Goal: Information Seeking & Learning: Learn about a topic

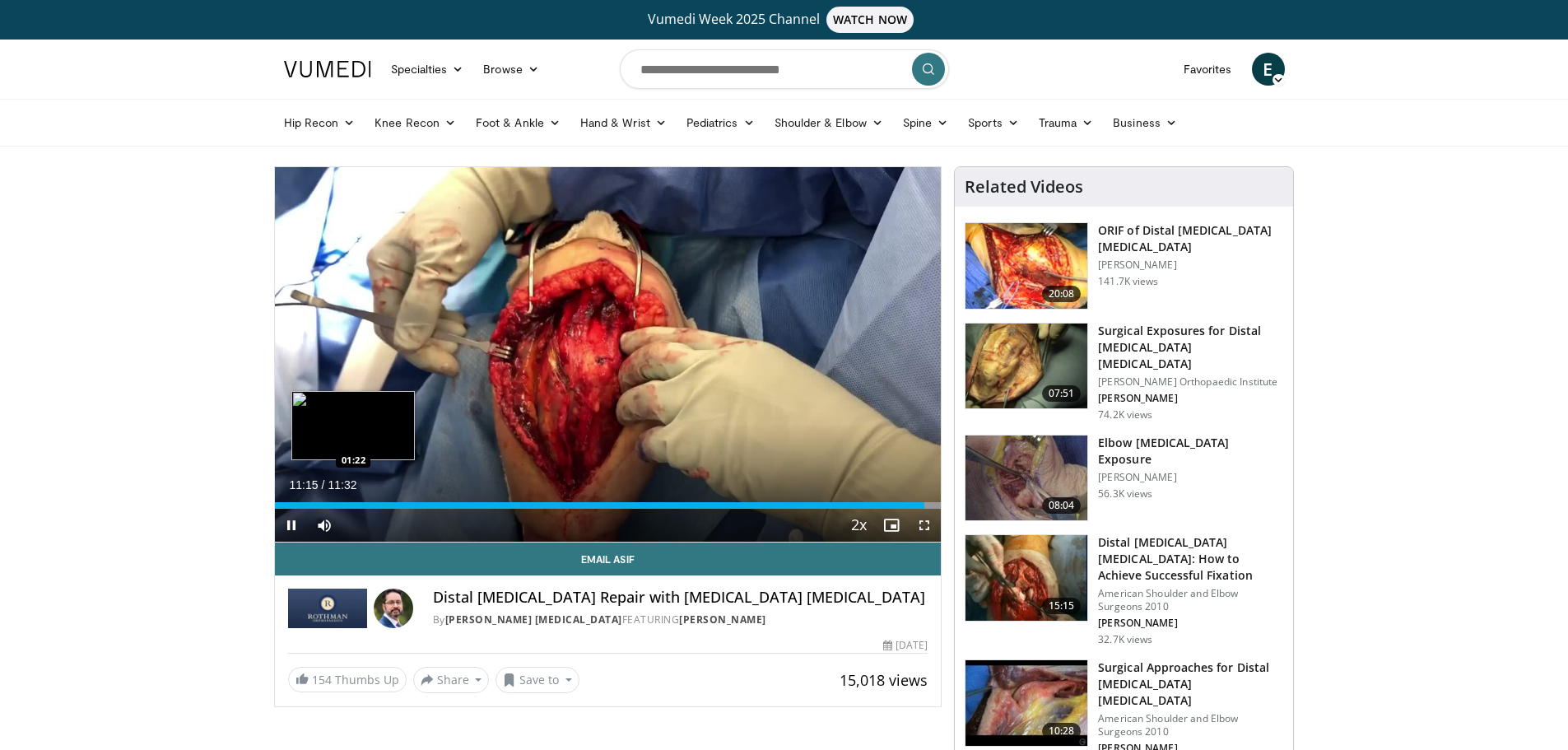
click at [354, 498] on div "Loaded : 100.00% 11:15 01:22" at bounding box center [608, 501] width 667 height 16
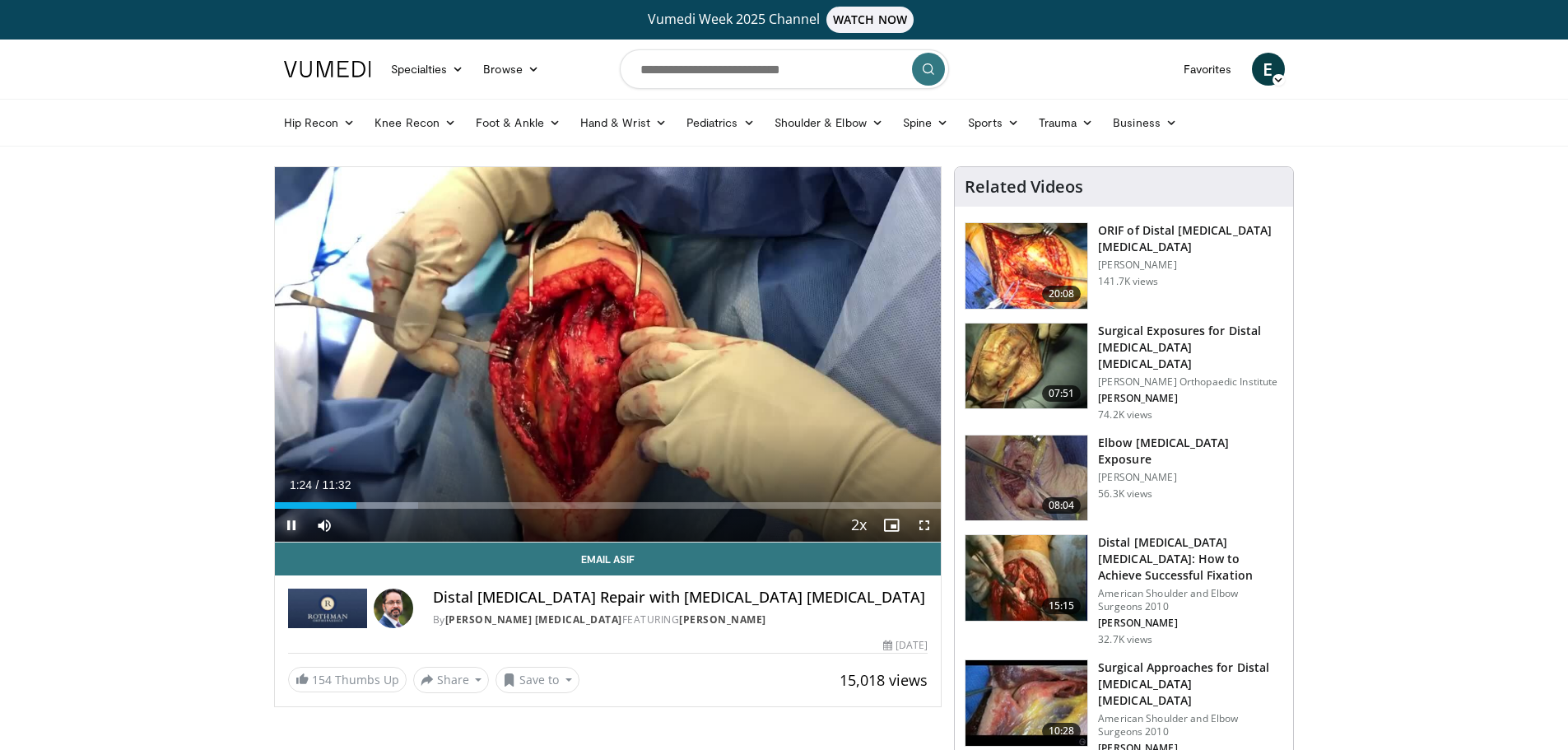
click at [295, 520] on span "Video Player" at bounding box center [291, 525] width 33 height 33
click at [324, 502] on div "01:25" at bounding box center [315, 505] width 81 height 6
click at [326, 502] on div "Progress Bar" at bounding box center [356, 505] width 67 height 6
click at [321, 503] on div "00:53" at bounding box center [300, 505] width 51 height 6
drag, startPoint x: 1455, startPoint y: 28, endPoint x: 1412, endPoint y: 7, distance: 47.9
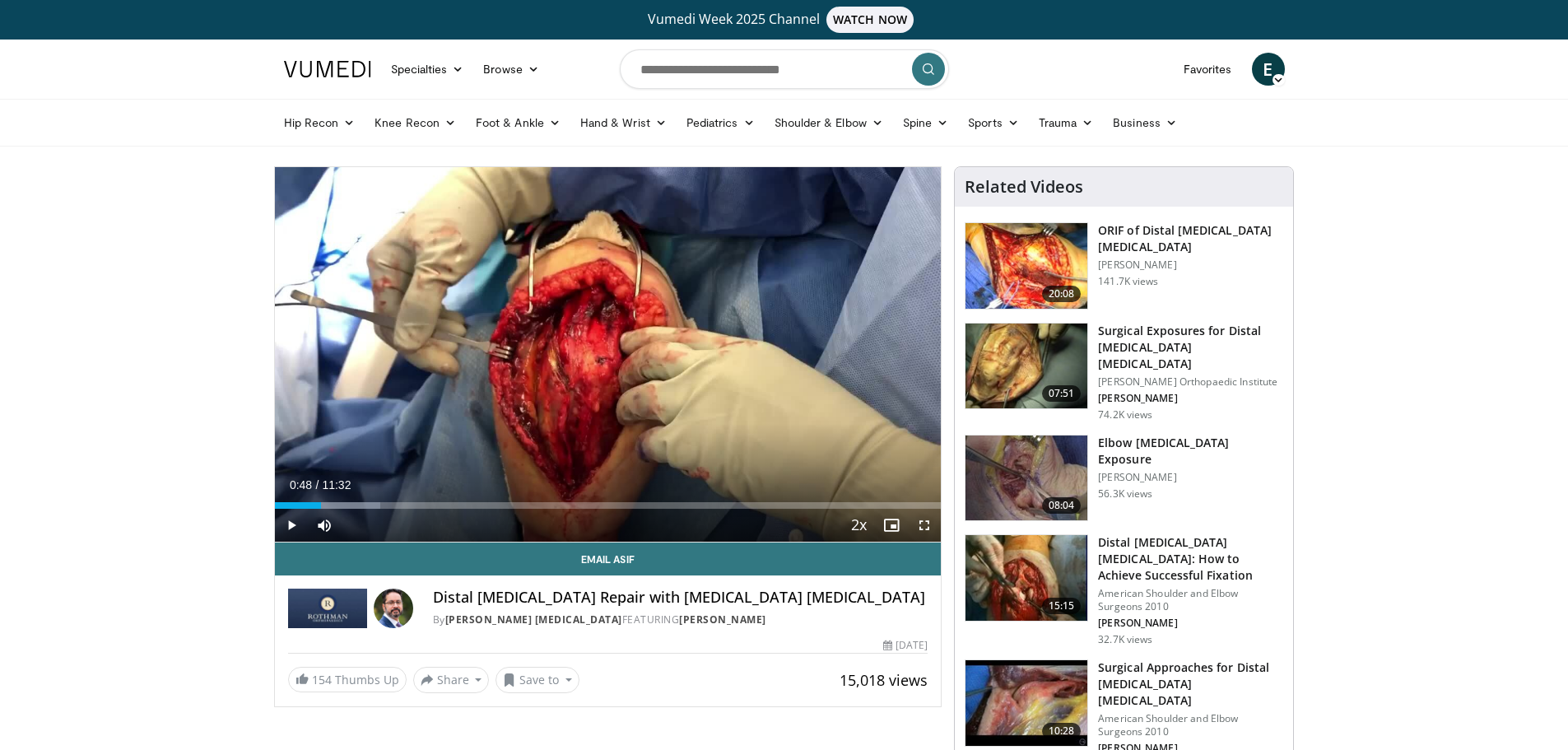
click at [1452, 28] on div "Vumedi Week 2025 Channel WATCH NOW" at bounding box center [784, 20] width 1568 height 39
click at [330, 505] on div "Loaded : 15.84% 00:48 00:55" at bounding box center [608, 505] width 667 height 6
click at [338, 502] on div "Progress Bar" at bounding box center [339, 505] width 2 height 6
click at [345, 502] on div "Progress Bar" at bounding box center [346, 505] width 2 height 6
click at [353, 502] on div "Progress Bar" at bounding box center [353, 505] width 75 height 6
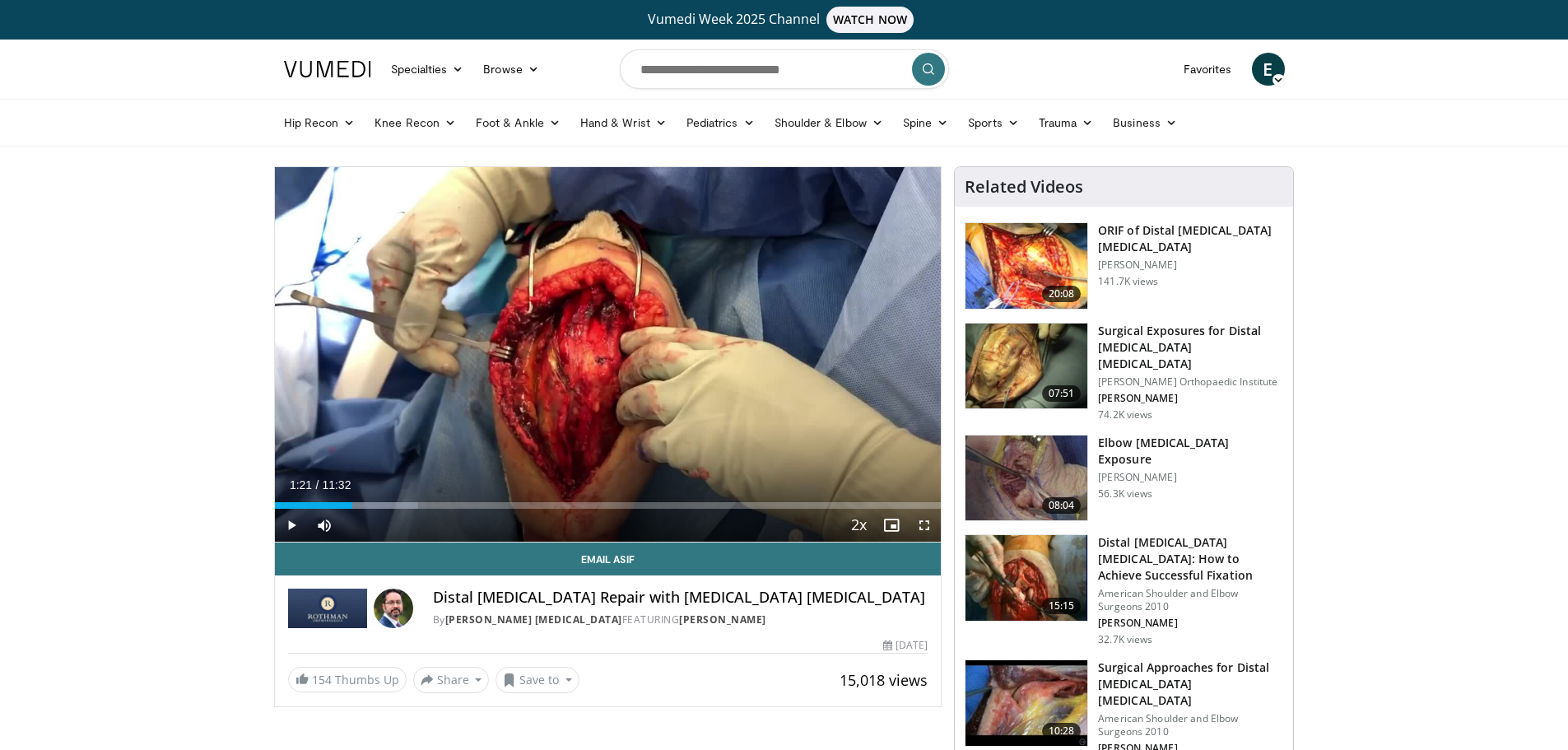
click at [1469, 102] on div "Hip Recon Hip Arthroplasty Revision Hip Arthroplasty Hip Preservation Knee Reco…" at bounding box center [784, 123] width 1568 height 48
click at [361, 502] on div "Loaded : 21.60% 01:21 01:29" at bounding box center [608, 505] width 667 height 6
click at [368, 502] on div "Loaded : 21.65% 01:37 01:37" at bounding box center [608, 505] width 667 height 6
click at [362, 502] on div "01:37" at bounding box center [321, 505] width 94 height 6
click at [1525, 78] on header "Specialties Adult & Family Medicine Allergy, [MEDICAL_DATA], Immunology Anesthe…" at bounding box center [784, 93] width 1568 height 107
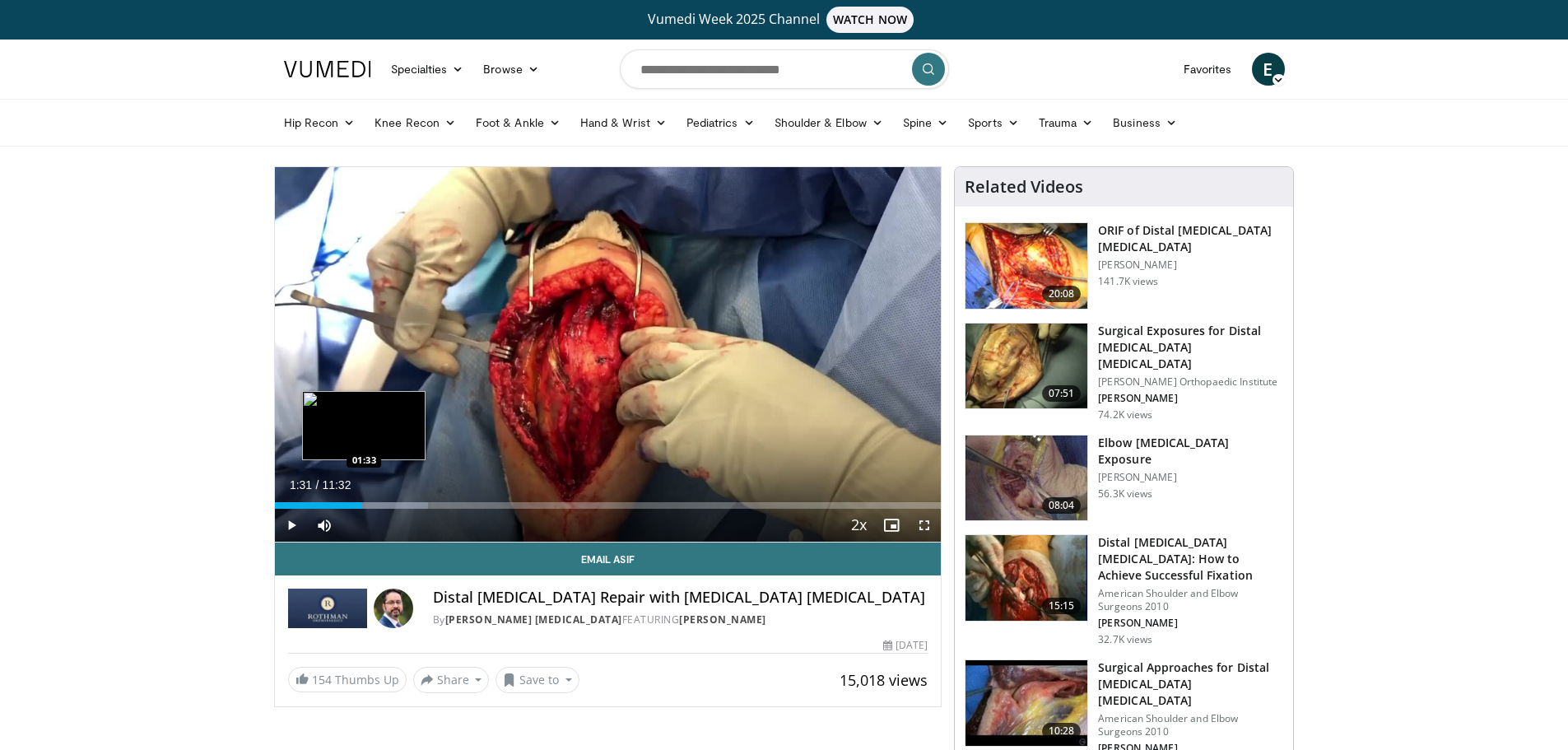
click at [365, 503] on div "Loaded : 23.04% 01:31 01:33" at bounding box center [608, 505] width 667 height 6
click at [374, 503] on div "Progress Bar" at bounding box center [374, 505] width 2 height 6
click at [367, 502] on div "01:36" at bounding box center [321, 505] width 93 height 6
click at [1481, 65] on header "Specialties Adult & Family Medicine Allergy, [MEDICAL_DATA], Immunology Anesthe…" at bounding box center [784, 93] width 1568 height 107
click at [371, 506] on div "Loaded : 24.49% 01:39 01:39" at bounding box center [608, 505] width 667 height 6
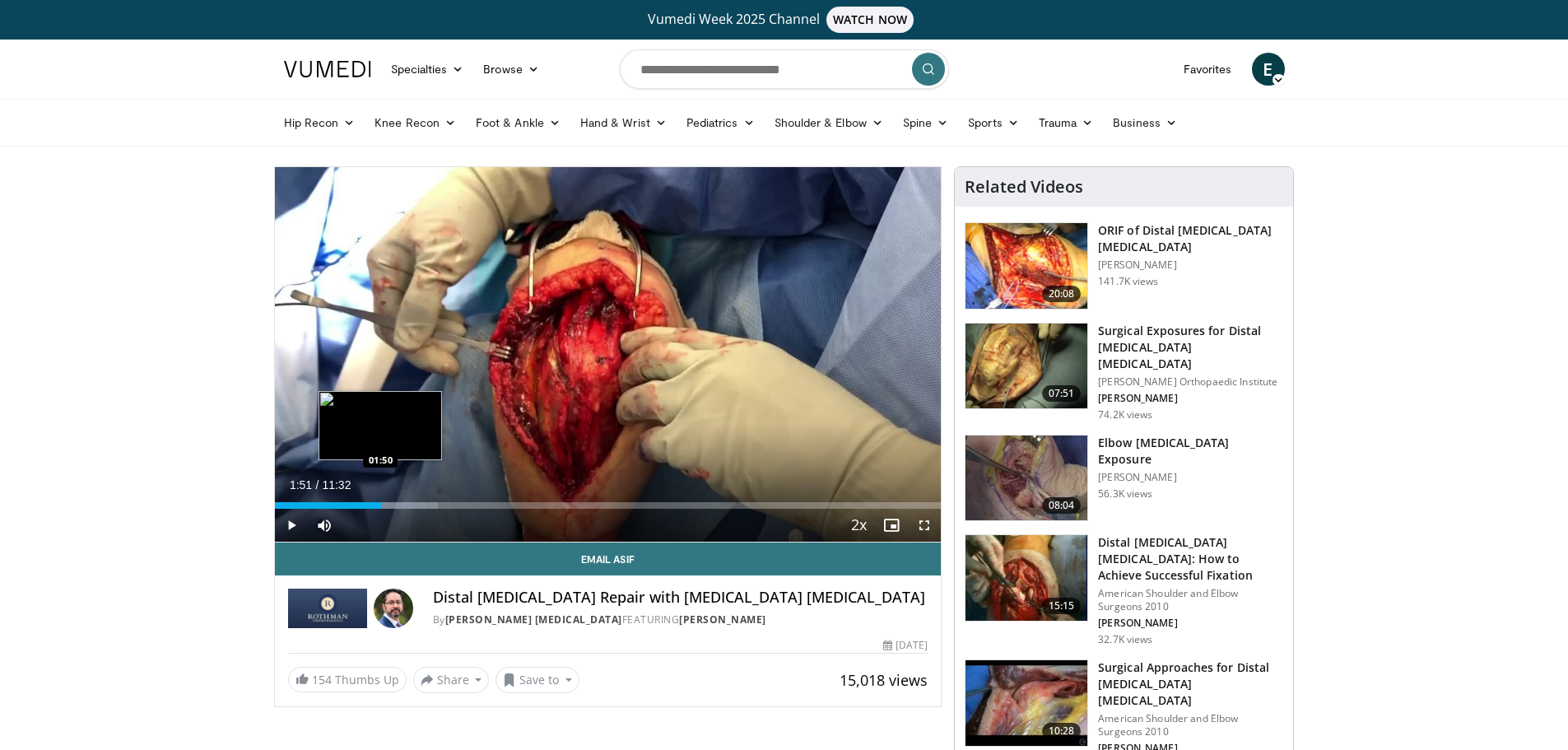
click at [382, 503] on div "Progress Bar" at bounding box center [382, 505] width 2 height 6
click at [394, 503] on div "Loaded : 24.53% 01:51 02:03" at bounding box center [608, 505] width 667 height 6
click at [406, 502] on div "Progress Bar" at bounding box center [412, 505] width 92 height 6
click at [409, 502] on div "Progress Bar" at bounding box center [423, 505] width 89 height 6
click at [414, 502] on div "Progress Bar" at bounding box center [423, 505] width 89 height 6
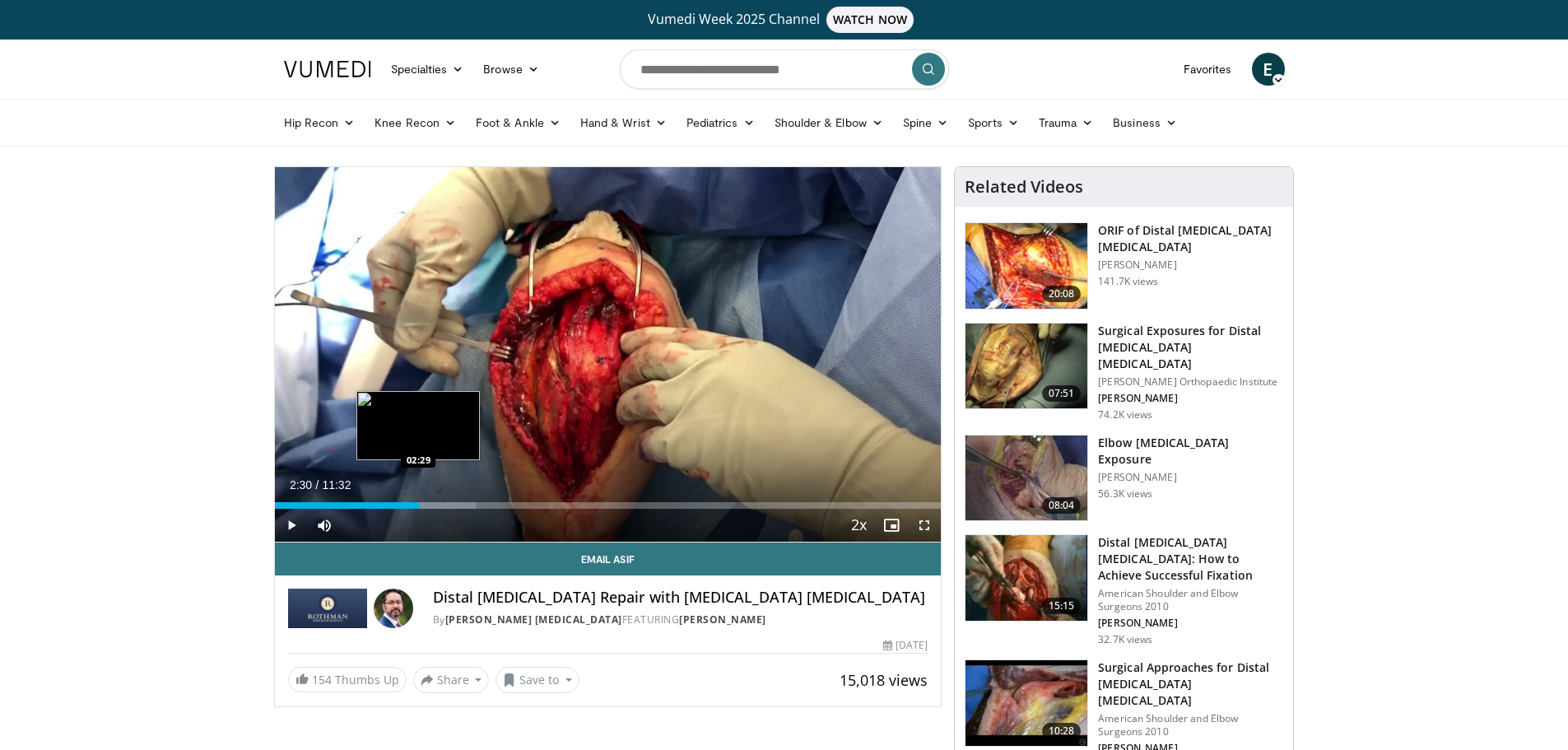
click at [420, 502] on div "Progress Bar" at bounding box center [430, 505] width 92 height 6
click at [431, 502] on div "Loaded : 30.25% 02:30 02:36" at bounding box center [608, 505] width 667 height 6
click at [439, 501] on div "Loaded : 31.69% 02:41 02:45" at bounding box center [608, 501] width 667 height 16
click at [449, 501] on div "Loaded : 33.13% 02:51 03:01" at bounding box center [608, 501] width 667 height 16
click at [457, 501] on div "Loaded : 36.01% 03:10 03:10" at bounding box center [608, 501] width 667 height 16
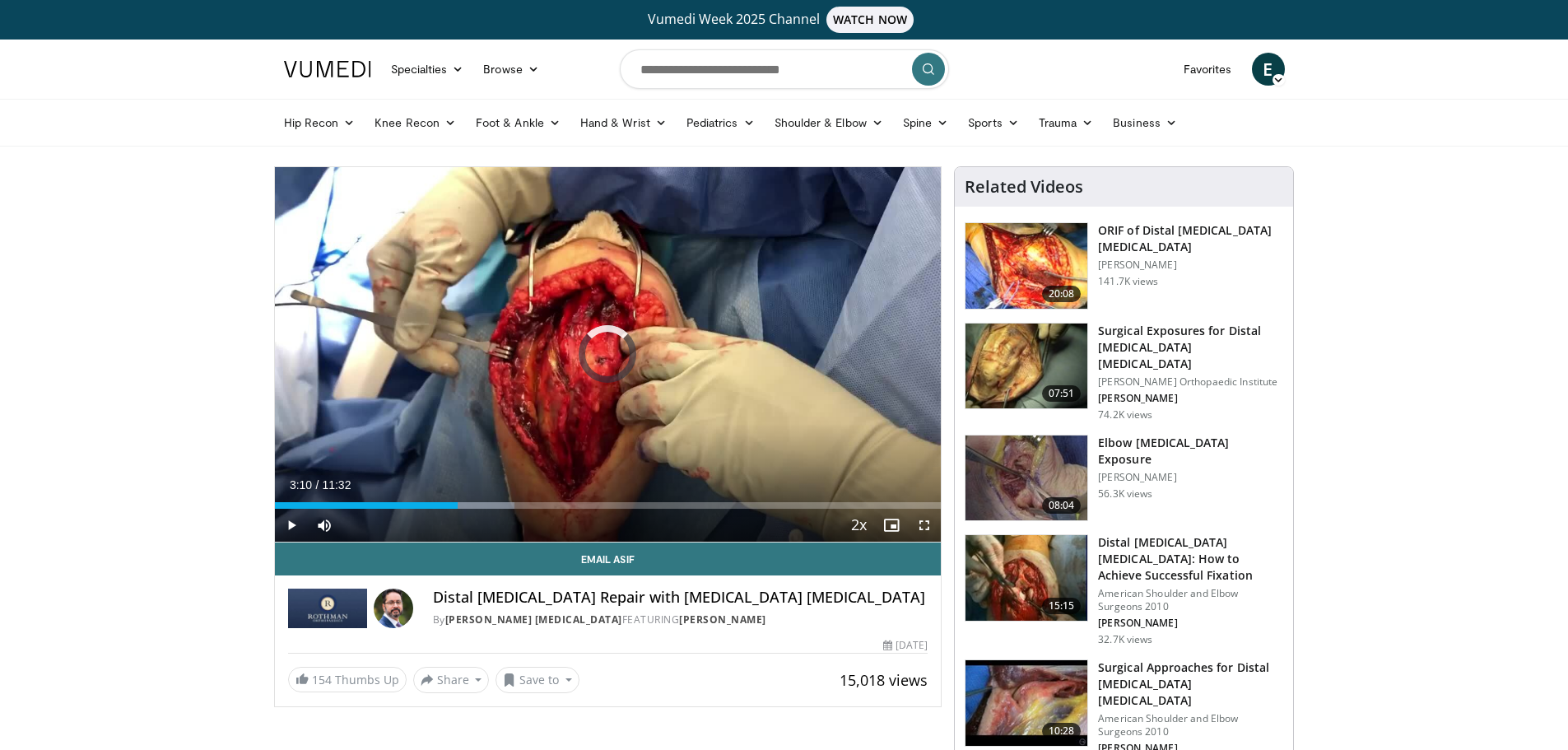
click at [459, 501] on div "Loaded : 36.01% 03:10 03:11" at bounding box center [608, 501] width 667 height 16
click at [478, 502] on div "Progress Bar" at bounding box center [477, 505] width 94 height 6
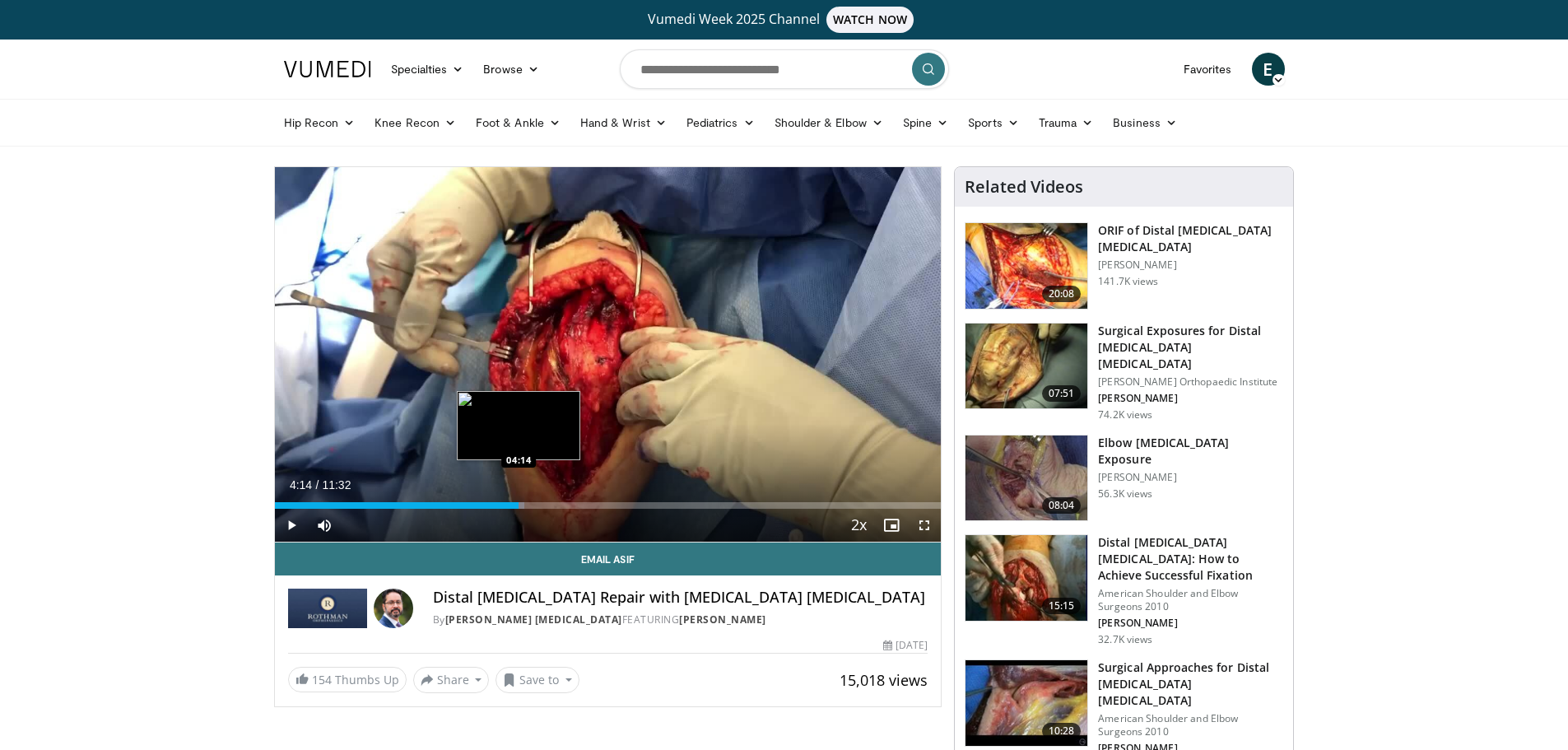
drag, startPoint x: 520, startPoint y: 501, endPoint x: 546, endPoint y: 501, distance: 26.0
click at [521, 502] on div "Progress Bar" at bounding box center [486, 505] width 76 height 6
click at [554, 500] on div "Loaded : 37.45% 04:15 04:48" at bounding box center [608, 501] width 667 height 16
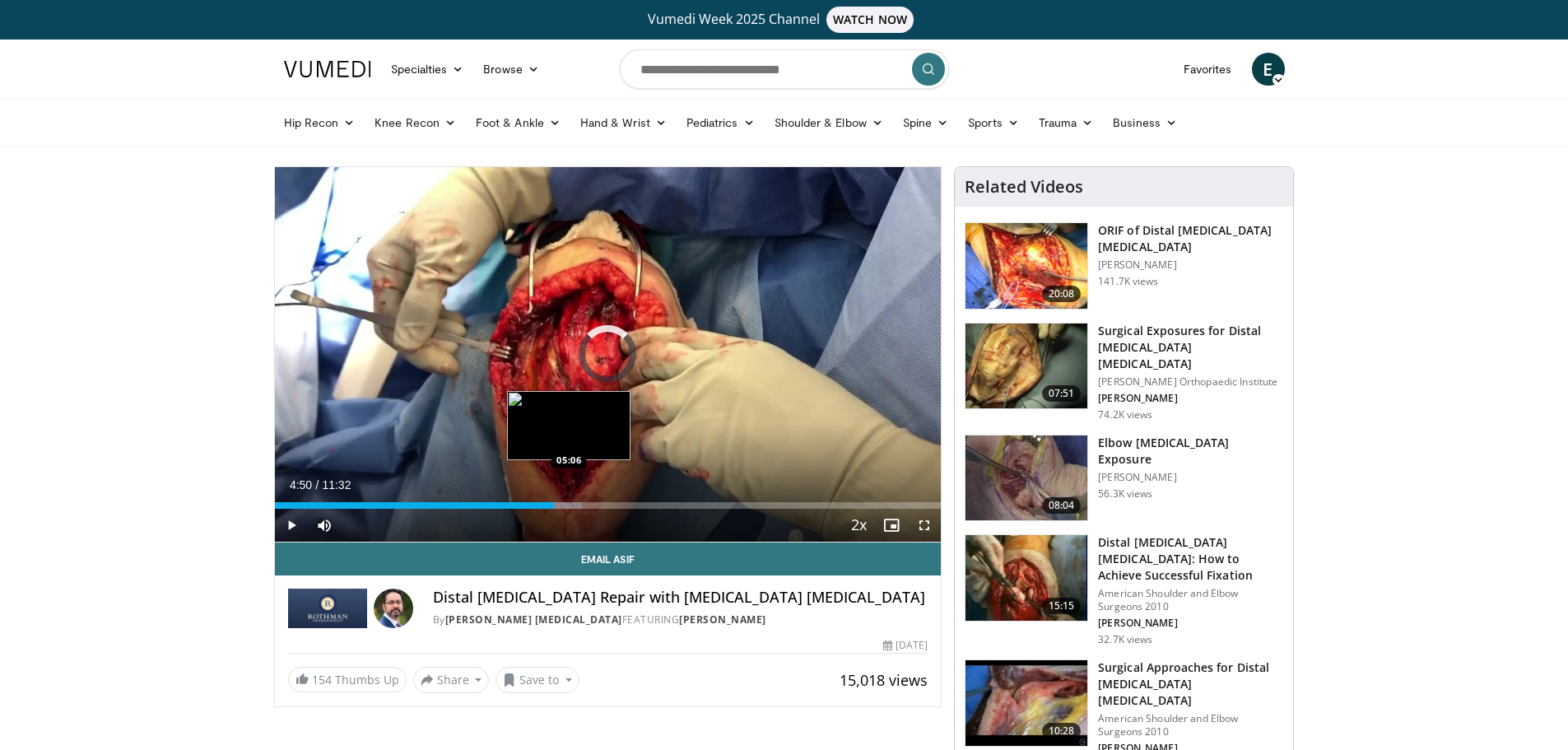
click at [569, 500] on div "Loaded : 46.18% 04:50 05:06" at bounding box center [608, 501] width 667 height 16
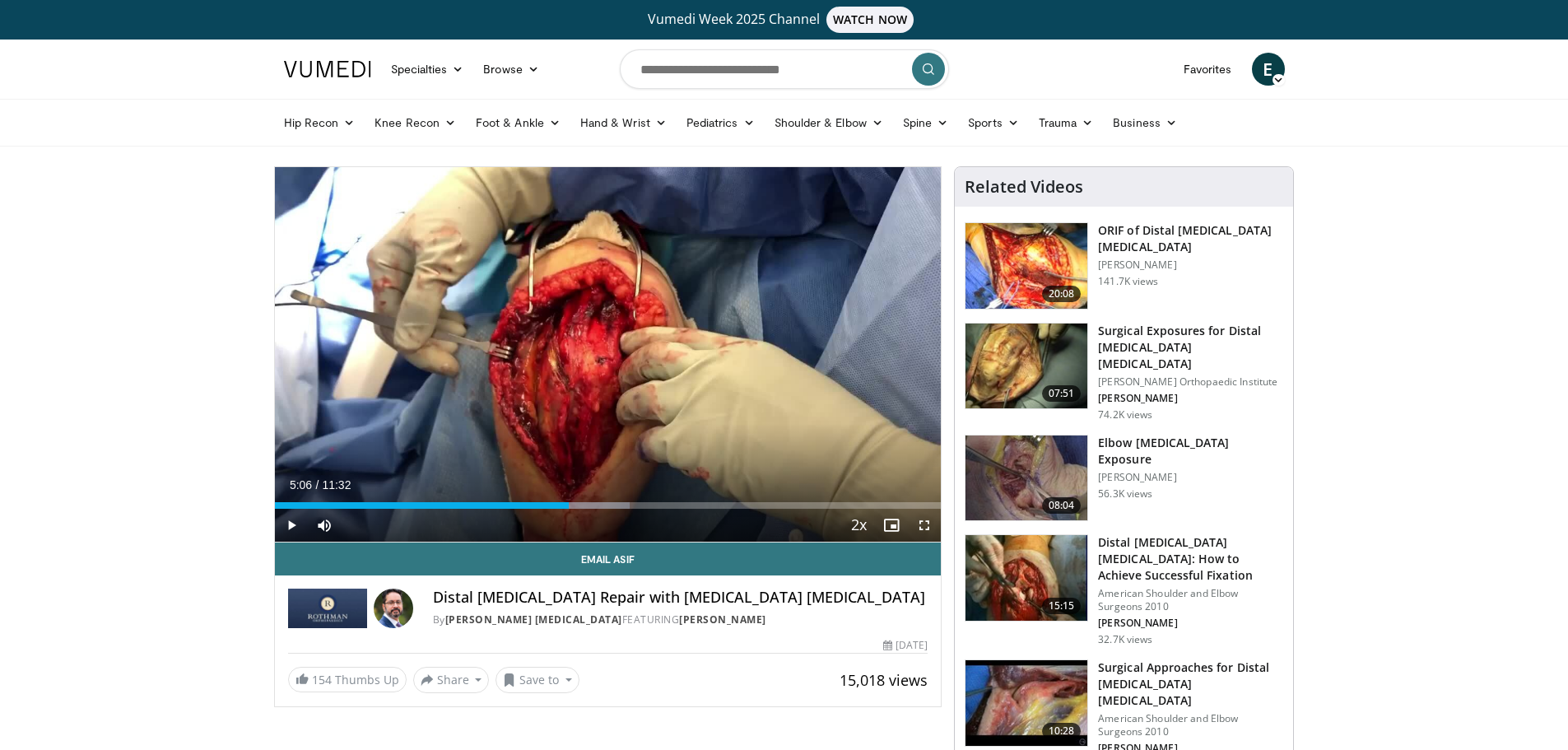
click at [608, 509] on div "Current Time 5:06 / Duration 11:32 Play Skip Backward Skip Forward Mute 0% Load…" at bounding box center [608, 525] width 667 height 33
click at [601, 500] on div "Loaded : 53.31% 05:06 05:40" at bounding box center [608, 501] width 667 height 16
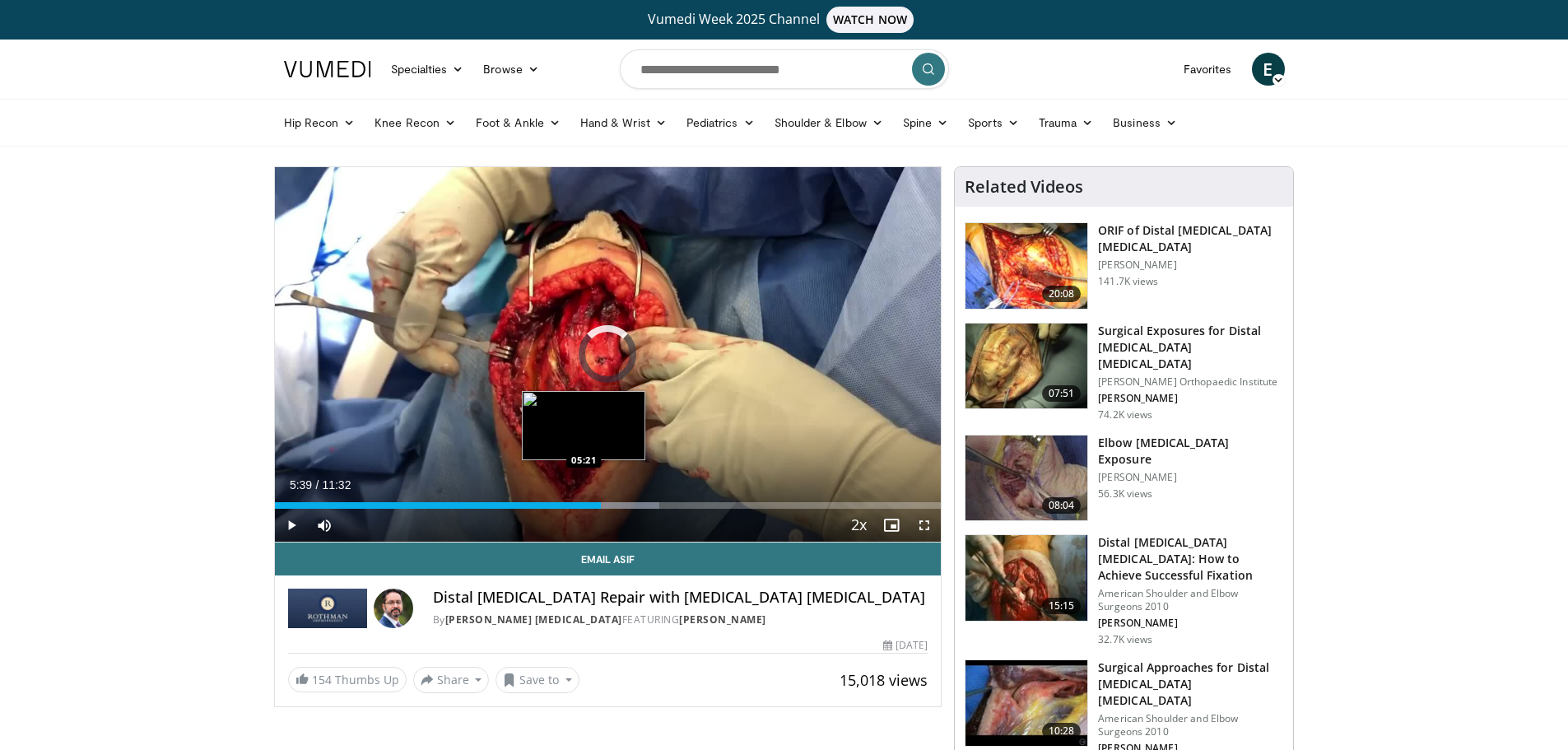
click at [582, 502] on div "05:39" at bounding box center [438, 505] width 327 height 6
click at [612, 502] on div "Progress Bar" at bounding box center [616, 505] width 86 height 6
click at [619, 503] on div "Progress Bar" at bounding box center [631, 505] width 94 height 6
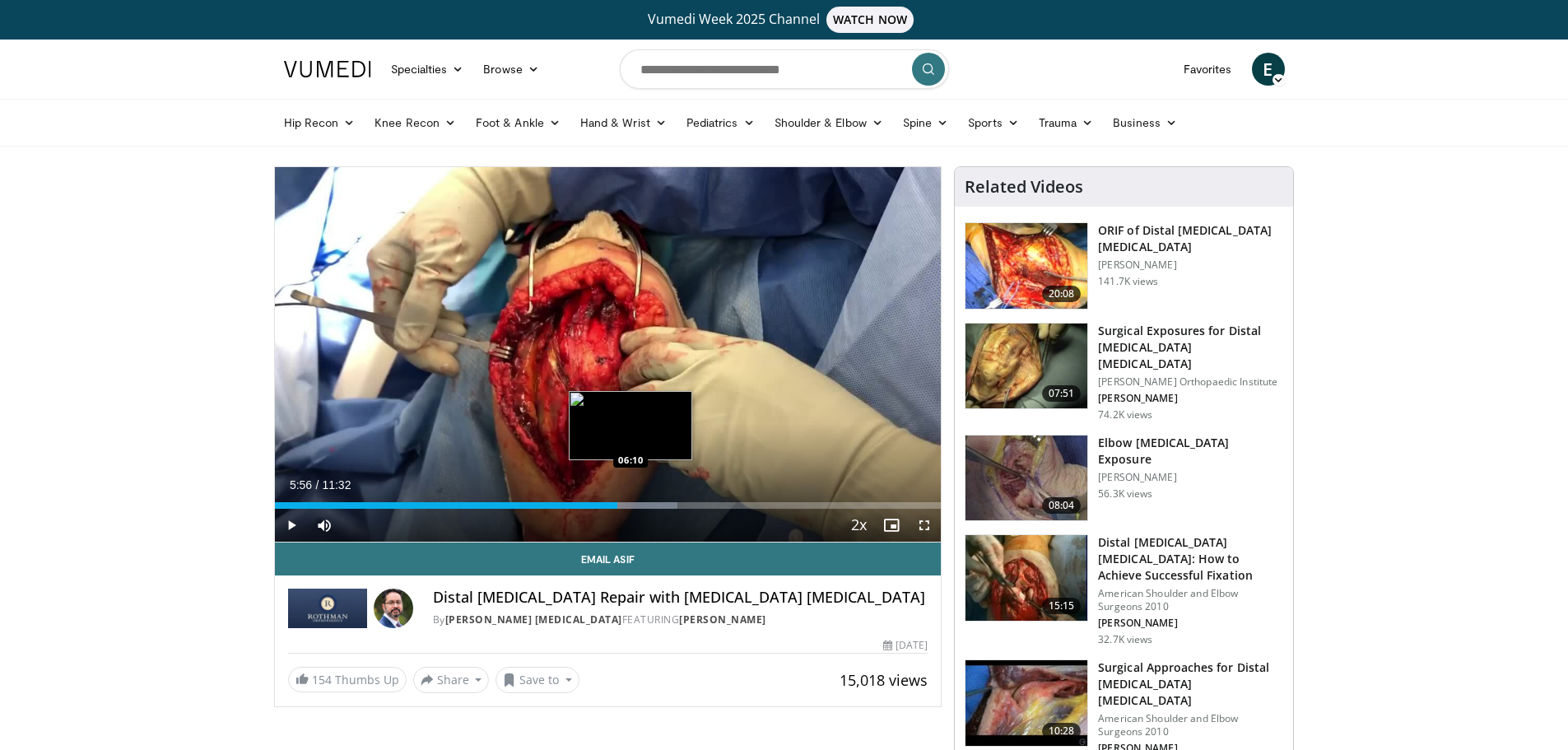
click at [632, 505] on div "Progress Bar" at bounding box center [631, 505] width 94 height 6
click at [647, 508] on div "Loaded : 63.39% 06:11 06:30" at bounding box center [608, 505] width 667 height 6
click at [670, 508] on div "Progress Bar" at bounding box center [663, 505] width 88 height 6
click at [683, 508] on div "Progress Bar" at bounding box center [688, 505] width 94 height 6
click at [666, 506] on div "07:03" at bounding box center [478, 505] width 407 height 6
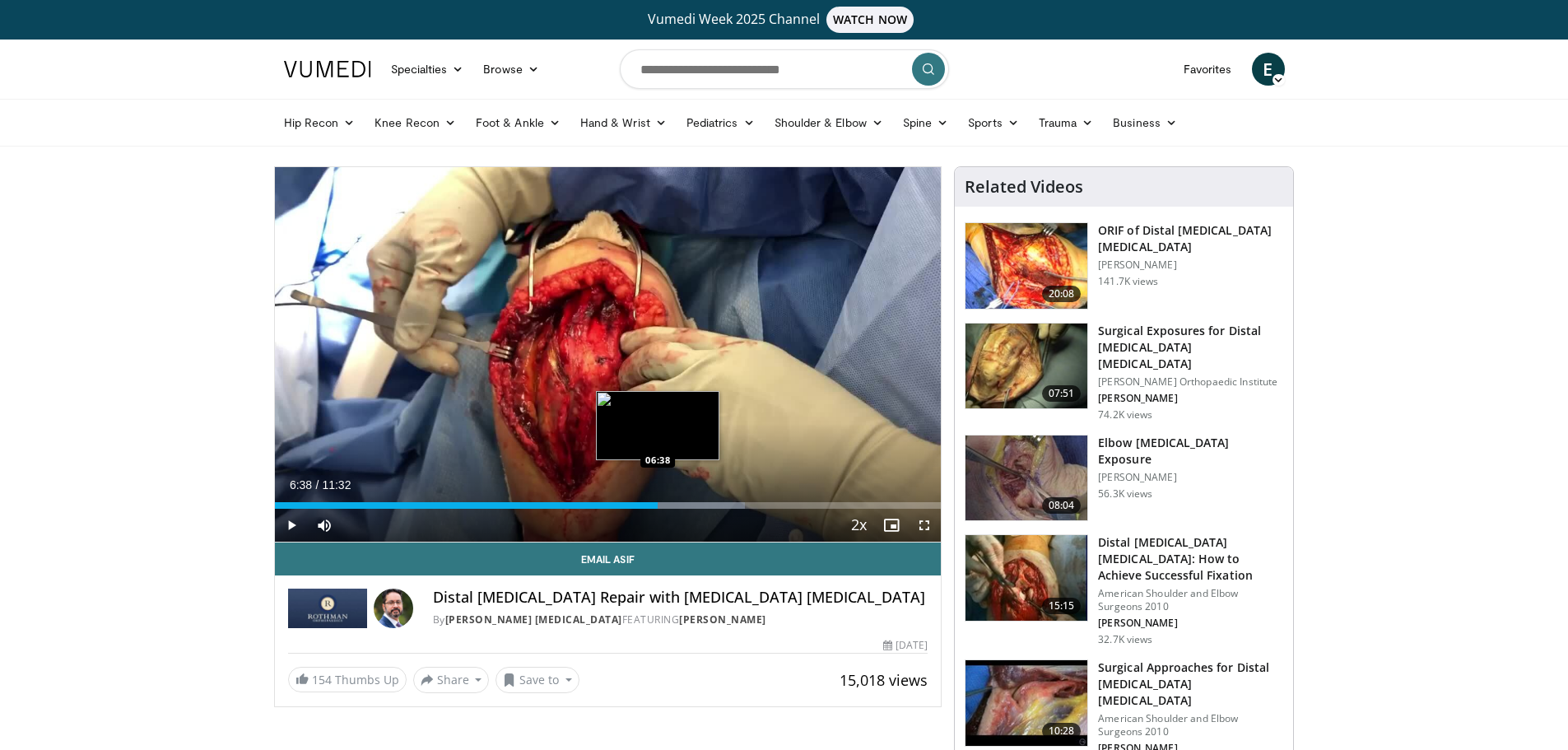
click at [658, 506] on div "06:38" at bounding box center [466, 505] width 383 height 6
click at [654, 506] on div "06:38" at bounding box center [466, 505] width 383 height 6
click at [648, 505] on div "Loaded : 70.60% 06:35 06:31" at bounding box center [608, 505] width 667 height 6
click at [646, 505] on div "06:28" at bounding box center [461, 505] width 374 height 6
click at [638, 506] on div "06:26" at bounding box center [460, 505] width 372 height 6
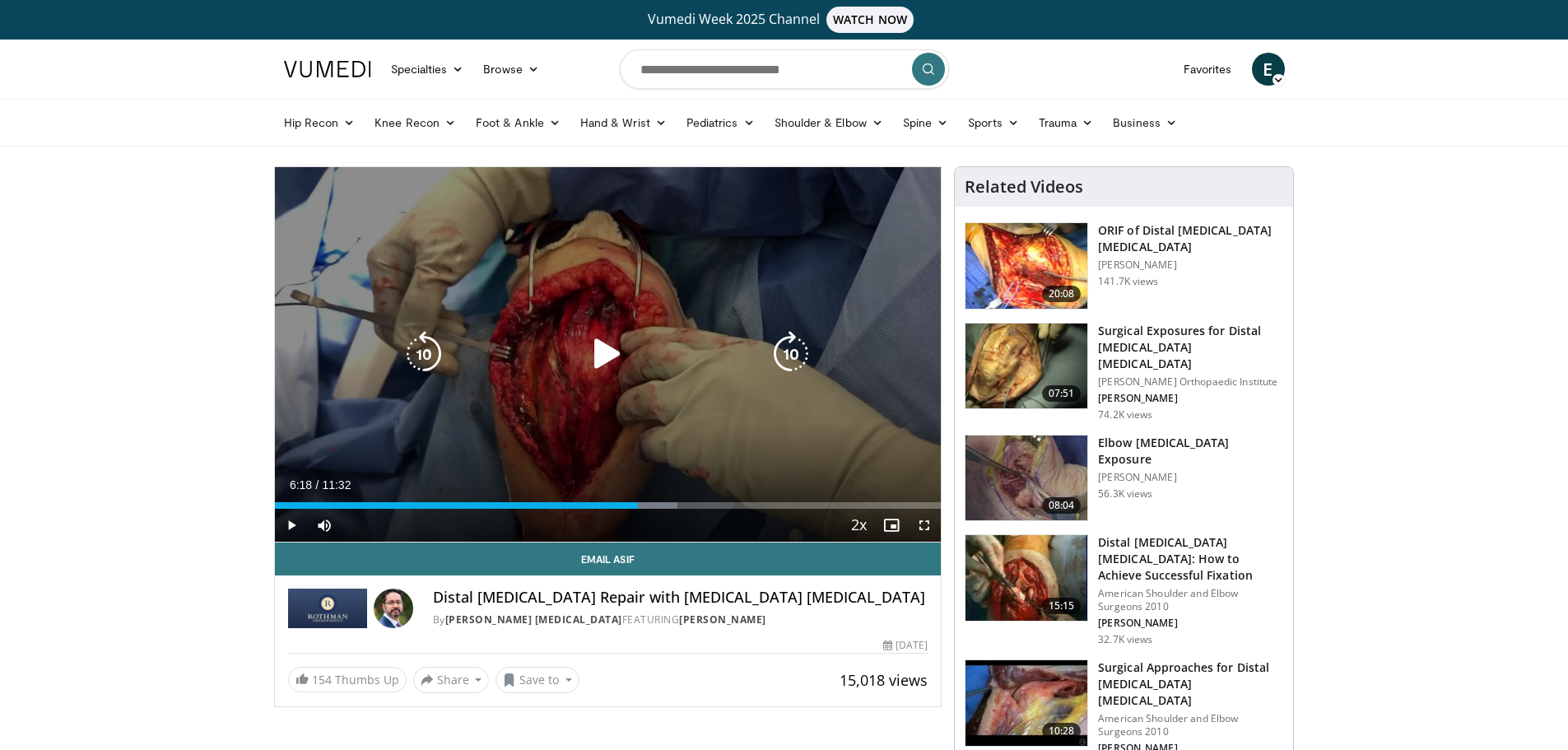
click at [802, 391] on div "10 seconds Tap to unmute" at bounding box center [608, 354] width 667 height 375
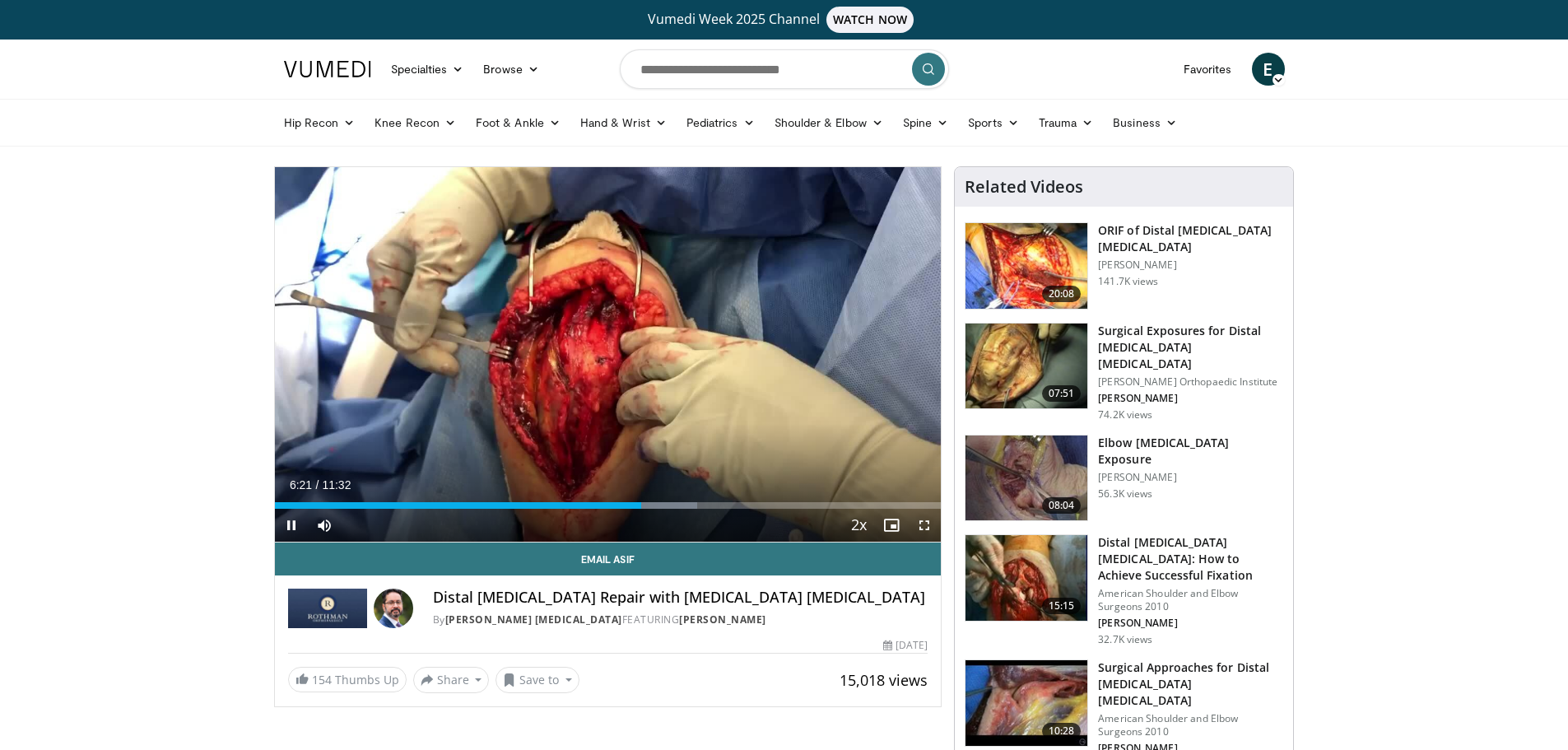
click at [582, 512] on div "Current Time 6:21 / Duration 11:32 Pause Skip Backward Skip Forward Mute 0% Loa…" at bounding box center [608, 525] width 667 height 33
click at [579, 504] on div "Loaded : 64.83% 06:21 05:17" at bounding box center [608, 505] width 667 height 6
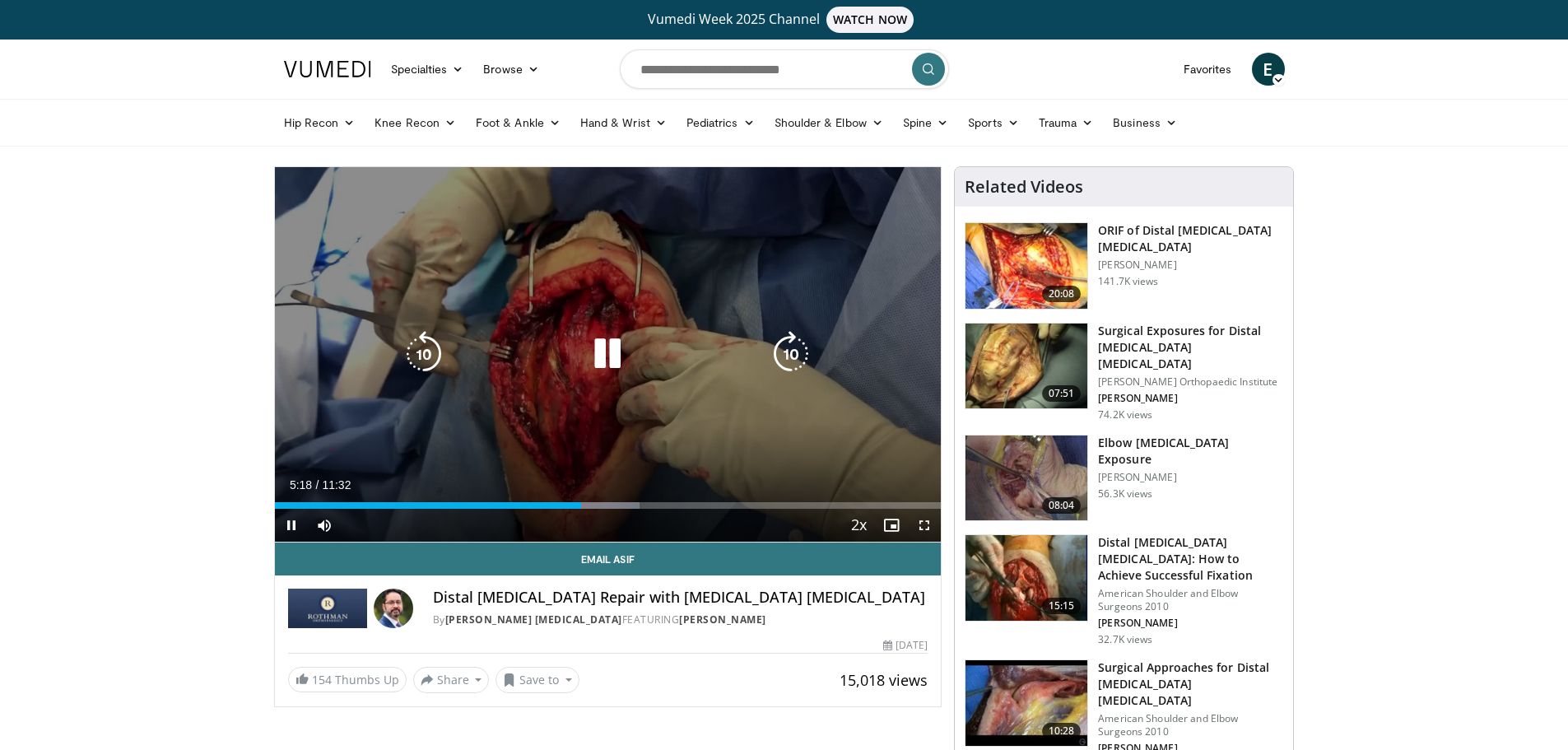
click at [618, 353] on icon "Video Player" at bounding box center [608, 354] width 46 height 46
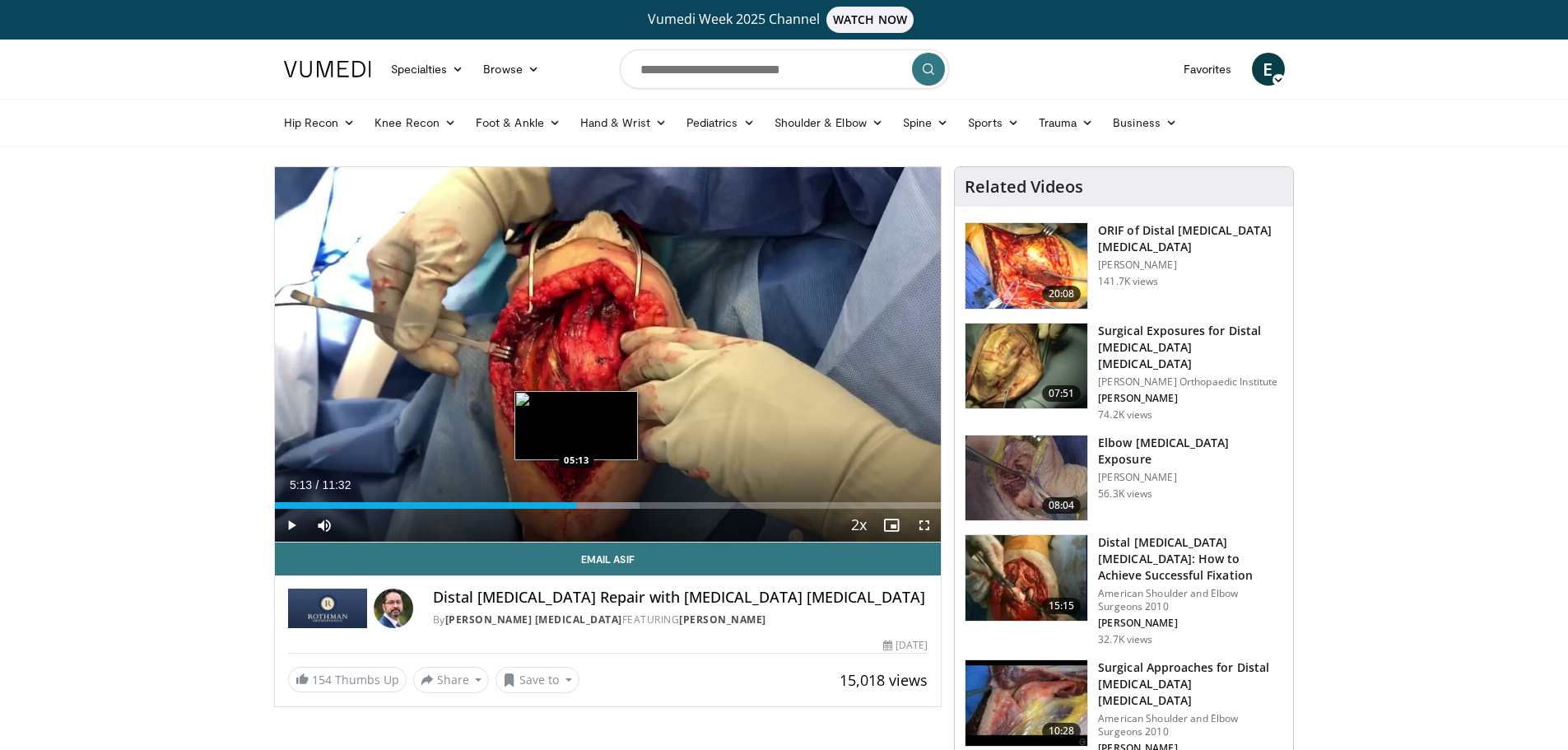
click at [576, 504] on div "05:18" at bounding box center [425, 505] width 302 height 6
drag, startPoint x: 1411, startPoint y: 113, endPoint x: 1110, endPoint y: 1, distance: 321.2
click at [1295, 113] on div "Hip Recon Hip Arthroplasty Revision Hip Arthroplasty Hip Preservation Knee Reco…" at bounding box center [784, 123] width 1021 height 46
click at [592, 504] on div "Loaded : 54.75% 05:13 05:18" at bounding box center [608, 505] width 667 height 6
click at [596, 504] on div "Progress Bar" at bounding box center [597, 505] width 2 height 6
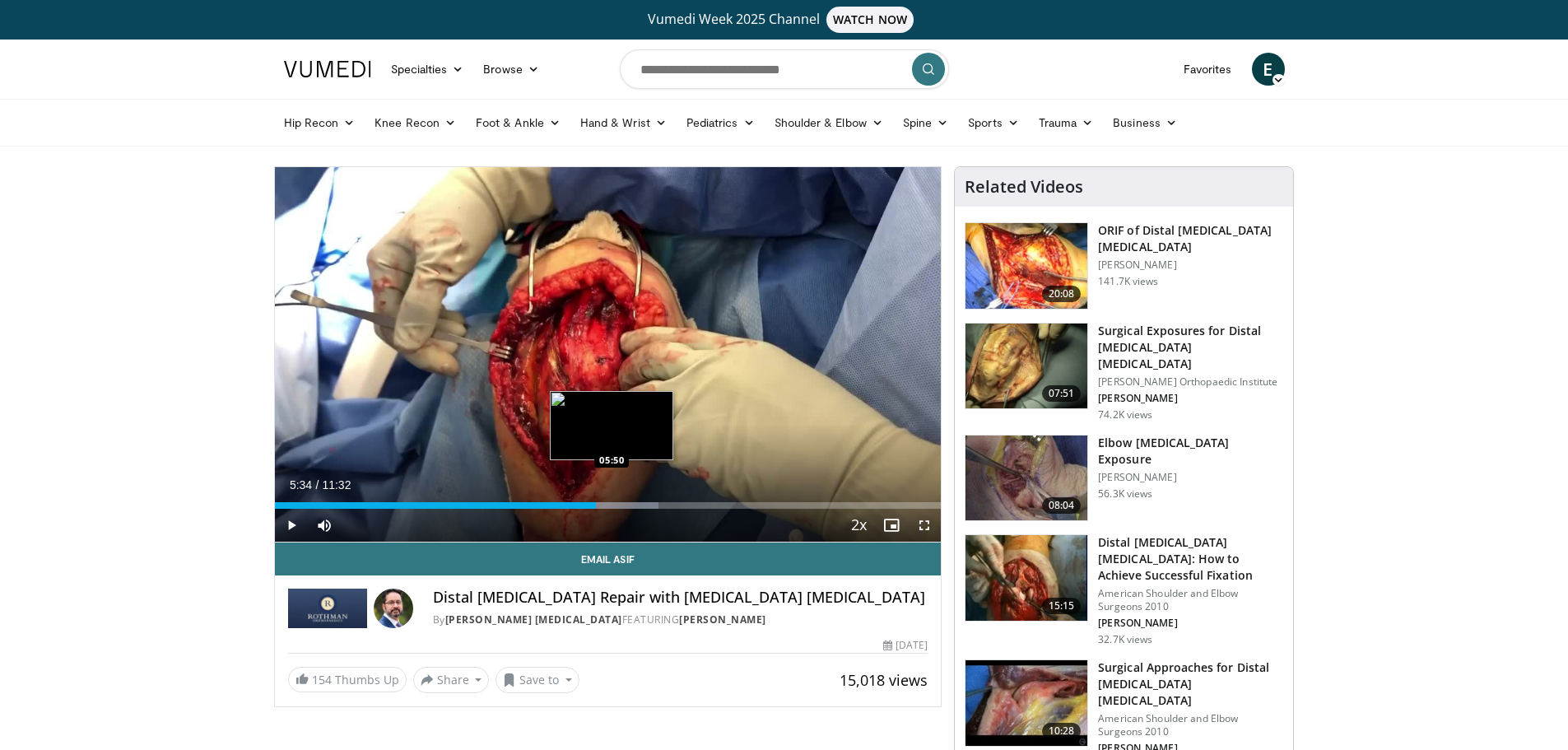
click at [614, 504] on div "Progress Bar" at bounding box center [613, 505] width 2 height 6
click at [630, 504] on div "Loaded : 60.51% 05:53 06:09" at bounding box center [608, 505] width 667 height 6
click at [606, 501] on div "Loaded : 63.39% 06:10 05:44" at bounding box center [608, 501] width 667 height 16
click at [630, 505] on div "Progress Bar" at bounding box center [650, 505] width 94 height 6
click at [640, 507] on div "Progress Bar" at bounding box center [650, 505] width 94 height 6
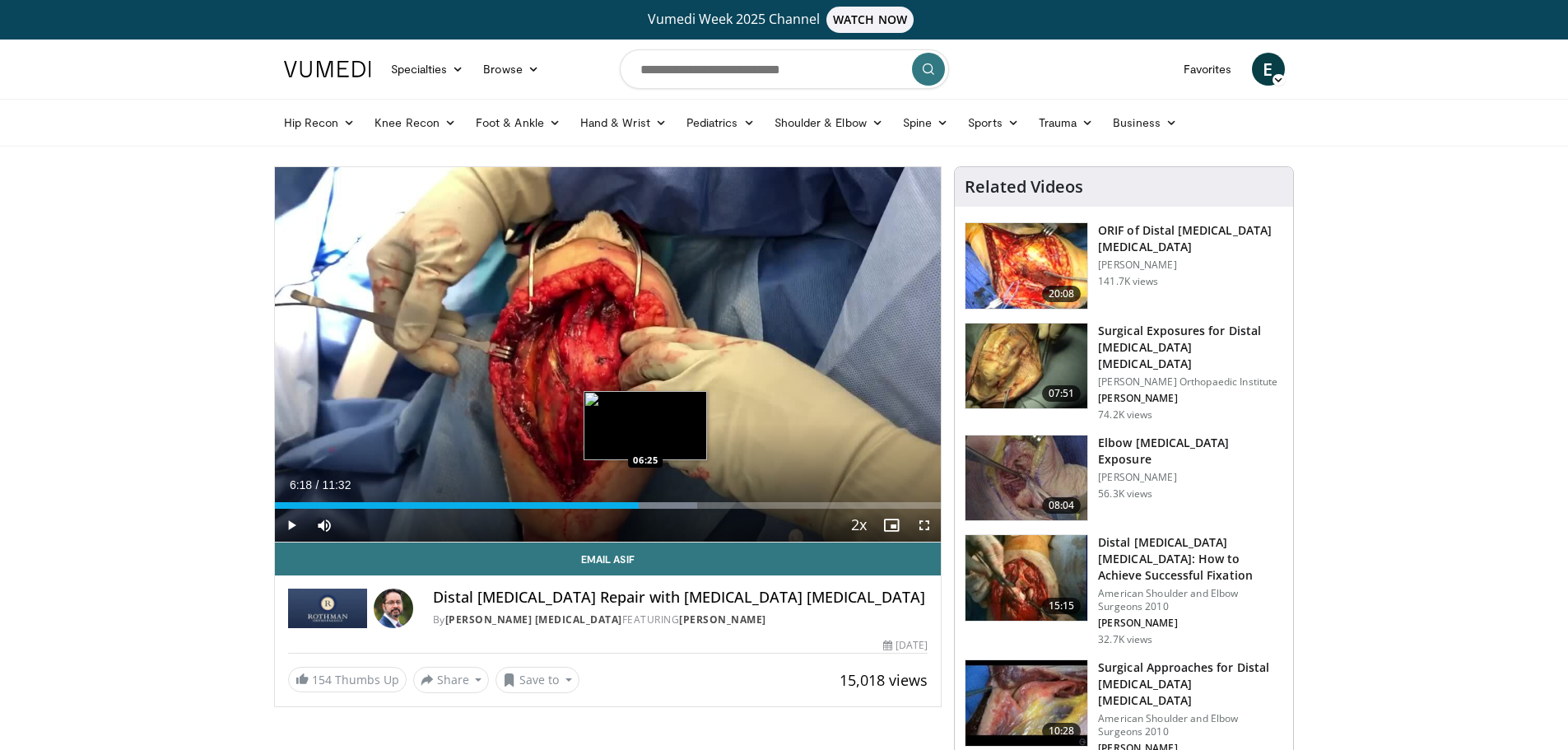
click at [648, 506] on div "Progress Bar" at bounding box center [650, 505] width 94 height 6
click at [661, 505] on div "Progress Bar" at bounding box center [663, 505] width 88 height 6
click at [664, 505] on div "Loaded : 64.83% 06:40 06:45" at bounding box center [608, 505] width 667 height 6
drag, startPoint x: 1506, startPoint y: 103, endPoint x: 1168, endPoint y: 10, distance: 350.6
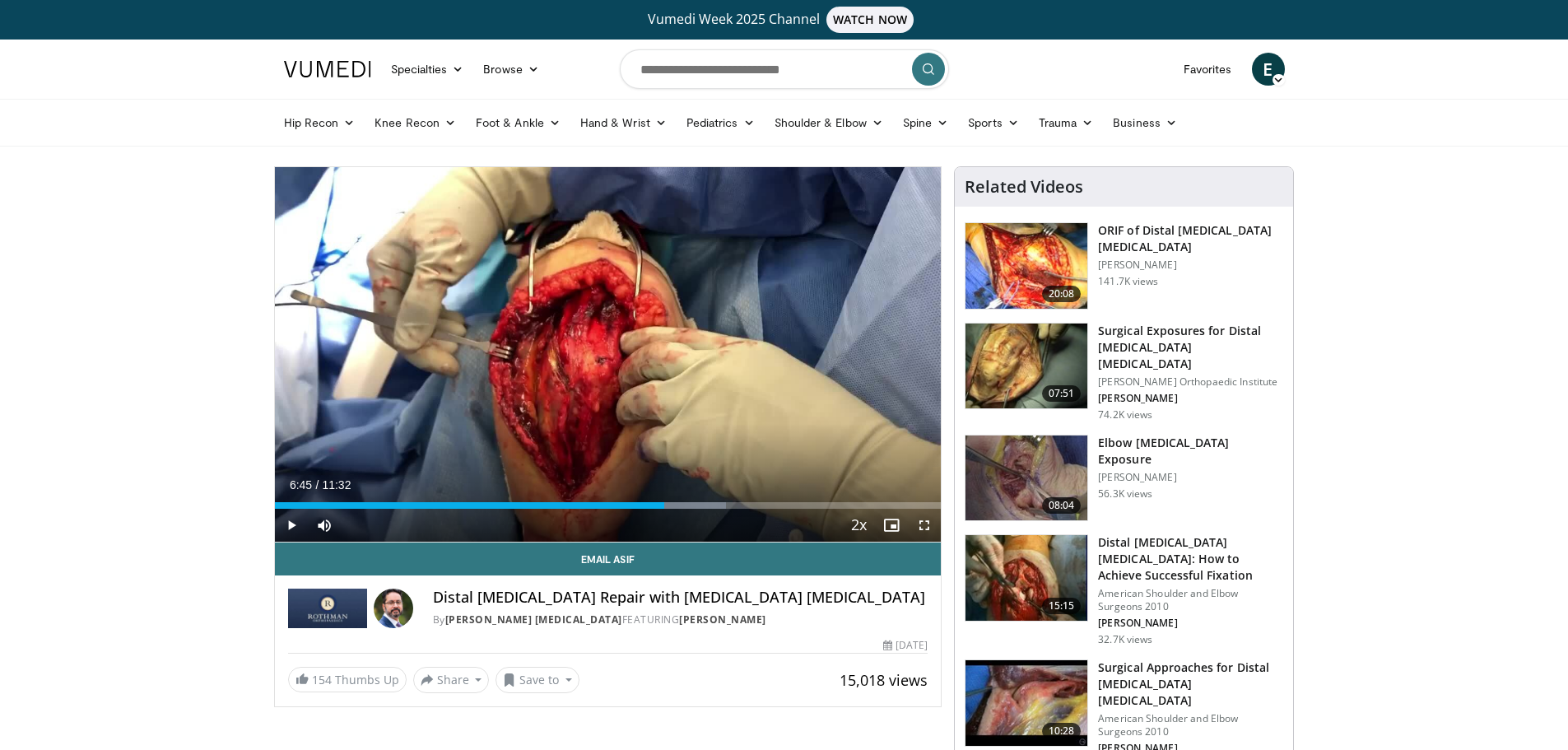
click at [1478, 96] on header "Specialties Adult & Family Medicine Allergy, [MEDICAL_DATA], Immunology Anesthe…" at bounding box center [784, 93] width 1568 height 107
click at [464, 493] on div "Loaded : 67.72% 06:45 03:09" at bounding box center [608, 501] width 667 height 16
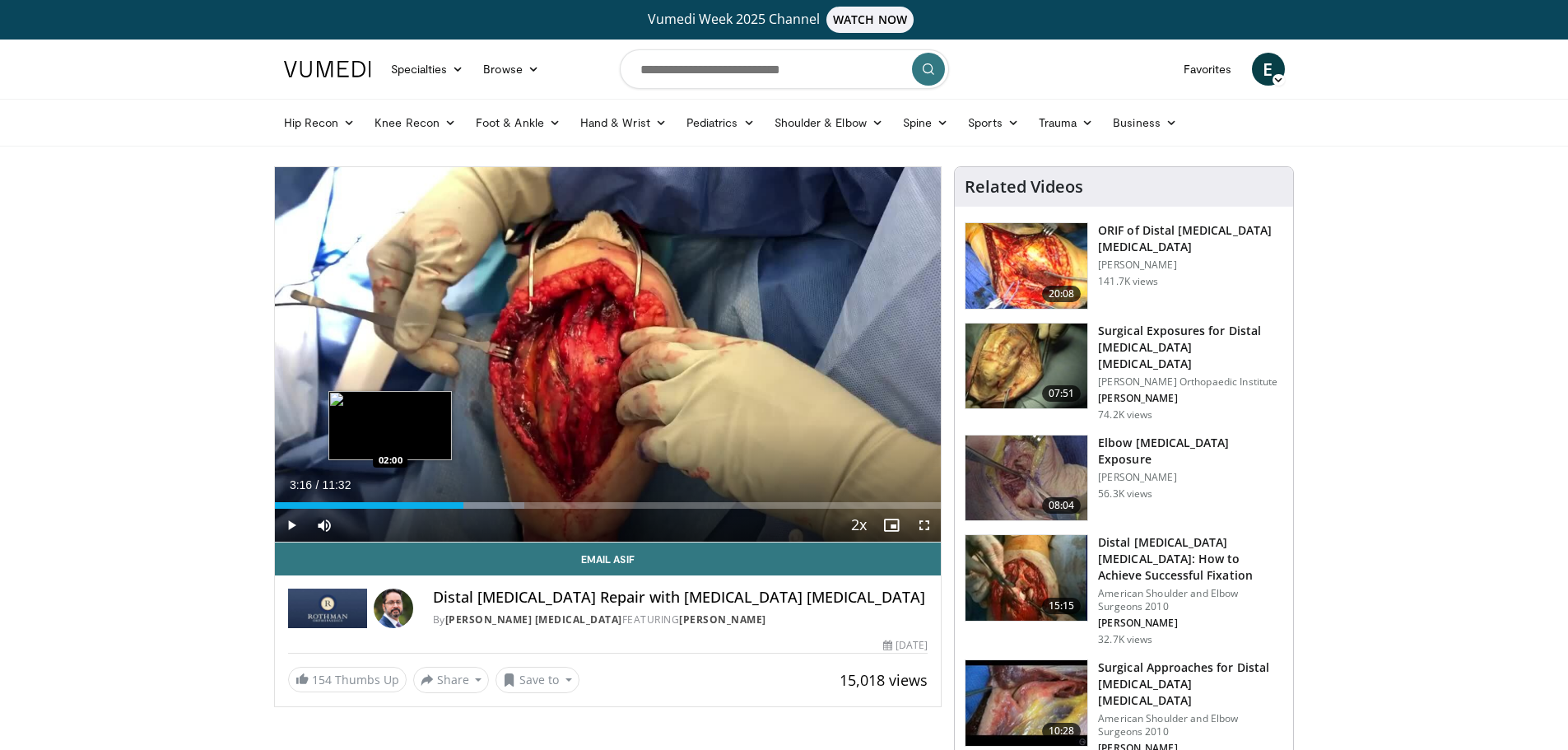
click at [390, 504] on div "03:16" at bounding box center [369, 505] width 189 height 6
click at [289, 527] on span "Video Player" at bounding box center [291, 525] width 33 height 33
click at [398, 506] on div "Loaded : 27.37% 02:07 02:07" at bounding box center [608, 505] width 667 height 6
click at [417, 507] on div "Progress Bar" at bounding box center [429, 505] width 77 height 6
click at [435, 507] on div "Progress Bar" at bounding box center [433, 505] width 86 height 6
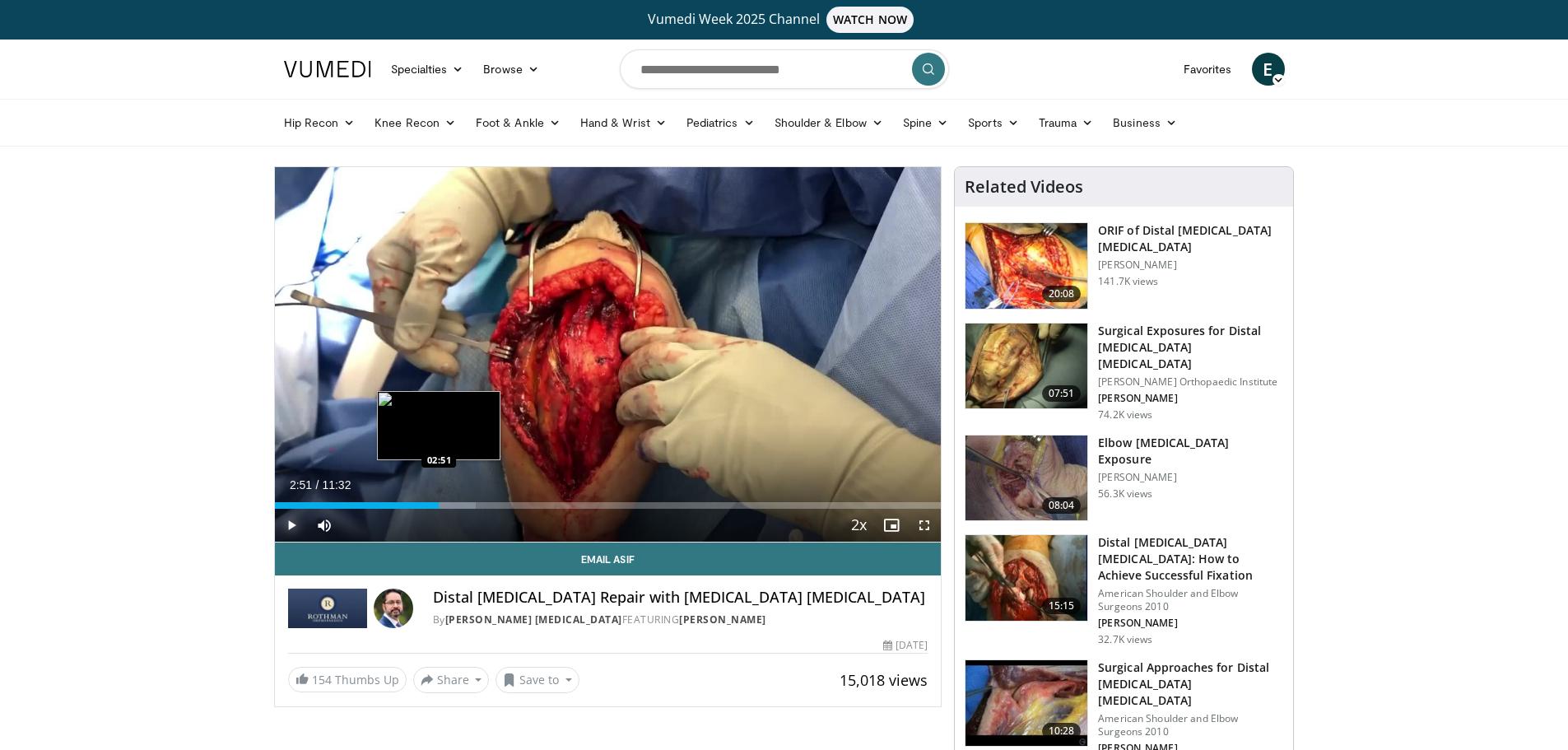
click at [439, 507] on div "Loaded : 30.25% 02:46 02:51" at bounding box center [608, 505] width 667 height 6
click at [450, 507] on div "Loaded : 33.13% 02:51 03:01" at bounding box center [608, 505] width 667 height 6
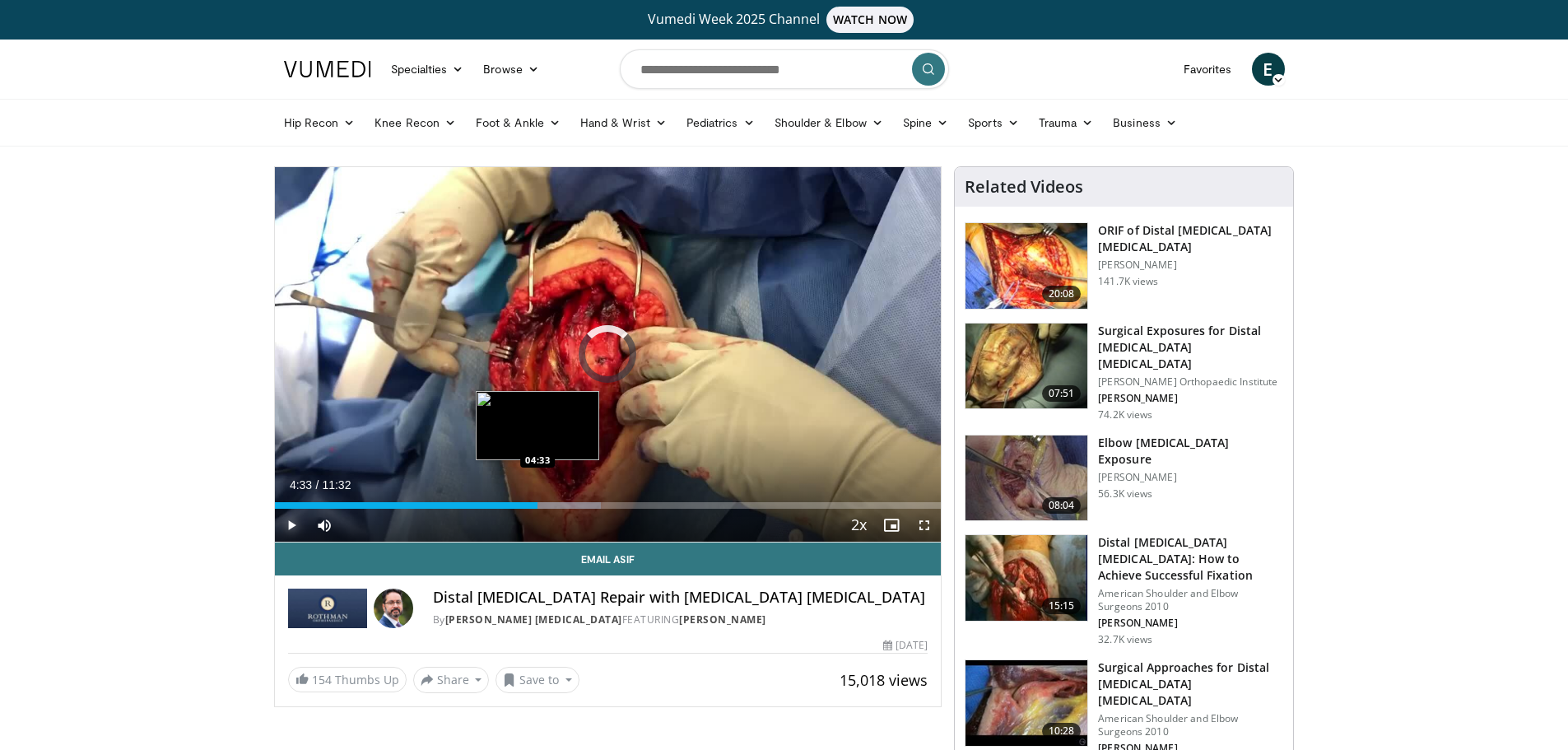
click at [538, 505] on div "Loaded : 48.98% 04:33 04:33" at bounding box center [608, 505] width 667 height 6
click at [546, 505] on div "Loaded : 48.98% 04:34 04:40" at bounding box center [608, 505] width 667 height 6
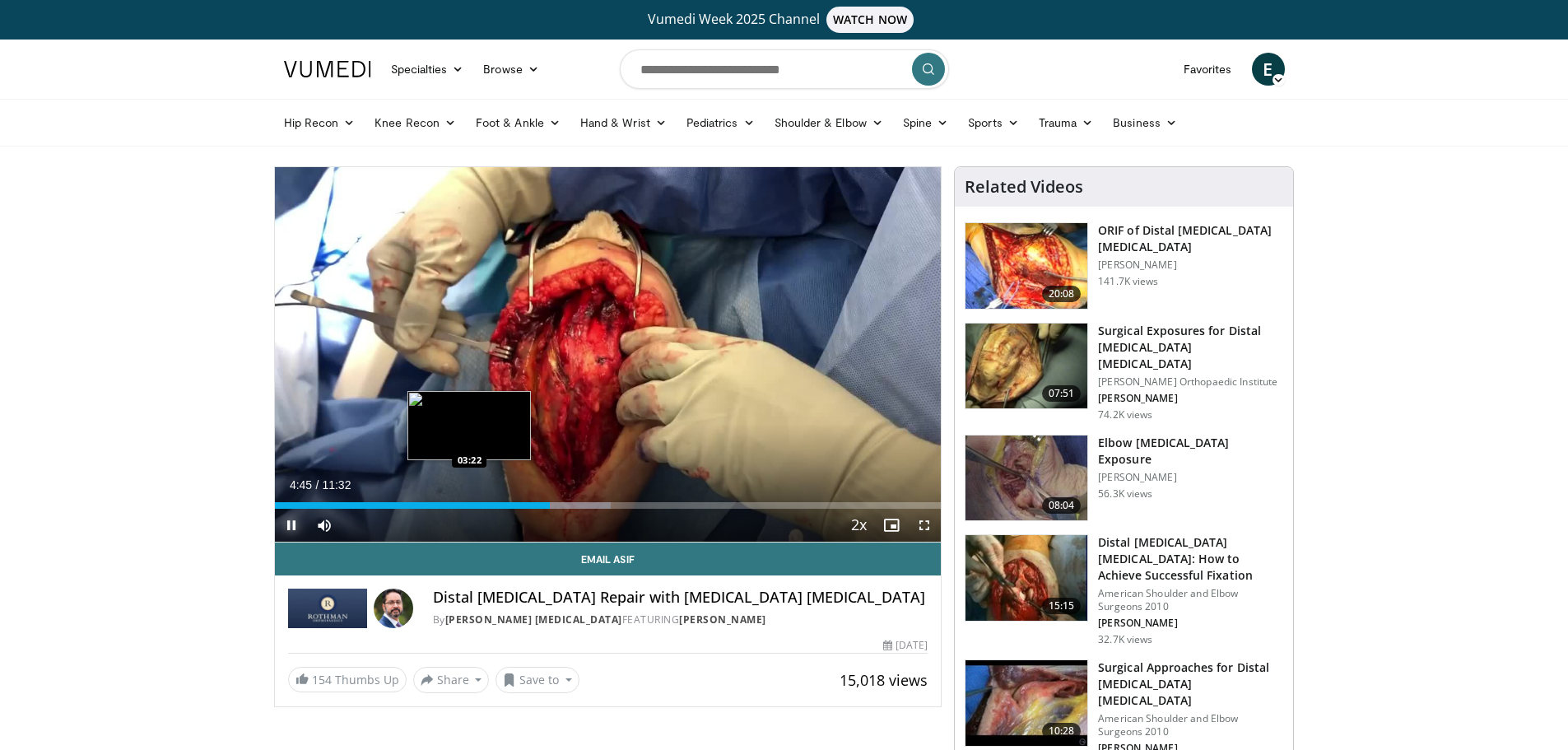
click at [469, 501] on div "Loaded : 50.42% 04:45 03:22" at bounding box center [608, 501] width 667 height 16
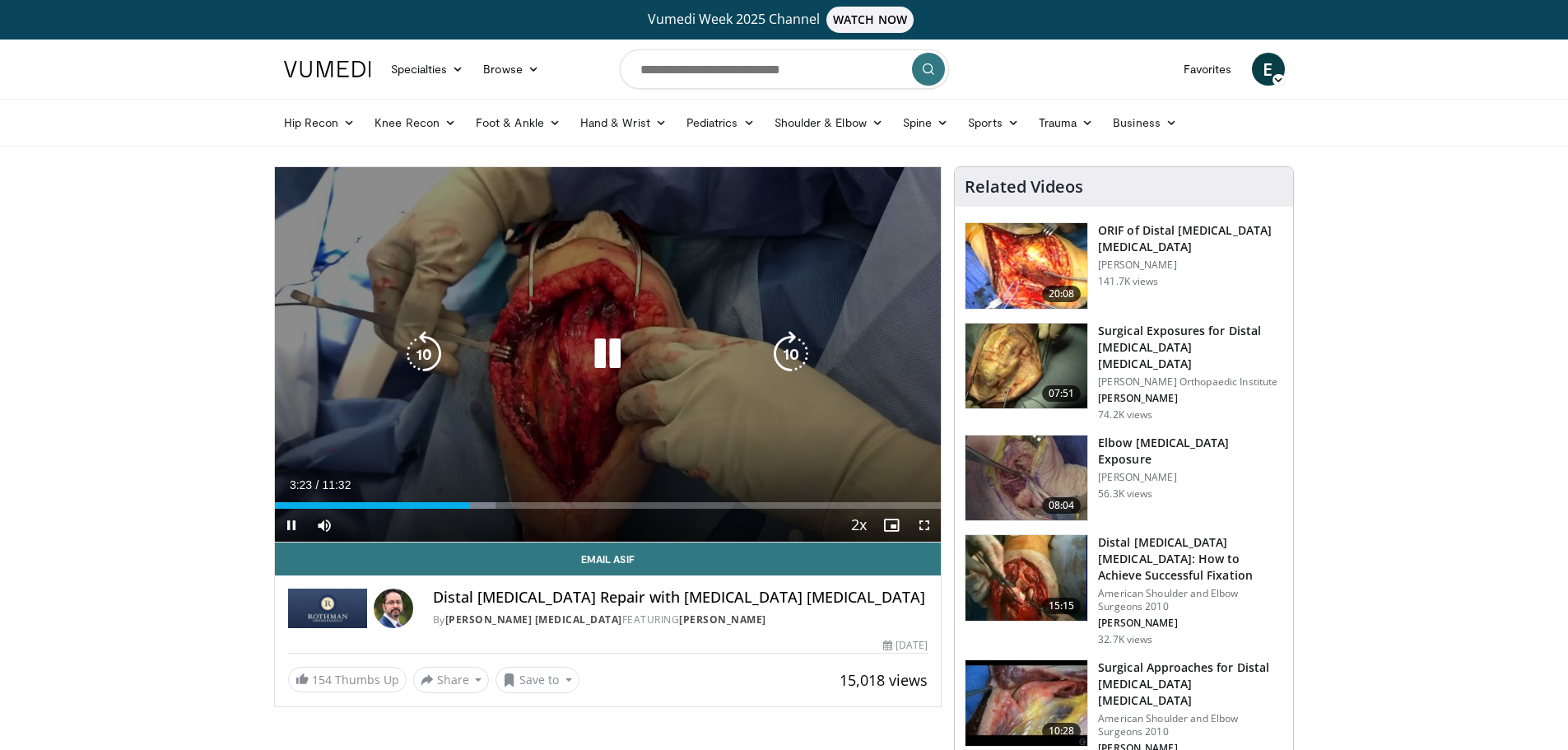
click at [449, 451] on div "10 seconds Tap to unmute" at bounding box center [608, 354] width 667 height 375
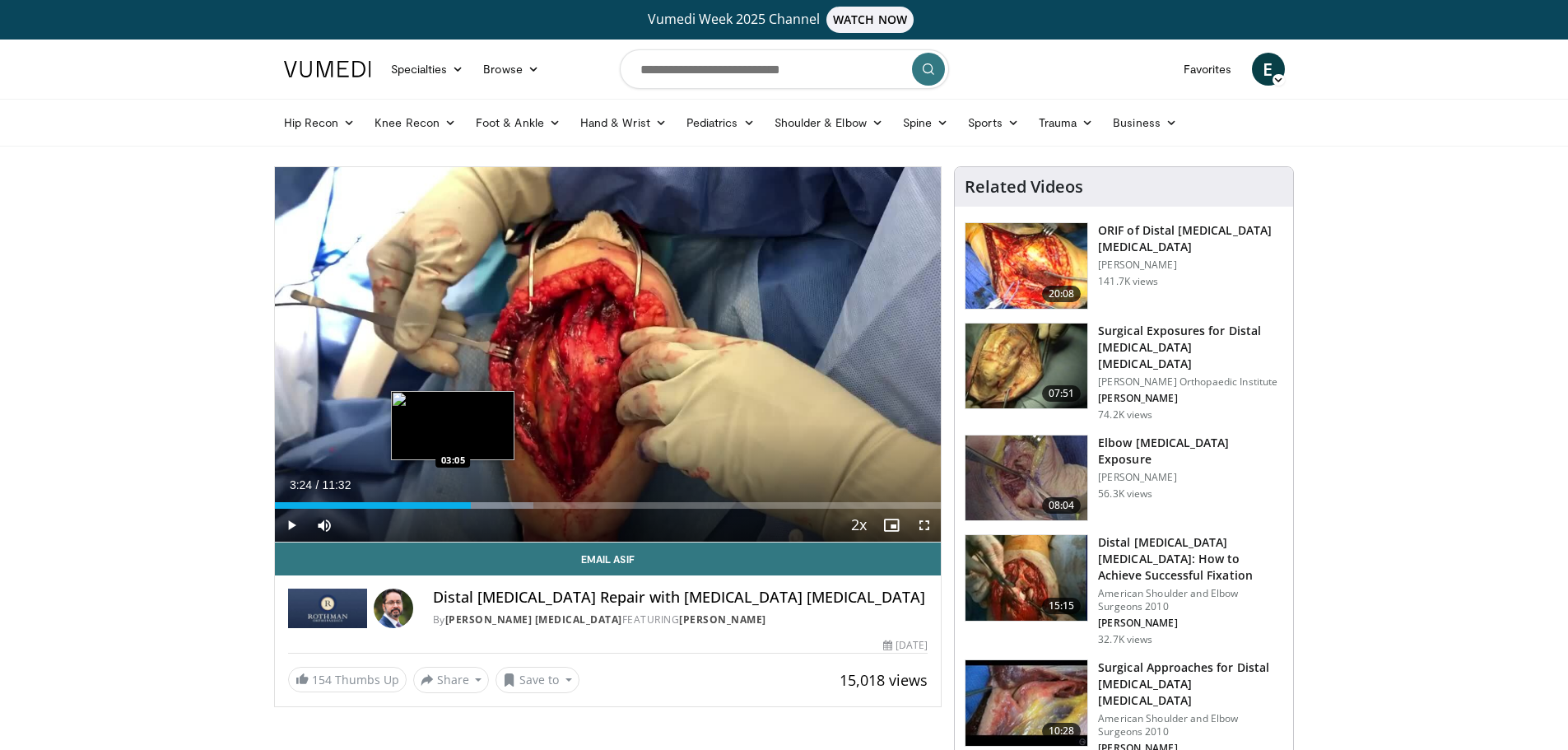
click at [454, 501] on div "Loaded : 38.90% 03:24 03:05" at bounding box center [608, 501] width 667 height 16
drag, startPoint x: 1462, startPoint y: 94, endPoint x: 1294, endPoint y: 11, distance: 187.4
click at [1462, 94] on header "Specialties Adult & Family Medicine Allergy, [MEDICAL_DATA], Immunology Anesthe…" at bounding box center [784, 93] width 1568 height 107
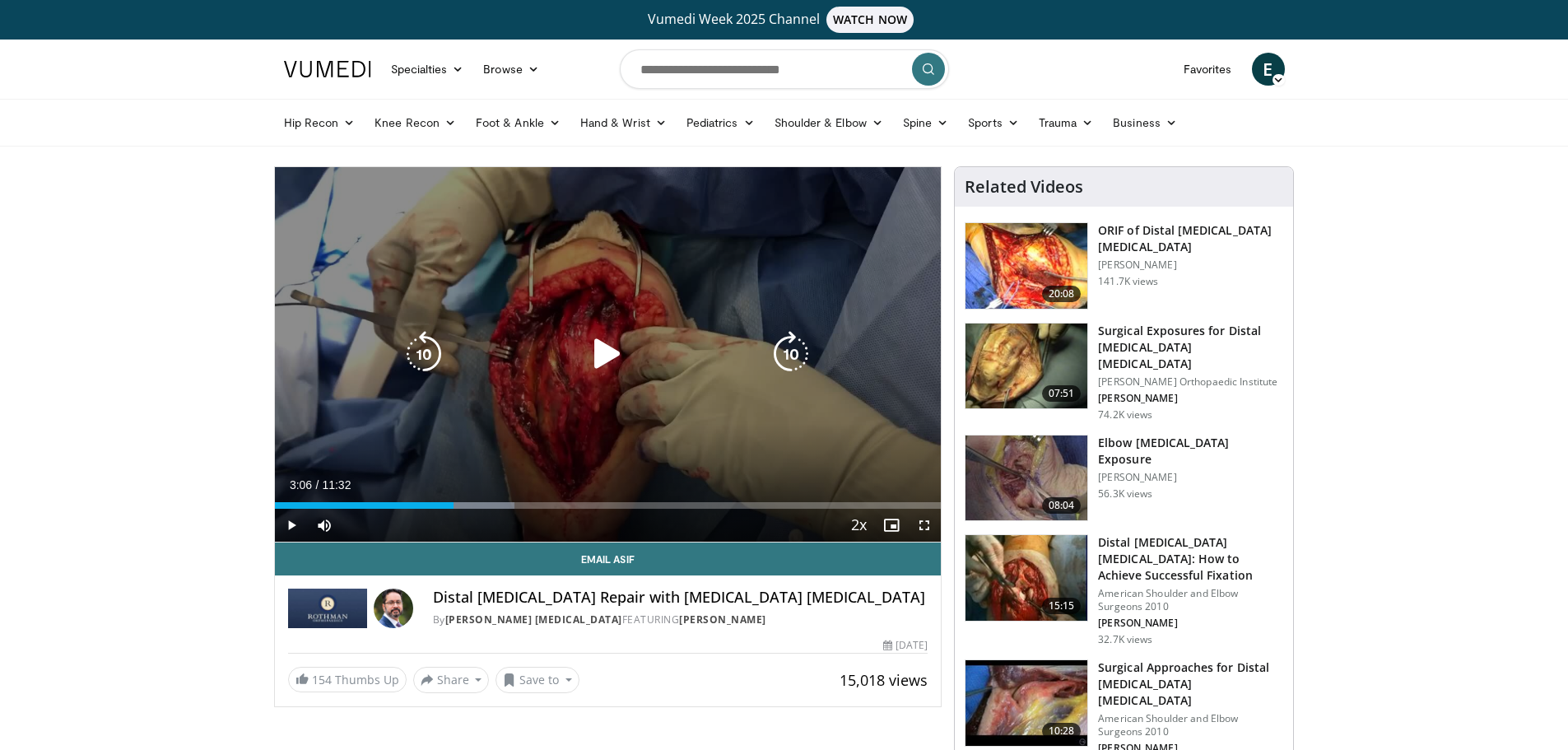
click at [570, 360] on div "Video Player" at bounding box center [607, 354] width 400 height 33
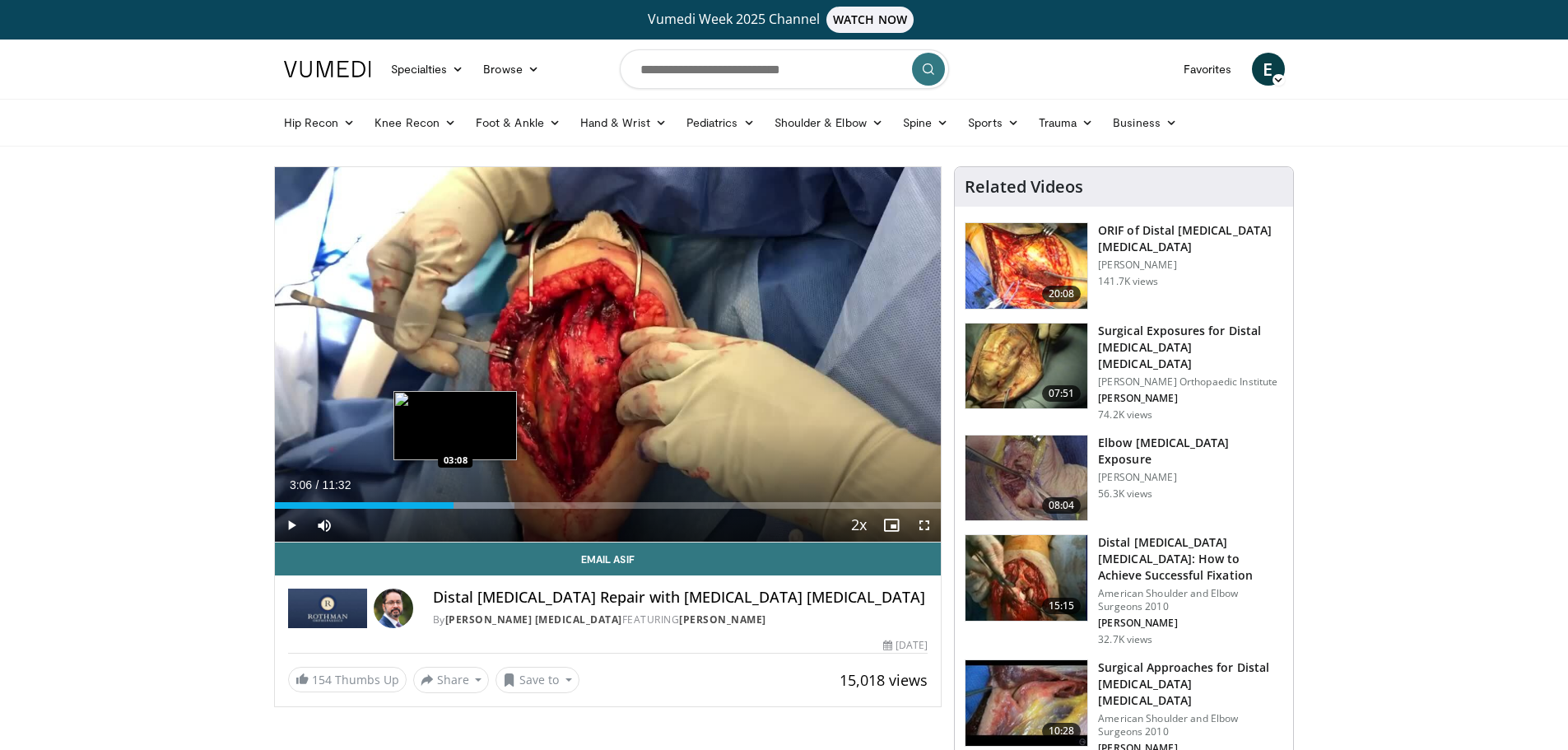
click at [456, 506] on div "Progress Bar" at bounding box center [480, 505] width 67 height 6
click at [464, 506] on div "Progress Bar" at bounding box center [480, 505] width 67 height 6
click at [471, 506] on div "Loaded : 36.01% 03:22 03:23" at bounding box center [608, 505] width 667 height 6
click at [475, 506] on div "Progress Bar" at bounding box center [476, 505] width 2 height 6
click at [480, 506] on div "Progress Bar" at bounding box center [490, 505] width 86 height 6
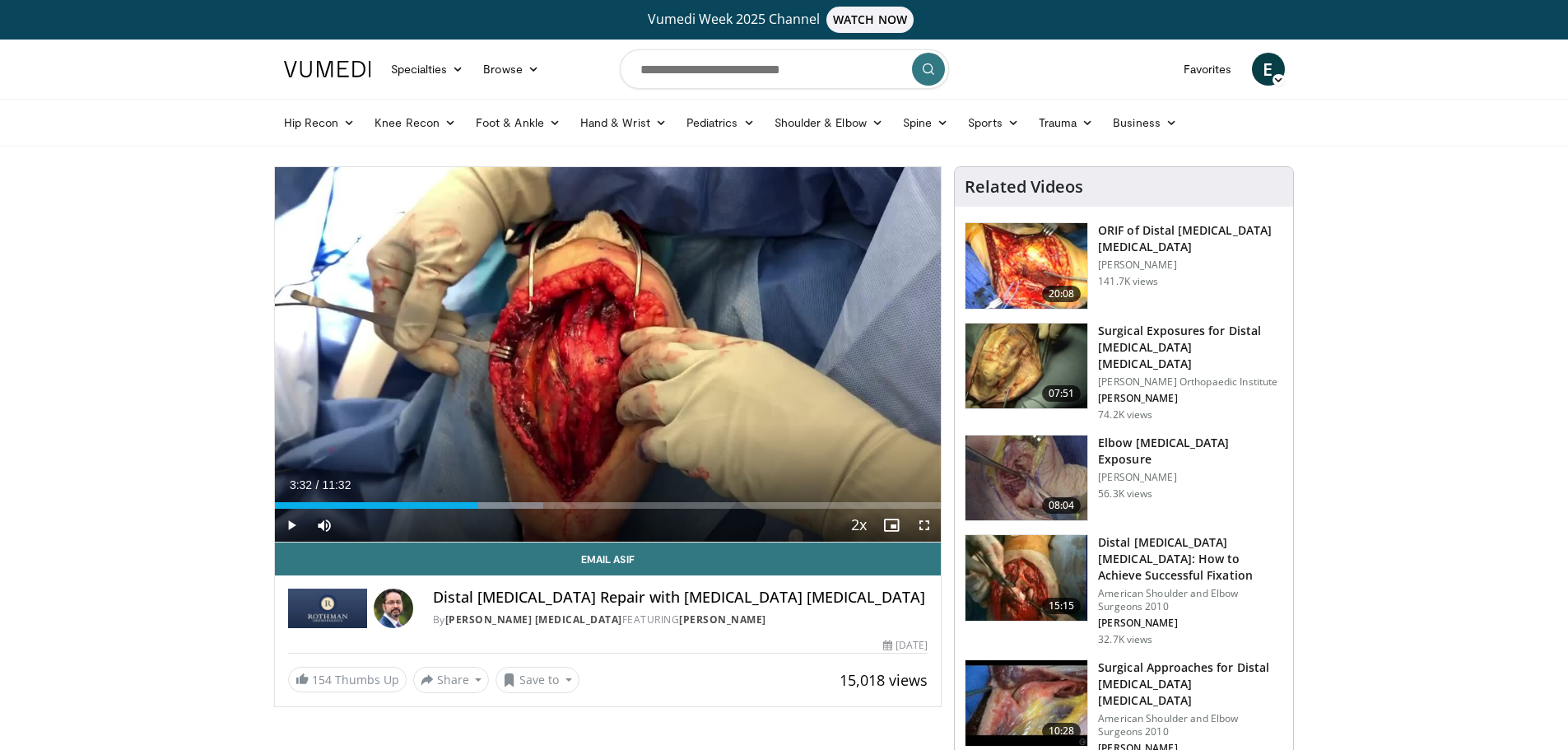
drag, startPoint x: 1449, startPoint y: 27, endPoint x: 1369, endPoint y: 3, distance: 83.5
click at [1449, 27] on div "Vumedi Week 2025 Channel WATCH NOW" at bounding box center [784, 20] width 1568 height 39
click at [480, 505] on div "Loaded : 40.34% 03:32 03:34" at bounding box center [608, 505] width 667 height 6
click at [481, 503] on div "Progress Bar" at bounding box center [480, 505] width 2 height 6
click at [497, 503] on div "Progress Bar" at bounding box center [498, 505] width 2 height 6
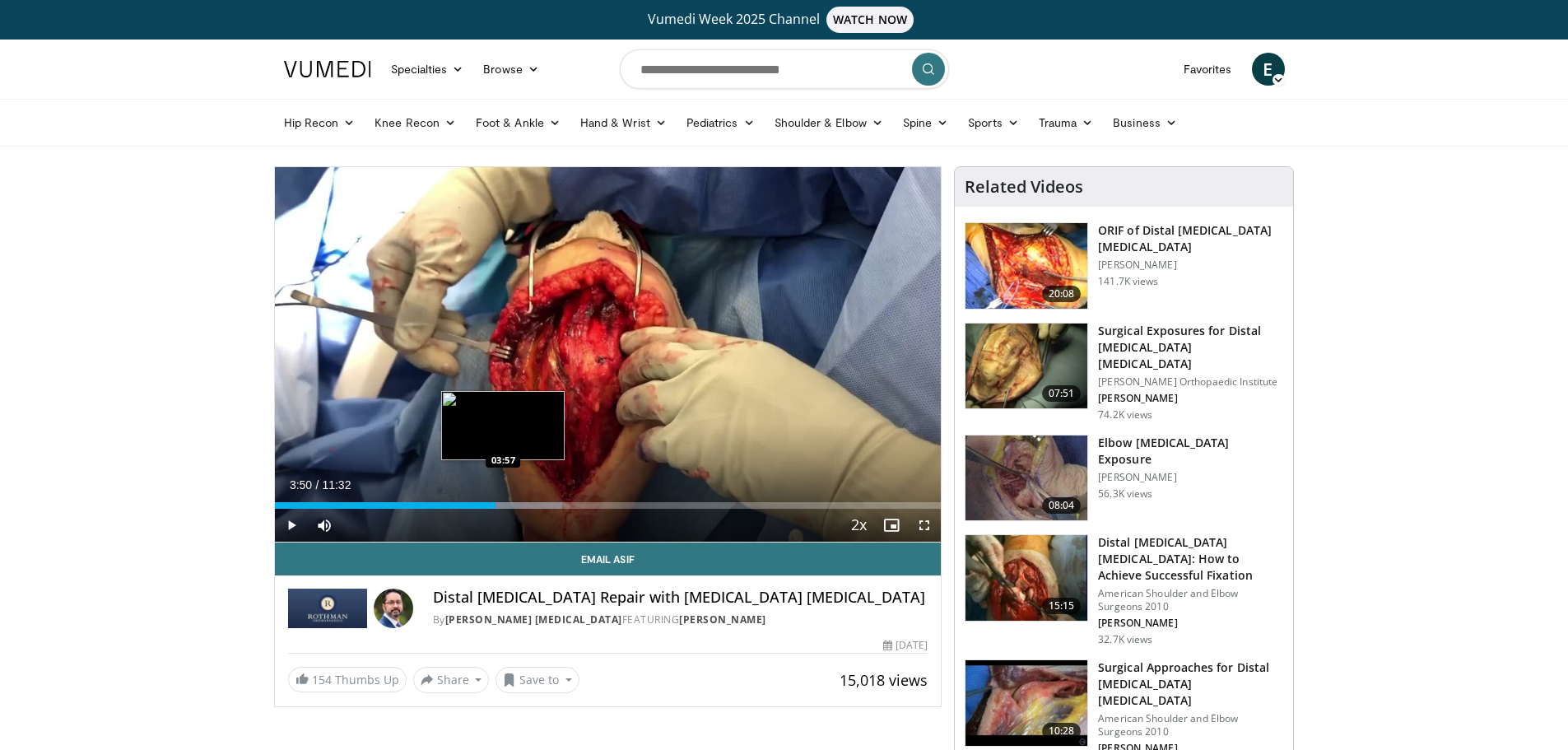
click at [505, 503] on div "Loaded : 43.22% 03:50 03:57" at bounding box center [608, 505] width 667 height 6
click at [510, 503] on div "Loaded : 43.30% 03:59 04:03" at bounding box center [608, 505] width 667 height 6
click at [505, 502] on div "04:04" at bounding box center [392, 505] width 235 height 6
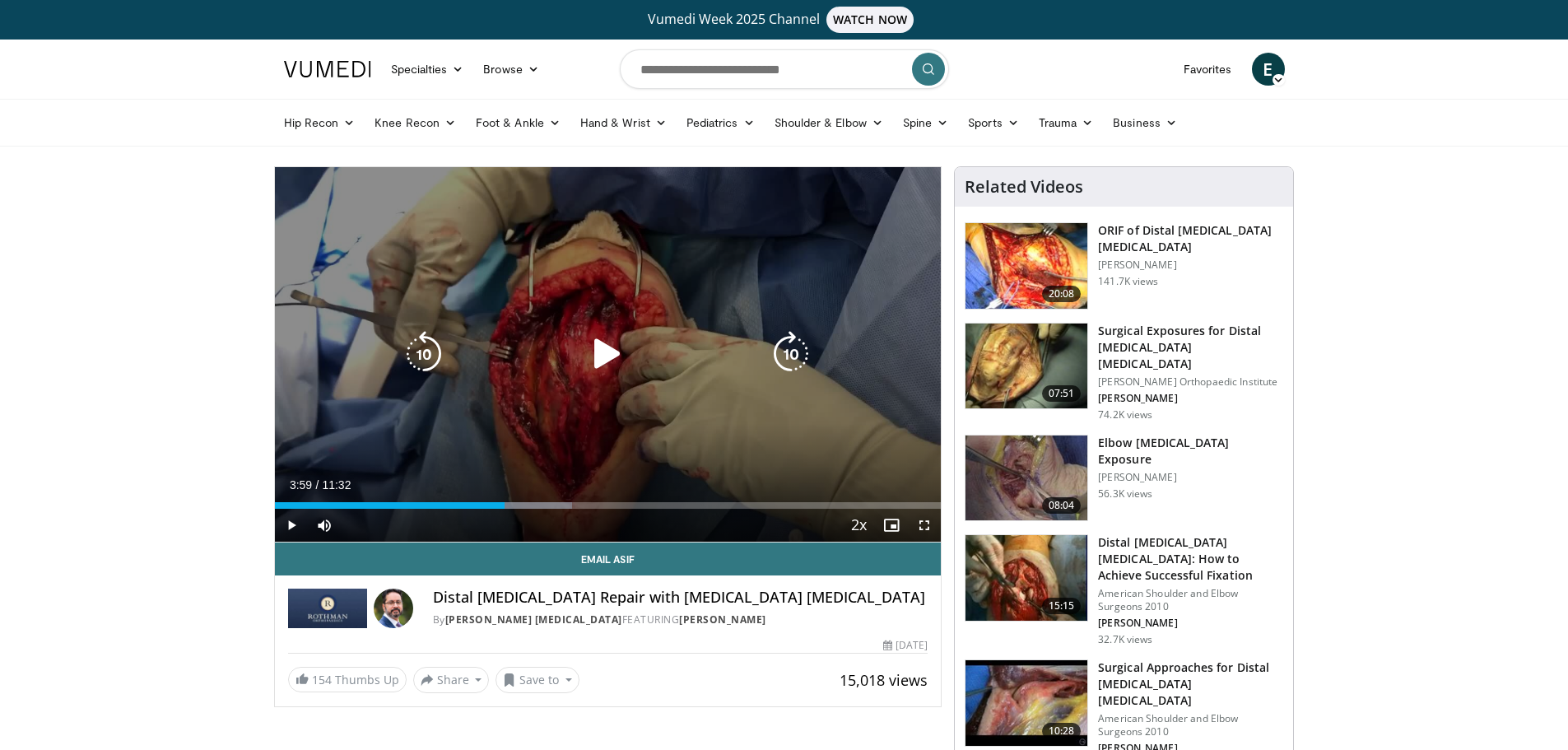
drag, startPoint x: 623, startPoint y: 334, endPoint x: 618, endPoint y: 342, distance: 9.4
click at [621, 334] on icon "Video Player" at bounding box center [608, 354] width 46 height 46
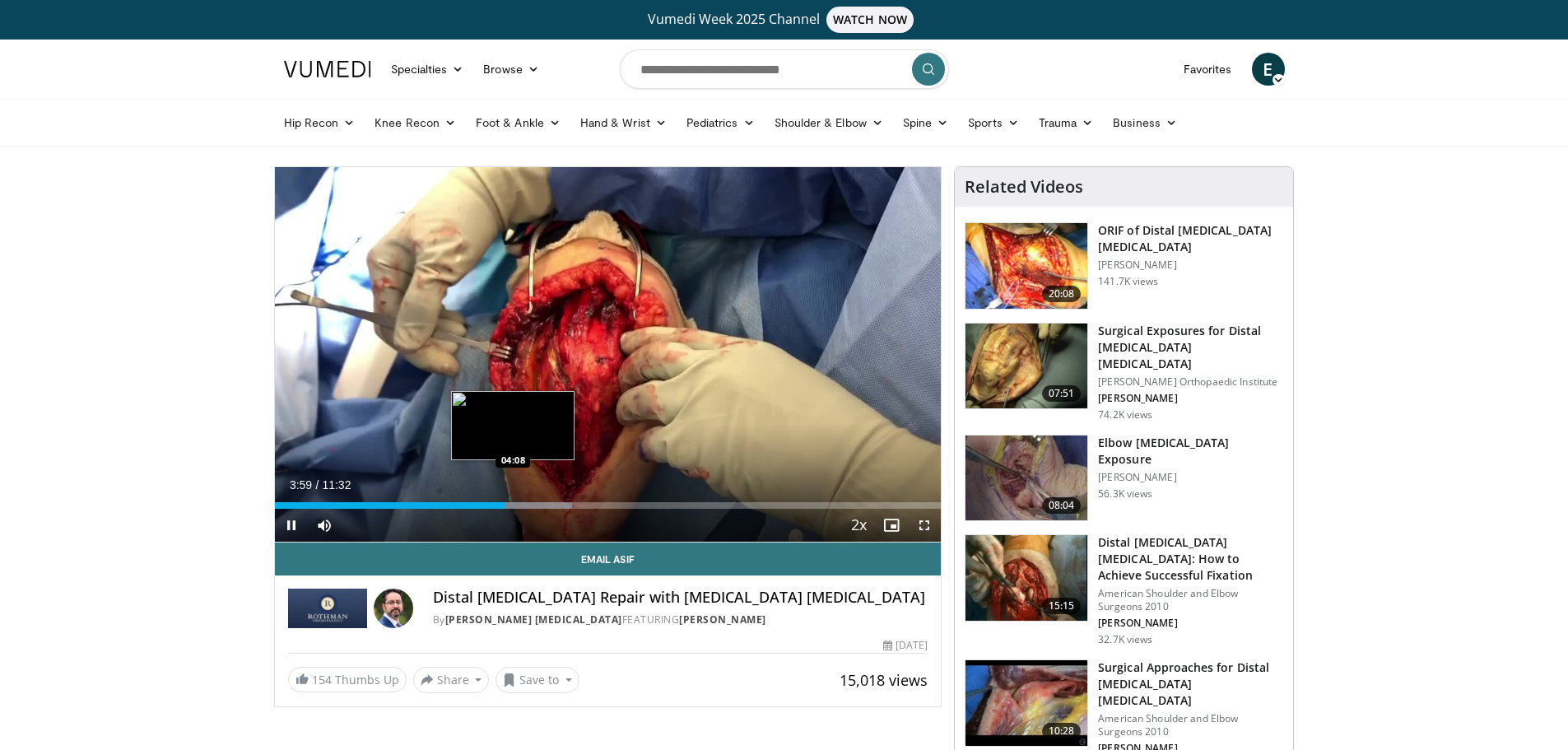
click at [513, 503] on div "Progress Bar" at bounding box center [527, 505] width 91 height 6
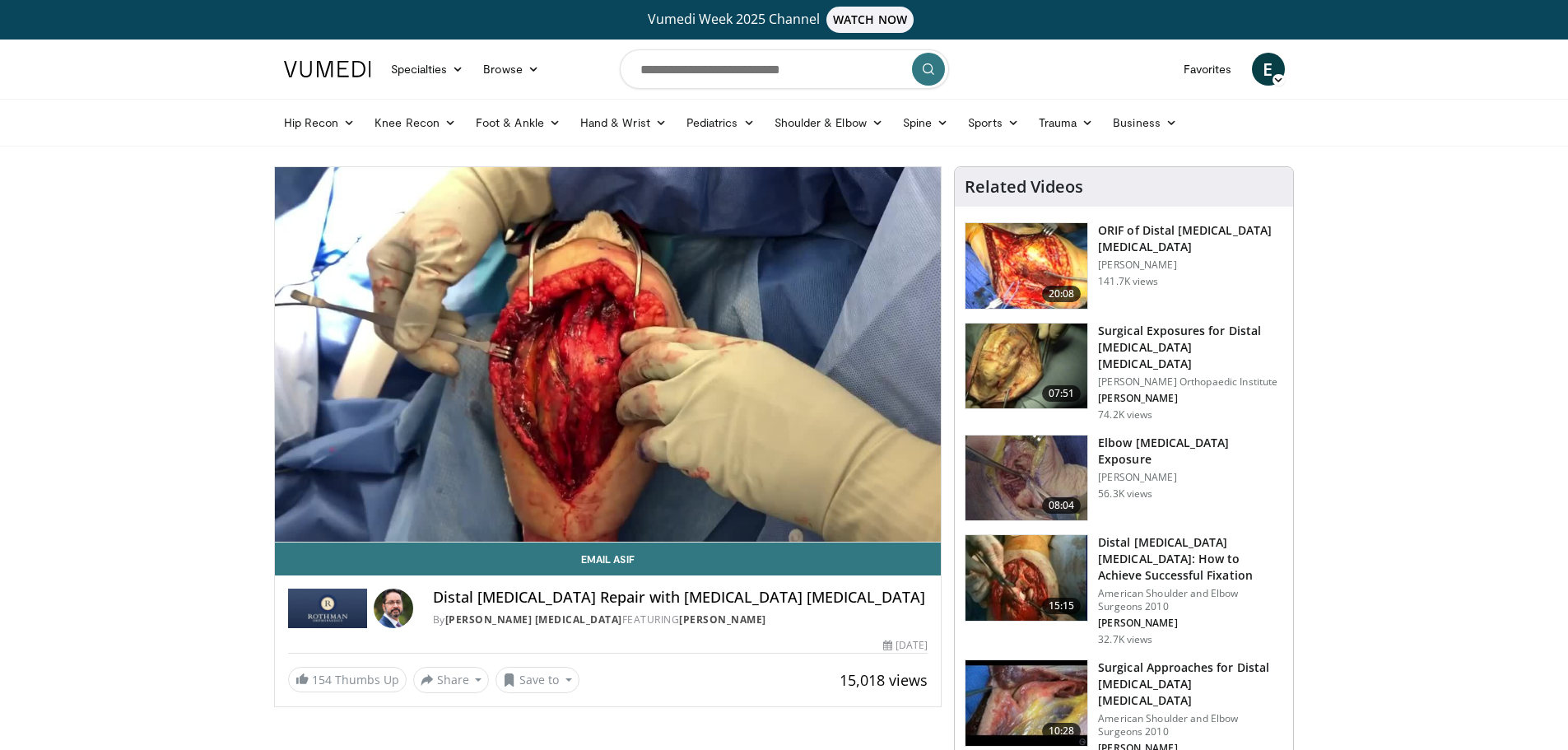
click at [296, 520] on div "10 seconds Tap to unmute" at bounding box center [608, 354] width 667 height 375
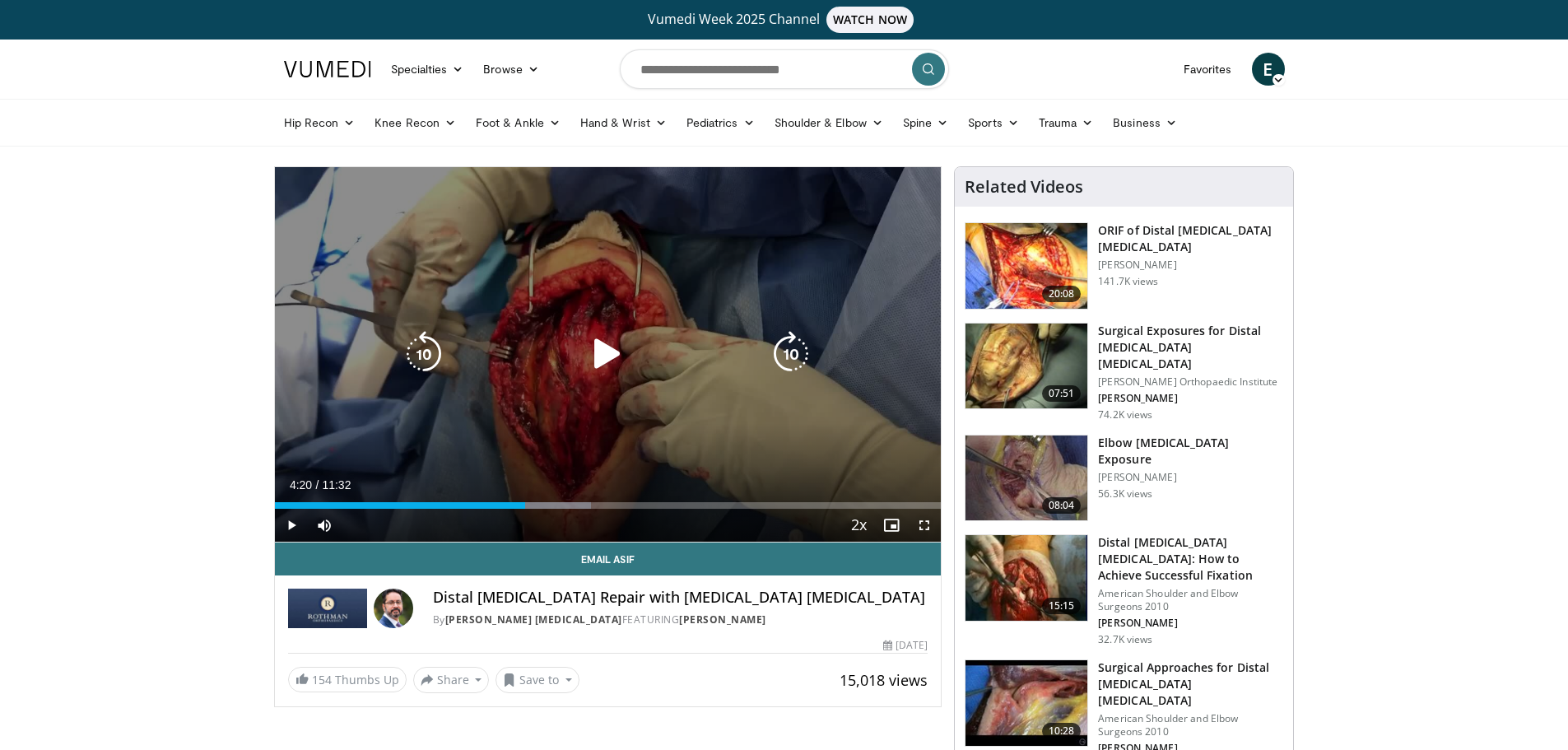
click at [684, 379] on div "10 seconds Tap to unmute" at bounding box center [608, 354] width 667 height 375
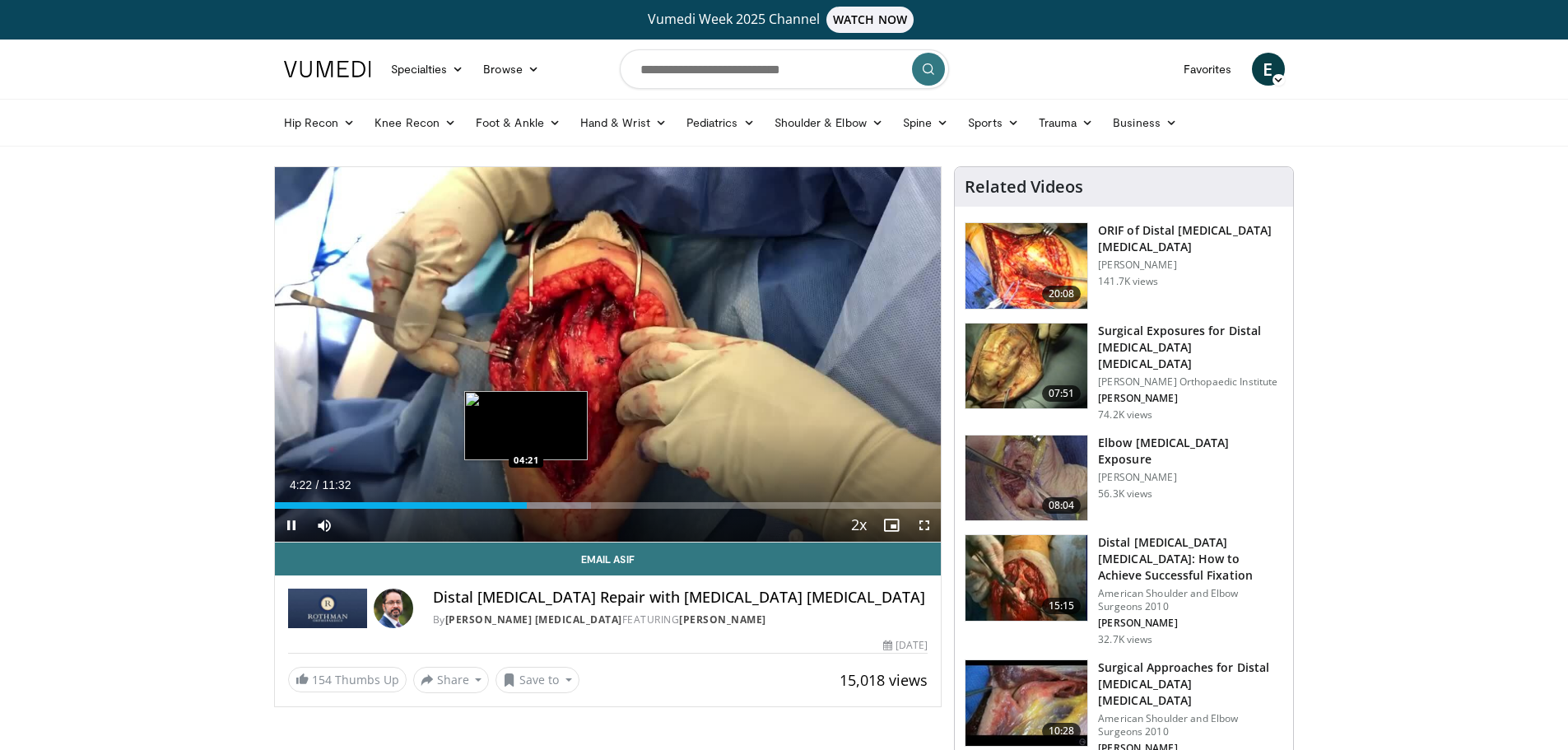
click at [526, 503] on div "04:22" at bounding box center [401, 505] width 253 height 6
click at [531, 505] on div "Loaded : 47.54% 04:26 04:26" at bounding box center [608, 505] width 667 height 6
click at [538, 506] on div "Loaded : 47.54% 04:28 04:33" at bounding box center [608, 505] width 667 height 6
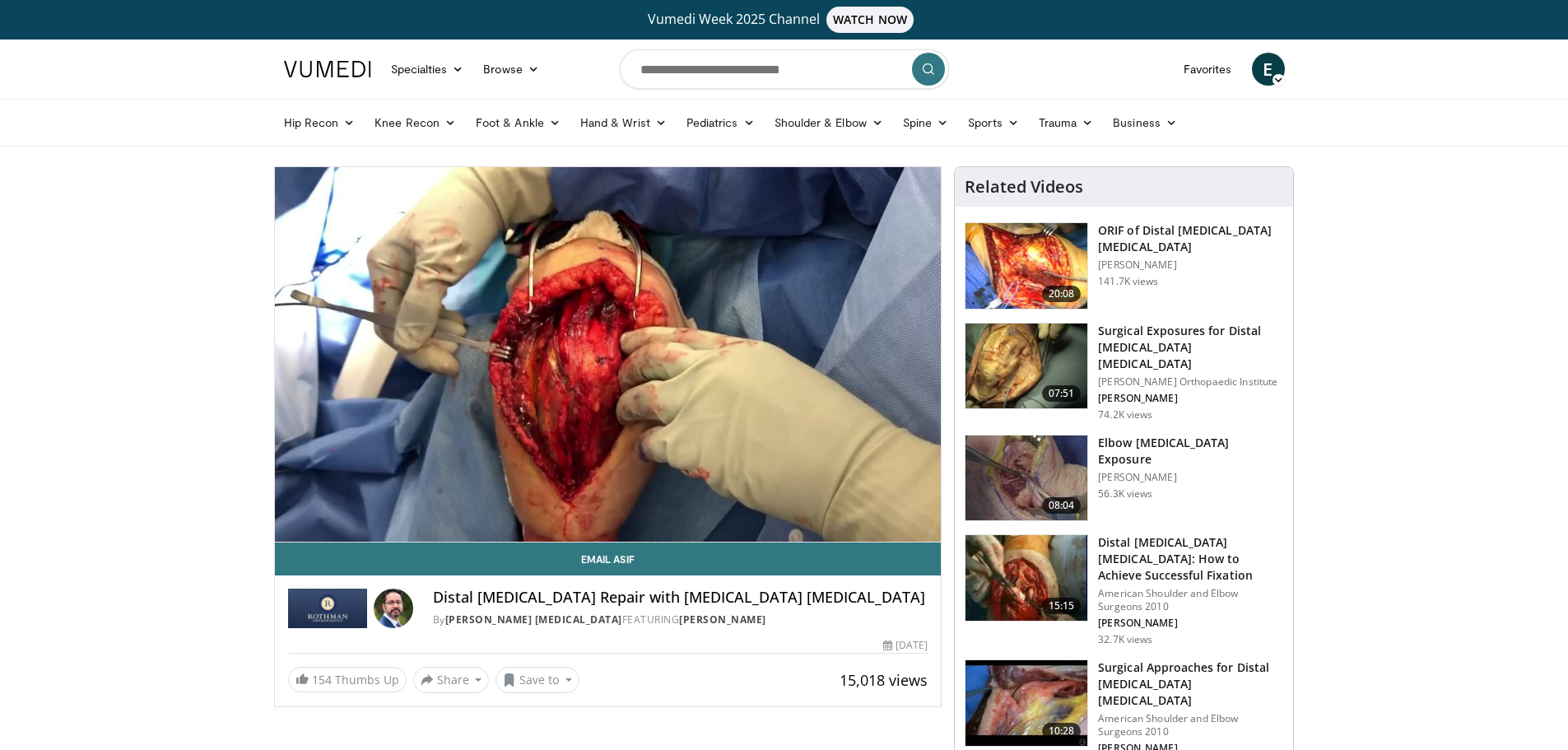
click at [552, 506] on div "10 seconds Tap to unmute" at bounding box center [608, 354] width 667 height 375
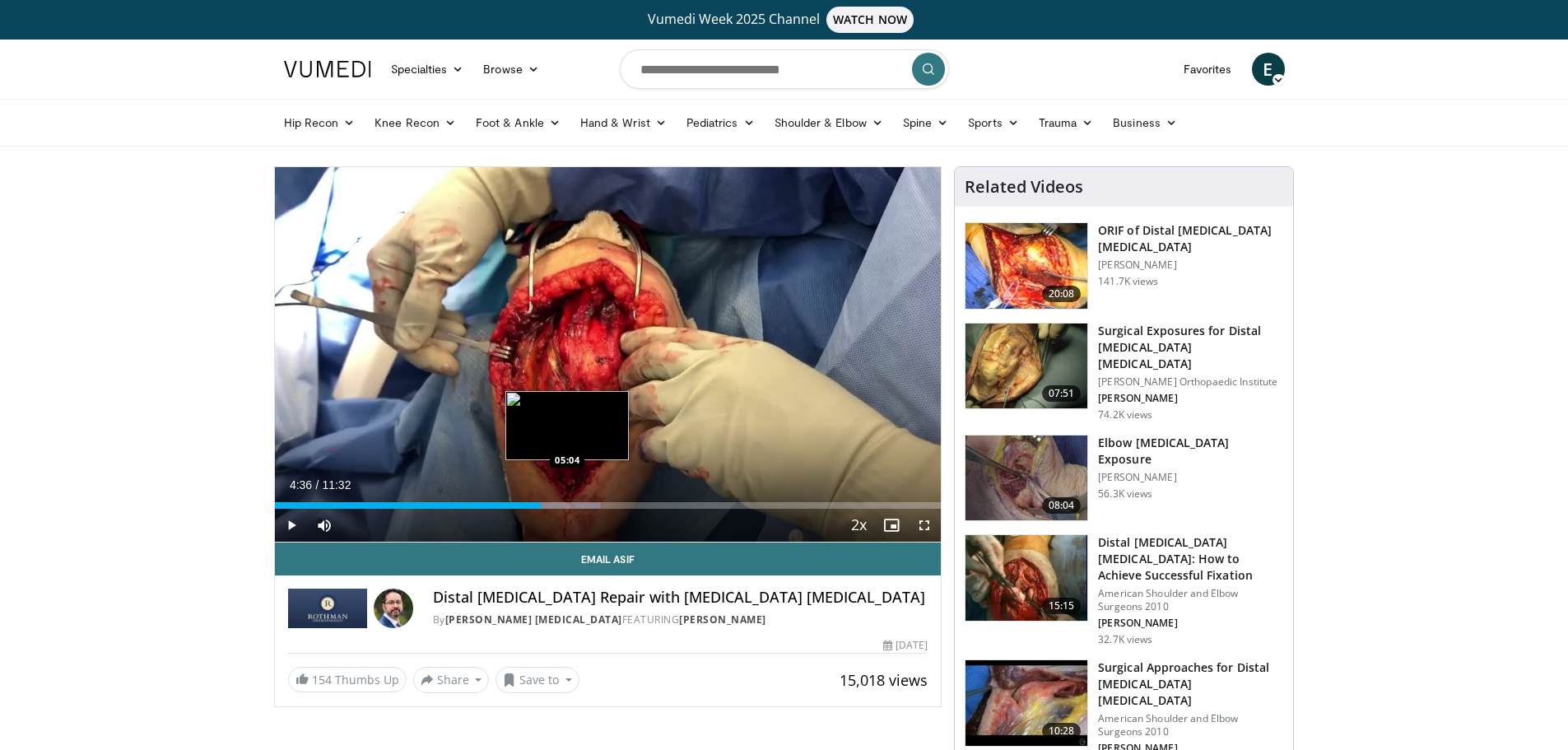
click at [567, 508] on div "Loaded : 48.98% 04:36 05:04" at bounding box center [608, 505] width 667 height 6
click at [583, 507] on div "Progress Bar" at bounding box center [582, 505] width 58 height 6
click at [600, 507] on div "Loaded : 53.31% 05:19 05:38" at bounding box center [608, 505] width 667 height 6
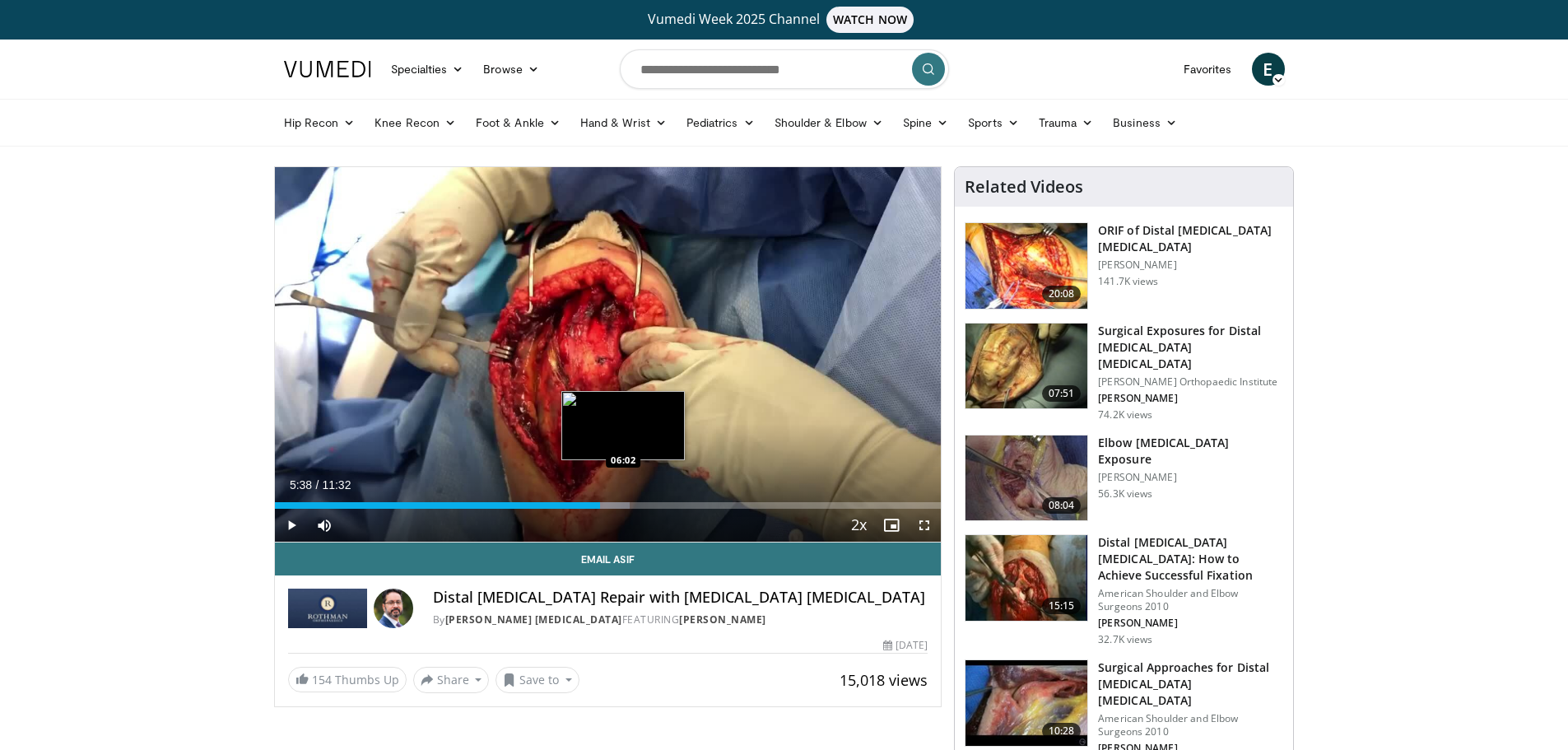
click at [630, 508] on div "Progress Bar" at bounding box center [592, 505] width 77 height 6
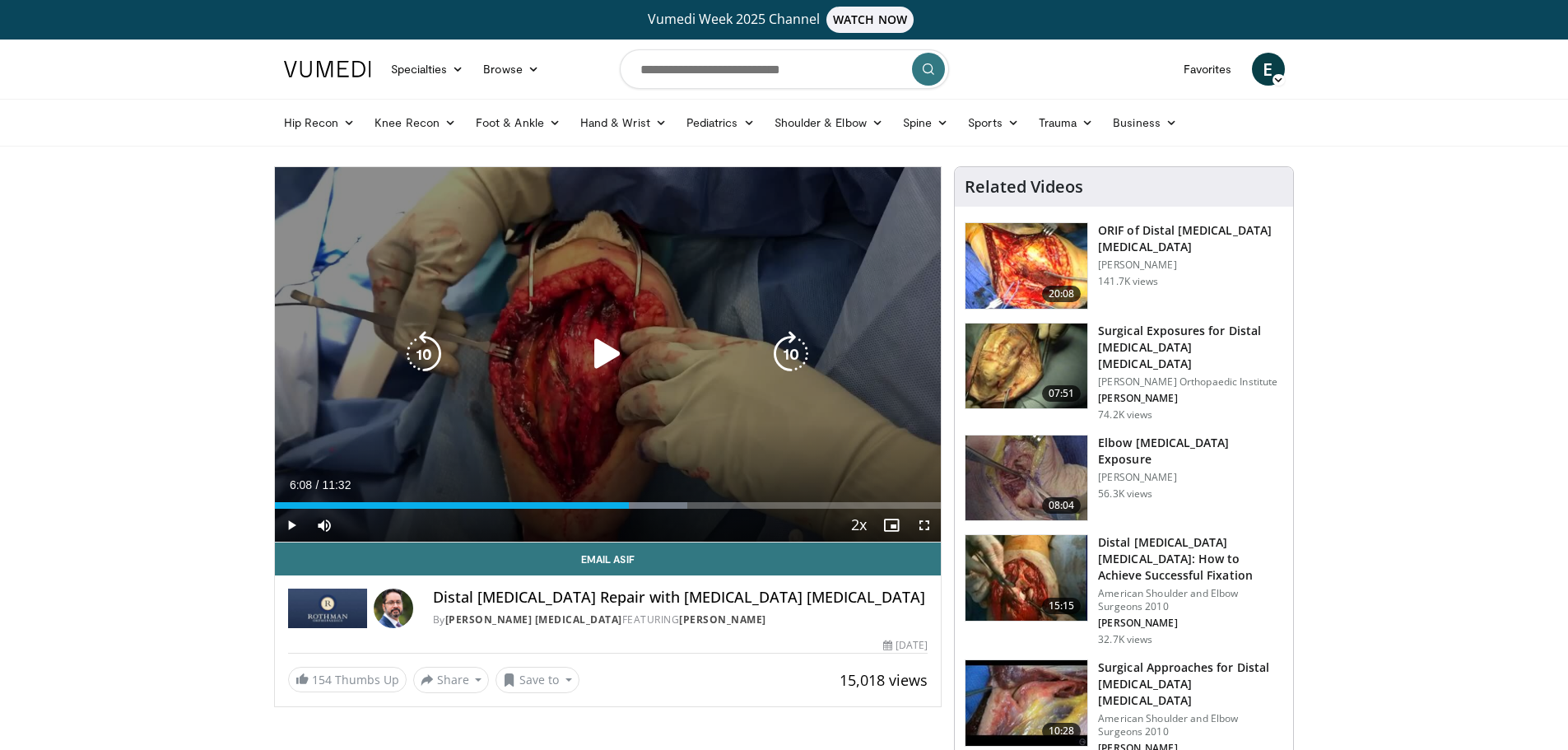
click at [594, 337] on icon "Video Player" at bounding box center [608, 354] width 46 height 46
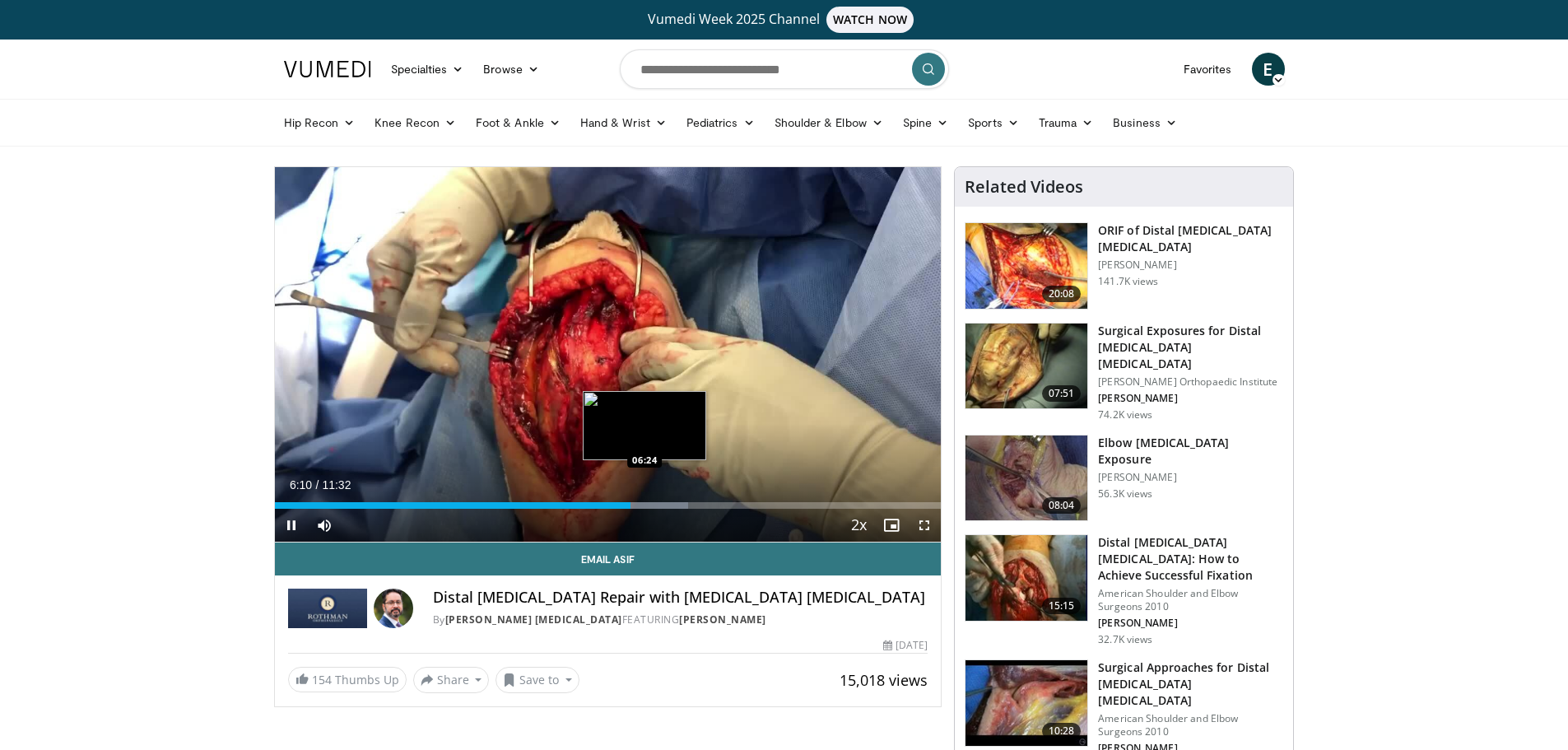
click at [644, 505] on div "Progress Bar" at bounding box center [644, 505] width 87 height 6
click at [644, 505] on div "06:33" at bounding box center [460, 505] width 371 height 6
click at [640, 503] on div "Loaded : 66.27% 06:25 06:21" at bounding box center [608, 505] width 667 height 6
click at [635, 502] on video-js "**********" at bounding box center [608, 354] width 667 height 375
click at [295, 524] on span "Video Player" at bounding box center [291, 525] width 33 height 33
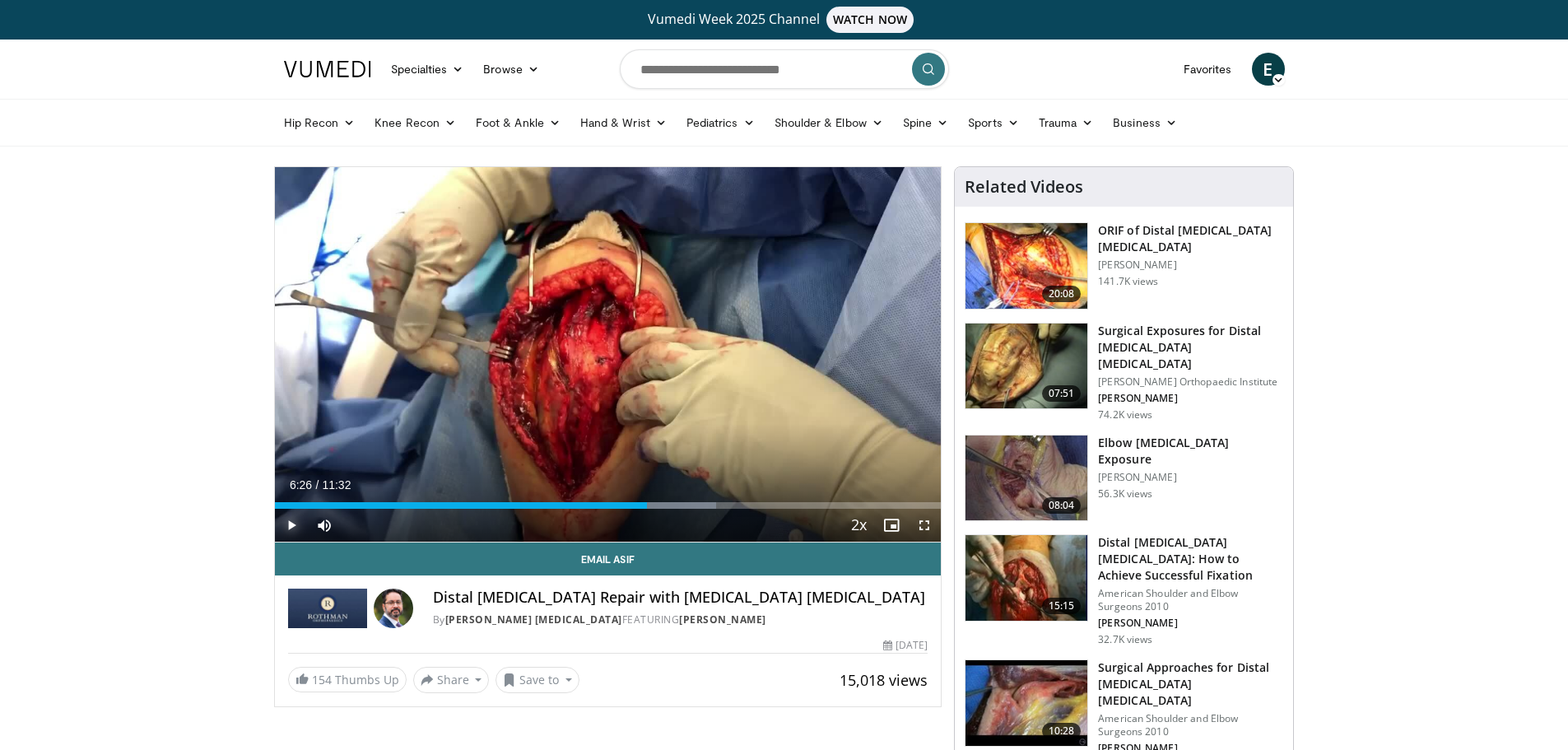
click at [295, 524] on span "Video Player" at bounding box center [291, 525] width 33 height 33
drag, startPoint x: 115, startPoint y: 151, endPoint x: 227, endPoint y: 105, distance: 121.1
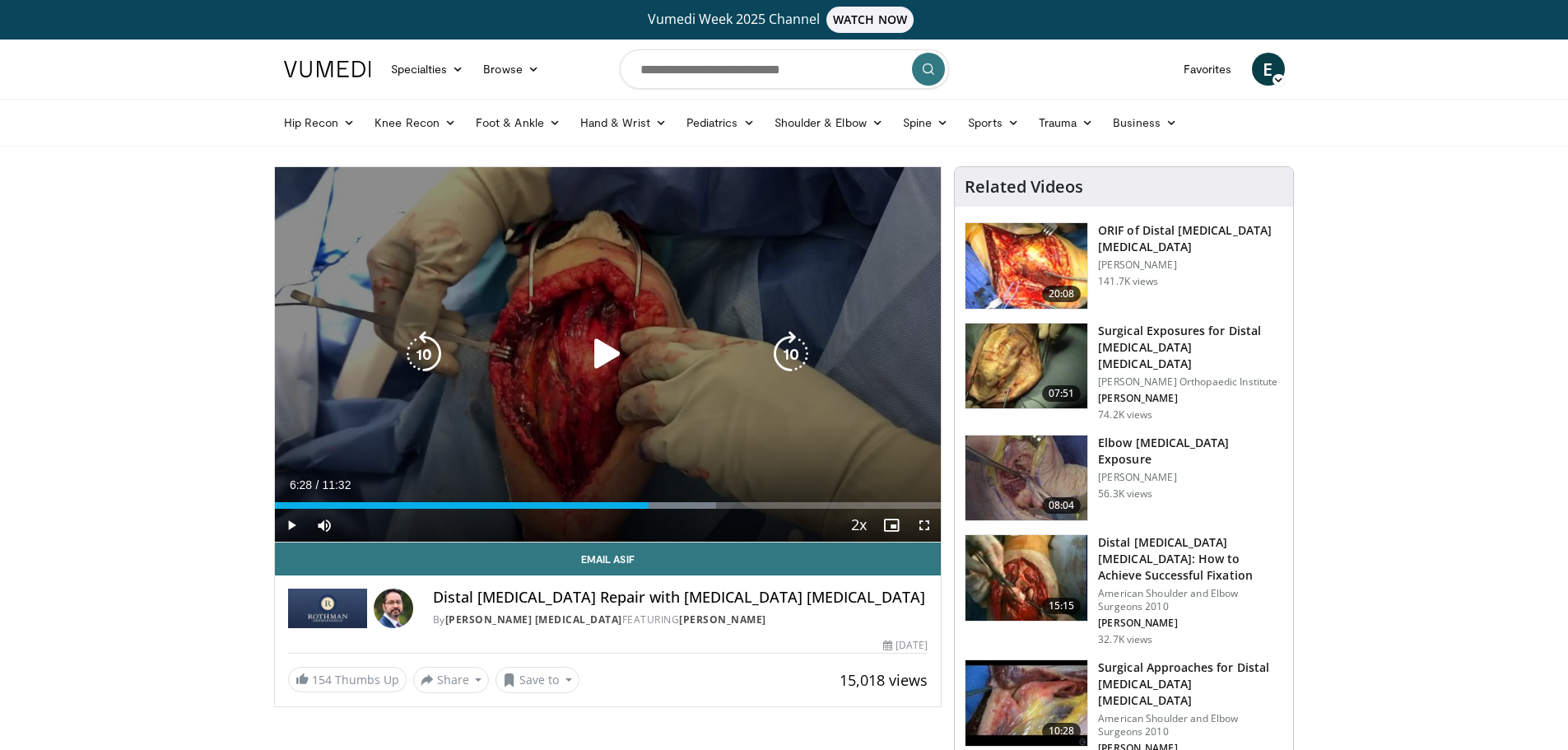
click at [481, 418] on div "10 seconds Tap to unmute" at bounding box center [608, 354] width 667 height 375
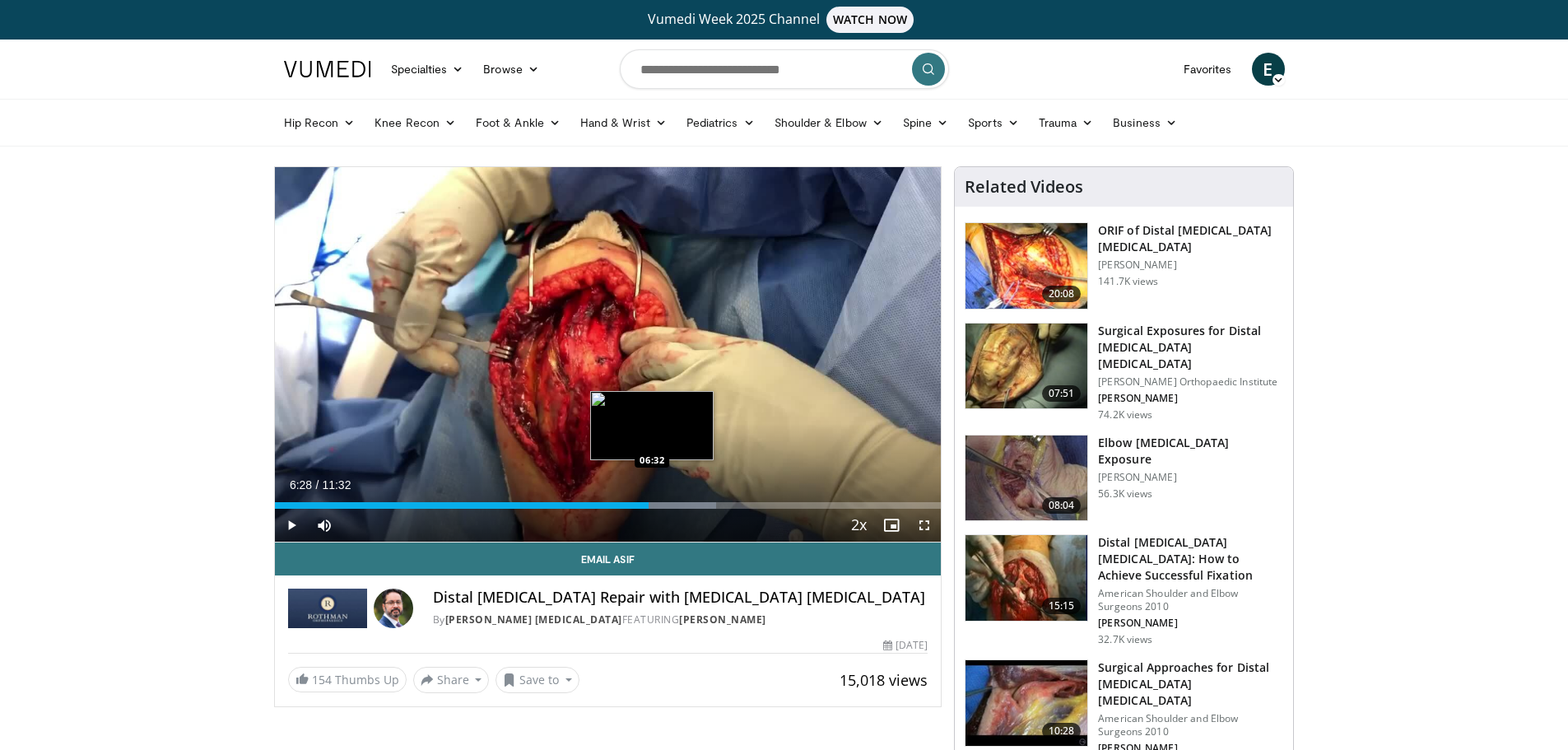
click at [652, 506] on div "Loaded : 66.27% 06:29 06:32" at bounding box center [608, 505] width 667 height 6
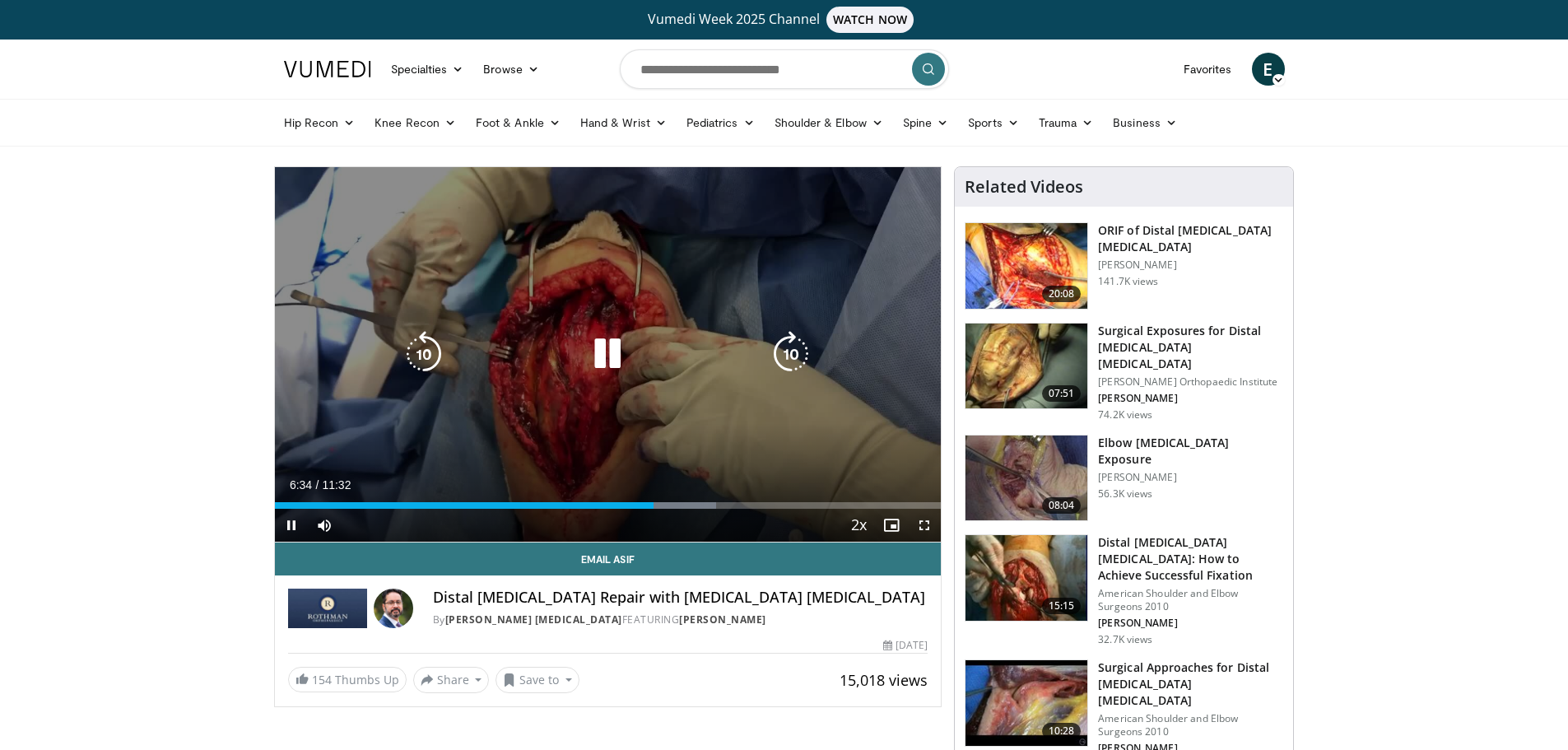
click at [649, 470] on div "10 seconds Tap to unmute" at bounding box center [608, 354] width 667 height 375
click at [612, 362] on icon "Video Player" at bounding box center [608, 354] width 46 height 46
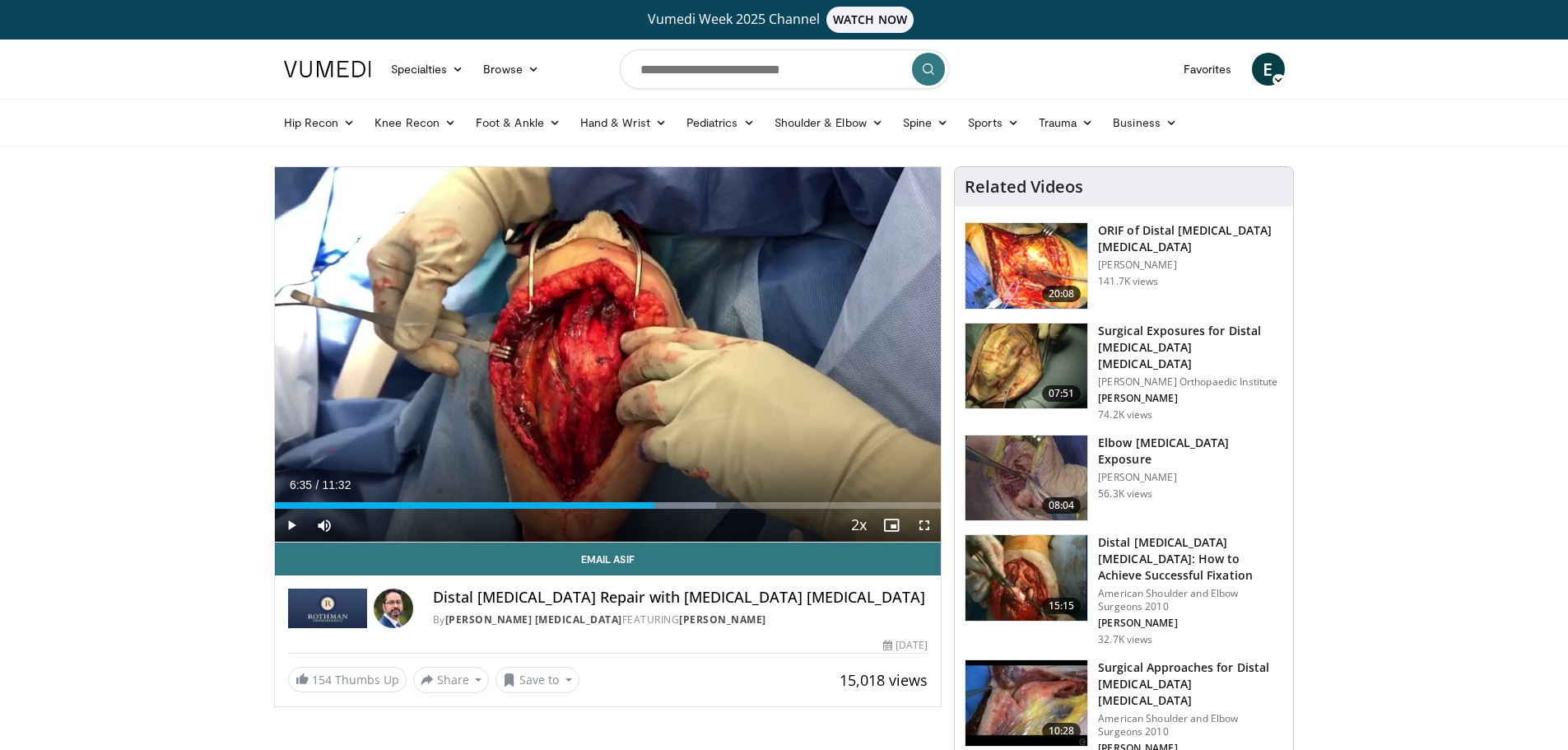
drag, startPoint x: 1405, startPoint y: 45, endPoint x: 1346, endPoint y: 4, distance: 71.8
click at [1405, 45] on header "Specialties Adult & Family Medicine Allergy, [MEDICAL_DATA], Immunology Anesthe…" at bounding box center [784, 93] width 1568 height 107
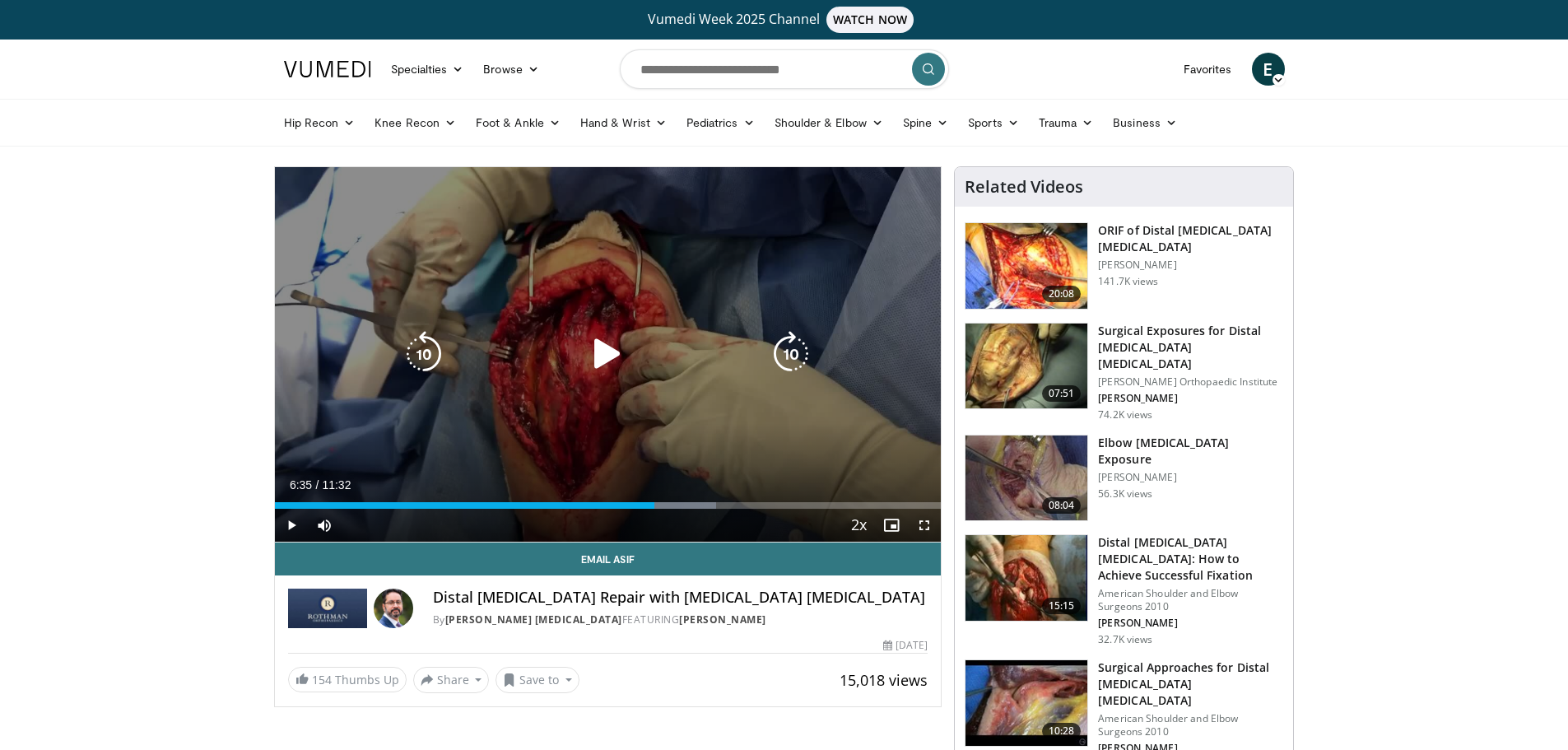
click at [742, 414] on div "10 seconds Tap to unmute" at bounding box center [608, 354] width 667 height 375
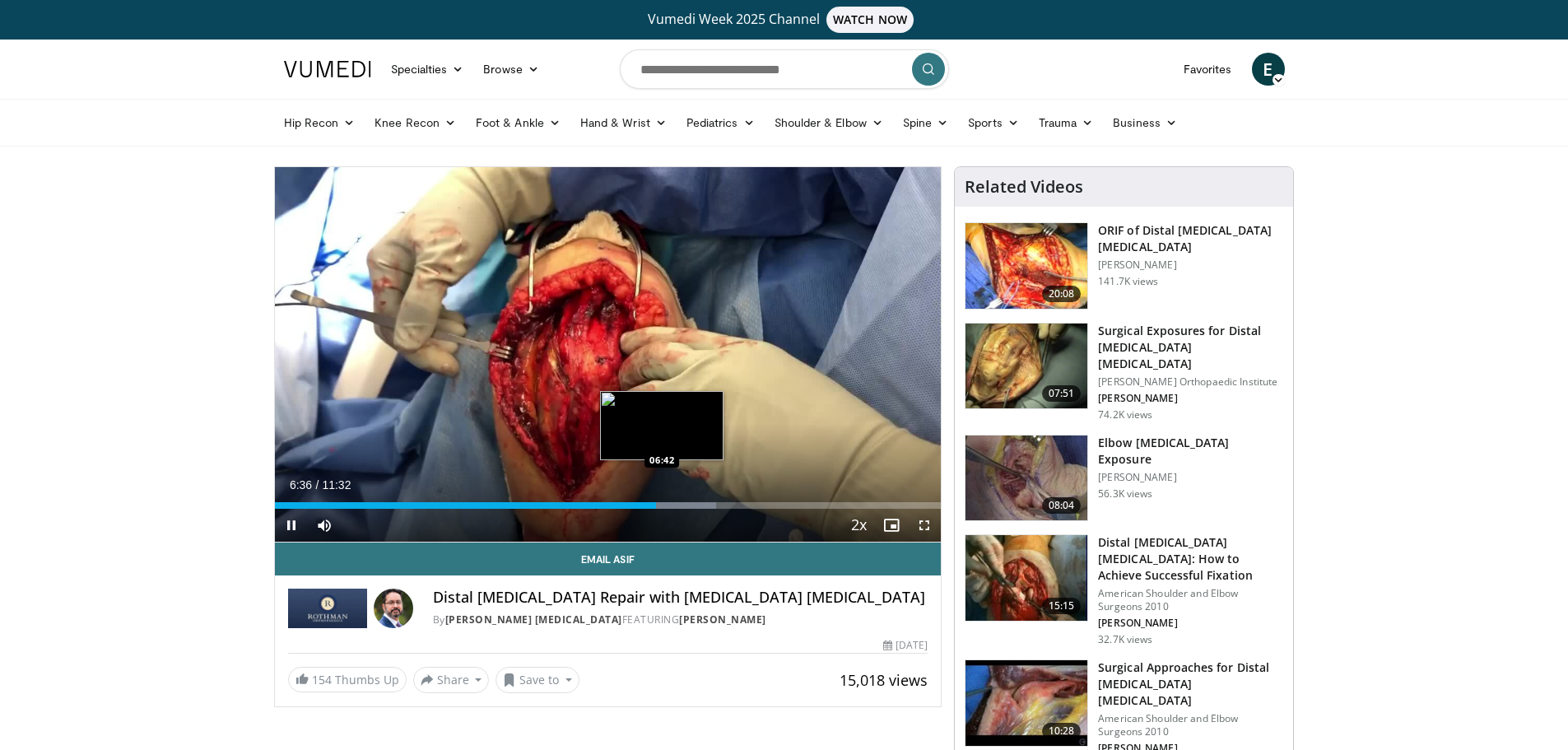
click at [662, 506] on div "Loaded : 66.27% 06:36 06:42" at bounding box center [608, 505] width 667 height 6
click at [673, 506] on div "Loaded : 67.72% 06:44 06:54" at bounding box center [608, 505] width 667 height 6
click at [679, 507] on div "10 seconds Tap to unmute" at bounding box center [608, 354] width 667 height 375
click at [682, 507] on div "Loaded : 69.16% 06:56 07:03" at bounding box center [608, 505] width 667 height 6
click at [669, 504] on div "07:03" at bounding box center [478, 505] width 407 height 6
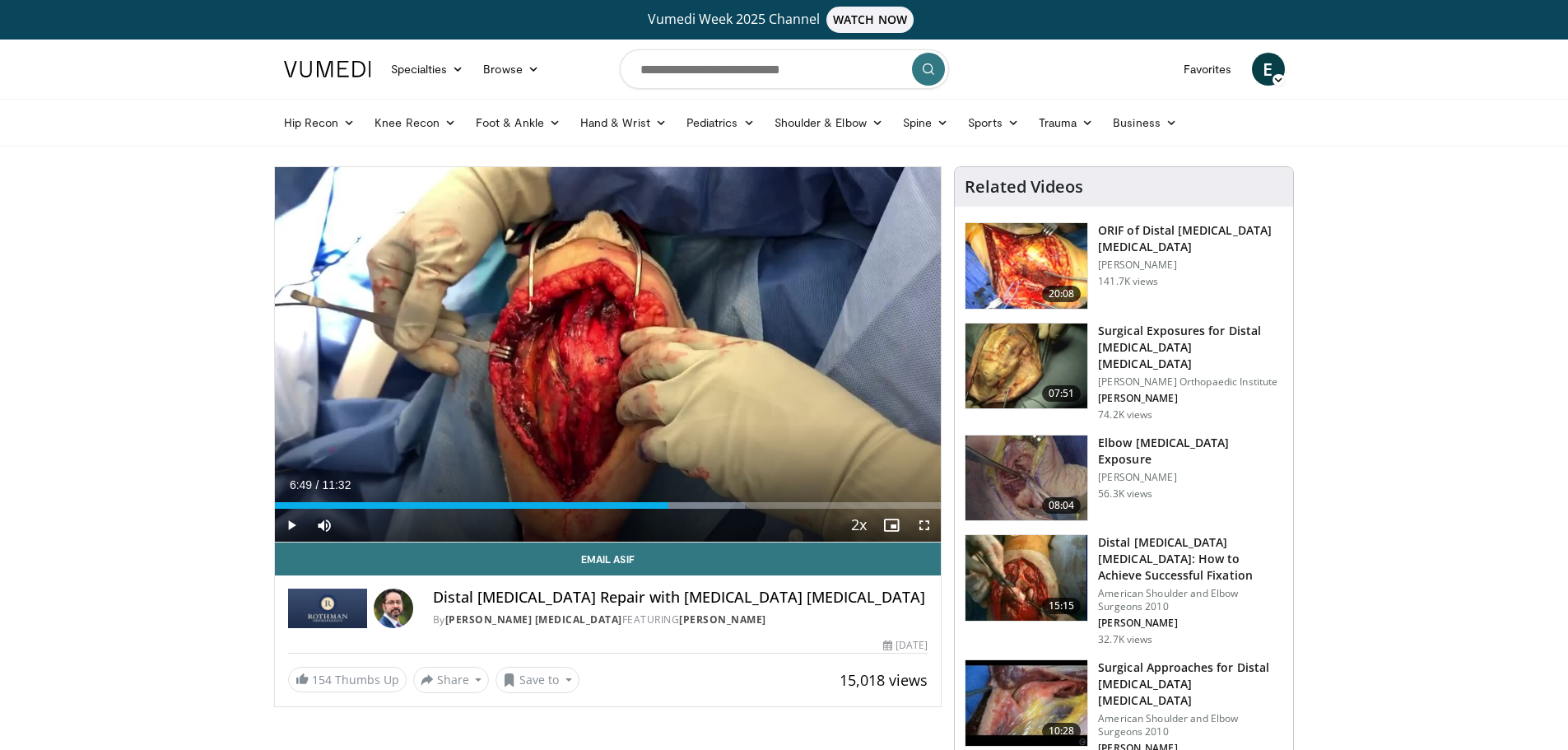
click at [1484, 78] on header "Specialties Adult & Family Medicine Allergy, [MEDICAL_DATA], Immunology Anesthe…" at bounding box center [784, 93] width 1568 height 107
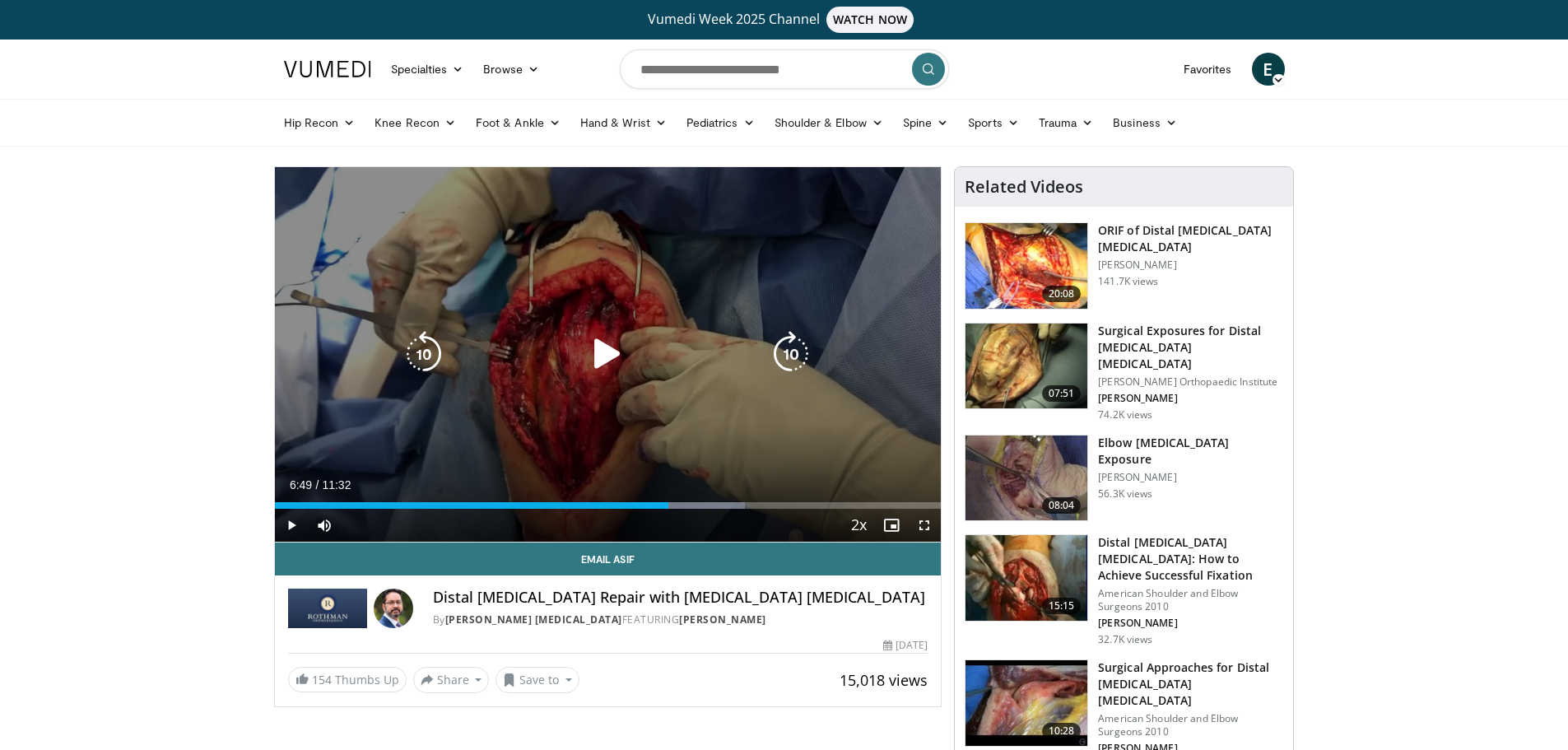
click at [648, 392] on div "10 seconds Tap to unmute" at bounding box center [608, 354] width 667 height 375
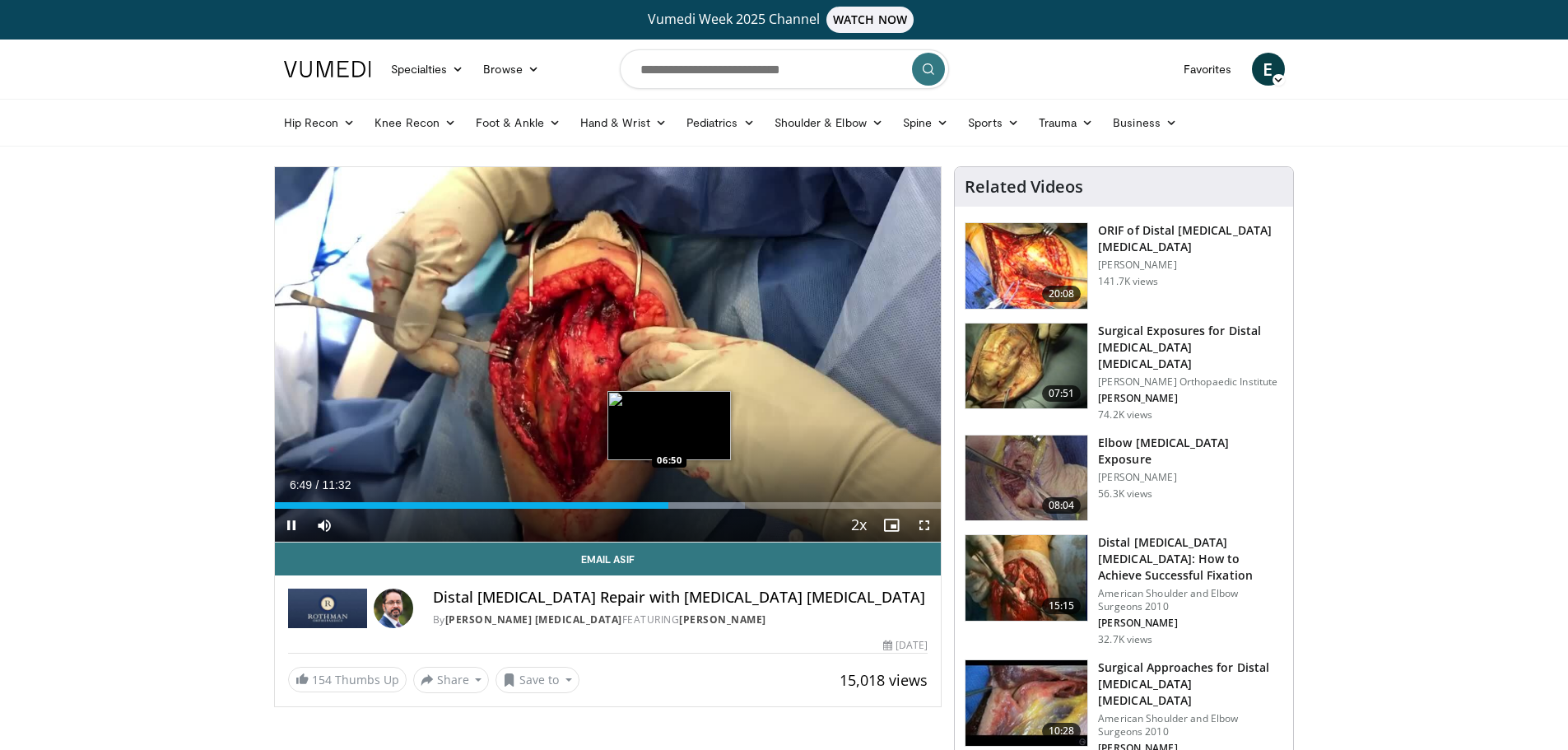
click at [670, 502] on div "Progress Bar" at bounding box center [699, 505] width 92 height 6
click at [681, 505] on div "Progress Bar" at bounding box center [699, 505] width 92 height 6
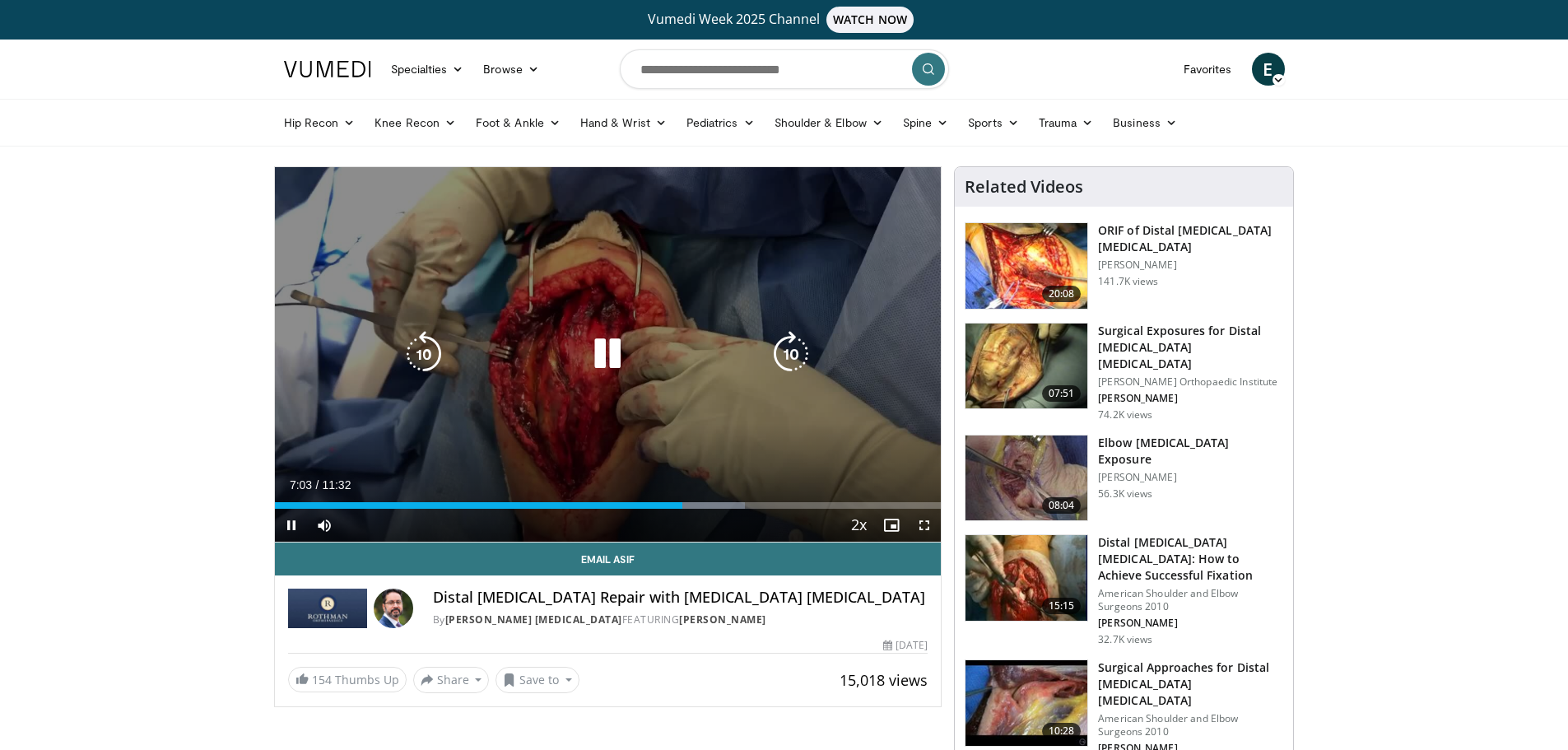
click at [612, 352] on icon "Video Player" at bounding box center [608, 354] width 46 height 46
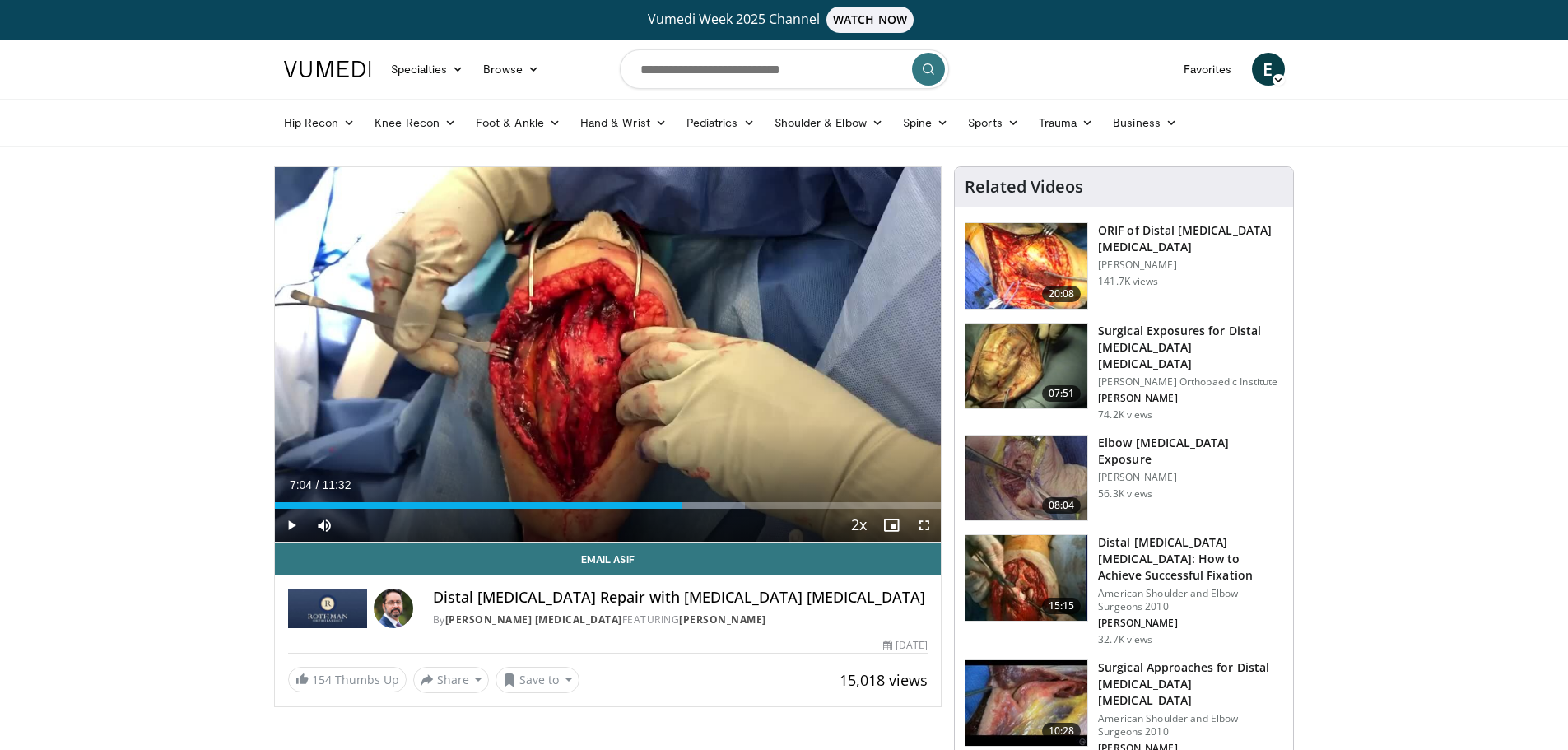
drag, startPoint x: 1355, startPoint y: 59, endPoint x: 1299, endPoint y: 16, distance: 70.6
click at [1355, 59] on header "Specialties Adult & Family Medicine Allergy, [MEDICAL_DATA], Immunology Anesthe…" at bounding box center [784, 93] width 1568 height 107
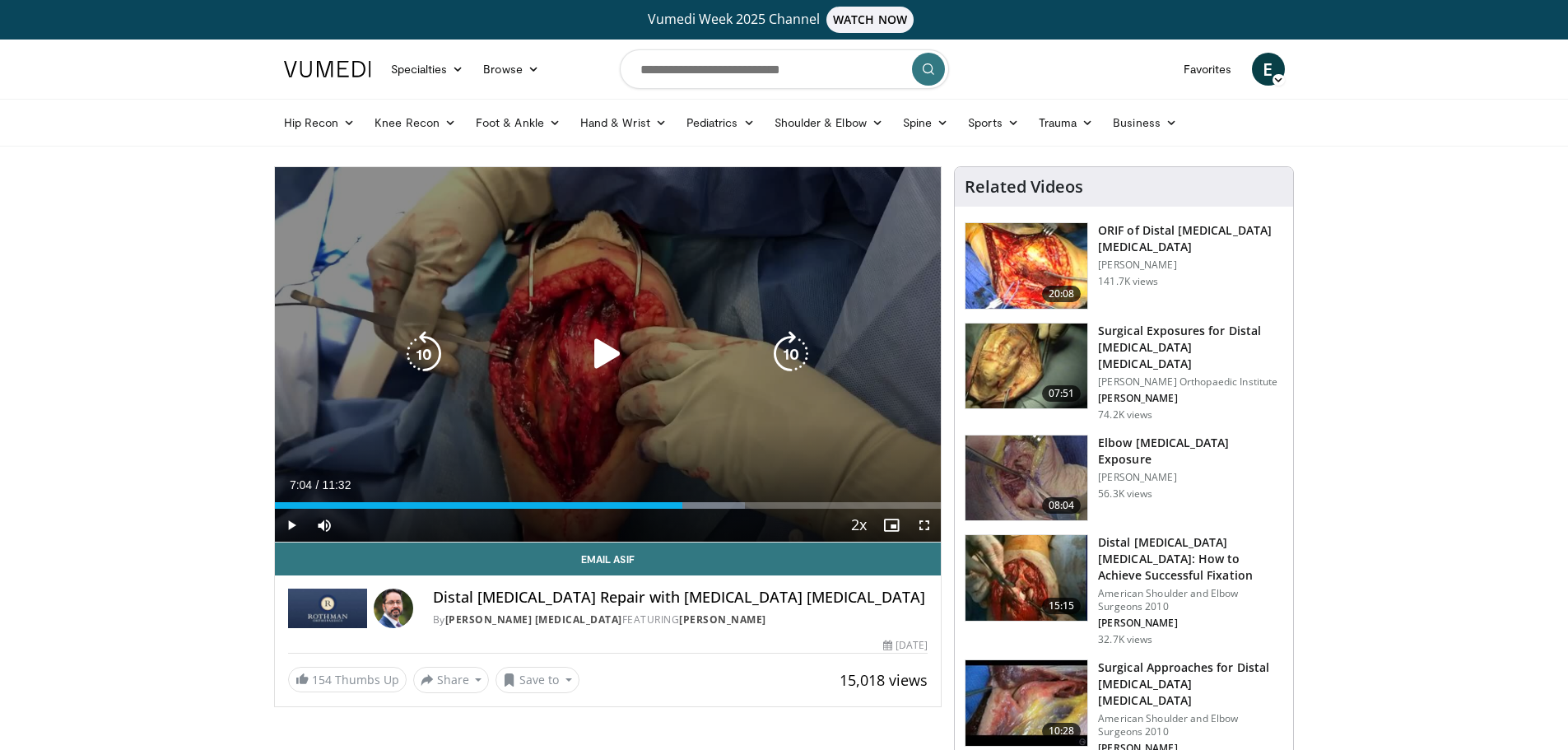
click at [732, 339] on div "Video Player" at bounding box center [607, 354] width 400 height 33
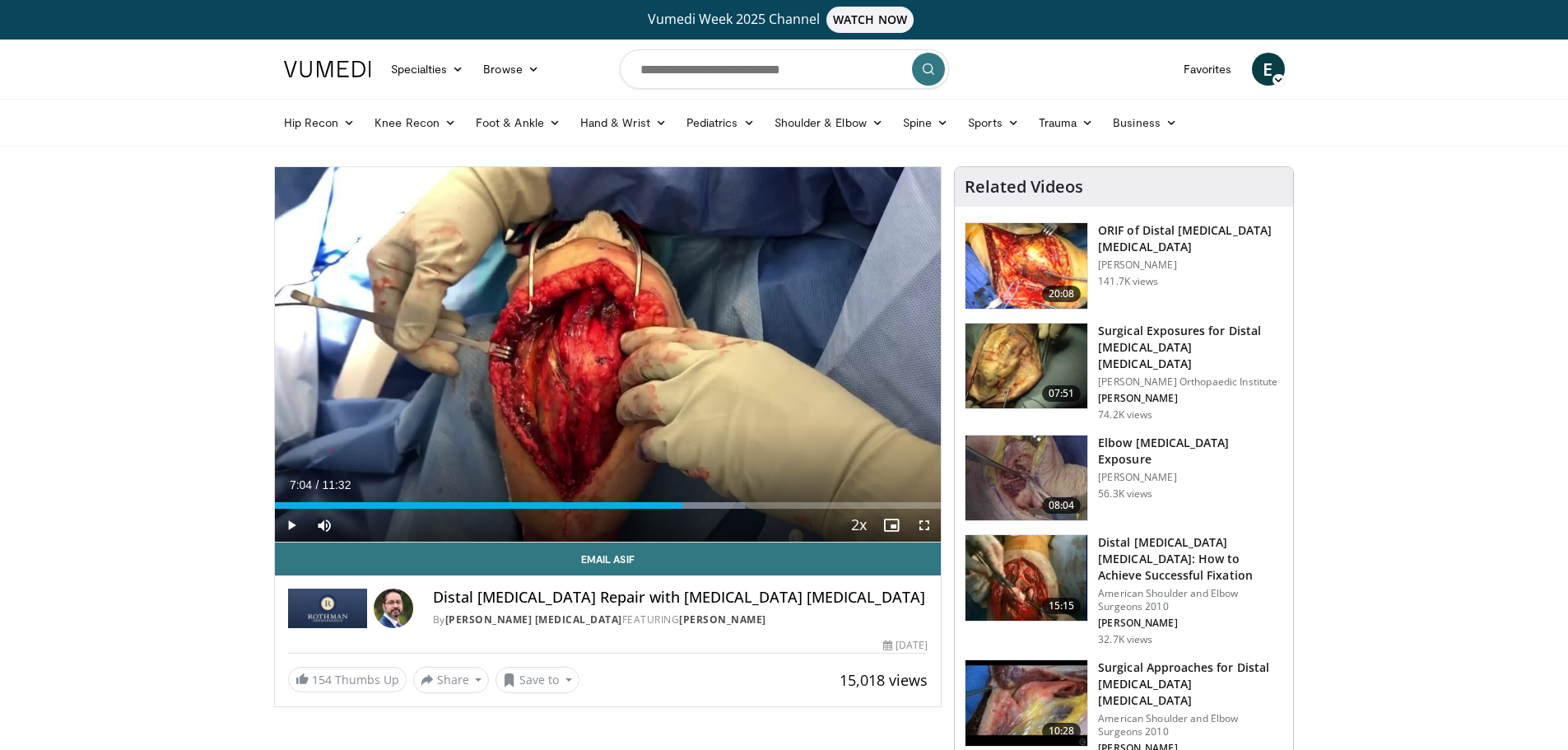
click at [685, 509] on div "Current Time 7:04 / Duration 11:32 Play Skip Backward Skip Forward Mute 0% Load…" at bounding box center [608, 525] width 667 height 33
click at [694, 502] on div "Progress Bar" at bounding box center [699, 505] width 92 height 6
click at [705, 502] on div "Progress Bar" at bounding box center [704, 505] width 81 height 6
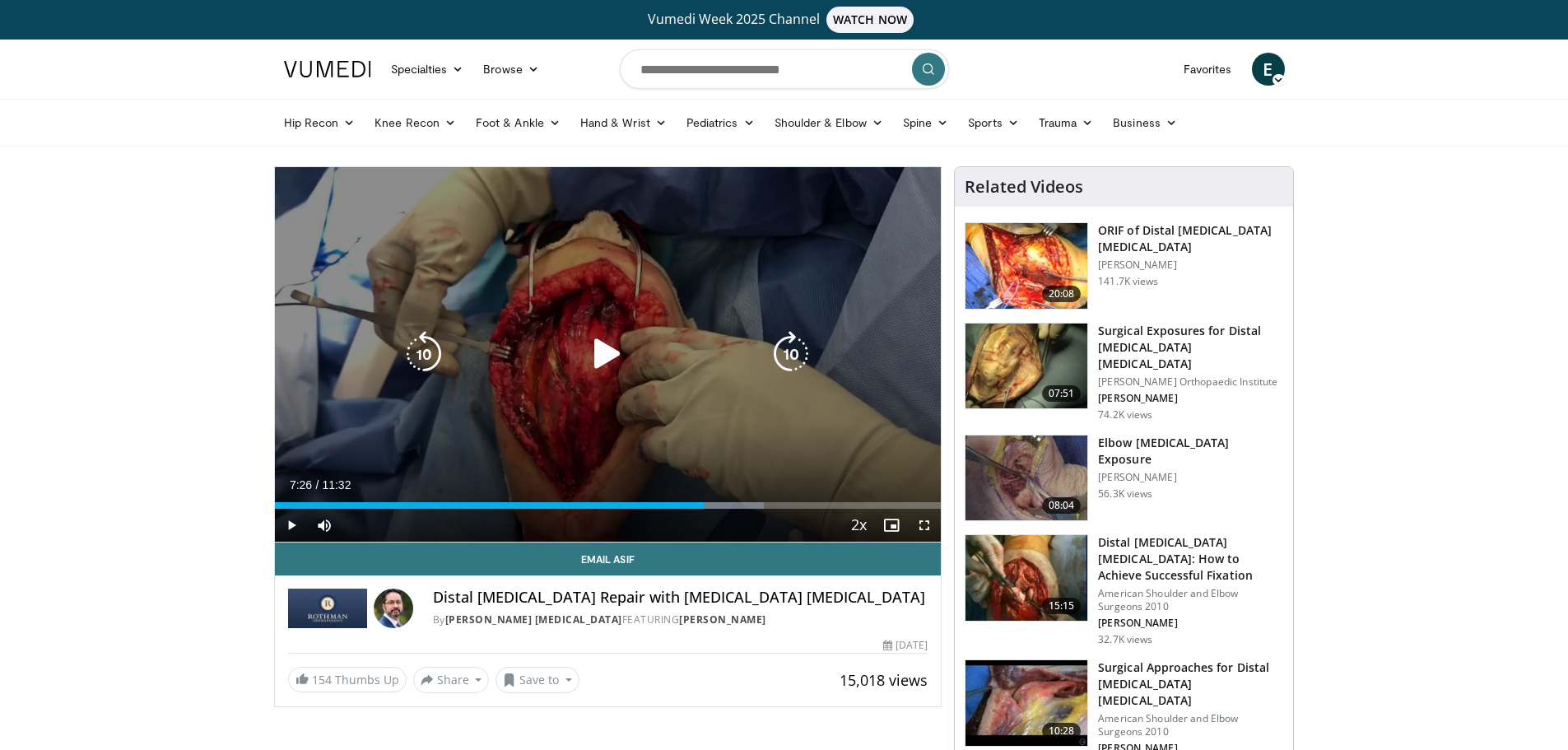
drag, startPoint x: 587, startPoint y: 337, endPoint x: 595, endPoint y: 342, distance: 9.4
click at [587, 337] on icon "Video Player" at bounding box center [608, 354] width 46 height 46
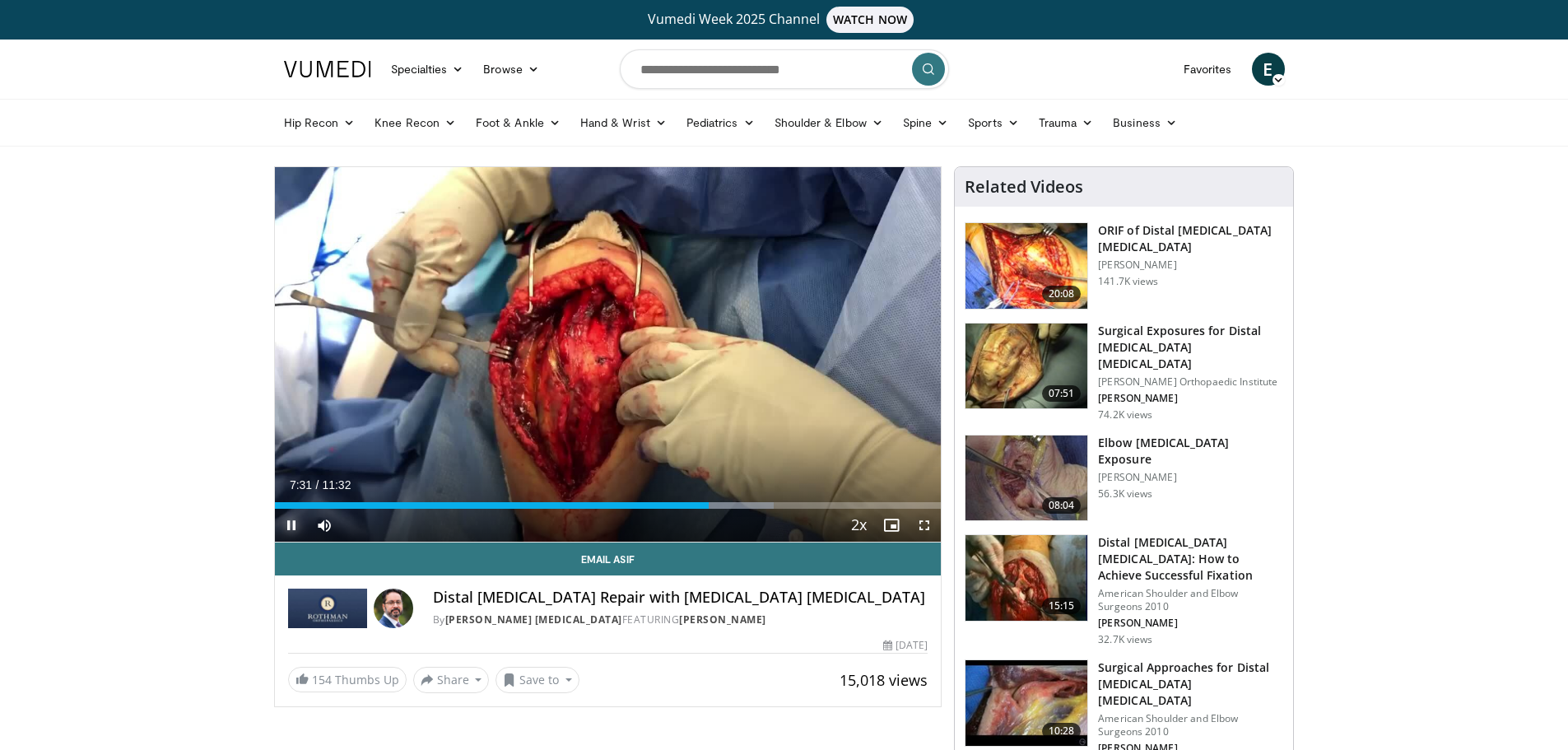
click at [292, 523] on span "Video Player" at bounding box center [291, 525] width 33 height 33
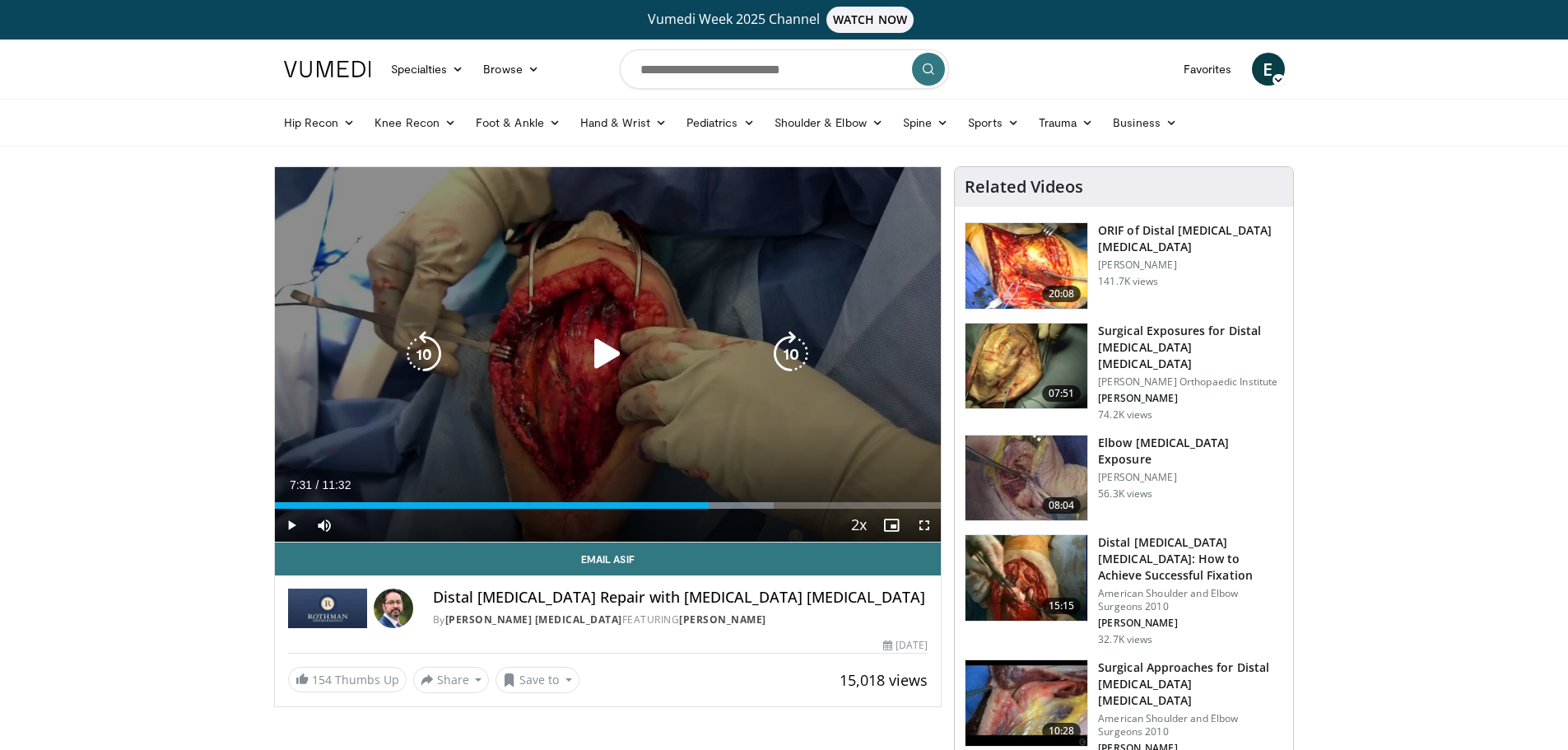
click at [663, 345] on div "Video Player" at bounding box center [607, 354] width 400 height 33
click at [649, 312] on div "10 seconds Tap to unmute" at bounding box center [608, 354] width 667 height 375
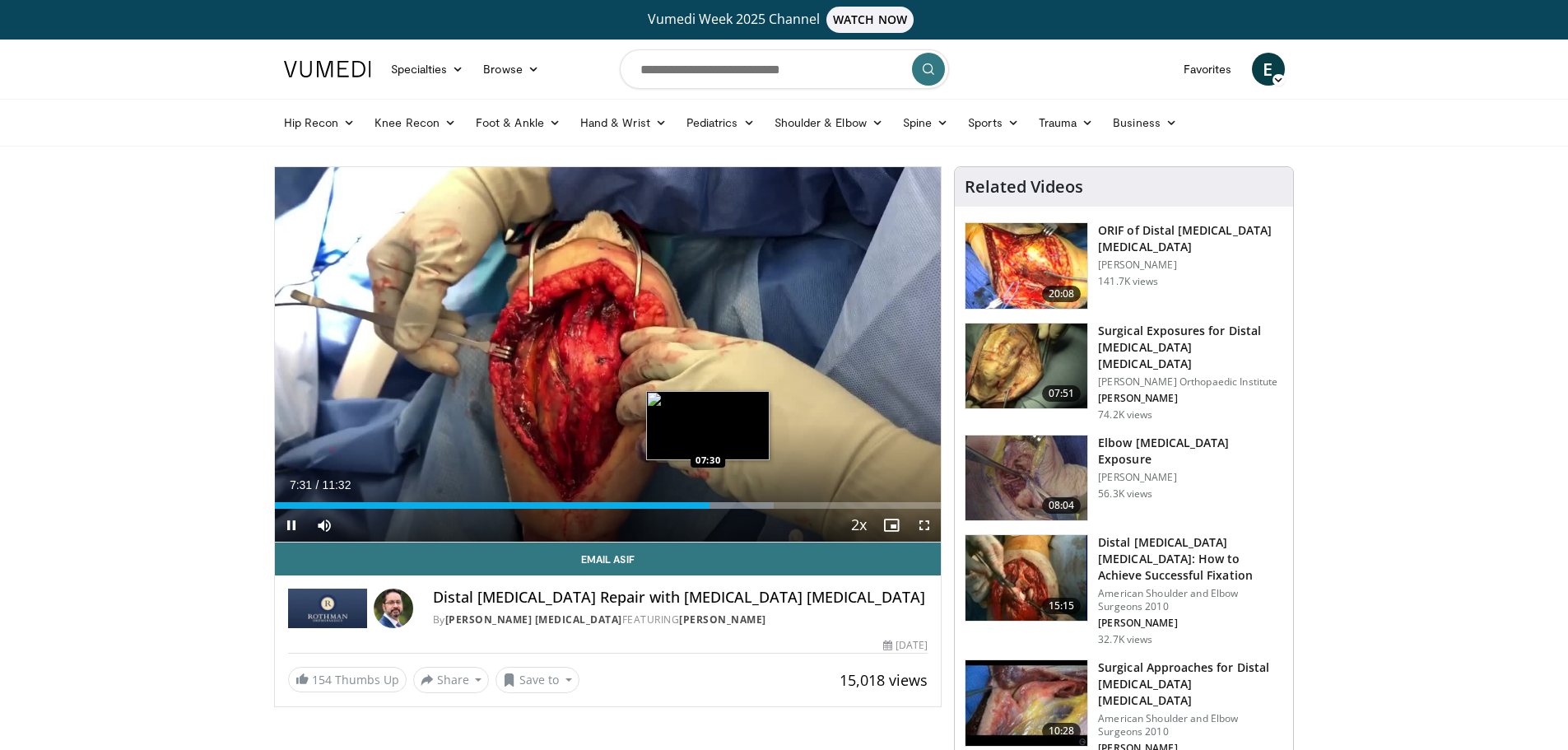
click at [708, 504] on div "07:31" at bounding box center [492, 505] width 435 height 6
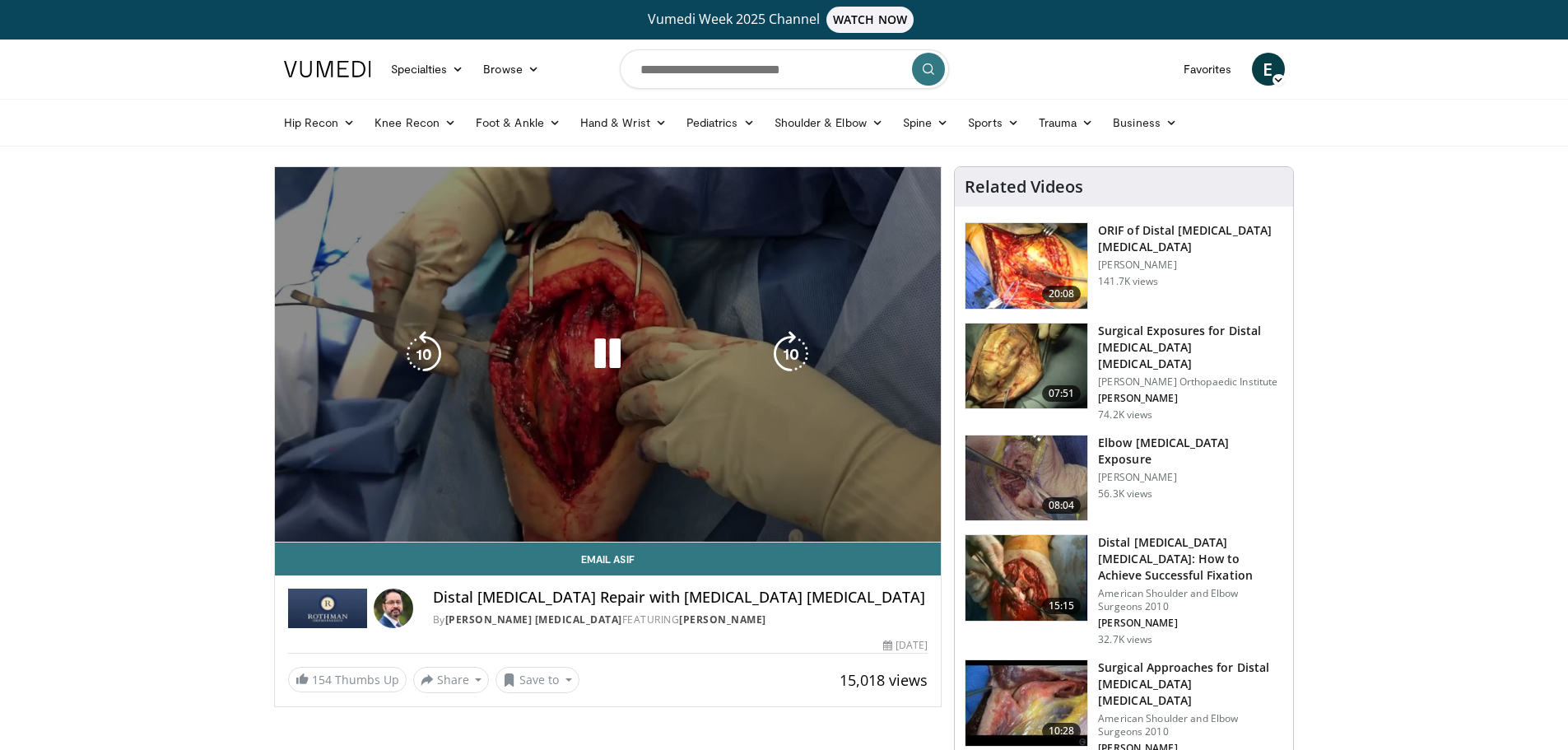
click at [720, 507] on div "10 seconds Tap to unmute" at bounding box center [608, 354] width 667 height 375
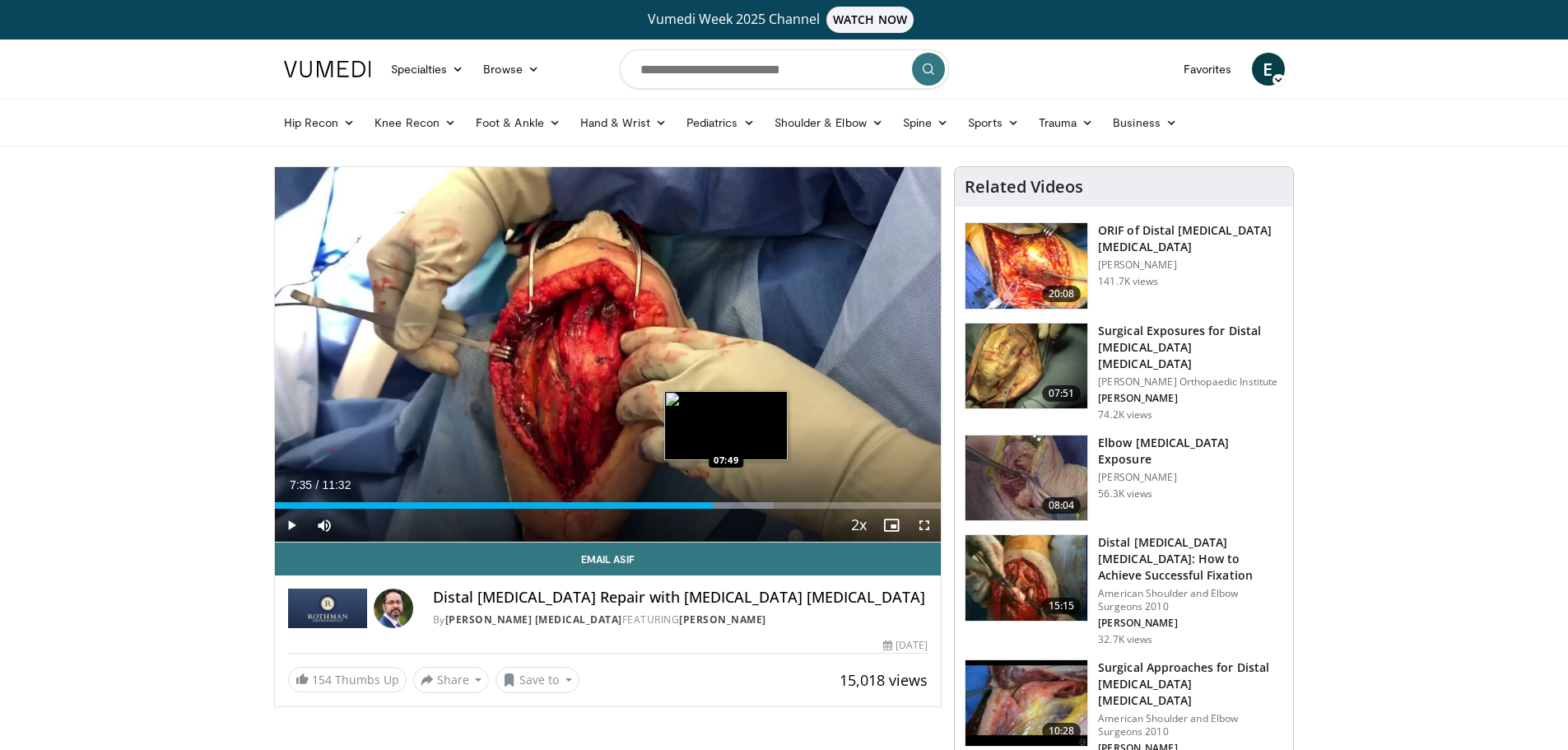
click at [728, 506] on div "Loaded : 74.92% 07:35 07:49" at bounding box center [608, 505] width 667 height 6
click at [734, 505] on div "Loaded : 74.92% 07:52 07:53" at bounding box center [608, 505] width 667 height 6
click at [739, 505] on div "Loaded : 77.80% 07:57 07:59" at bounding box center [608, 505] width 667 height 6
click at [748, 505] on div "Progress Bar" at bounding box center [757, 505] width 92 height 6
click at [754, 505] on div "Loaded : 80.68% 08:11 08:17" at bounding box center [608, 505] width 667 height 6
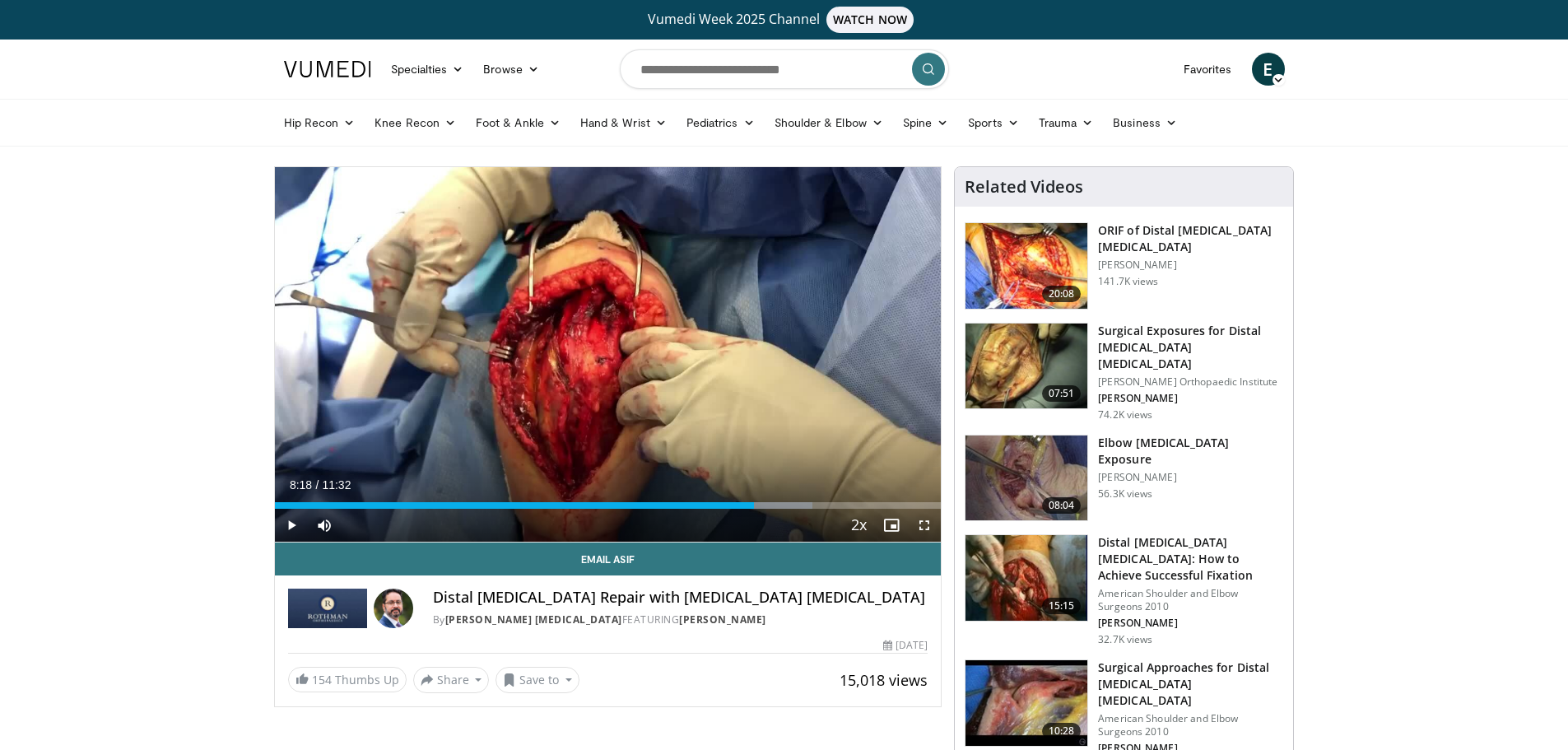
click at [1403, 98] on header "Specialties Adult & Family Medicine Allergy, [MEDICAL_DATA], Immunology Anesthe…" at bounding box center [784, 93] width 1568 height 107
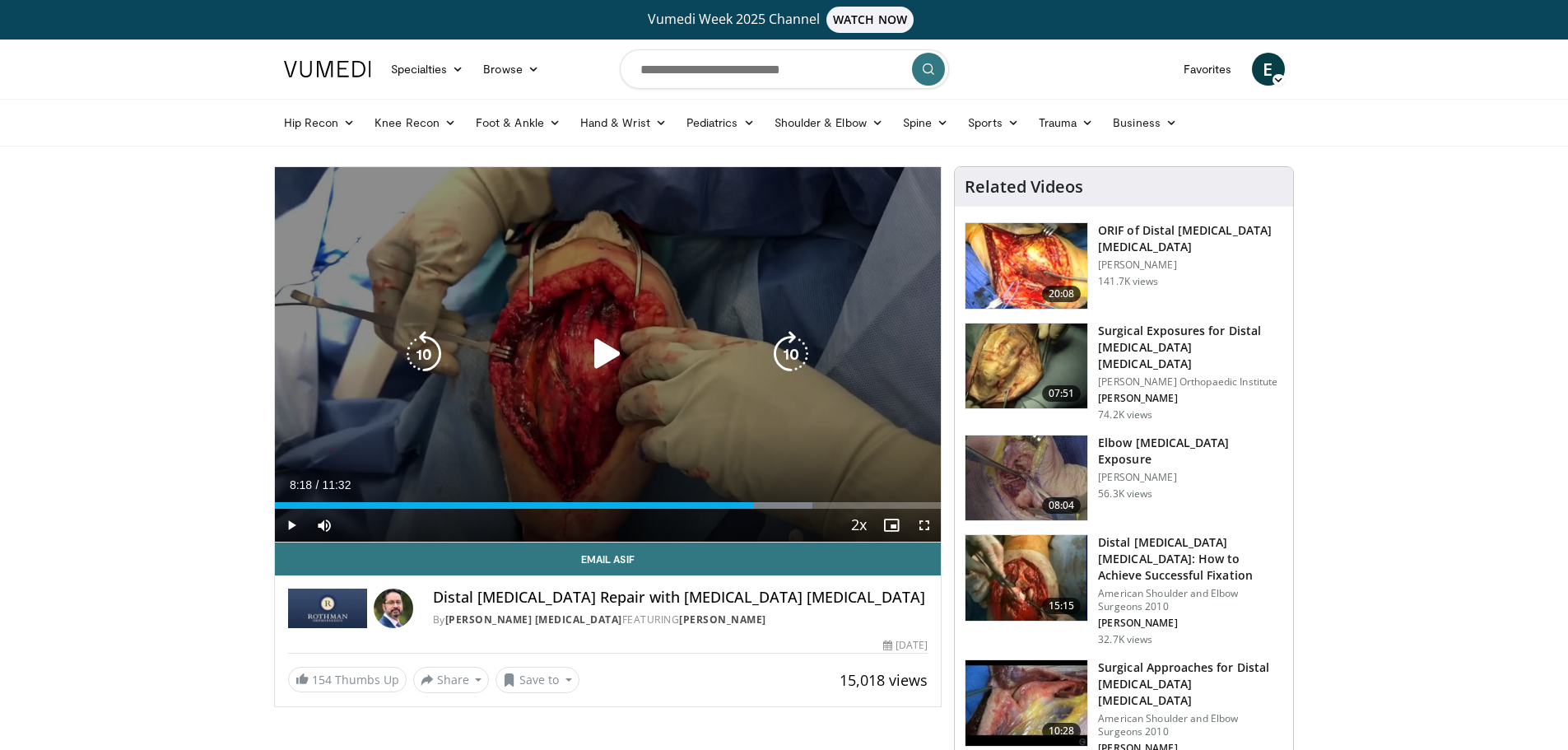
click at [655, 266] on div "10 seconds Tap to unmute" at bounding box center [608, 354] width 667 height 375
click at [609, 352] on icon "Video Player" at bounding box center [608, 354] width 46 height 46
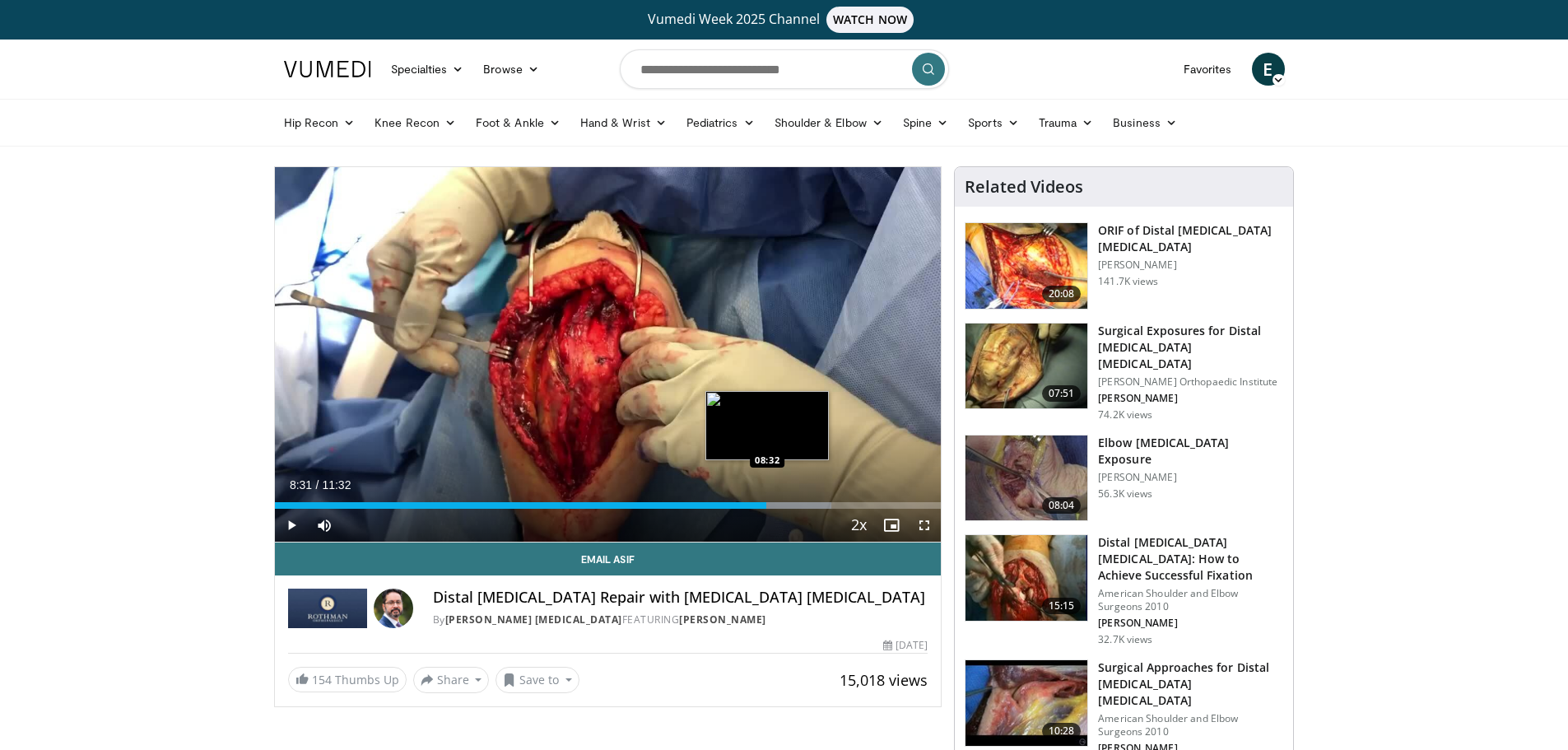
click at [767, 504] on div "08:31" at bounding box center [521, 505] width 492 height 6
click at [765, 504] on div "08:29" at bounding box center [520, 505] width 490 height 6
drag, startPoint x: 1432, startPoint y: 82, endPoint x: 1393, endPoint y: 65, distance: 42.5
click at [1432, 82] on header "Specialties Adult & Family Medicine Allergy, [MEDICAL_DATA], Immunology Anesthe…" at bounding box center [784, 93] width 1568 height 107
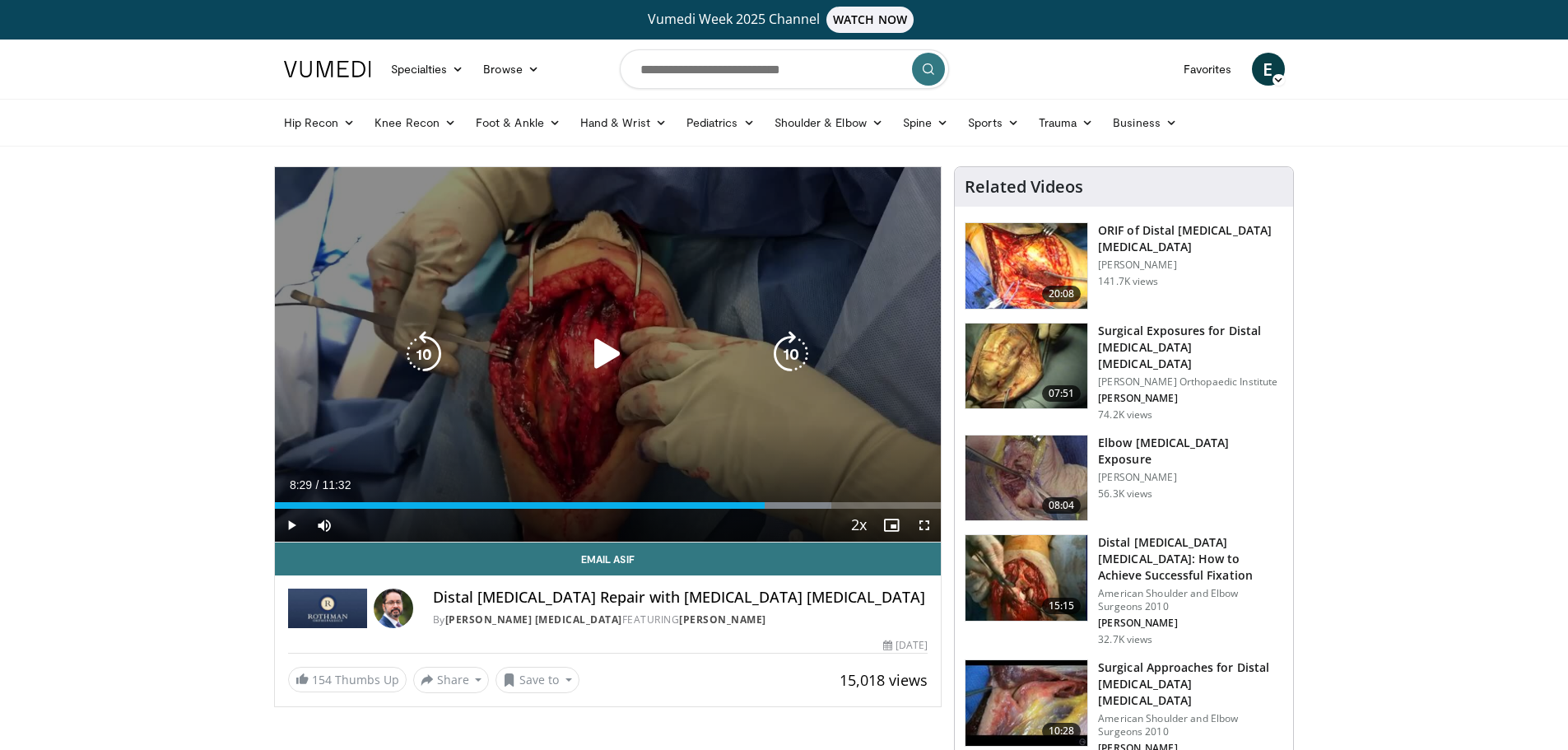
click at [630, 283] on div "10 seconds Tap to unmute" at bounding box center [608, 354] width 667 height 375
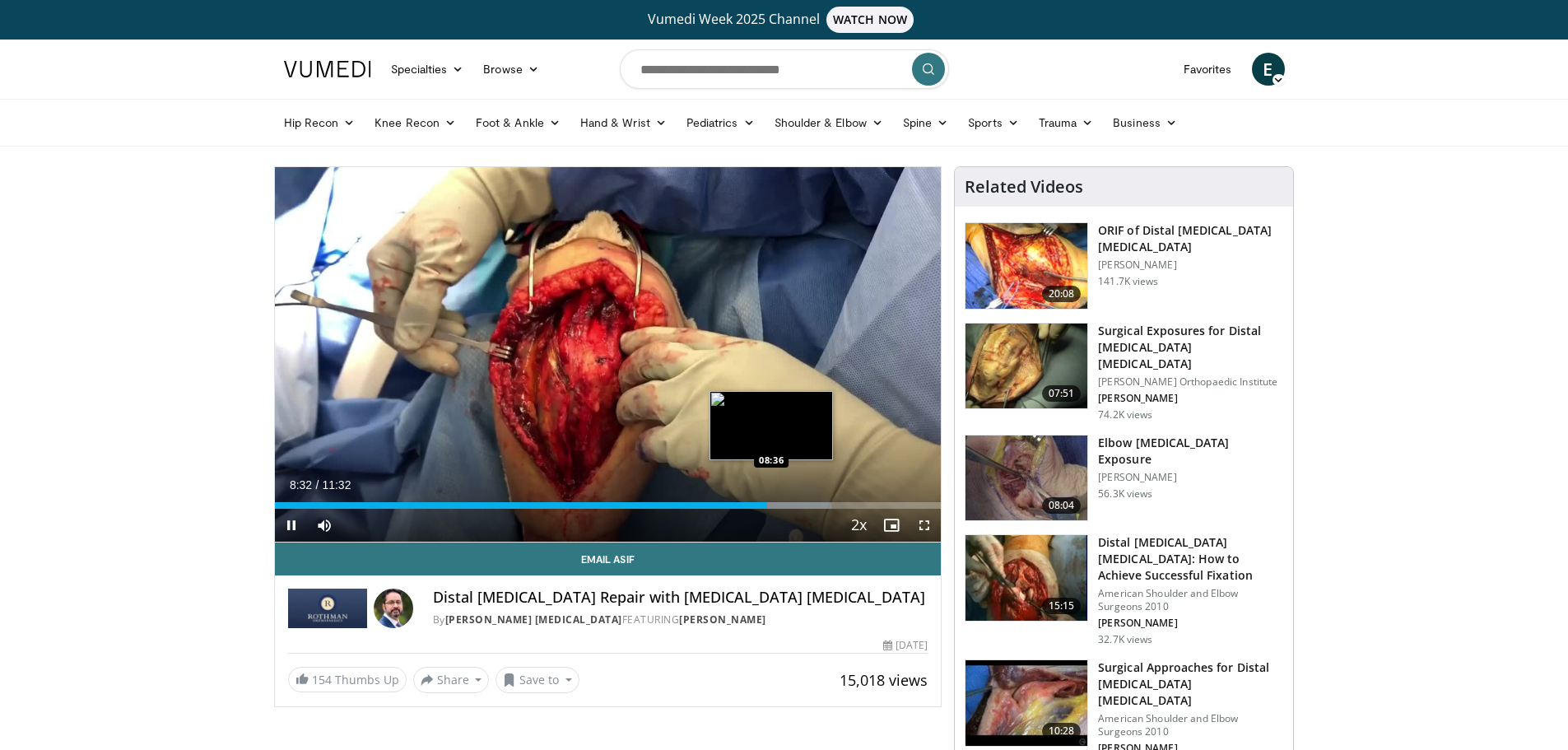
click at [772, 502] on div "Progress Bar" at bounding box center [784, 505] width 94 height 6
click at [776, 502] on div "Progress Bar" at bounding box center [784, 505] width 94 height 6
click at [777, 502] on div "Loaded : 85.01% 08:42 08:42" at bounding box center [608, 505] width 667 height 6
click at [787, 502] on div "Loaded : 85.01% 08:52 08:52" at bounding box center [608, 505] width 667 height 6
click at [791, 502] on div "Loaded : 85.01% 08:54 08:56" at bounding box center [608, 505] width 667 height 6
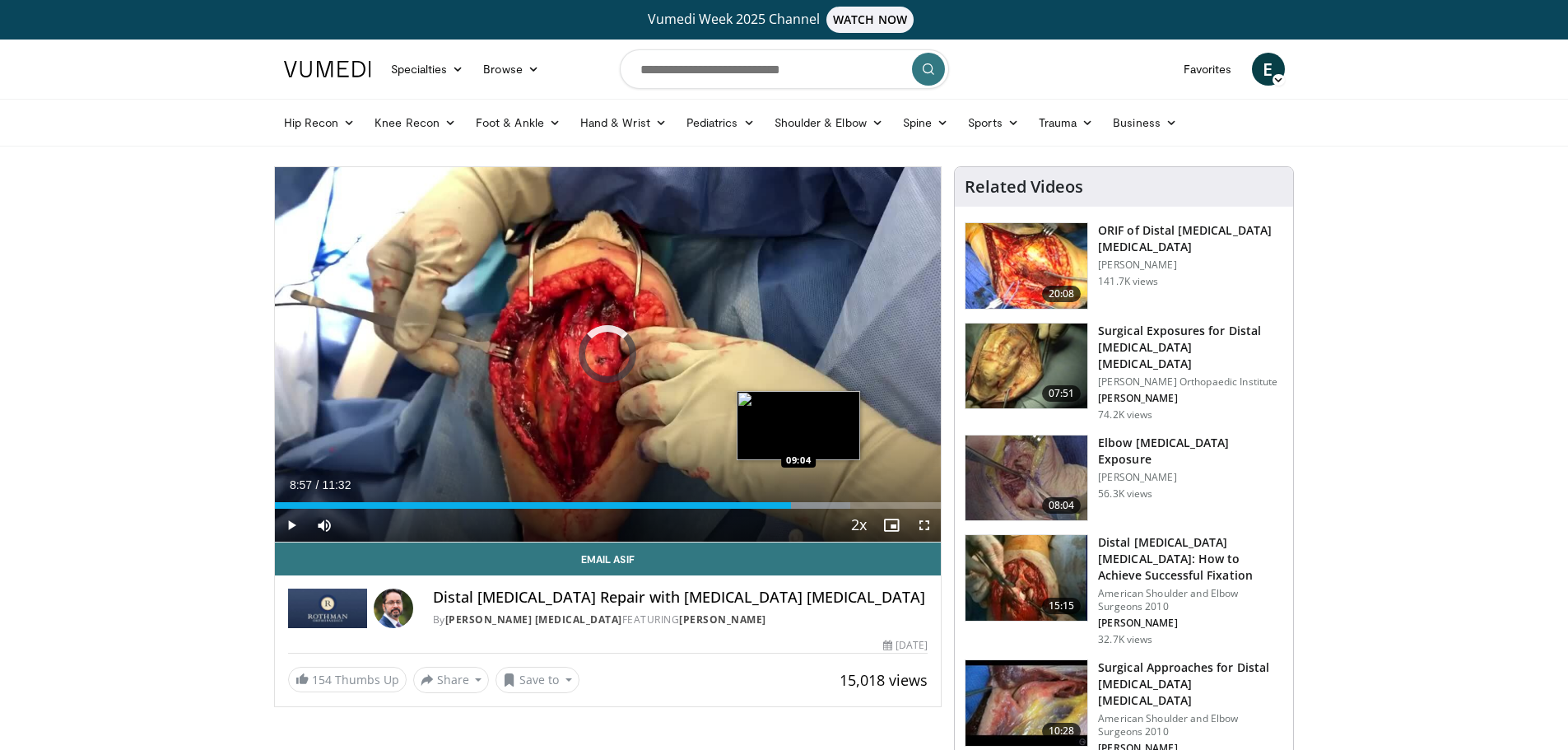
click at [799, 502] on div "Loaded : 86.45% 08:57 09:04" at bounding box center [608, 505] width 667 height 6
click at [809, 502] on div "Loaded : 86.45% 09:05 09:15" at bounding box center [608, 505] width 667 height 6
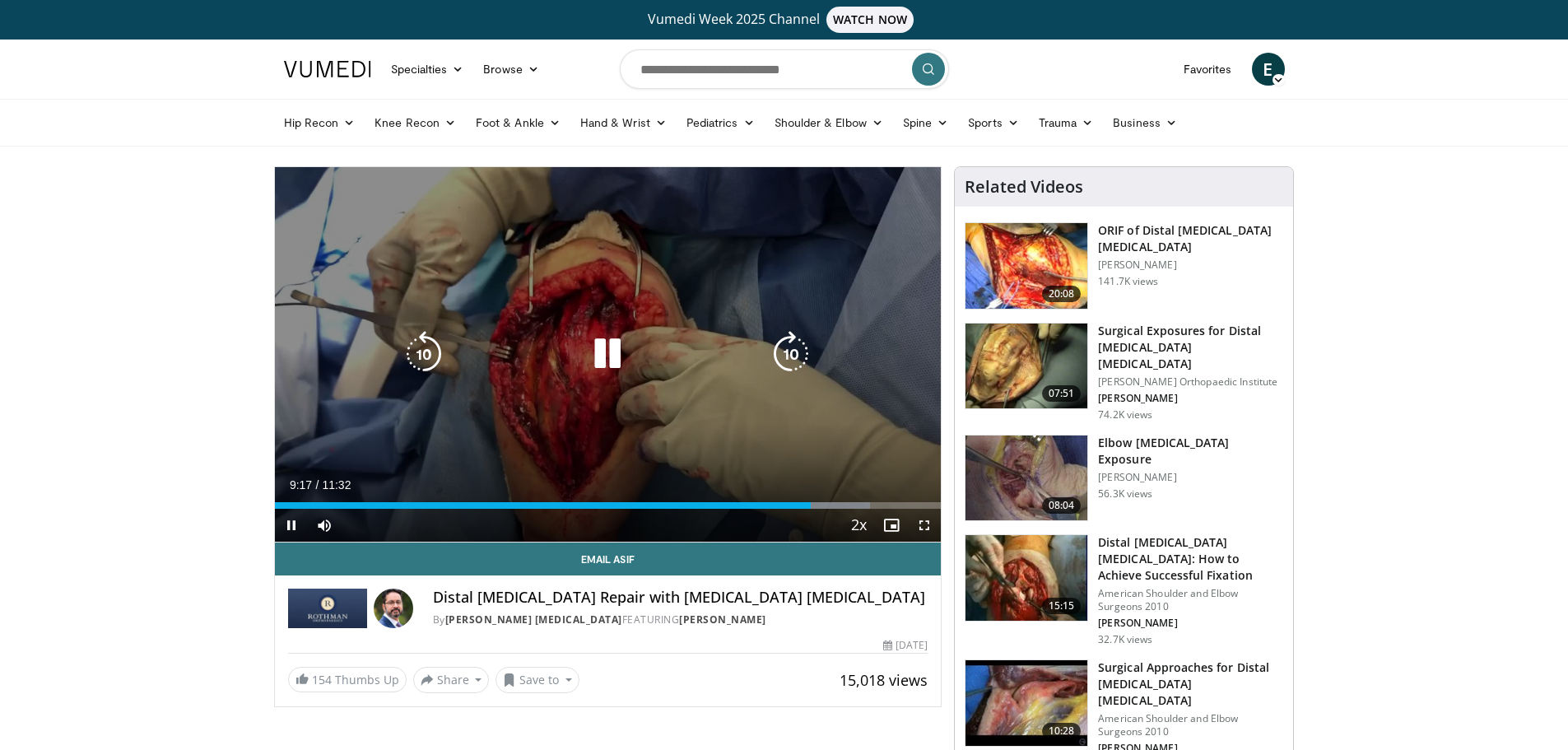
click at [618, 350] on icon "Video Player" at bounding box center [608, 354] width 46 height 46
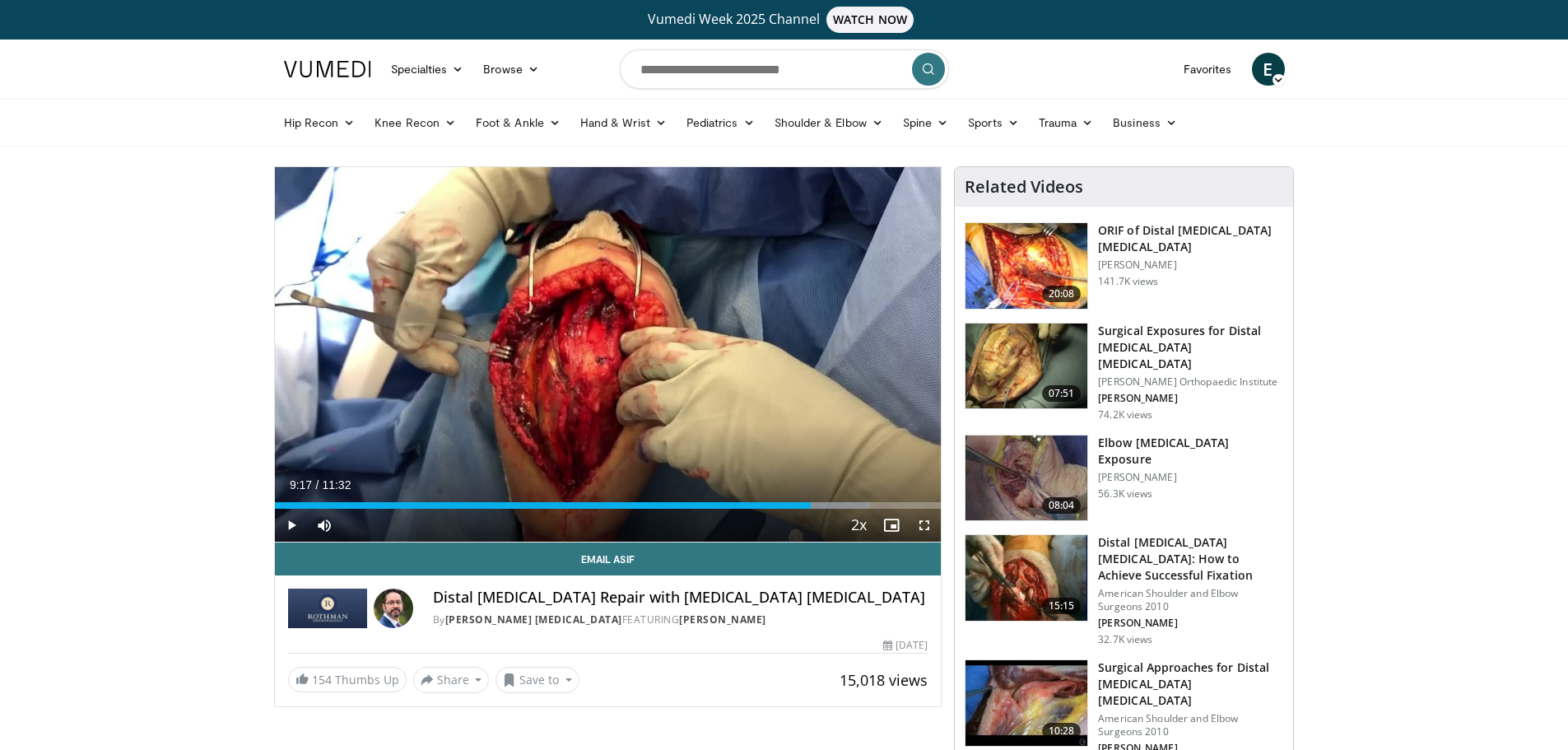
drag, startPoint x: 1373, startPoint y: 74, endPoint x: 1171, endPoint y: 4, distance: 213.8
click at [1373, 74] on header "Specialties Adult & Family Medicine Allergy, [MEDICAL_DATA], Immunology Anesthe…" at bounding box center [784, 93] width 1568 height 107
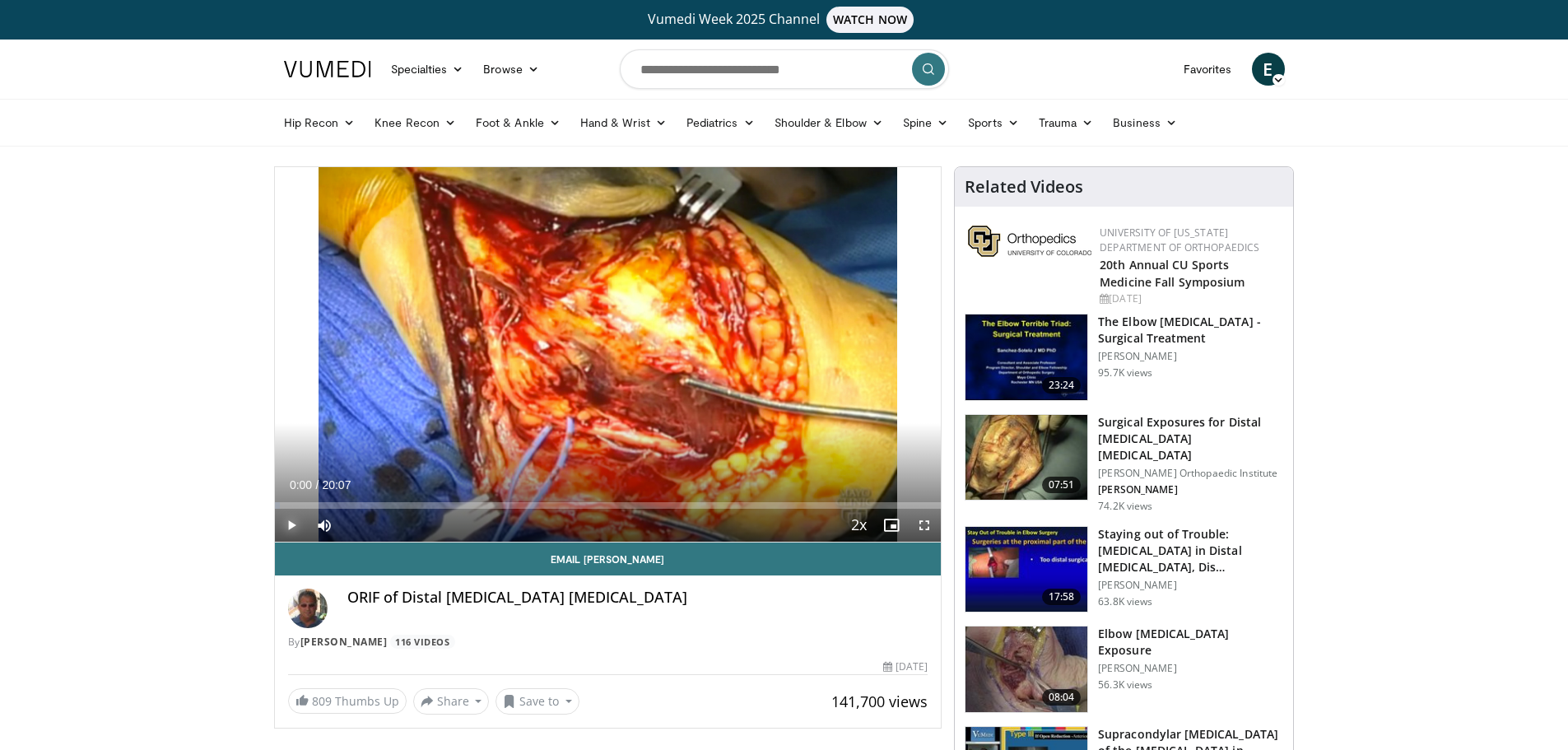
click at [291, 516] on span "Video Player" at bounding box center [291, 525] width 33 height 33
click at [302, 502] on div "Loaded : 1.66% 00:00 00:46" at bounding box center [608, 505] width 667 height 6
click at [287, 501] on div "10 seconds Tap to unmute" at bounding box center [608, 354] width 667 height 375
click at [291, 523] on span "Video Player" at bounding box center [291, 525] width 33 height 33
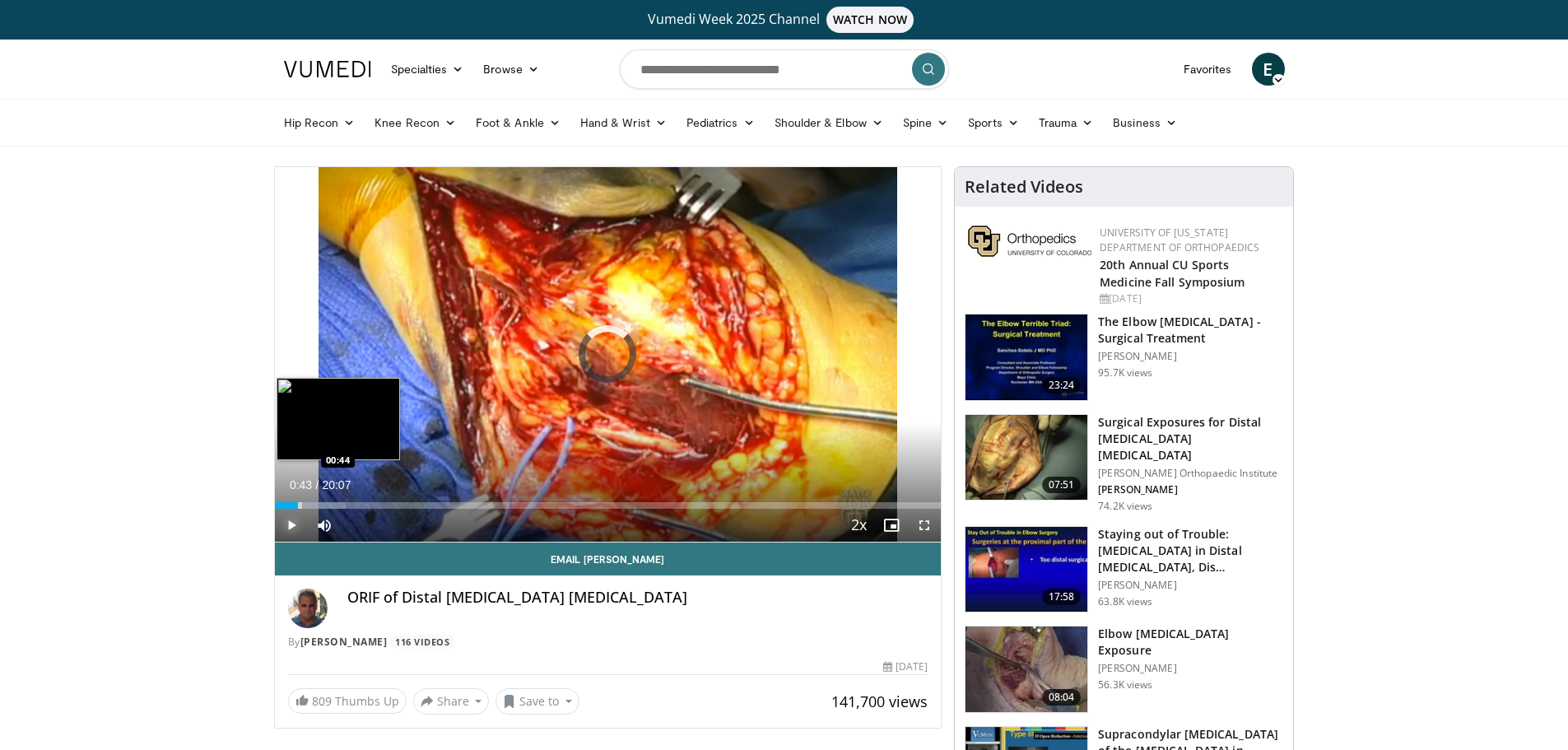
click at [298, 497] on div "Loaded : 10.68% 01:05 00:44" at bounding box center [608, 501] width 667 height 16
click at [291, 497] on div "Loaded : 6.63% 00:43 00:34" at bounding box center [608, 501] width 667 height 16
click at [328, 496] on div "Loaded : 5.80% 00:33 01:36" at bounding box center [608, 501] width 667 height 16
click at [361, 495] on div "Loaded : 9.95% 01:38 02:37" at bounding box center [608, 501] width 667 height 16
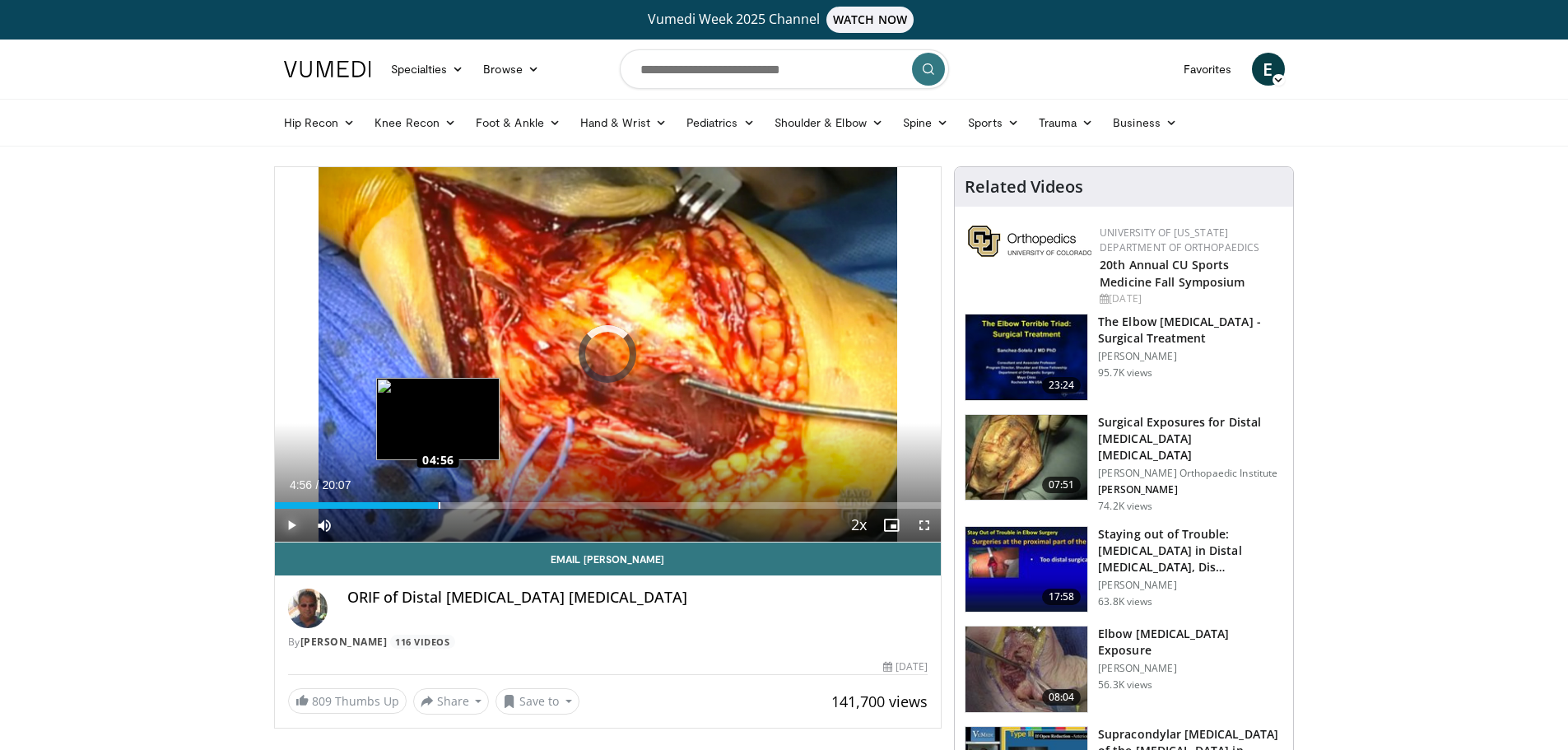
click at [438, 504] on div "Loaded : 24.04% 03:49 04:56" at bounding box center [608, 505] width 667 height 6
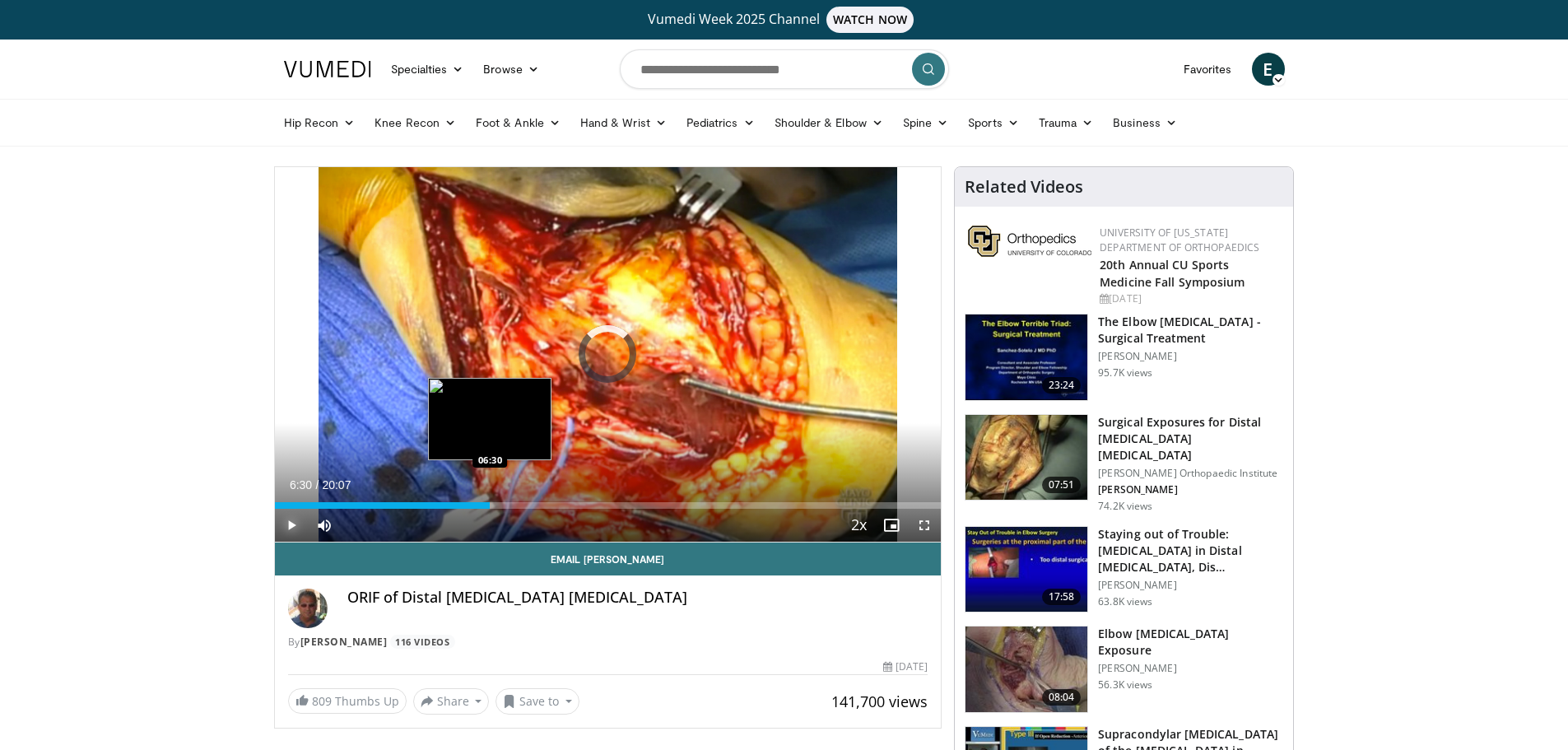
click at [490, 505] on div "Loaded : 31.51% 06:30 06:30" at bounding box center [608, 505] width 667 height 6
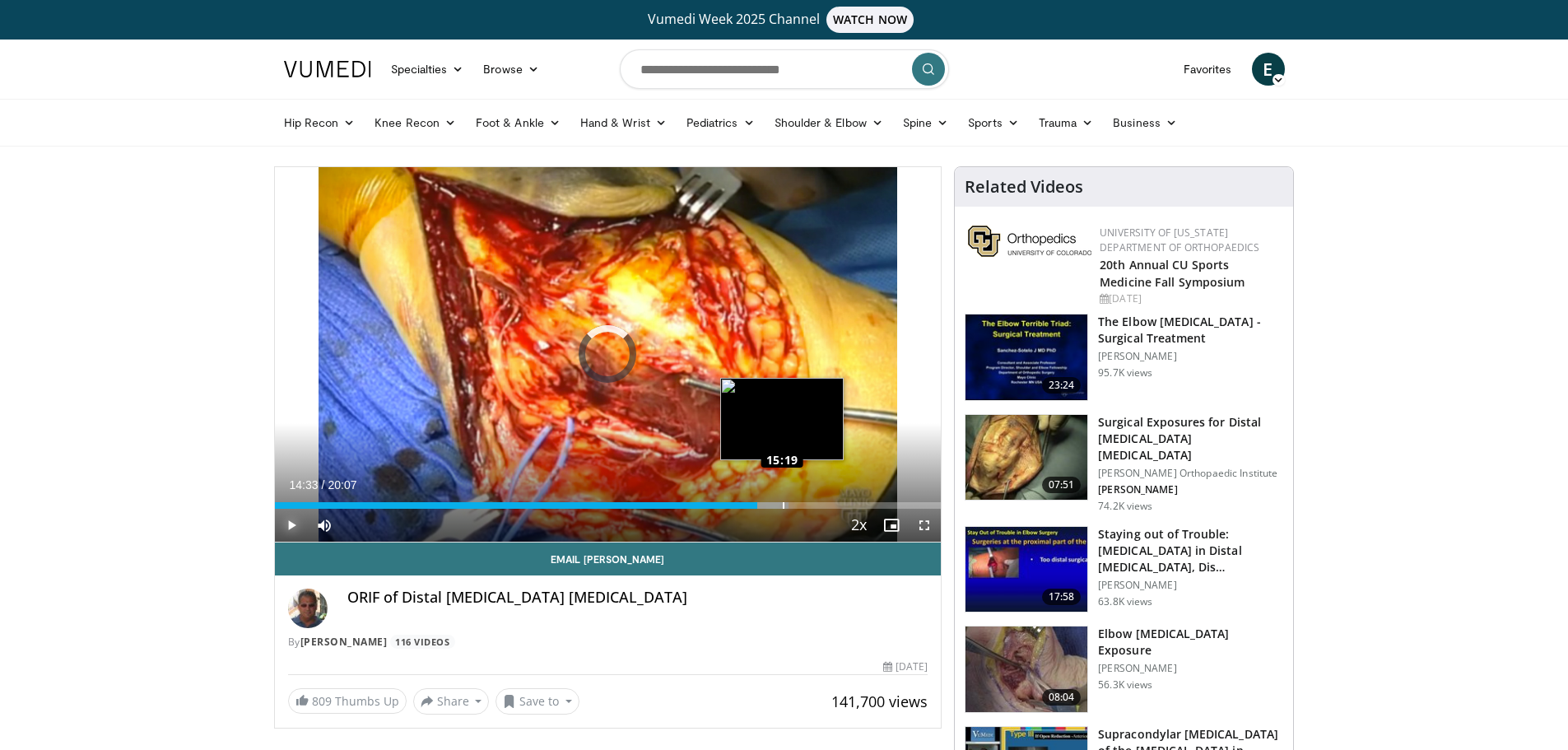
click at [783, 502] on div "Loaded : 77.11% 15:19 15:19" at bounding box center [608, 505] width 667 height 6
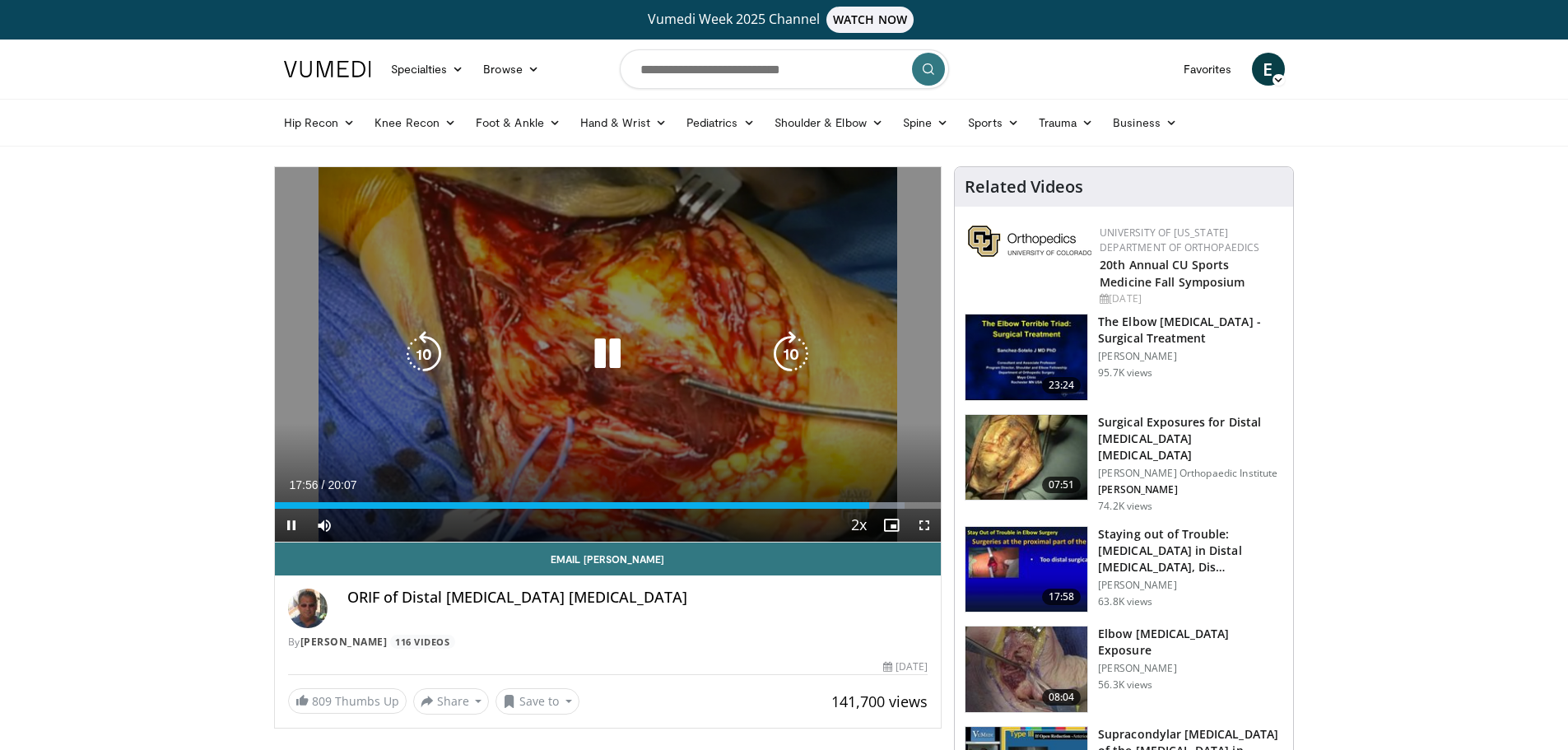
click at [614, 337] on icon "Video Player" at bounding box center [608, 354] width 46 height 46
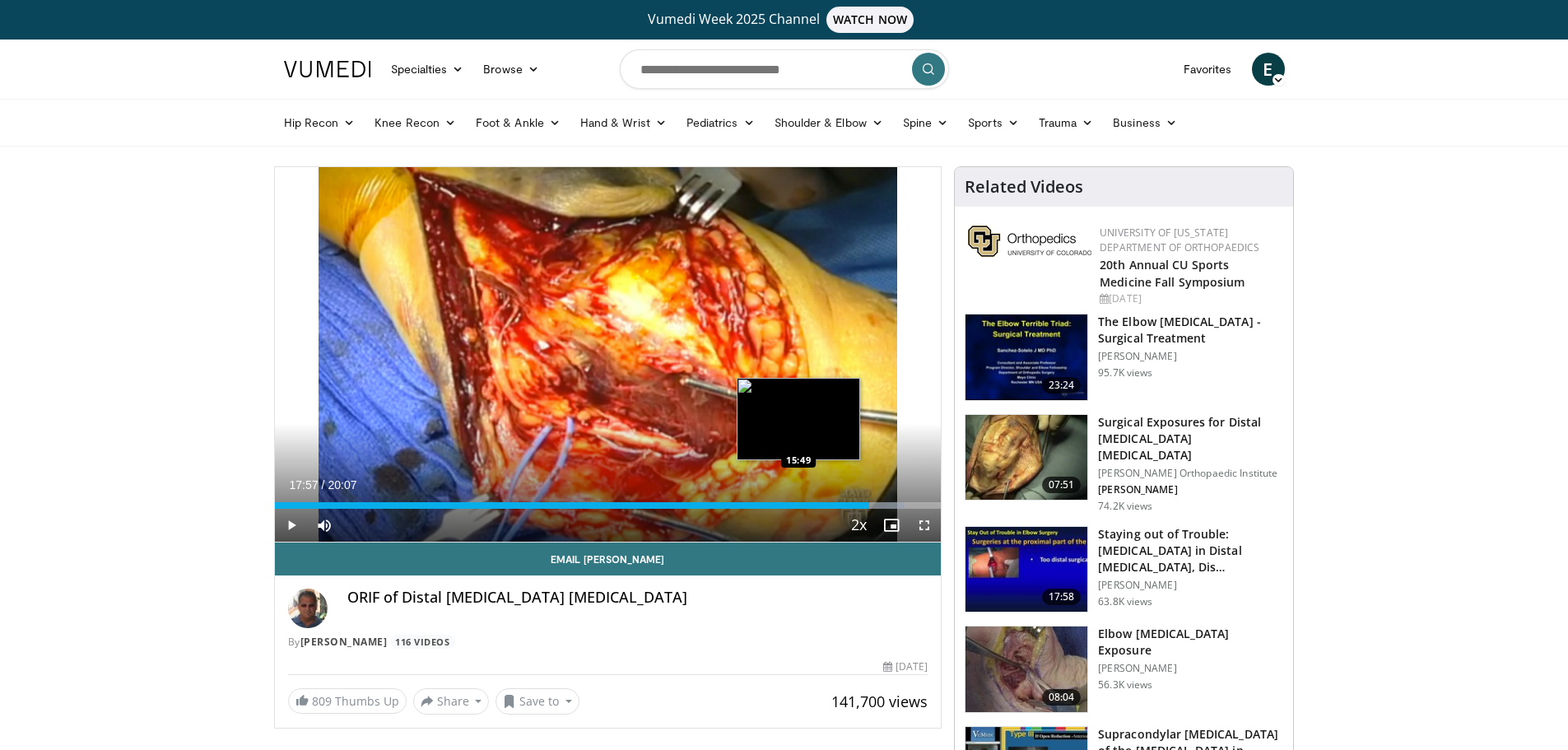
click at [799, 502] on div "17:57" at bounding box center [571, 505] width 595 height 6
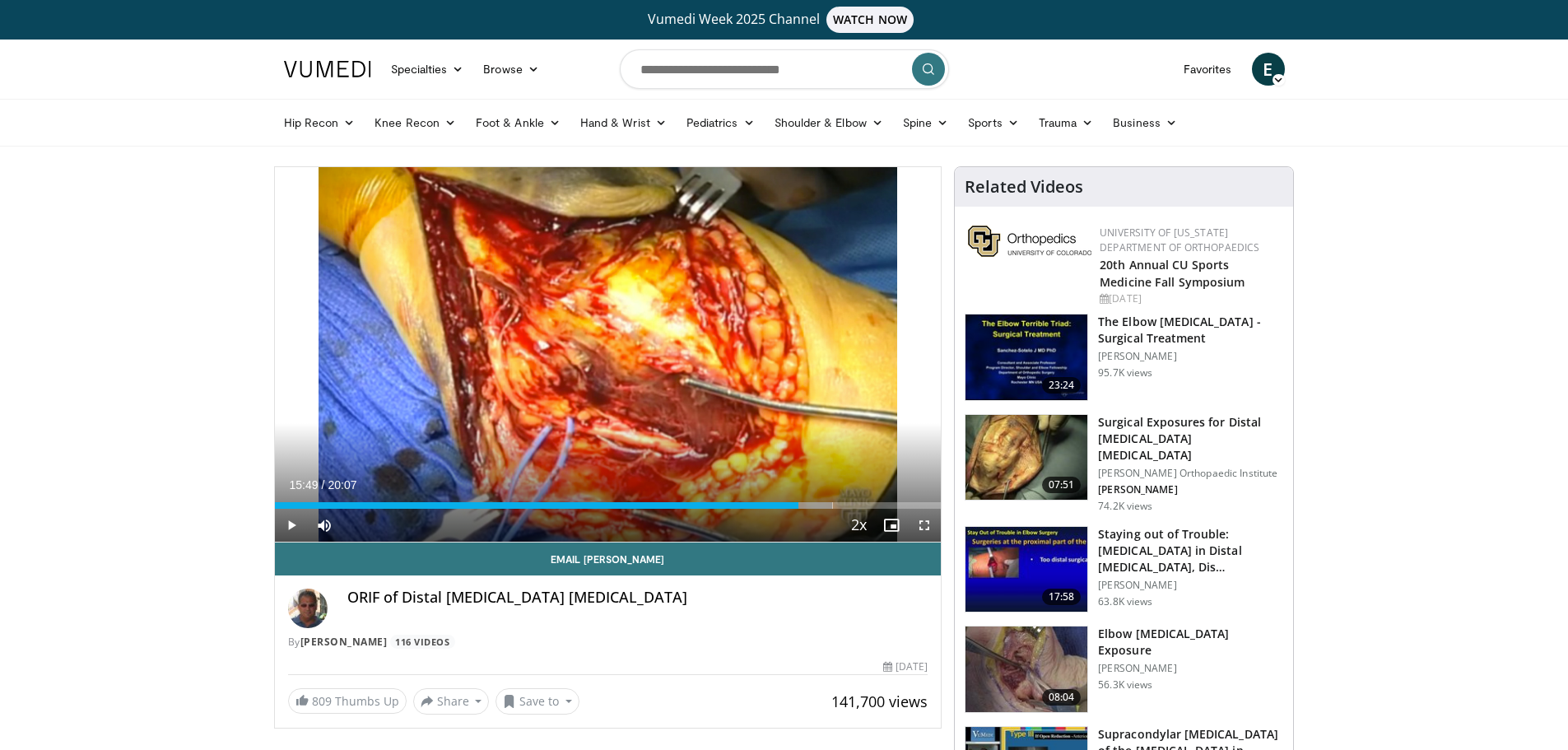
click at [667, 509] on div "Current Time 15:49 / Duration 20:07 Play Skip Backward Skip Forward Mute Loaded…" at bounding box center [608, 525] width 667 height 33
click at [677, 504] on div "15:49" at bounding box center [537, 505] width 524 height 6
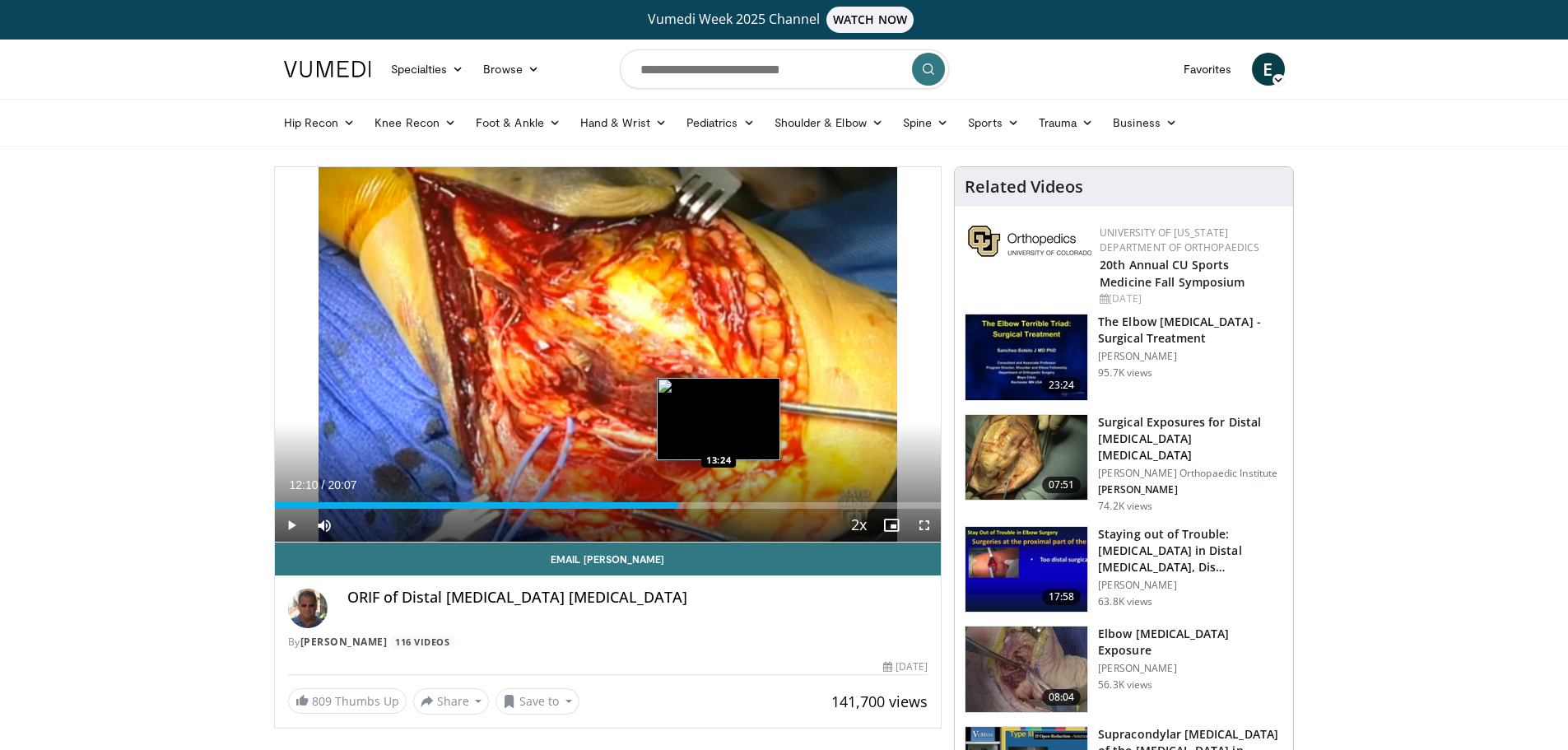
click at [718, 499] on div "Loaded : 61.35% 12:10 13:24" at bounding box center [608, 501] width 667 height 16
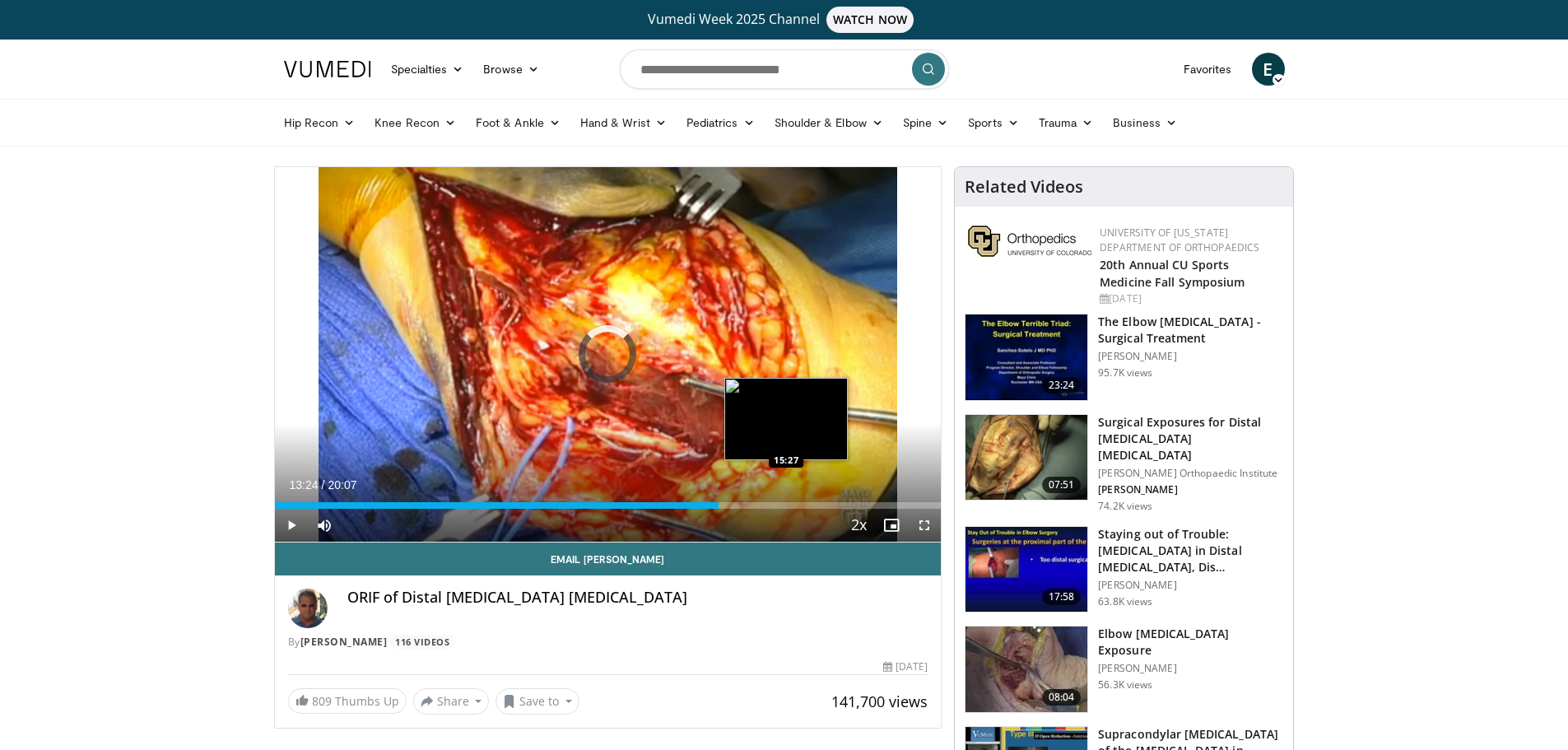
click at [786, 501] on div "Loaded : 0.00% 13:24 15:27" at bounding box center [608, 501] width 667 height 16
click at [816, 504] on div "Loaded : 0.00% 15:27 16:20" at bounding box center [608, 505] width 667 height 6
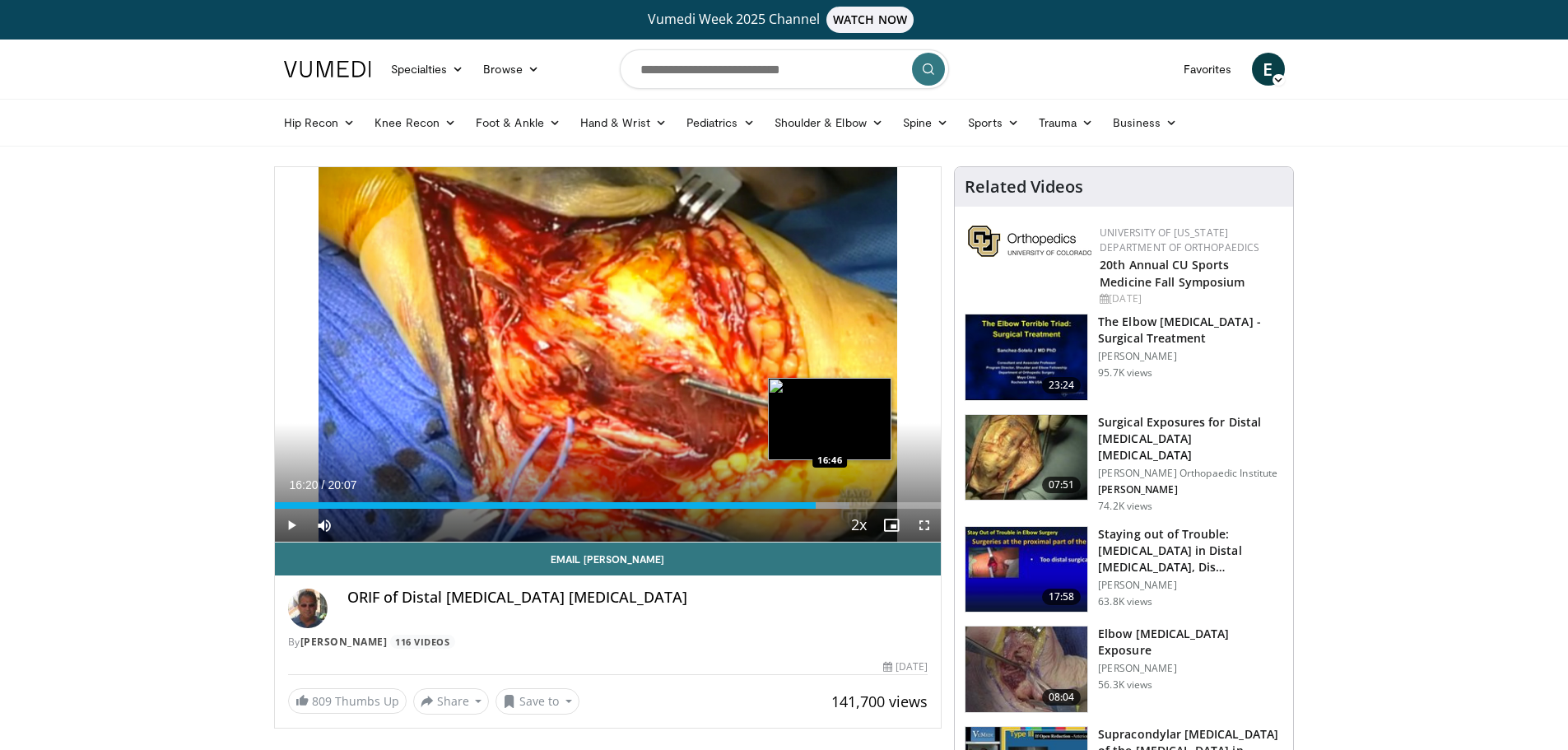
click at [830, 503] on div "Loaded : 86.23% 16:20 16:46" at bounding box center [608, 505] width 667 height 6
drag, startPoint x: 1386, startPoint y: 31, endPoint x: 1336, endPoint y: 4, distance: 56.8
click at [1386, 31] on div "Vumedi Week 2025 Channel WATCH NOW" at bounding box center [784, 20] width 1568 height 39
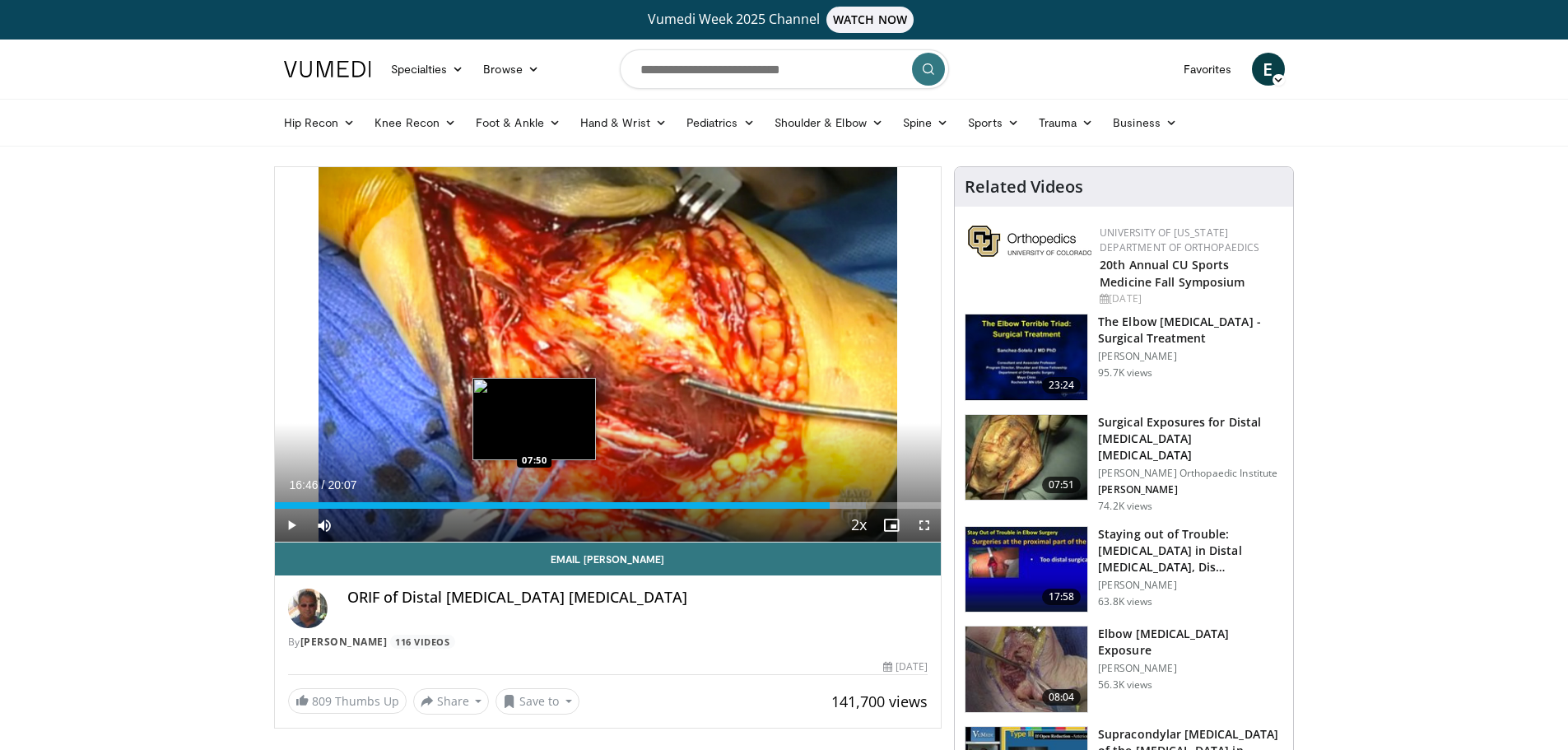
click at [533, 499] on div "Loaded : 88.72% 16:46 07:50" at bounding box center [608, 501] width 667 height 16
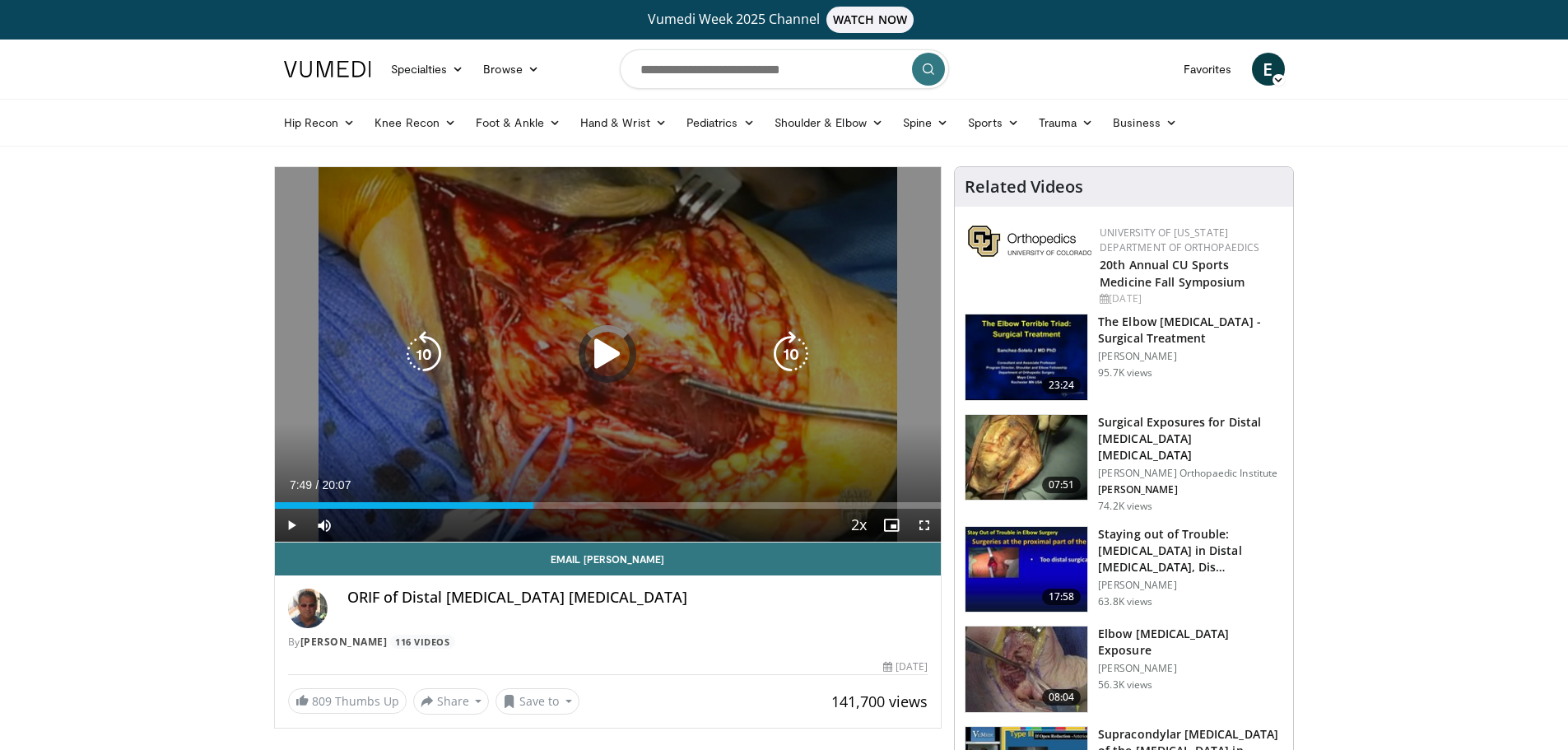
click at [585, 294] on div "10 seconds Tap to unmute" at bounding box center [608, 354] width 667 height 375
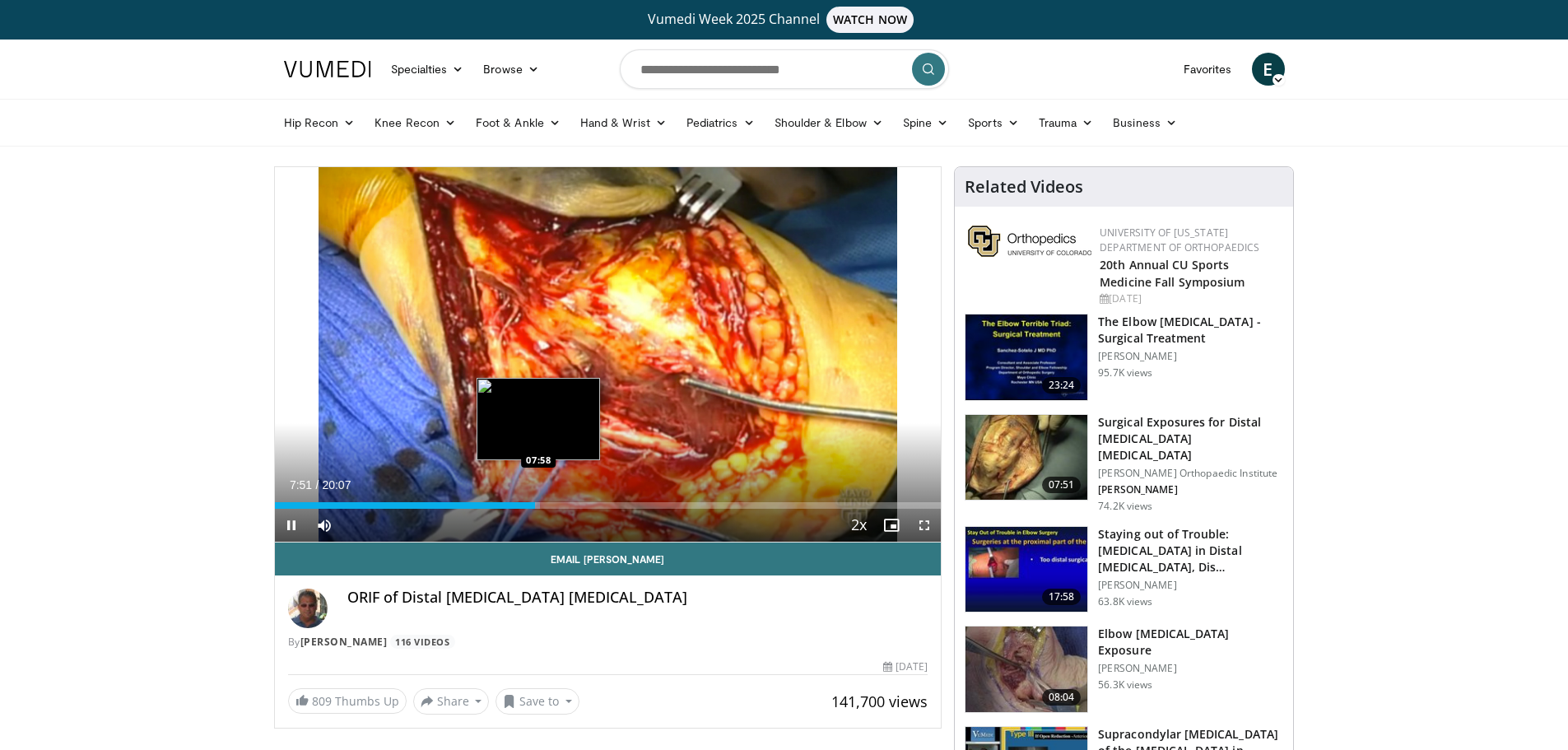
click at [539, 507] on div "Loaded : 39.80% 07:51 07:58" at bounding box center [608, 505] width 667 height 6
click at [550, 506] on div "Loaded : 40.63% 08:00 08:19" at bounding box center [608, 505] width 667 height 6
click at [538, 504] on div "Loaded : 44.77% 07:56 07:56" at bounding box center [608, 505] width 667 height 6
click at [298, 522] on span "Video Player" at bounding box center [291, 525] width 33 height 33
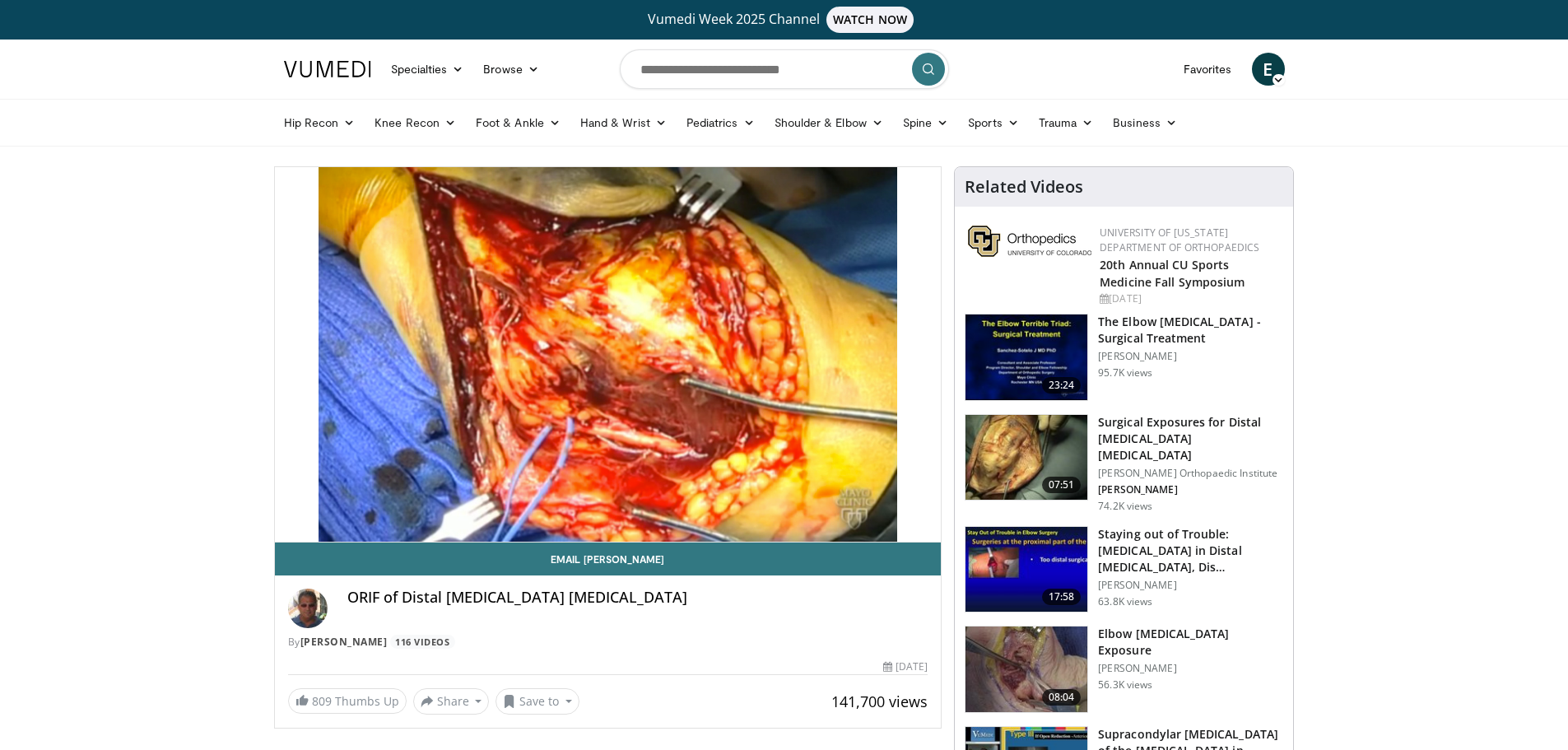
click at [298, 522] on div "10 seconds Tap to unmute" at bounding box center [608, 354] width 667 height 375
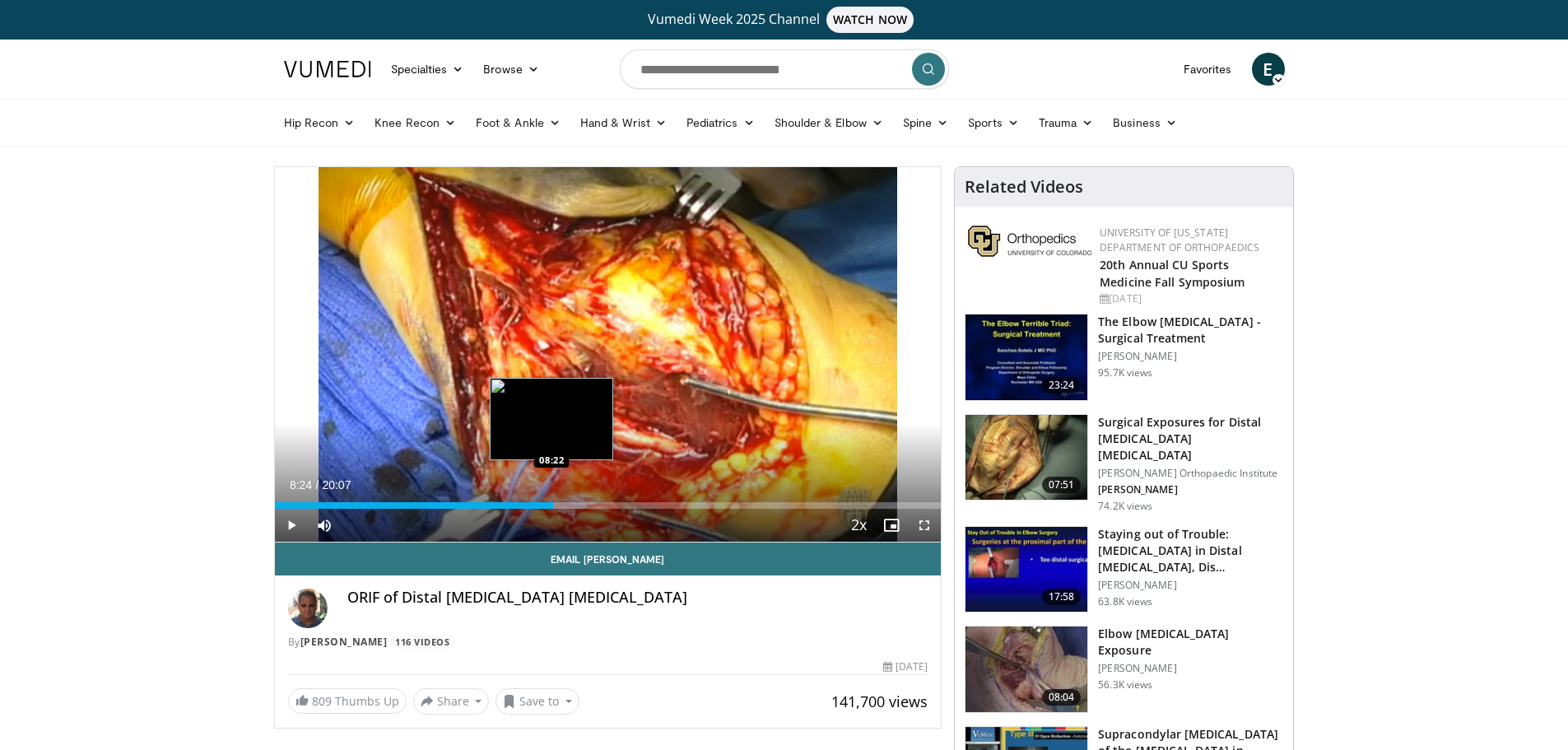
click at [552, 508] on div "08:24" at bounding box center [414, 505] width 278 height 6
click at [1458, 87] on header "Specialties Adult & Family Medicine Allergy, [MEDICAL_DATA], Immunology Anesthe…" at bounding box center [784, 93] width 1568 height 107
click at [572, 508] on div "Loaded : 46.83% 08:22 08:58" at bounding box center [608, 505] width 667 height 6
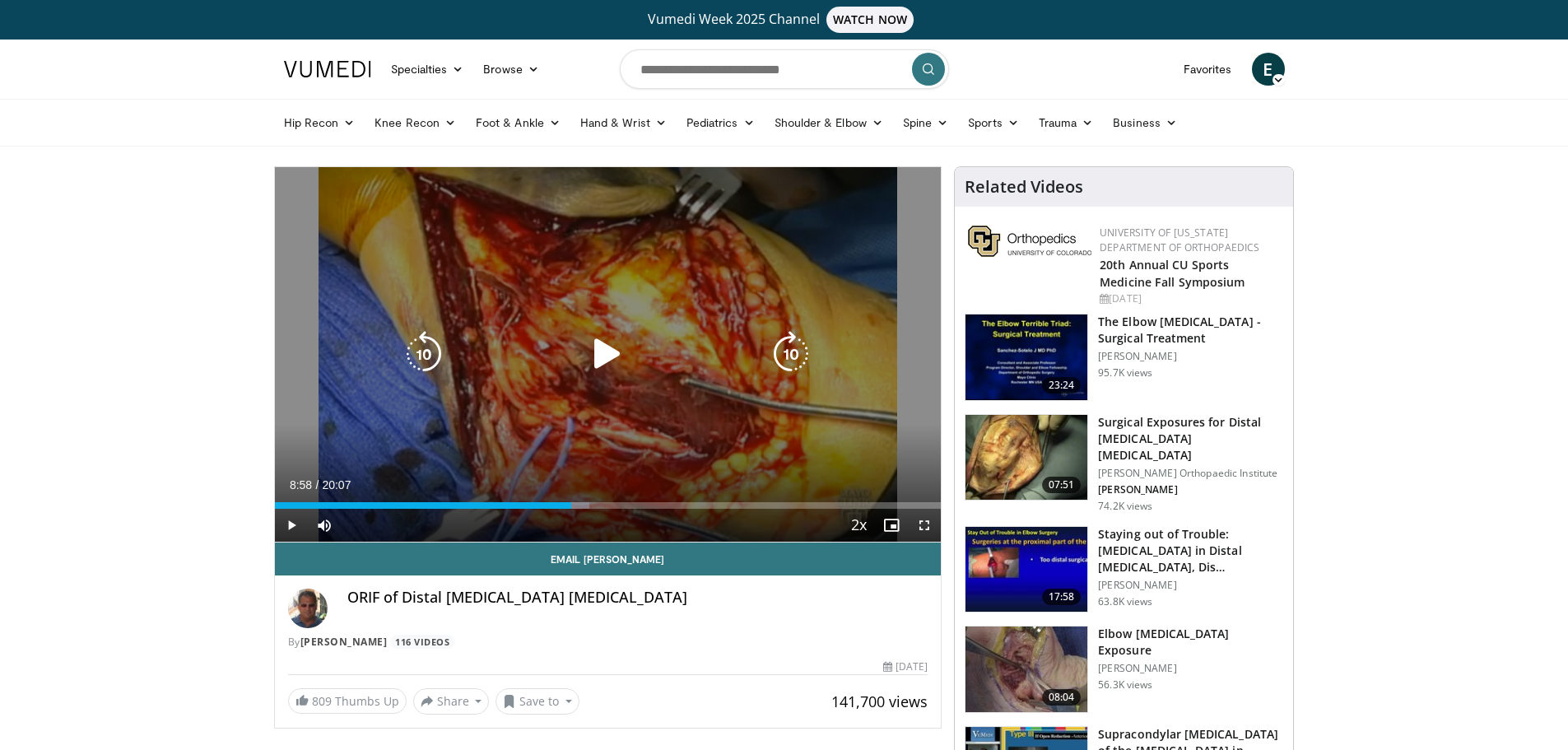
click at [612, 348] on icon "Video Player" at bounding box center [608, 354] width 46 height 46
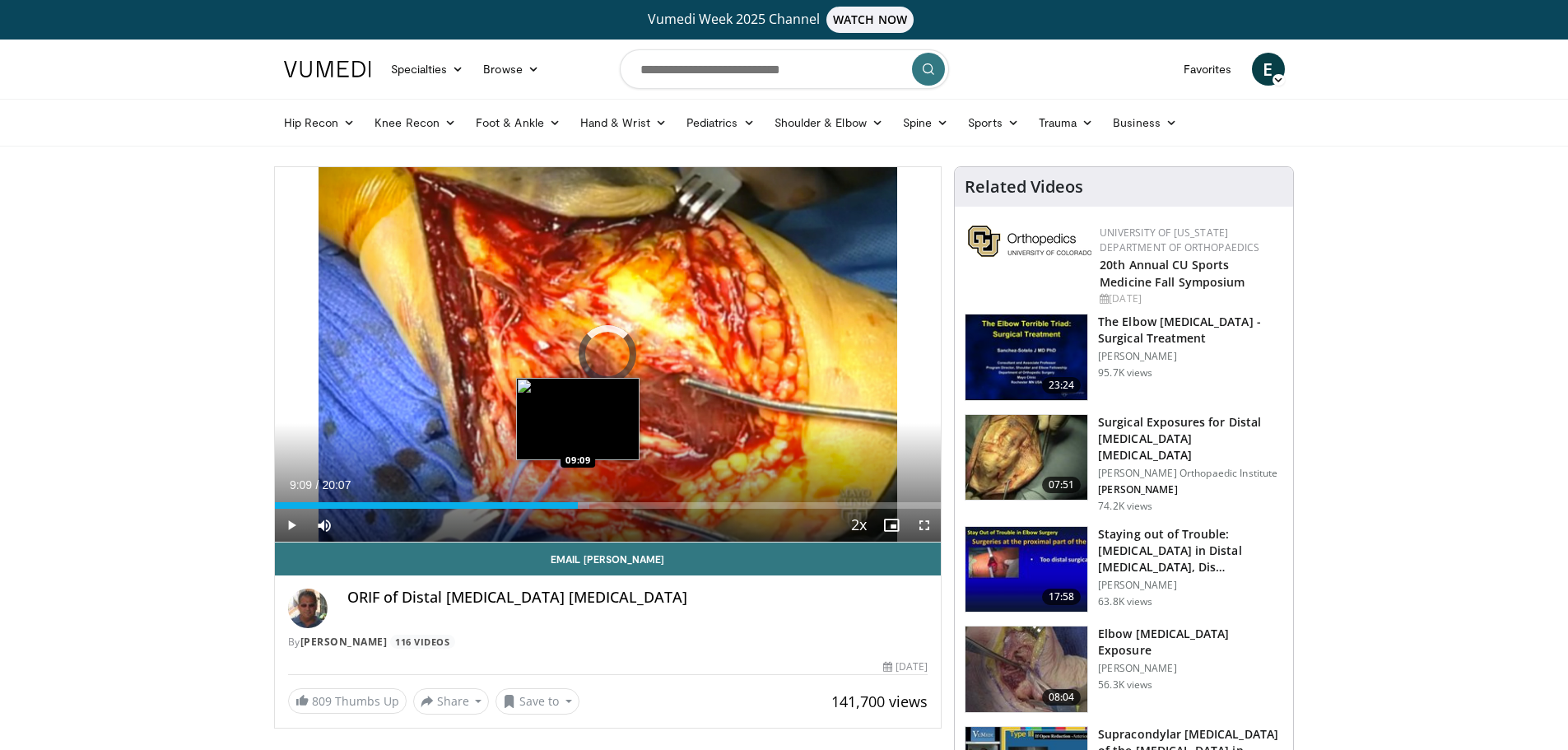
click at [579, 507] on div "Loaded : 47.26% 09:00 09:09" at bounding box center [608, 505] width 667 height 6
click at [594, 507] on div "Progress Bar" at bounding box center [595, 505] width 2 height 6
click at [581, 505] on div "09:39" at bounding box center [434, 505] width 320 height 6
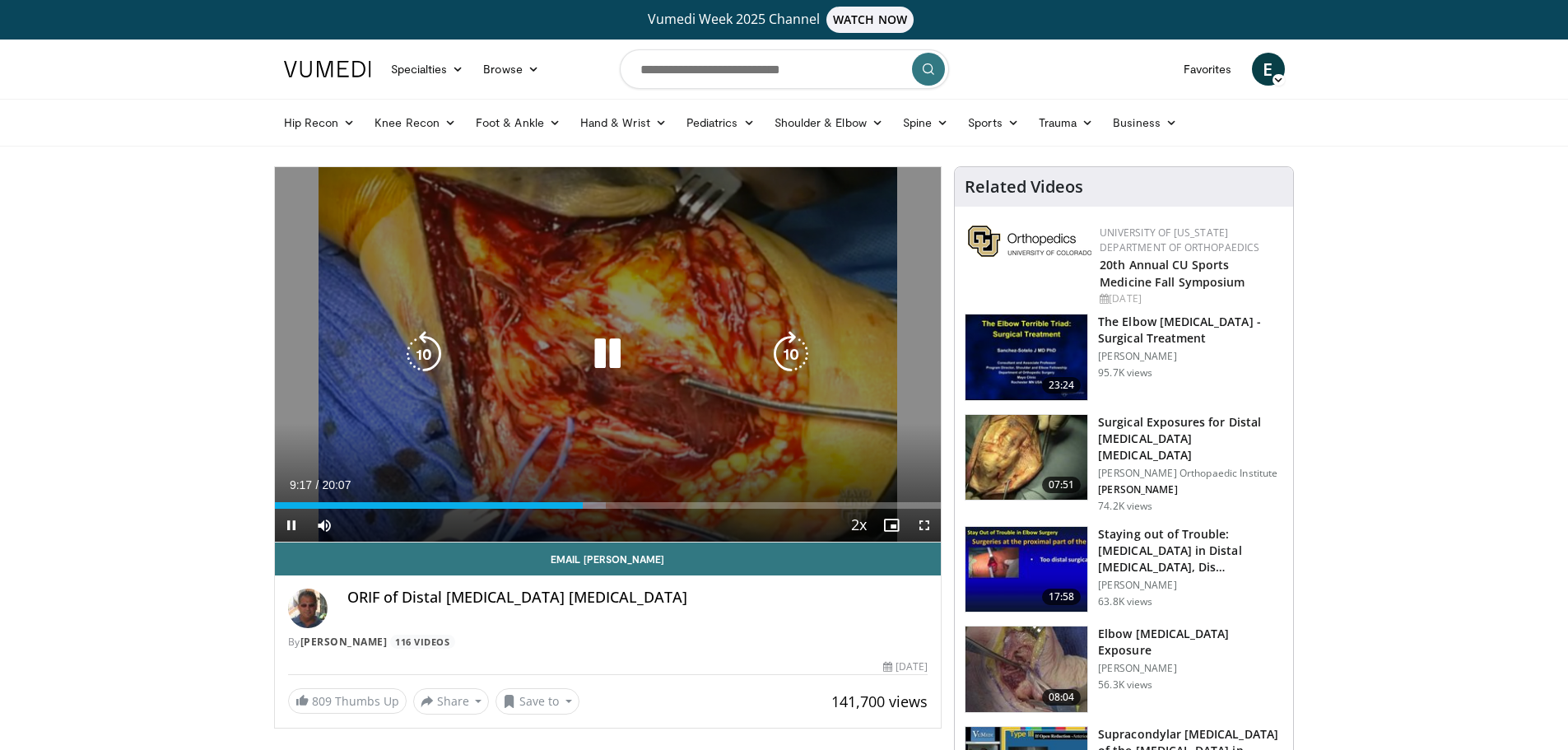
click at [592, 352] on icon "Video Player" at bounding box center [608, 354] width 46 height 46
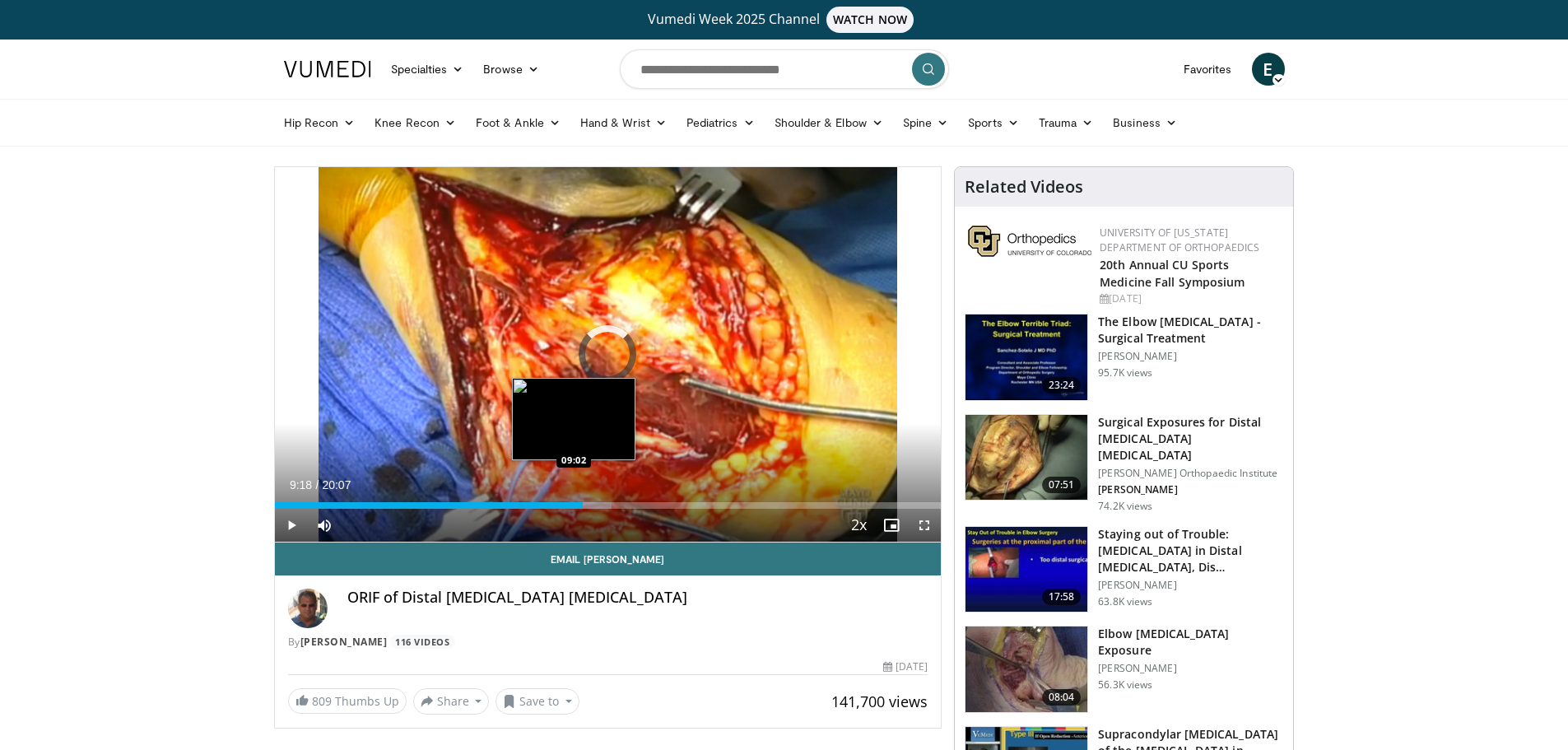
click at [574, 507] on div "09:18" at bounding box center [429, 505] width 308 height 6
click at [578, 506] on div "Progress Bar" at bounding box center [584, 505] width 22 height 6
click at [581, 506] on div "Loaded : 50.58% 09:08 09:15" at bounding box center [608, 505] width 667 height 6
click at [585, 506] on div "Progress Bar" at bounding box center [592, 505] width 38 height 6
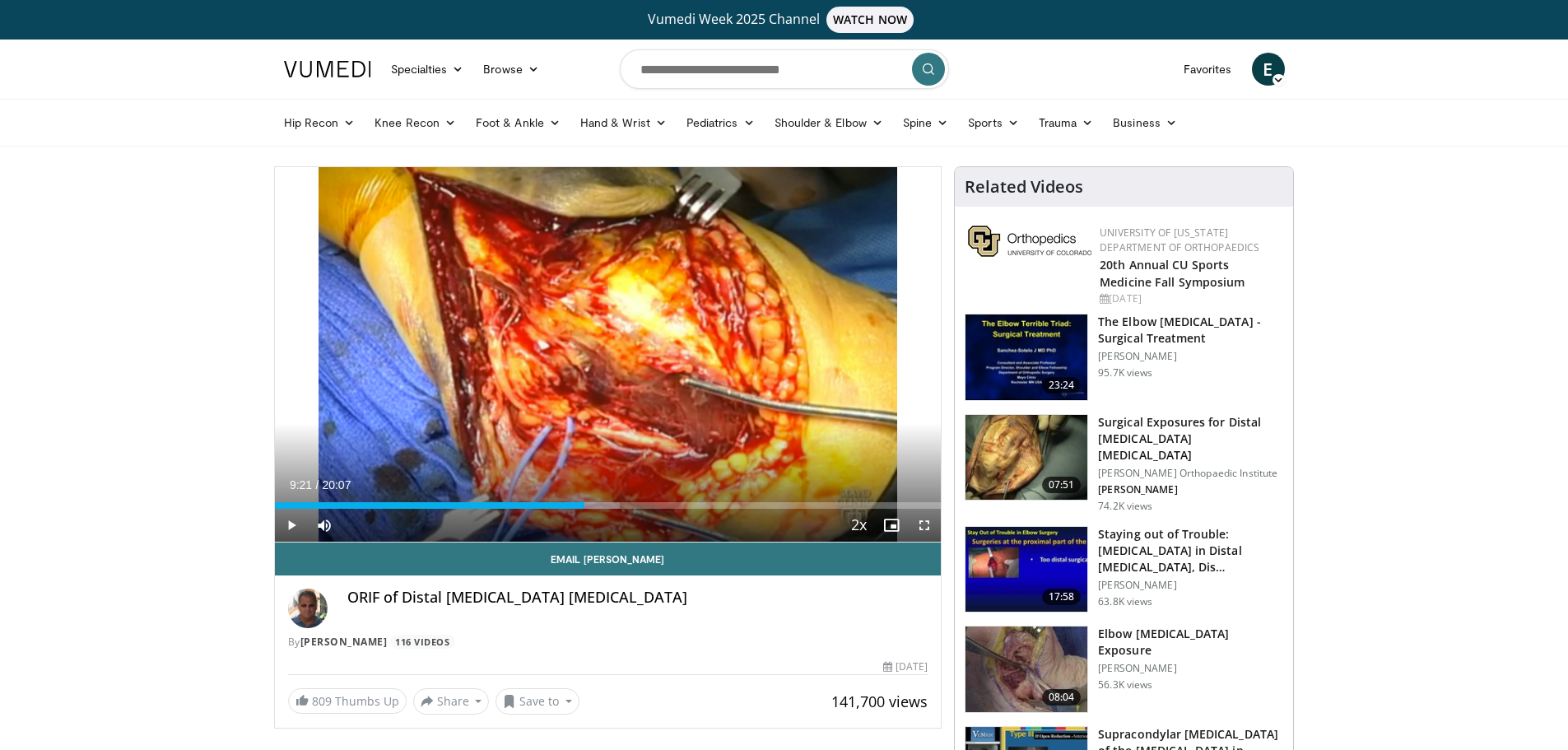
click at [1338, 70] on header "Specialties Adult & Family Medicine Allergy, [MEDICAL_DATA], Immunology Anesthe…" at bounding box center [784, 93] width 1568 height 107
click at [590, 501] on div "Loaded : 51.76% 09:21 09:32" at bounding box center [608, 501] width 667 height 16
click at [594, 501] on div "Loaded : 52.23% 09:32 09:38" at bounding box center [608, 501] width 667 height 16
click at [596, 502] on div "Loaded : 53.06% 09:38 09:42" at bounding box center [608, 505] width 667 height 6
click at [289, 526] on span "Video Player" at bounding box center [291, 525] width 33 height 33
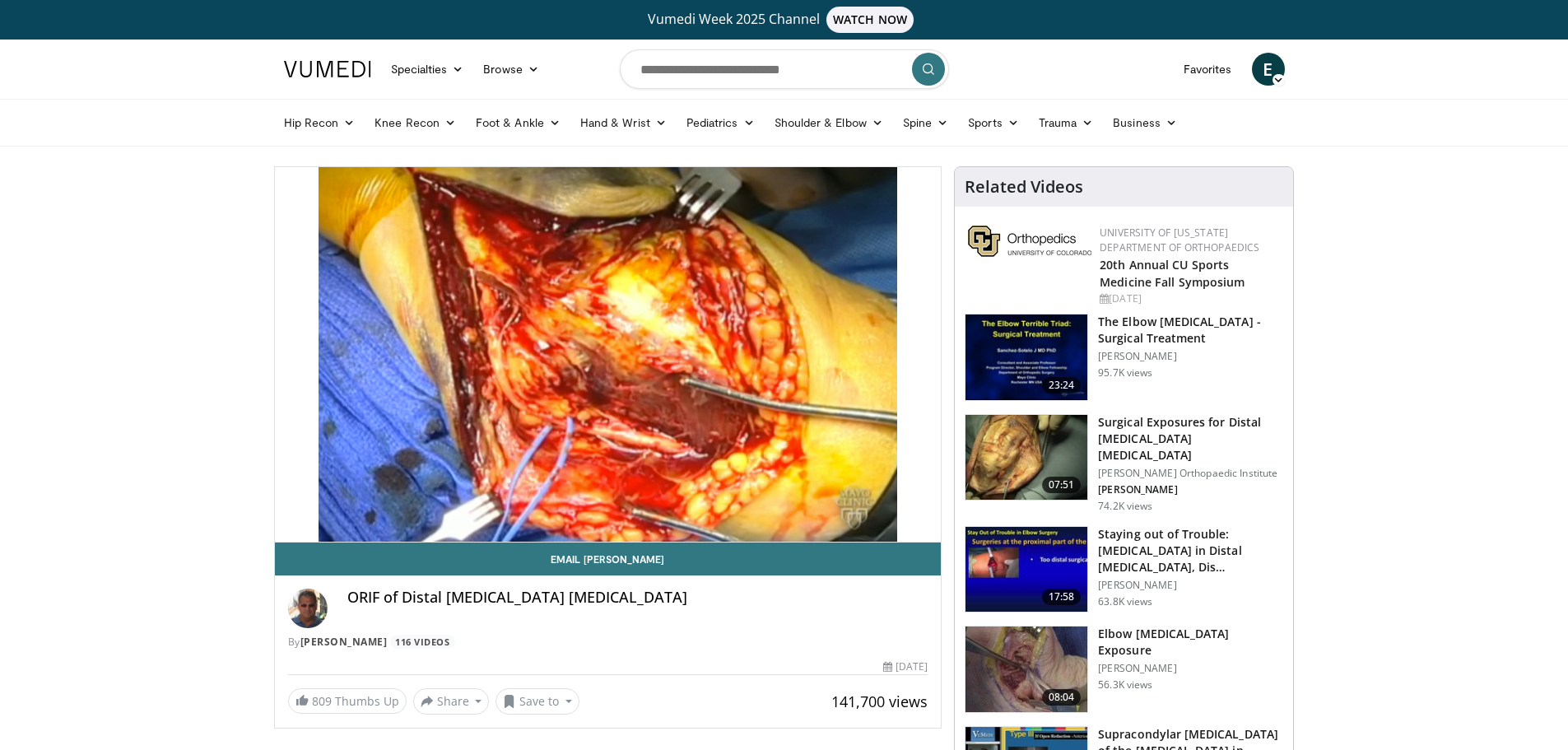
click at [289, 526] on div "10 seconds Tap to unmute" at bounding box center [608, 354] width 667 height 375
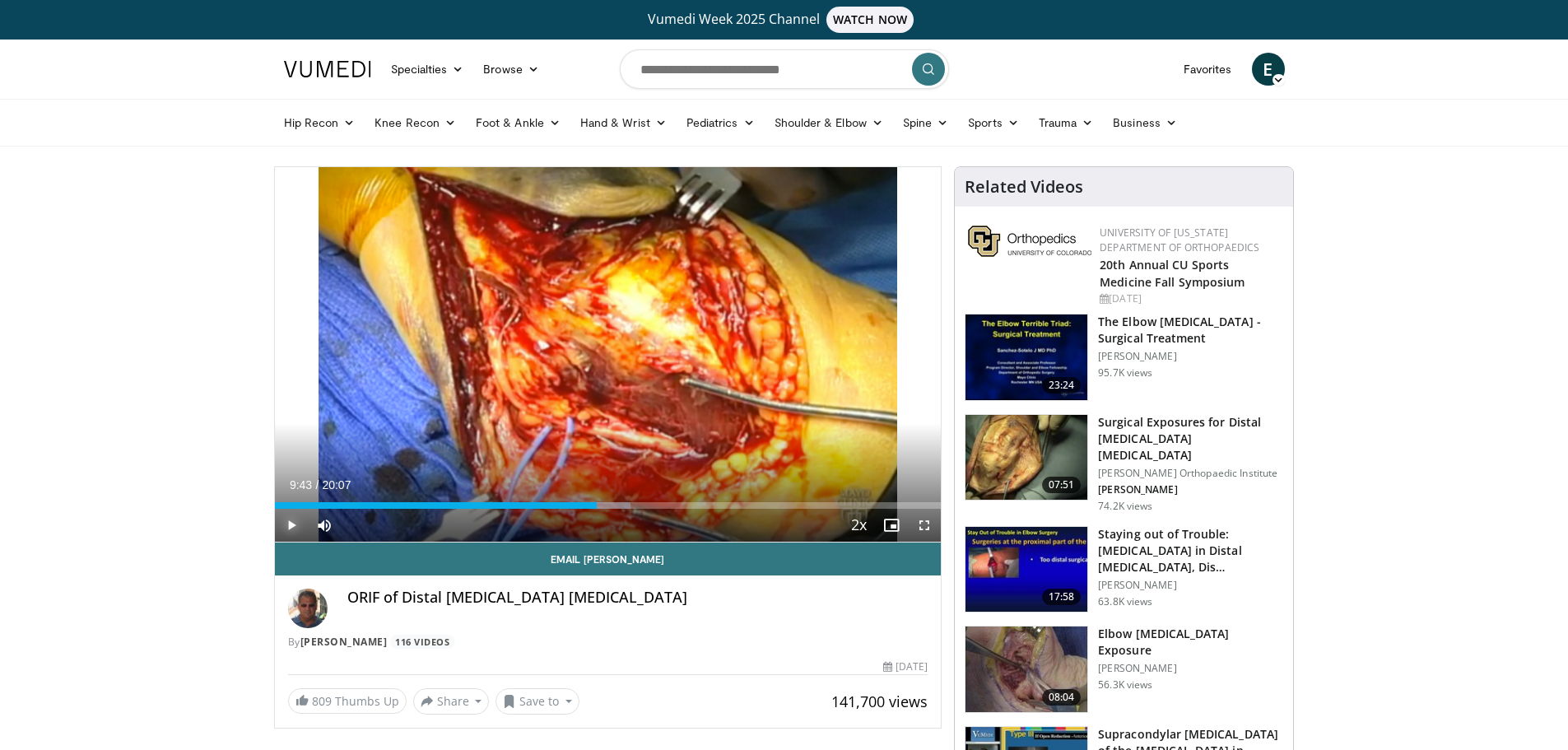
click at [289, 526] on span "Video Player" at bounding box center [291, 525] width 33 height 33
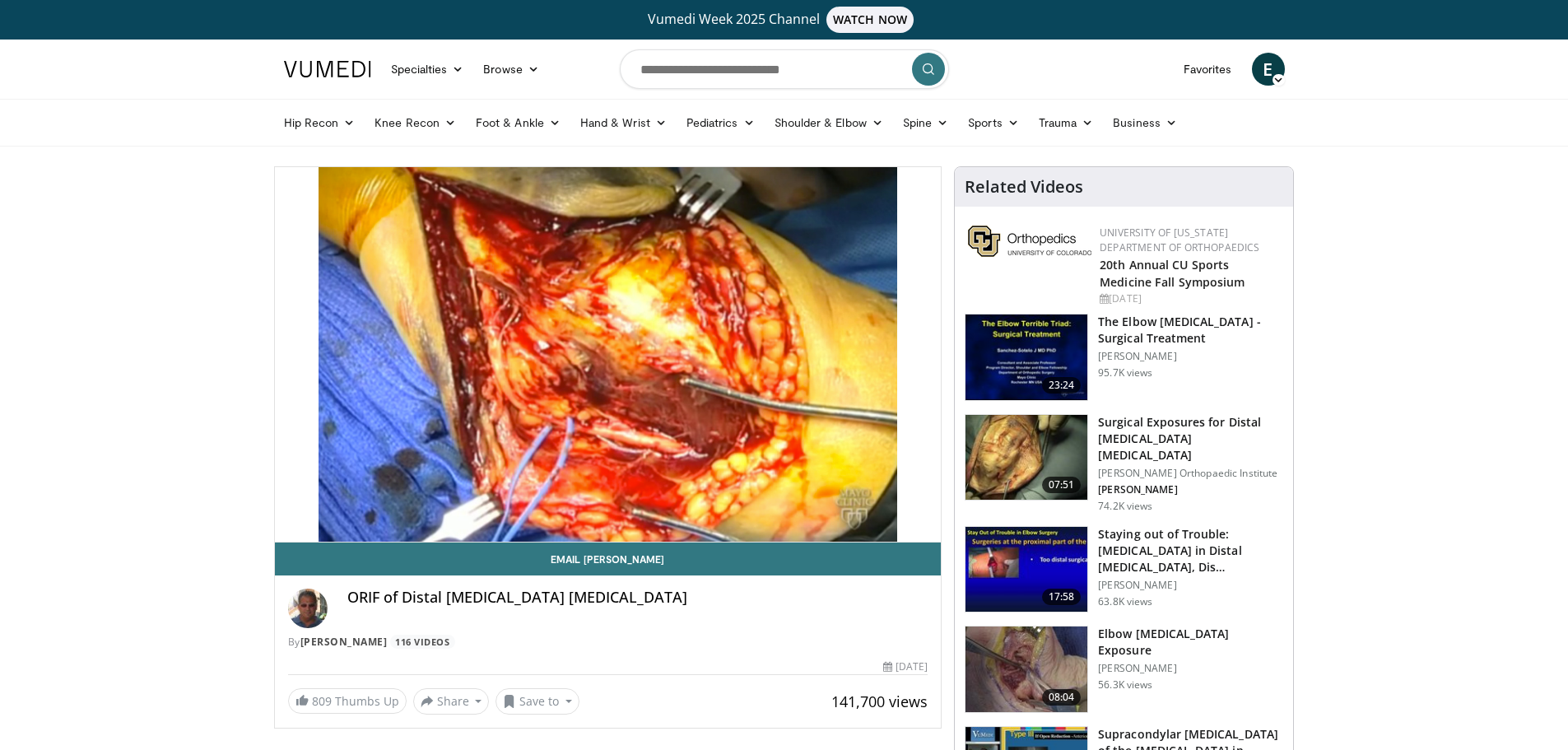
click at [289, 526] on div "10 seconds Tap to unmute" at bounding box center [608, 354] width 667 height 375
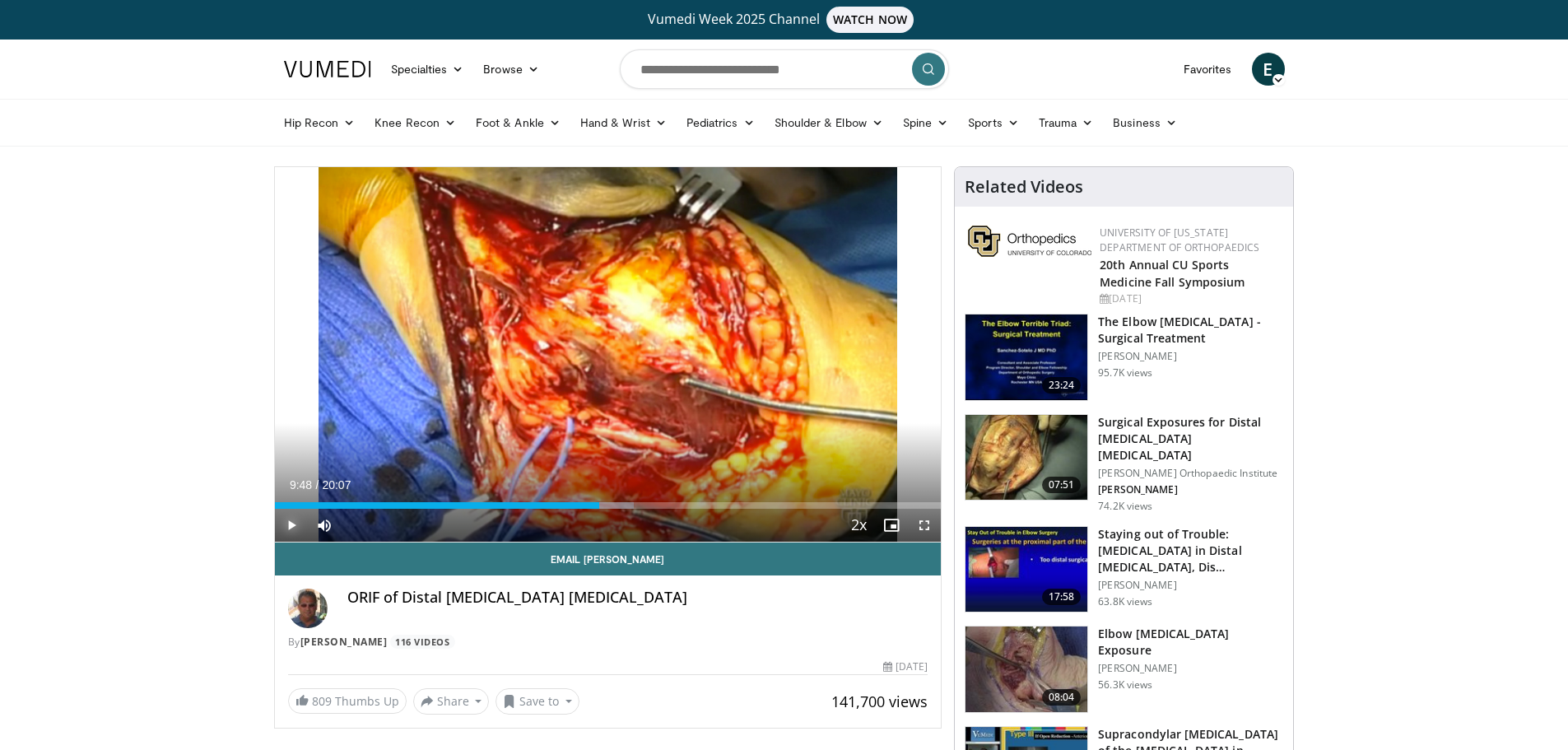
click at [289, 526] on span "Video Player" at bounding box center [291, 525] width 33 height 33
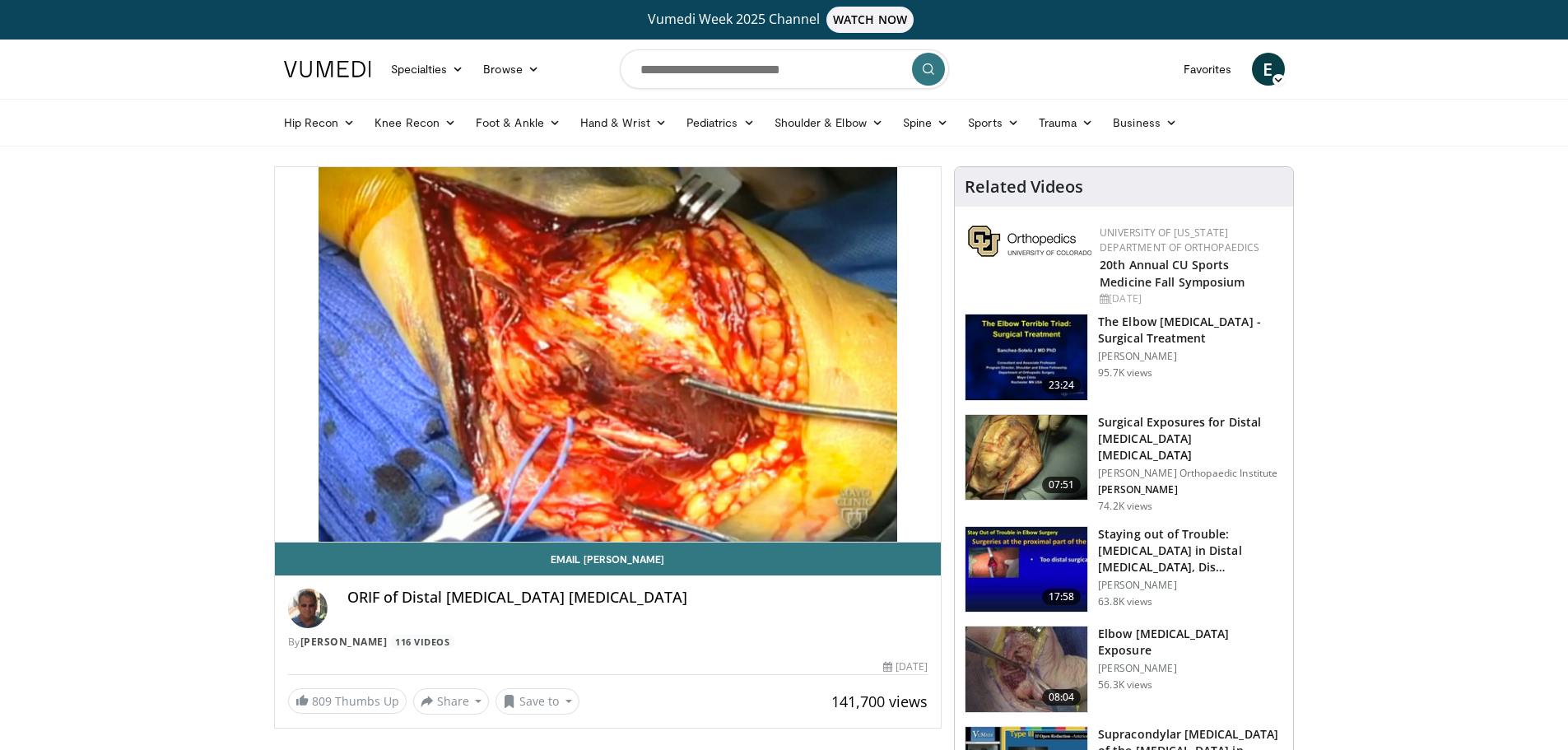
click at [289, 526] on div "10 seconds Tap to unmute" at bounding box center [608, 354] width 667 height 375
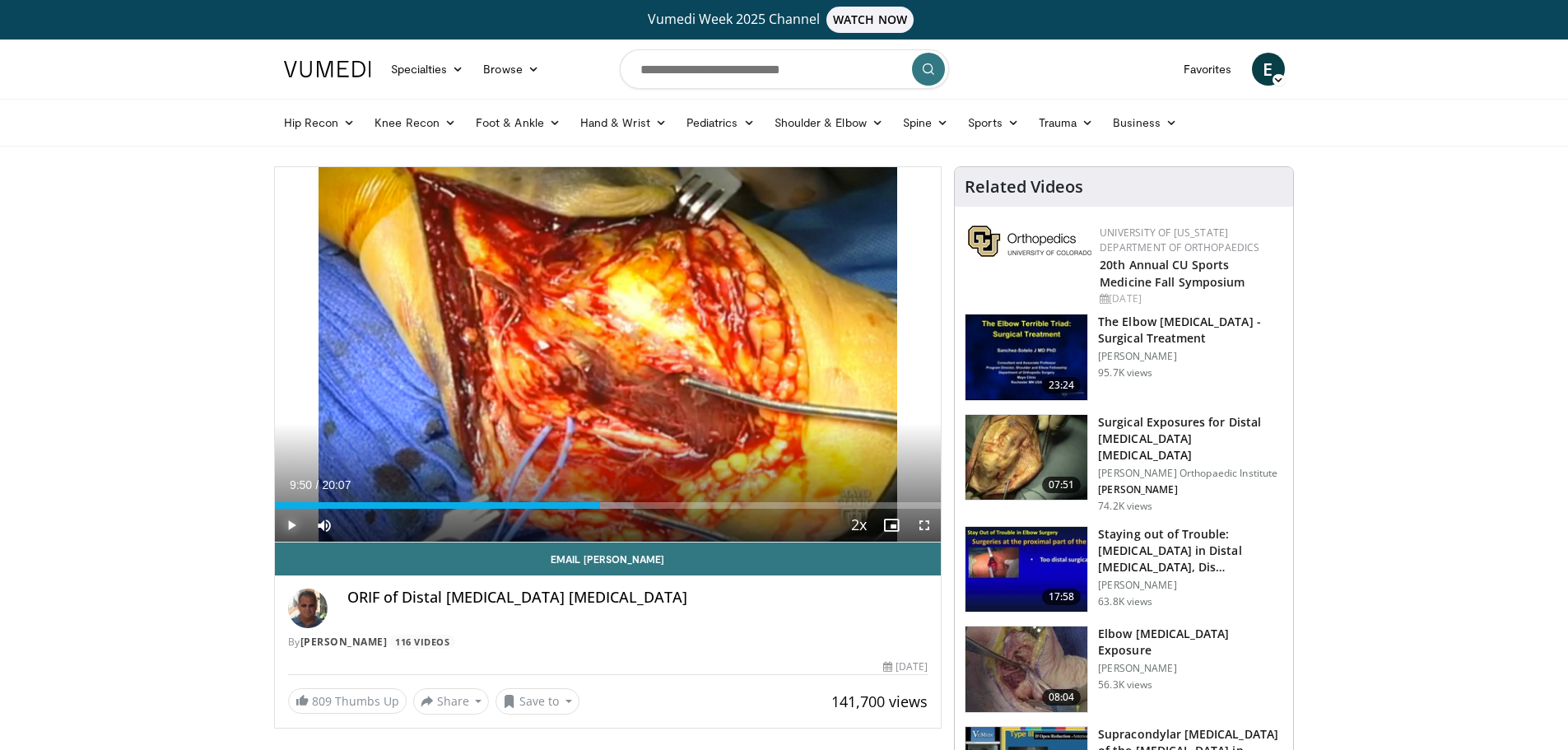
click at [289, 526] on span "Video Player" at bounding box center [291, 525] width 33 height 33
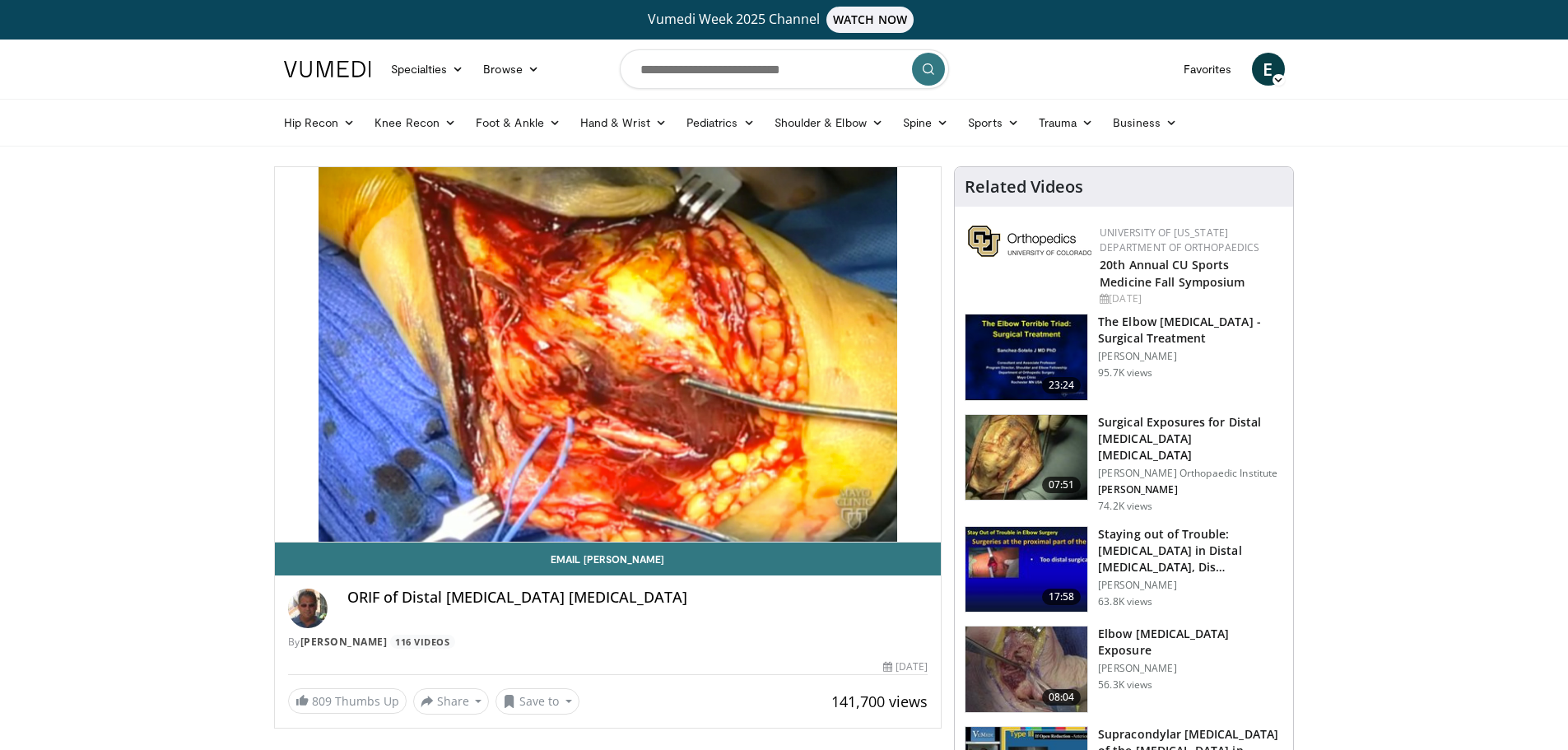
click at [289, 526] on video-js "**********" at bounding box center [608, 354] width 667 height 375
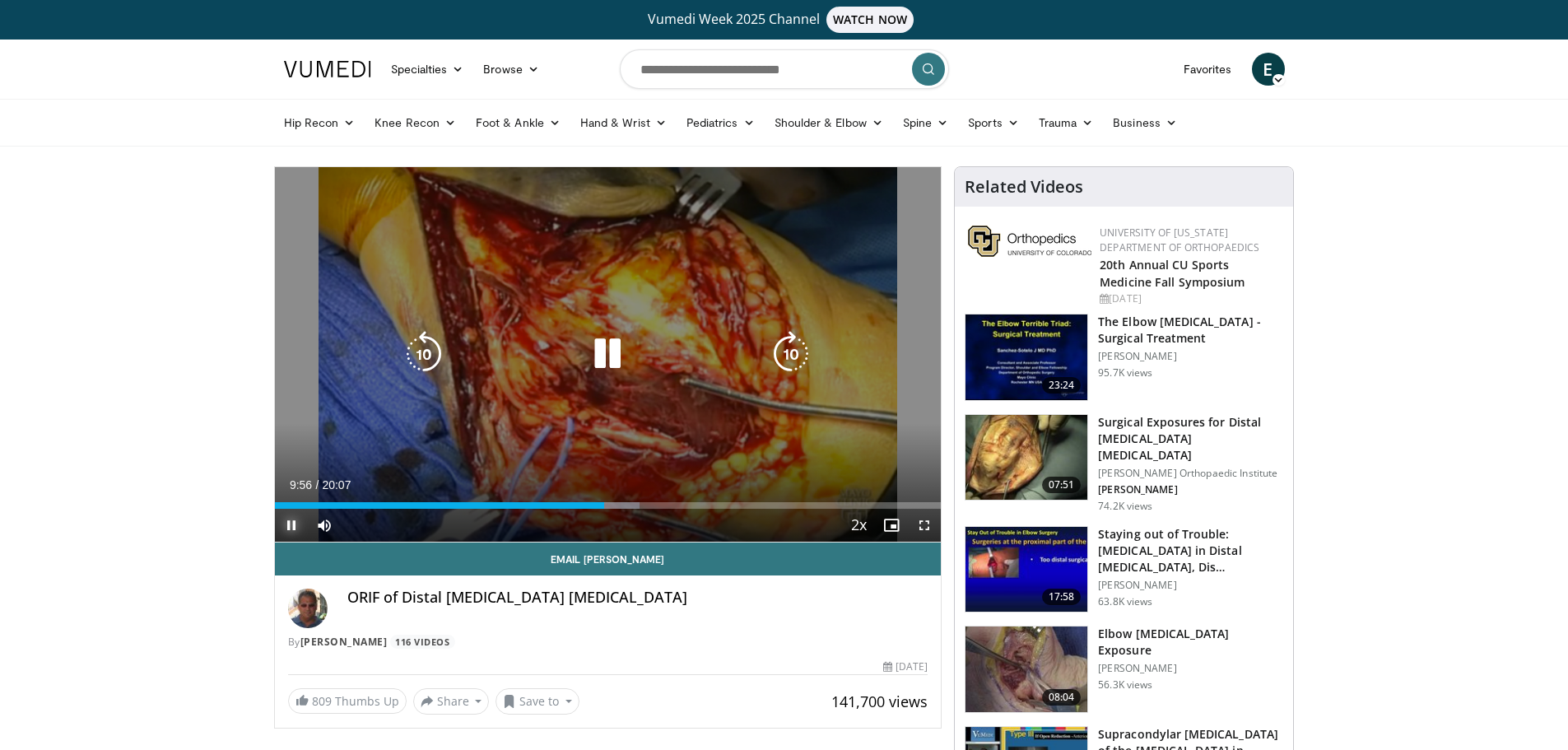
click at [290, 524] on span "Video Player" at bounding box center [291, 525] width 33 height 33
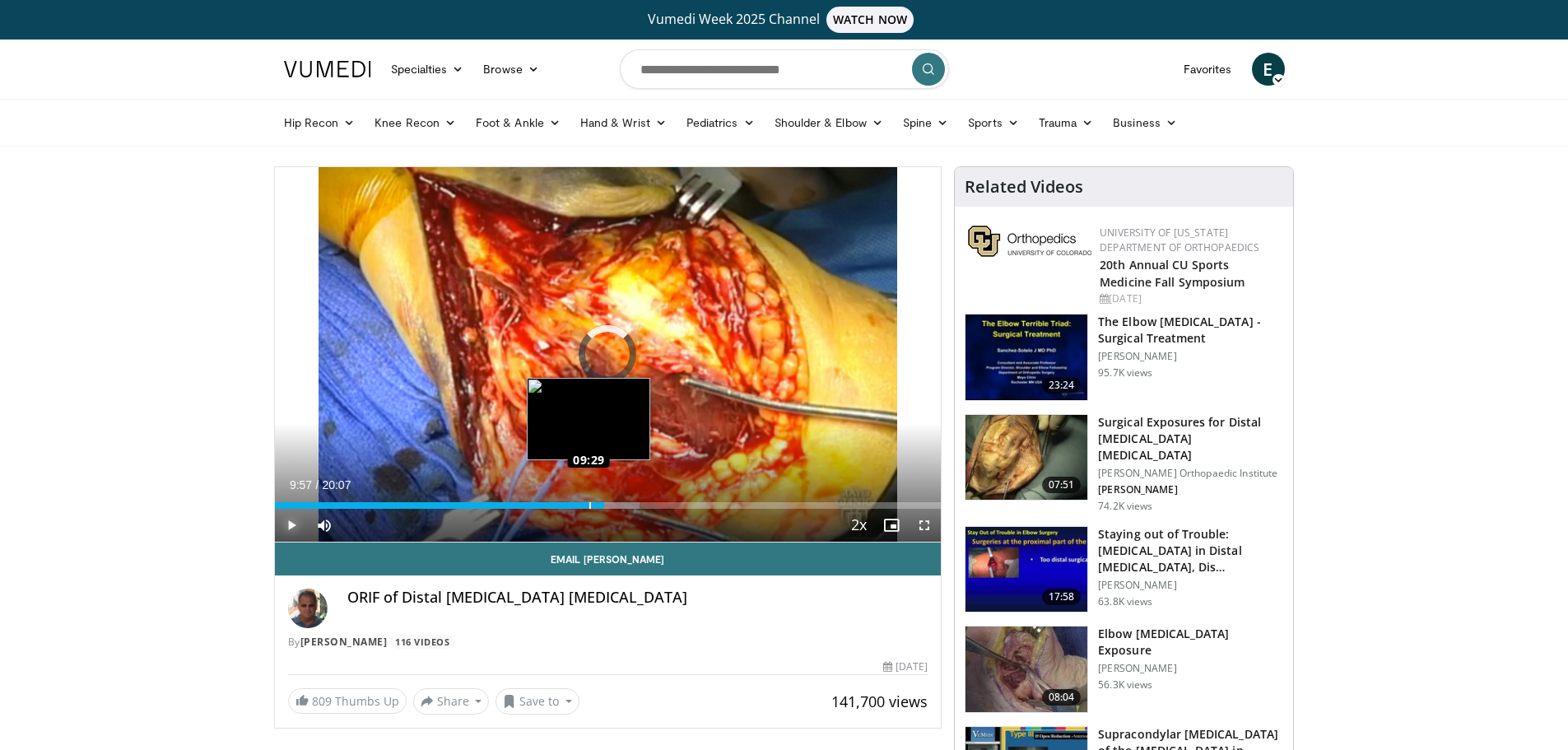
click at [588, 506] on div "Loaded : 54.72% 09:29 09:29" at bounding box center [608, 505] width 667 height 6
click at [599, 503] on div "Progress Bar" at bounding box center [612, 505] width 53 height 6
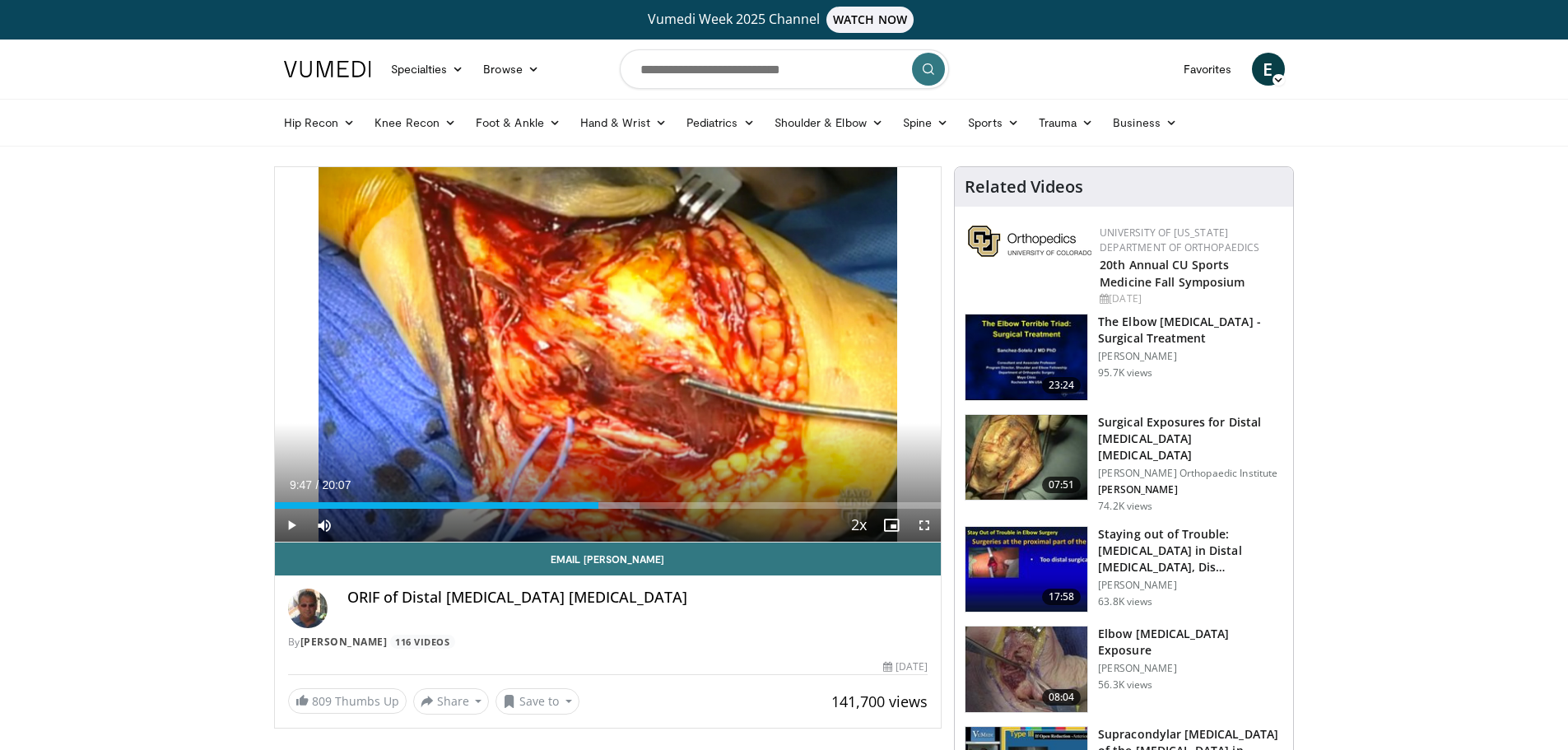
drag, startPoint x: 1449, startPoint y: 180, endPoint x: 1293, endPoint y: 37, distance: 211.6
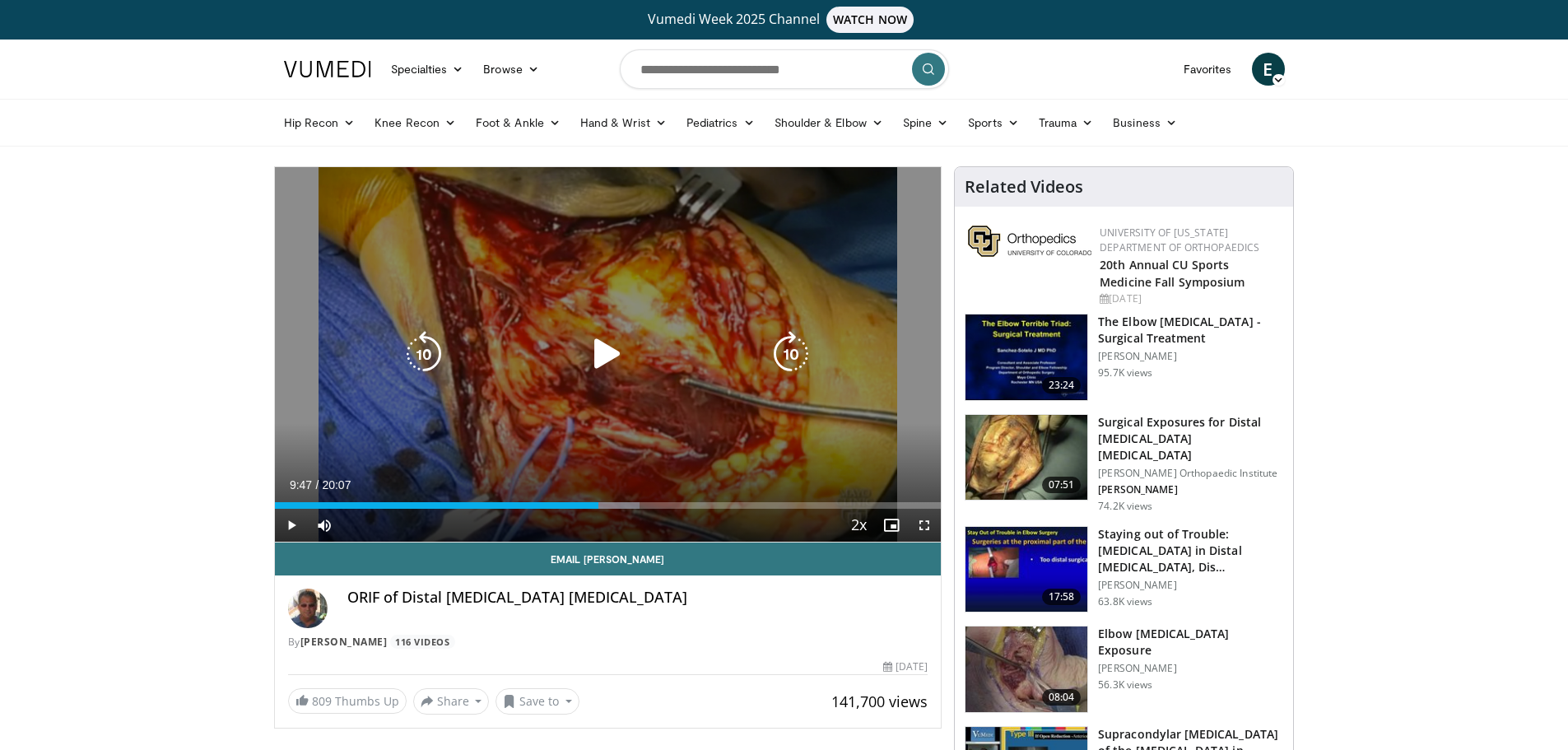
click at [668, 335] on div "10 seconds Tap to unmute" at bounding box center [608, 354] width 667 height 375
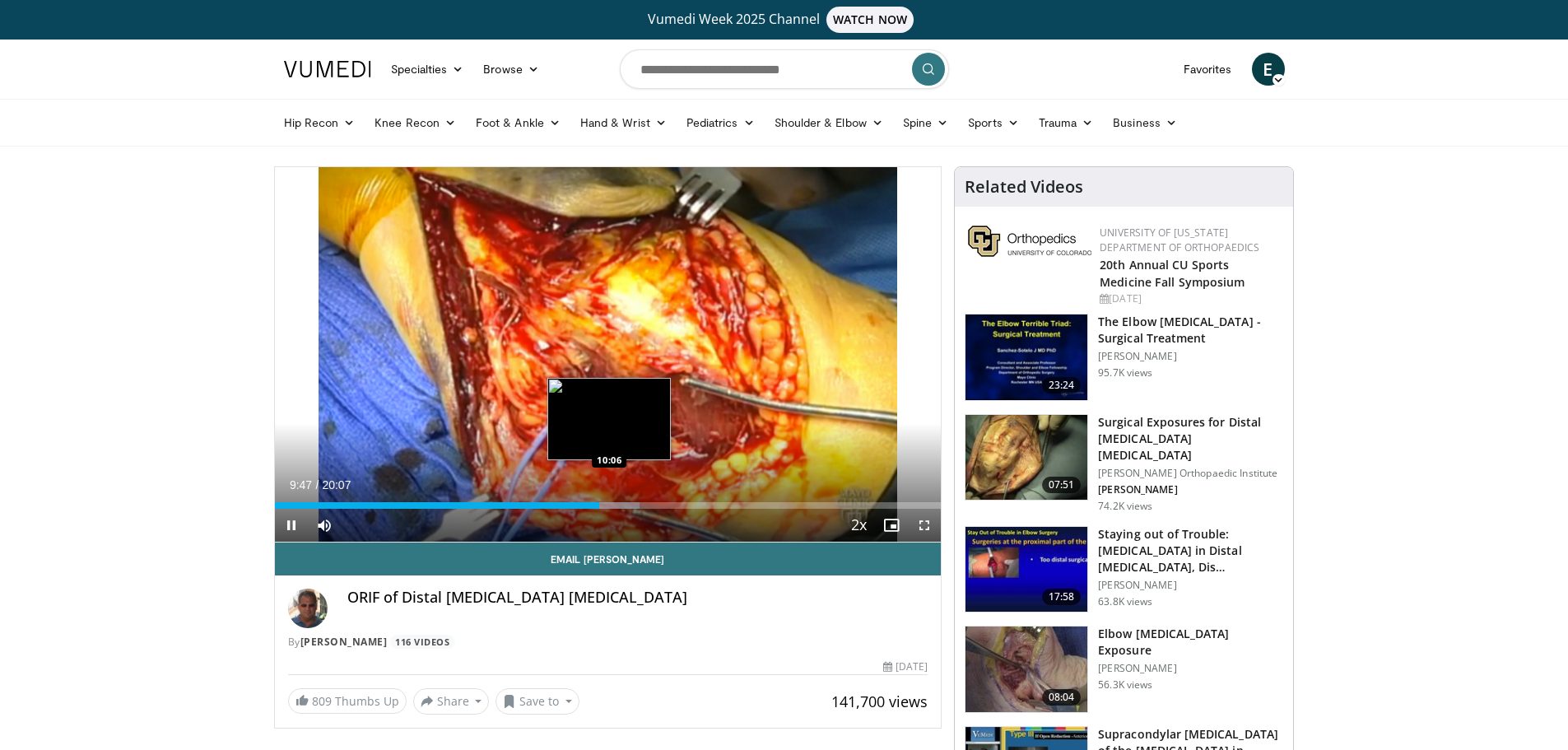
click at [610, 503] on div "Progress Bar" at bounding box center [612, 505] width 53 height 6
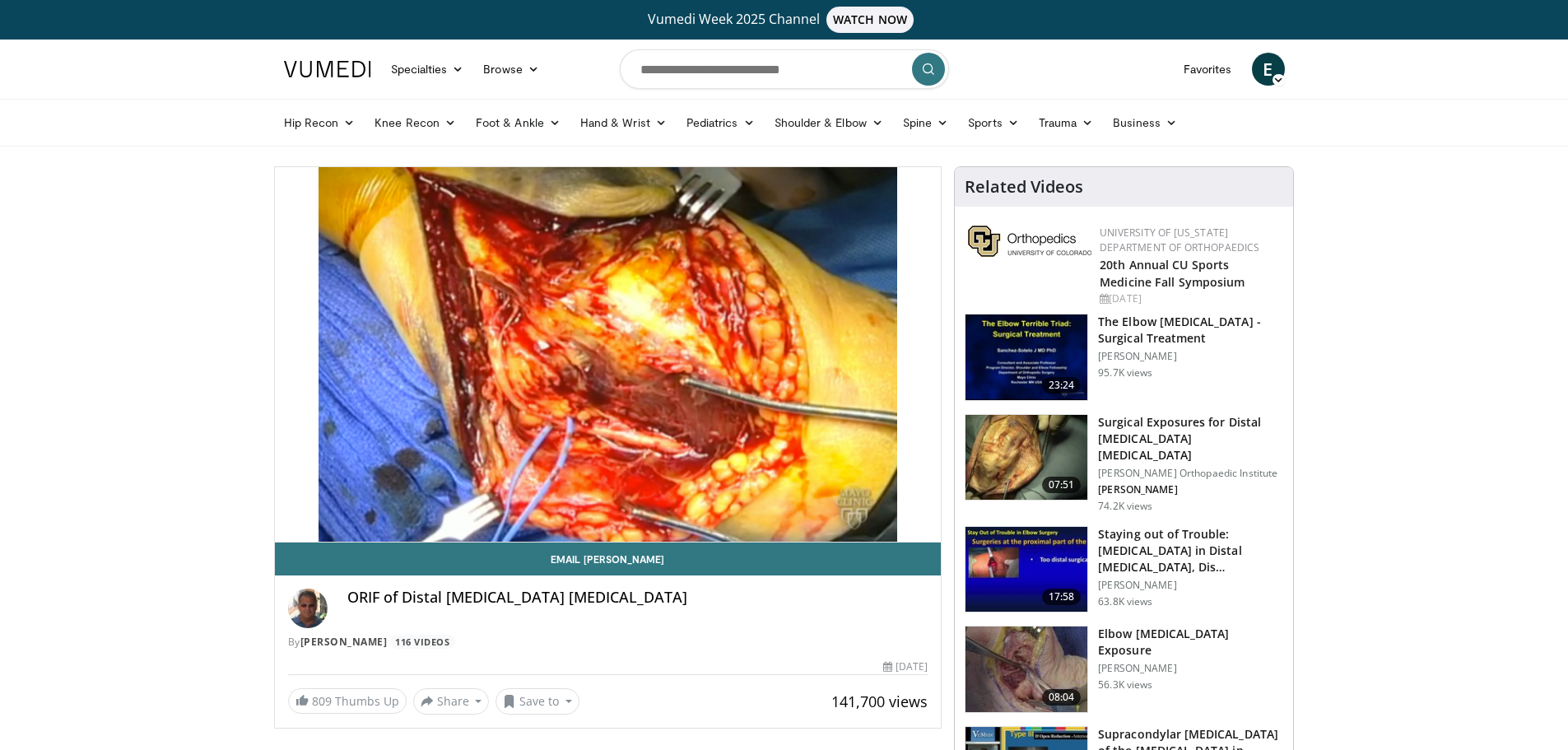
click at [296, 530] on video-js "**********" at bounding box center [608, 354] width 667 height 375
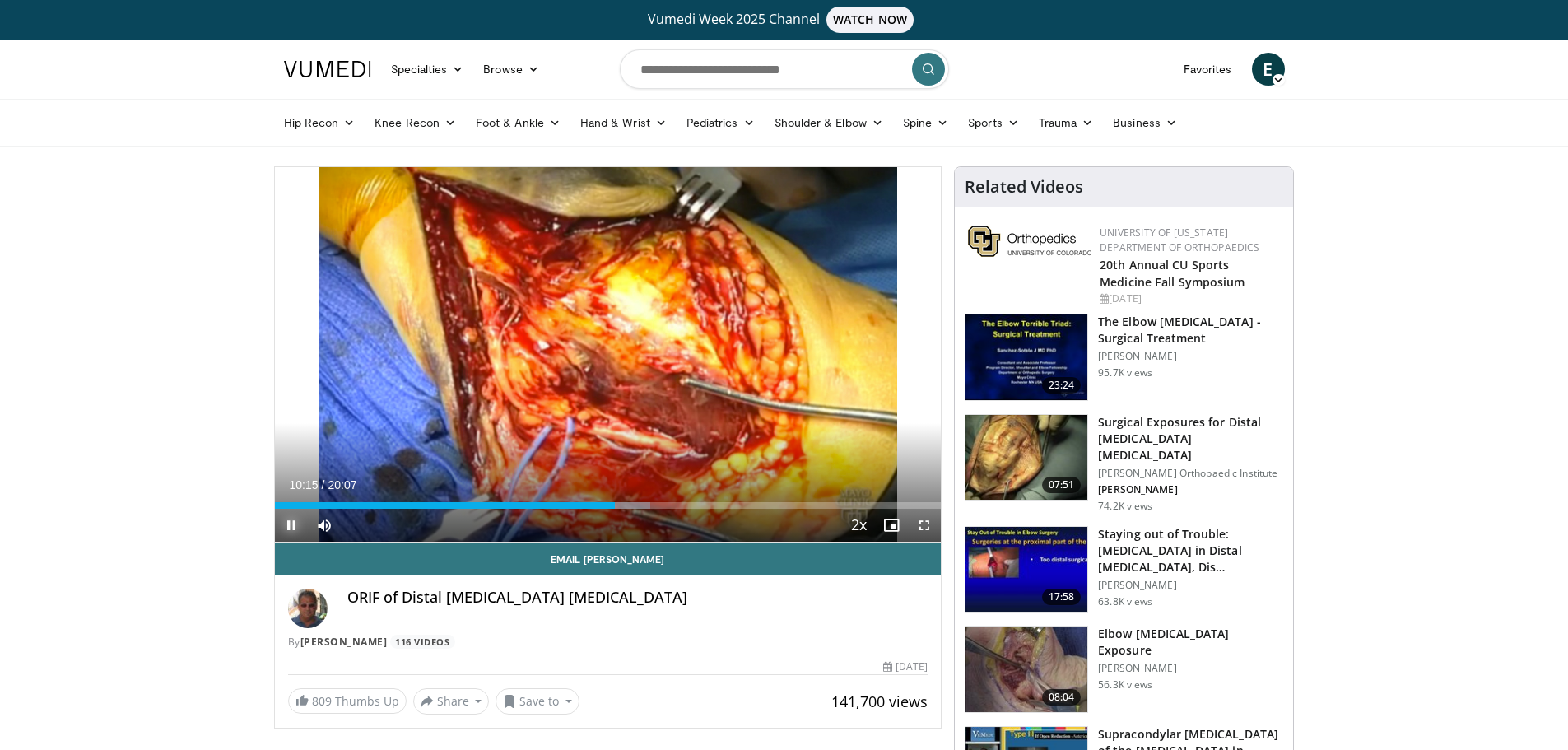
click at [289, 532] on span "Video Player" at bounding box center [291, 525] width 33 height 33
click at [1398, 61] on header "Specialties Adult & Family Medicine Allergy, [MEDICAL_DATA], Immunology Anesthe…" at bounding box center [784, 93] width 1568 height 107
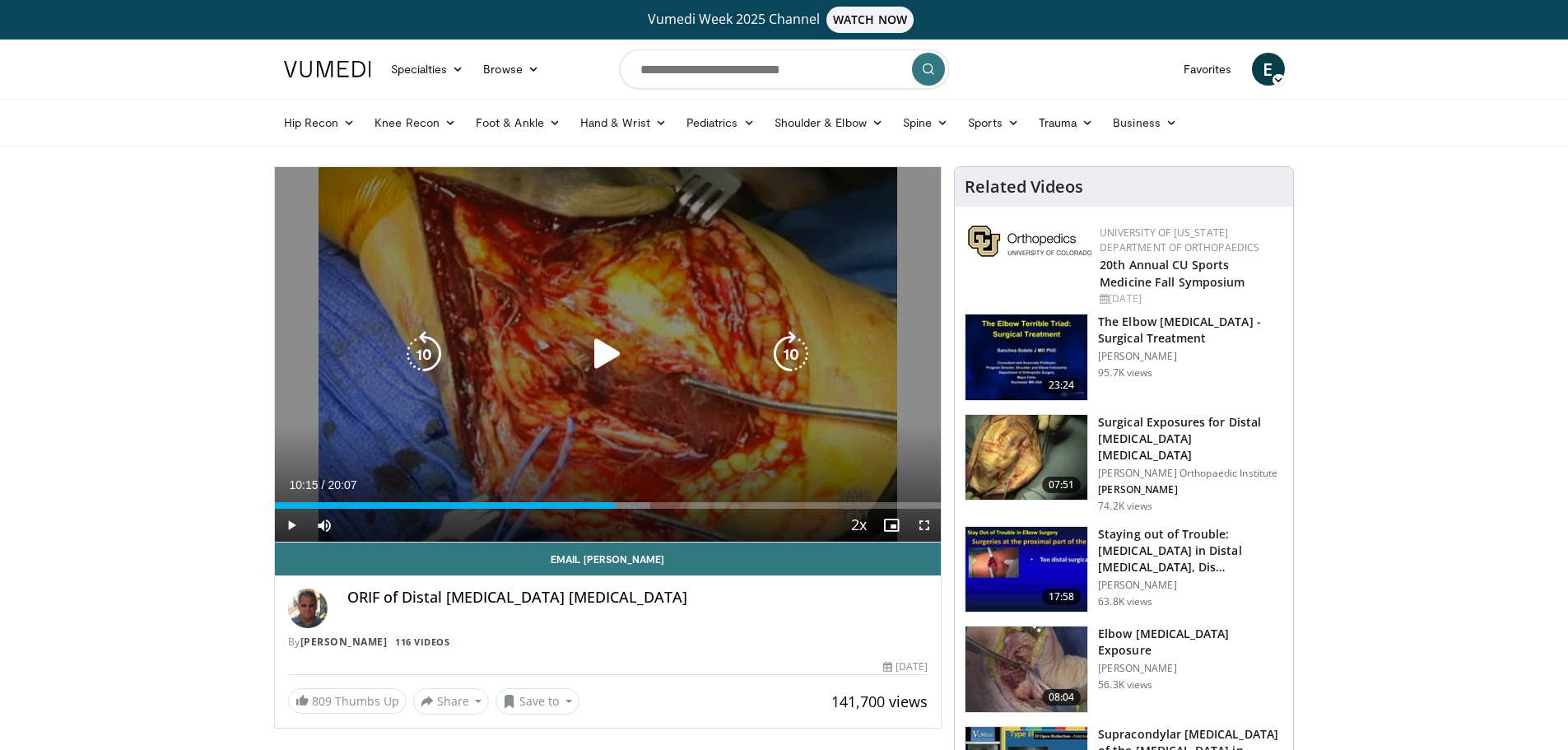
click at [600, 355] on icon "Video Player" at bounding box center [608, 354] width 46 height 46
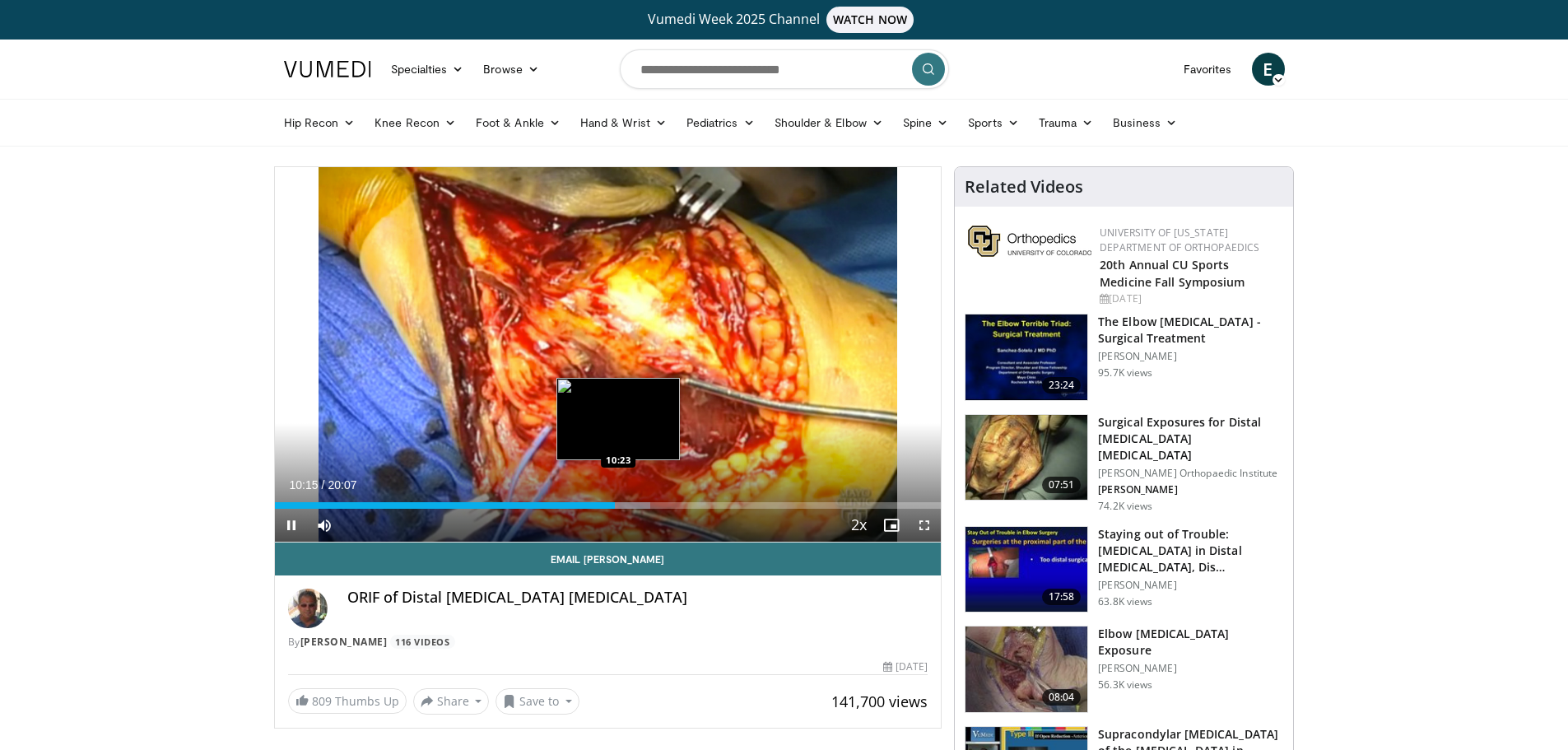
click at [620, 502] on div "Progress Bar" at bounding box center [623, 505] width 53 height 6
click at [621, 502] on div "Progress Bar" at bounding box center [627, 505] width 48 height 6
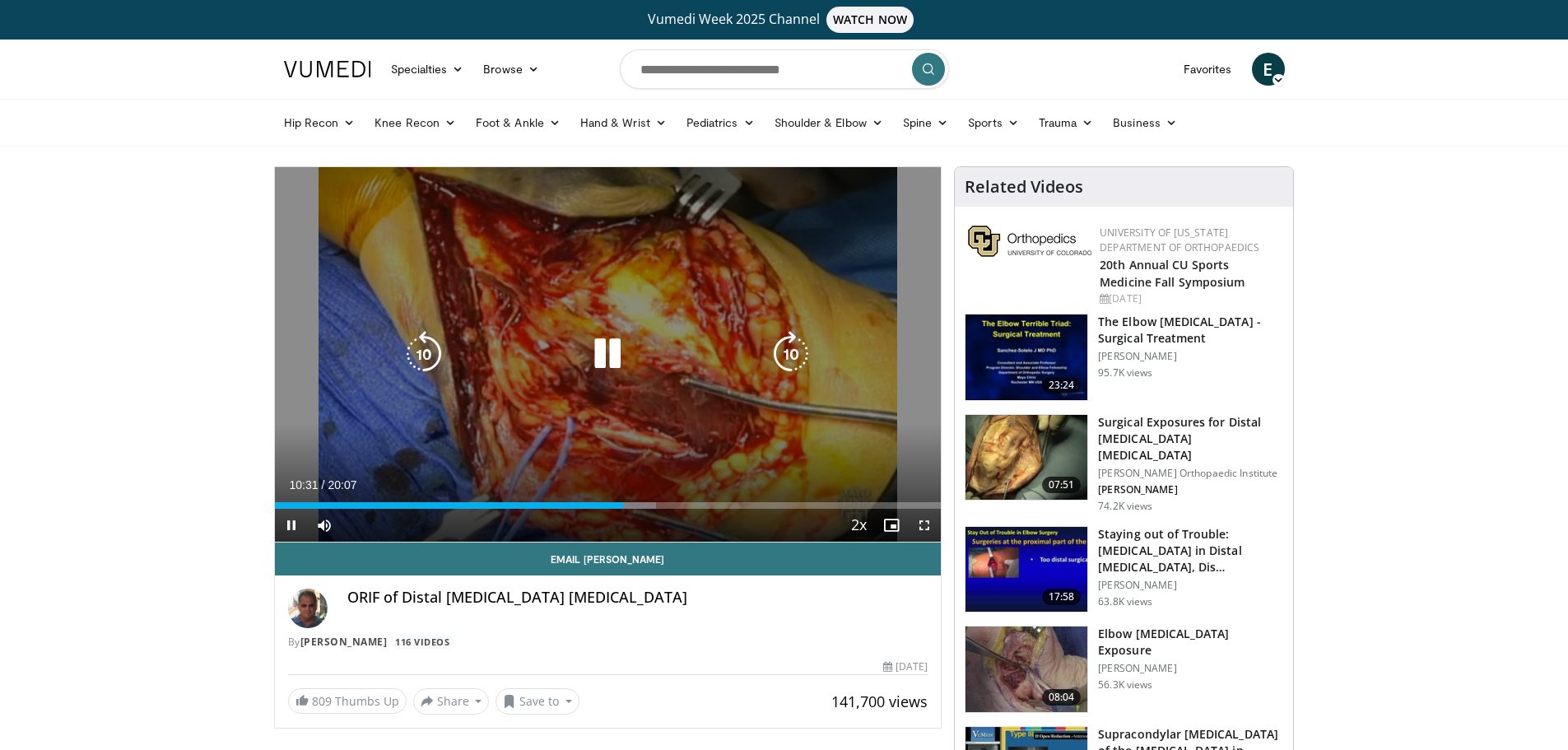
click at [608, 359] on icon "Video Player" at bounding box center [608, 354] width 46 height 46
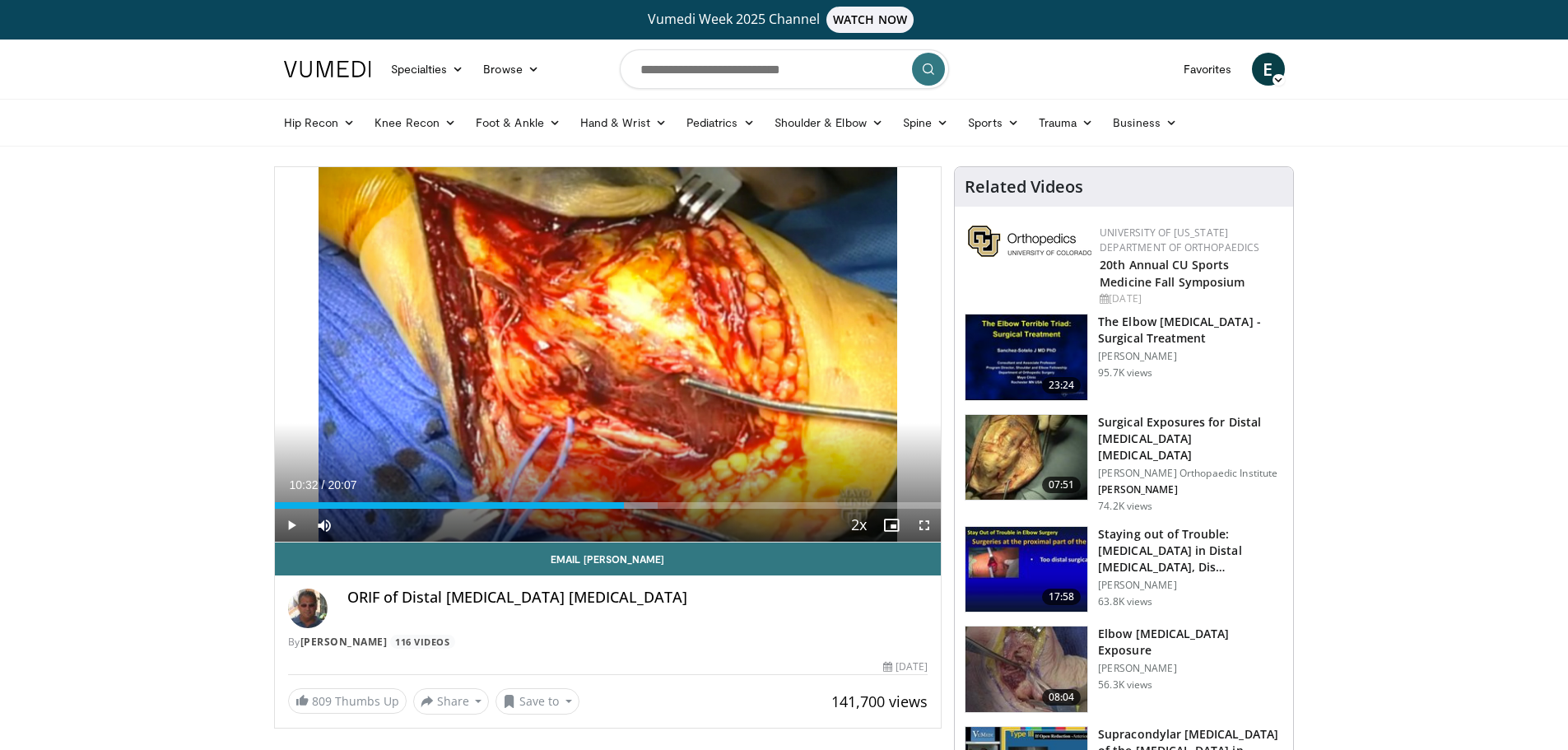
drag, startPoint x: 1360, startPoint y: 13, endPoint x: 1333, endPoint y: 4, distance: 28.5
click at [1360, 13] on div "Vumedi Week 2025 Channel WATCH NOW" at bounding box center [784, 20] width 1568 height 39
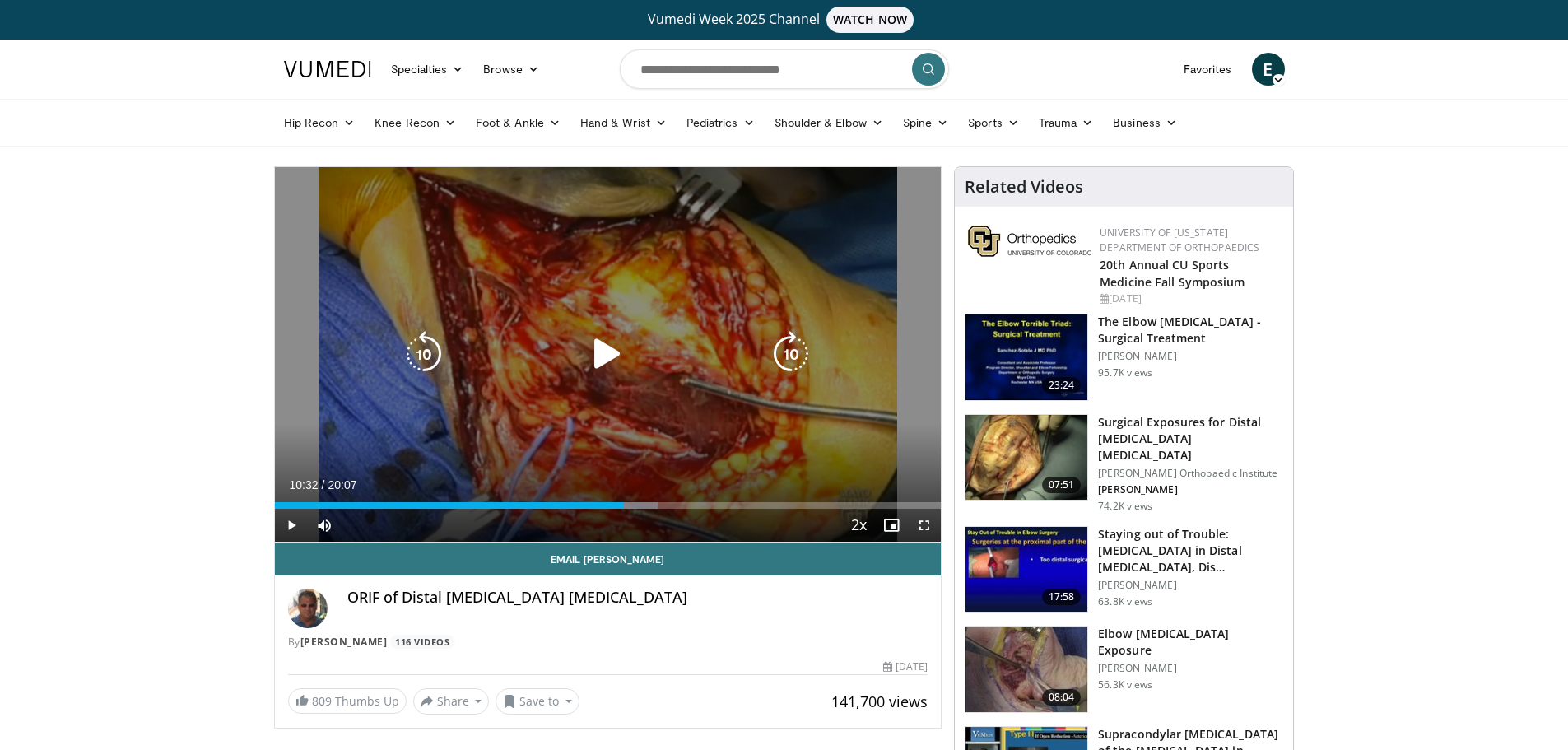
click at [768, 393] on div "10 seconds Tap to unmute" at bounding box center [608, 354] width 667 height 375
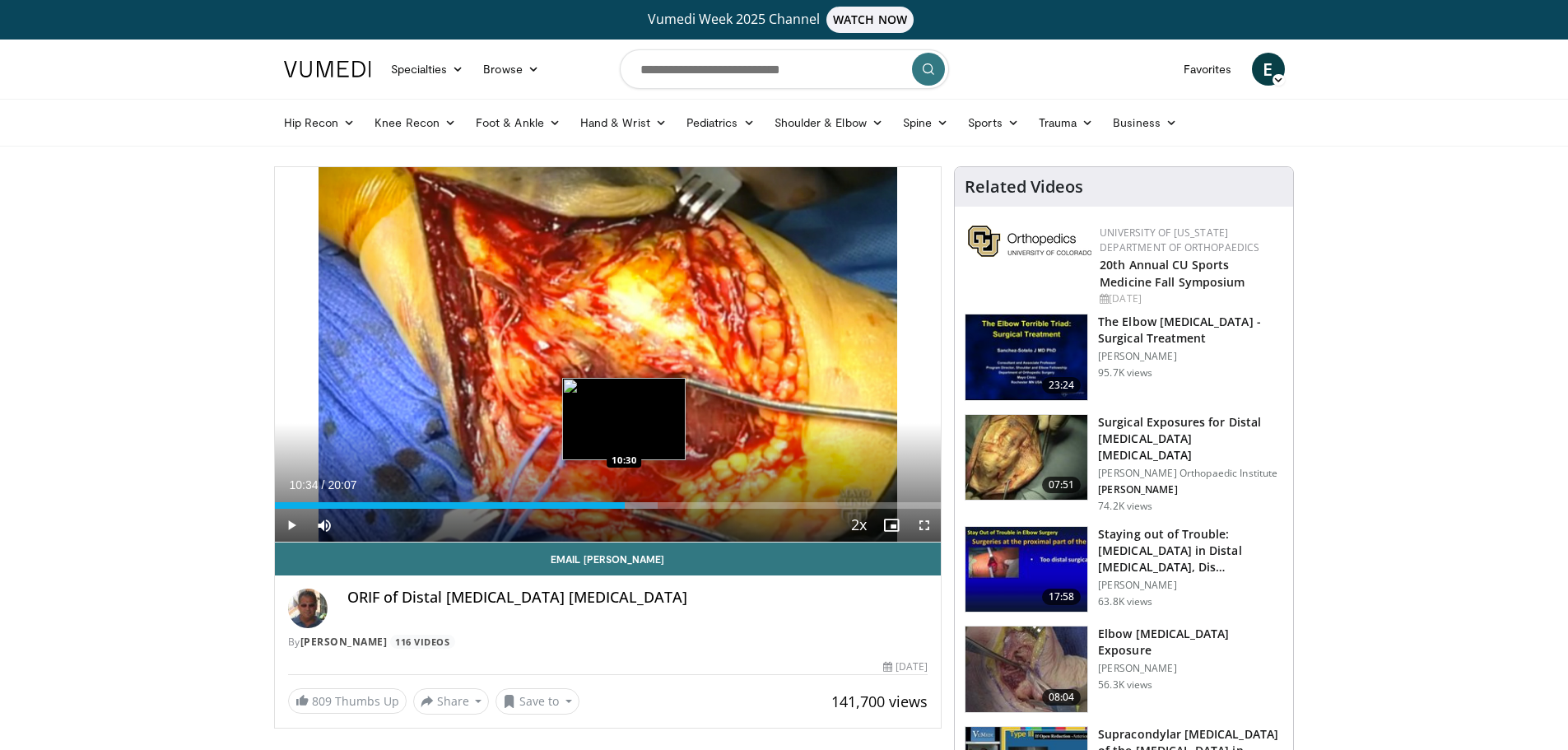
click at [626, 505] on div "Progress Bar" at bounding box center [632, 505] width 51 height 6
click at [630, 505] on div "Loaded : 58.04% 10:35 10:43" at bounding box center [608, 505] width 667 height 6
click at [635, 505] on div "Loaded : 58.04% 10:46 10:52" at bounding box center [608, 505] width 667 height 6
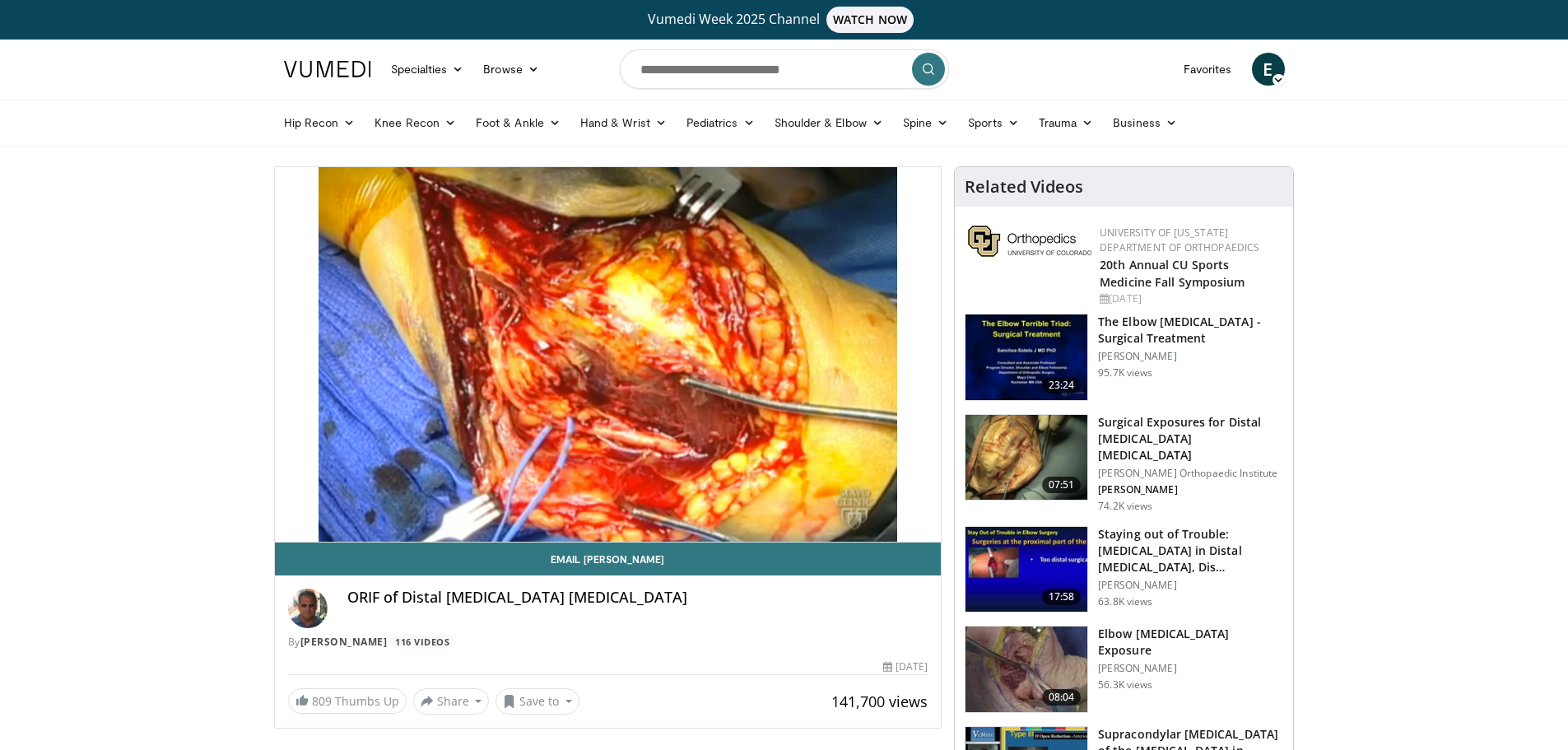
click at [638, 505] on div "10 seconds Tap to unmute" at bounding box center [608, 354] width 667 height 375
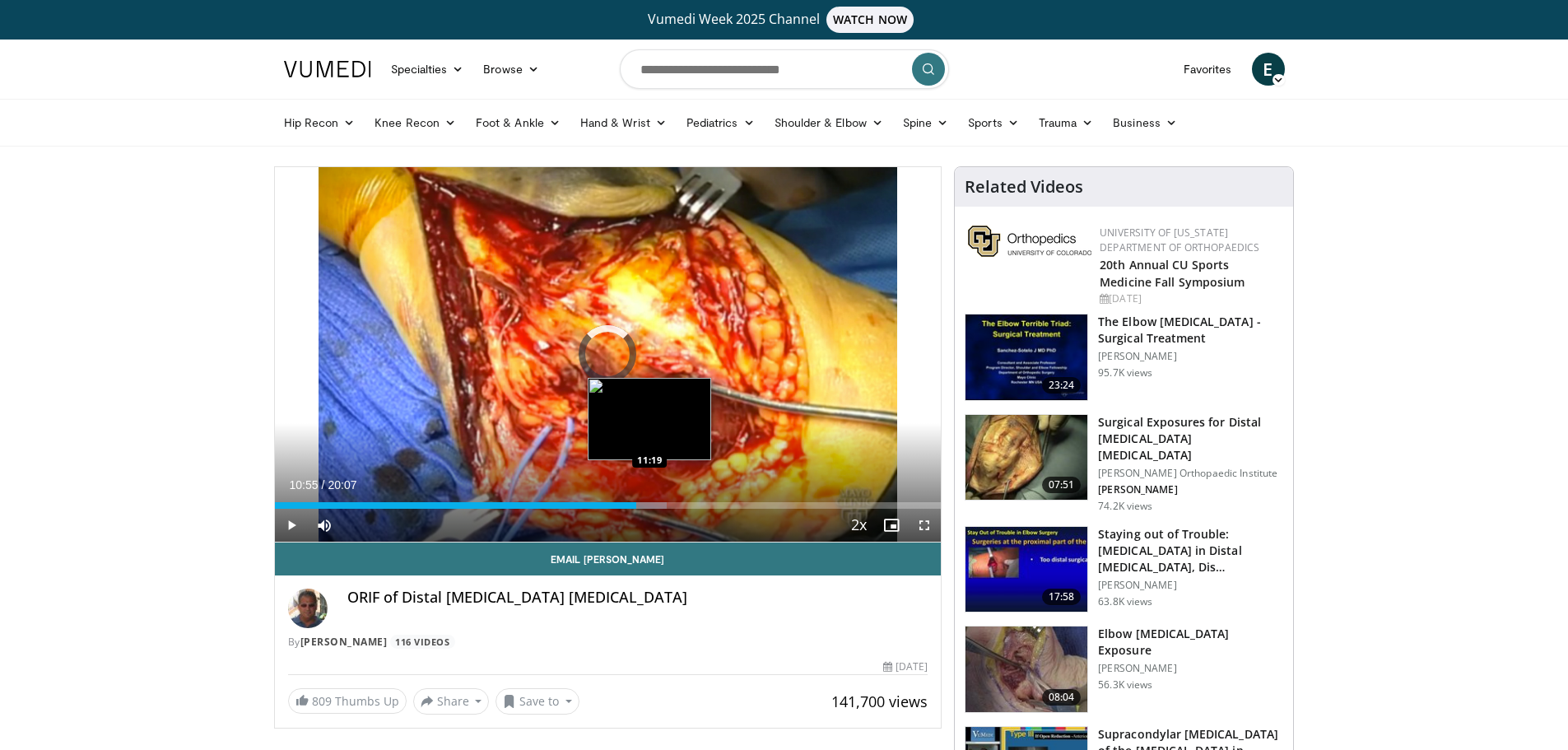
click at [650, 502] on div "Progress Bar" at bounding box center [644, 505] width 48 height 6
click at [668, 503] on div "Progress Bar" at bounding box center [658, 505] width 49 height 6
click at [676, 504] on div "Progress Bar" at bounding box center [668, 505] width 33 height 6
click at [683, 504] on div "Progress Bar" at bounding box center [671, 505] width 25 height 6
click at [688, 504] on div "Loaded : 62.18% 12:17 12:19" at bounding box center [608, 505] width 667 height 6
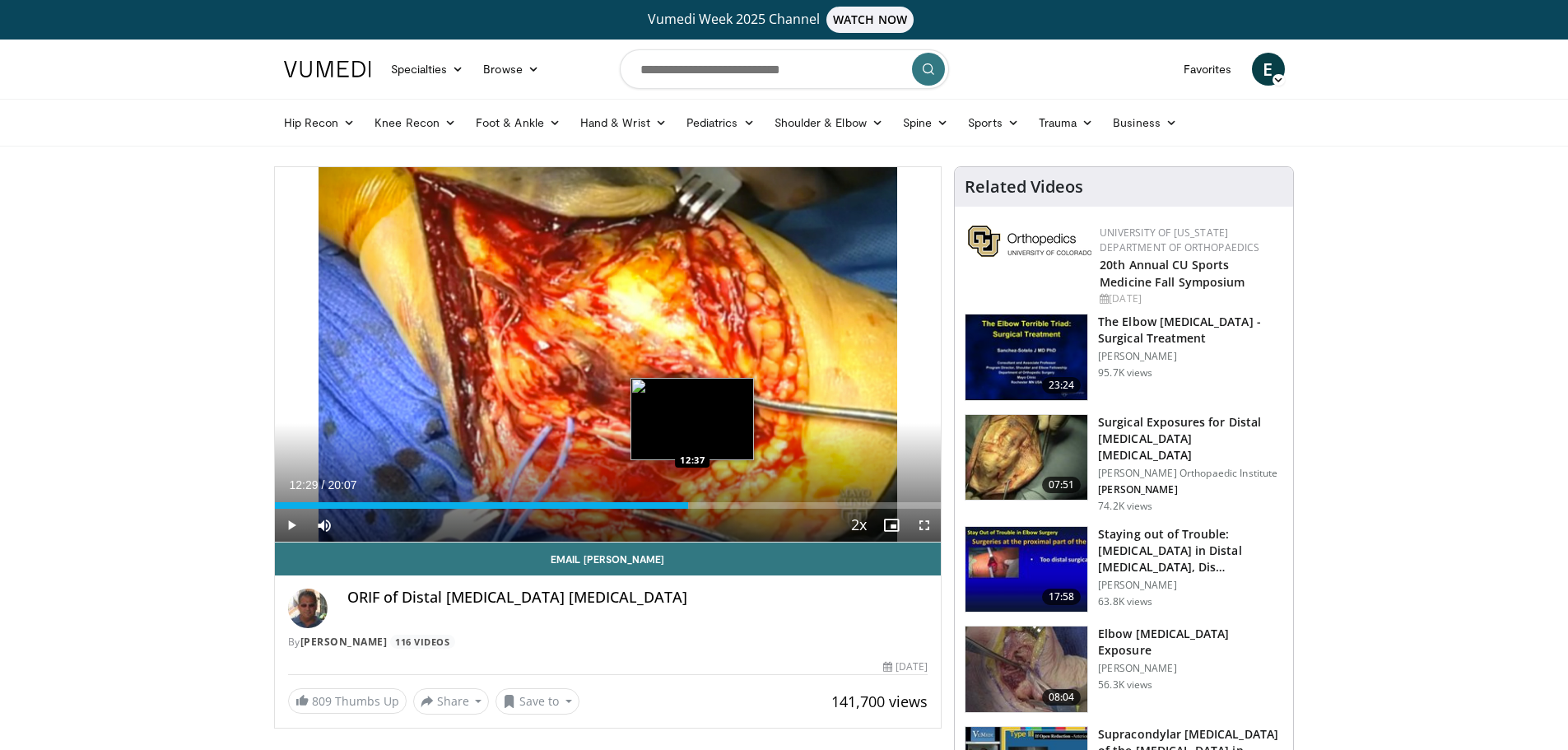
click at [689, 504] on div "Progress Bar" at bounding box center [680, 505] width 17 height 6
click at [699, 505] on div "Loaded : 63.01% 12:37 12:49" at bounding box center [608, 505] width 667 height 6
click at [709, 506] on div "Loaded : 0.00% 12:49 13:06" at bounding box center [608, 505] width 667 height 6
drag, startPoint x: 1396, startPoint y: 37, endPoint x: 1330, endPoint y: 6, distance: 72.9
click at [1396, 37] on div "Vumedi Week 2025 Channel WATCH NOW" at bounding box center [784, 20] width 1568 height 39
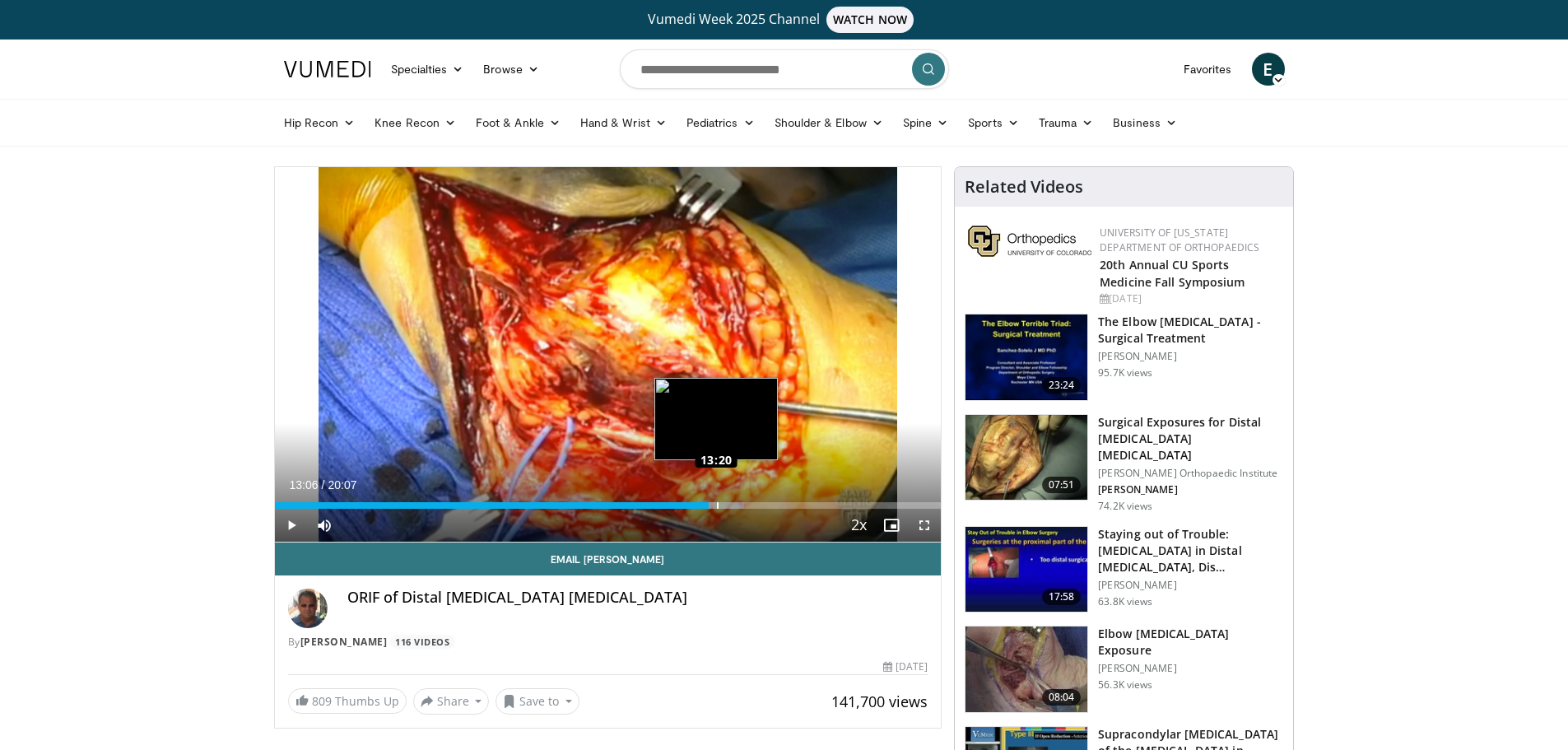
click at [716, 506] on div "Loaded : 70.48% 13:20 13:20" at bounding box center [608, 505] width 667 height 6
click at [727, 505] on div "Progress Bar" at bounding box center [727, 505] width 2 height 6
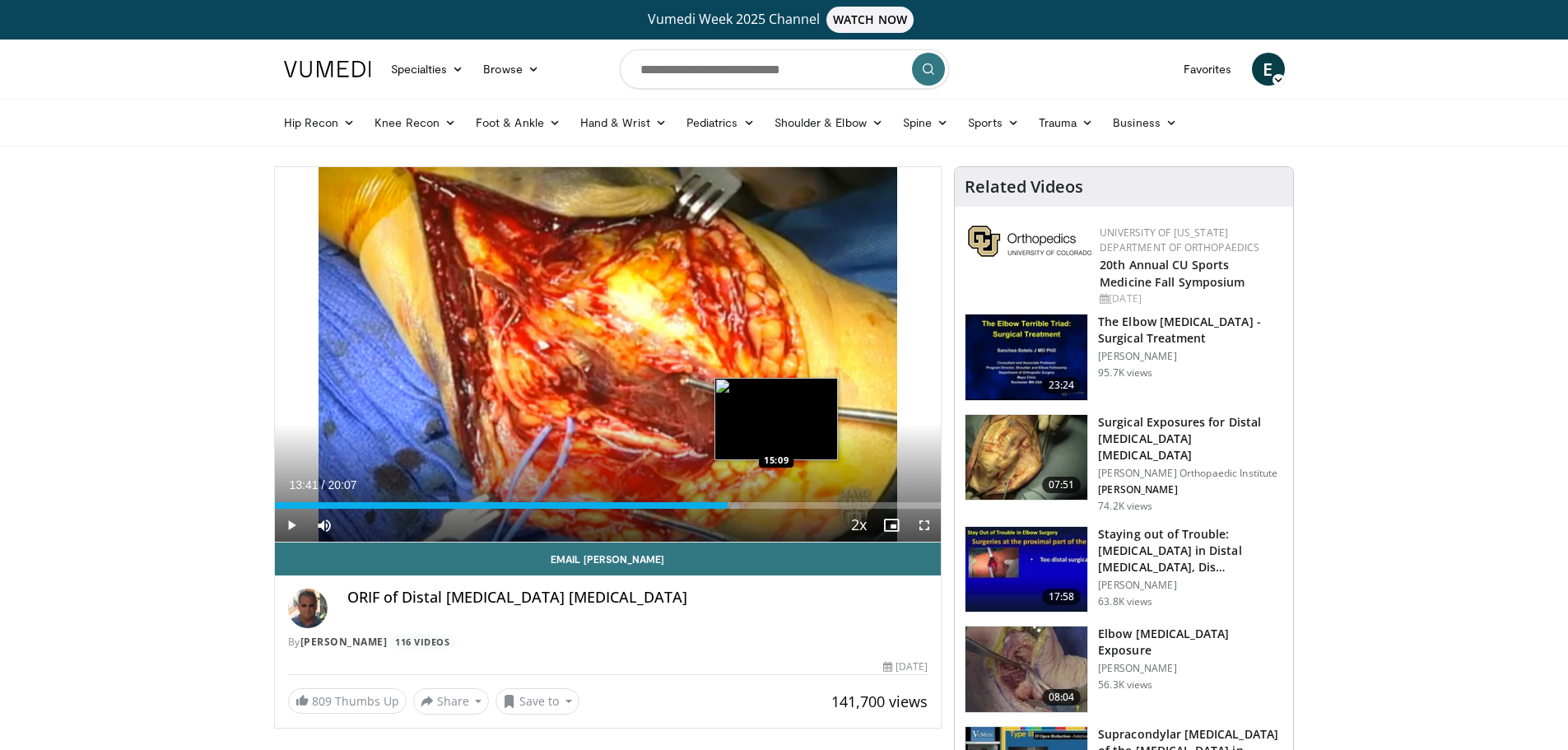
click at [777, 507] on div "Progress Bar" at bounding box center [778, 505] width 2 height 6
click at [786, 502] on div "Loaded : 0.00% 15:07 15:27" at bounding box center [608, 505] width 667 height 6
click at [800, 502] on div "Loaded : 77.11% 15:27 15:52" at bounding box center [608, 505] width 667 height 6
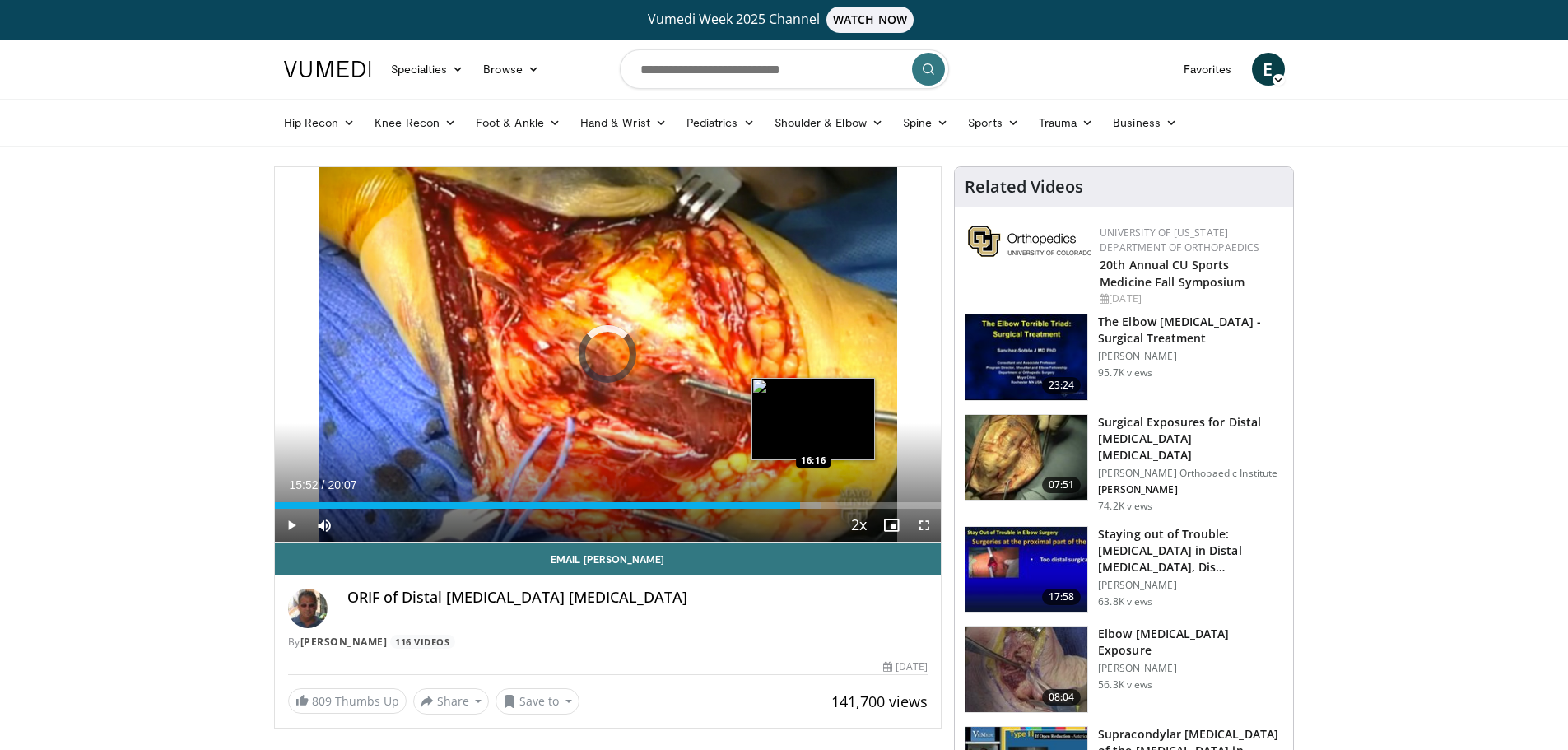
click at [813, 501] on div "Loaded : 82.08% 15:52 16:16" at bounding box center [608, 501] width 667 height 16
click at [874, 503] on div "Loaded : 84.57% 16:16 16:35" at bounding box center [608, 505] width 667 height 6
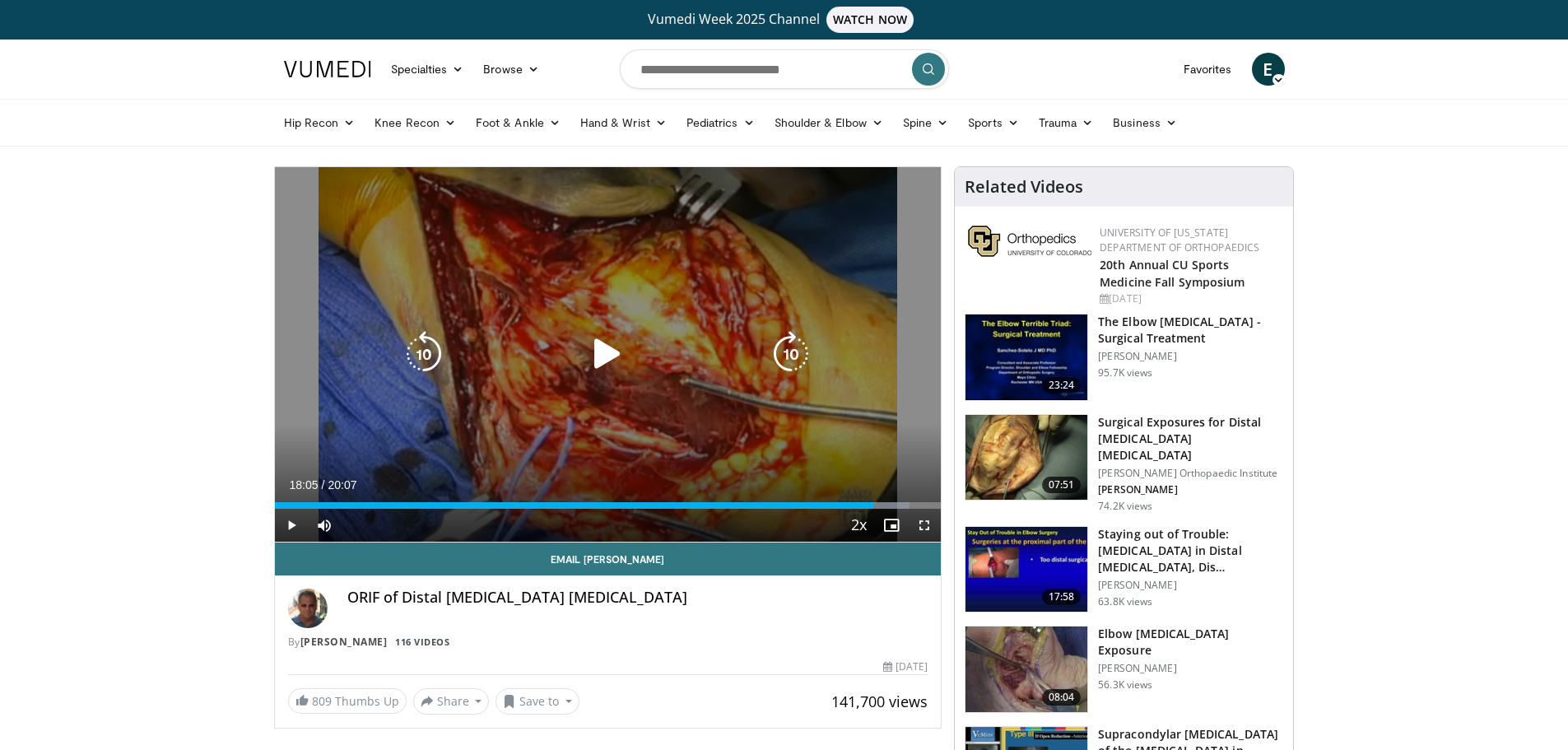
click at [598, 350] on icon "Video Player" at bounding box center [608, 354] width 46 height 46
click at [601, 351] on icon "Video Player" at bounding box center [608, 354] width 46 height 46
click at [596, 351] on icon "Video Player" at bounding box center [608, 354] width 46 height 46
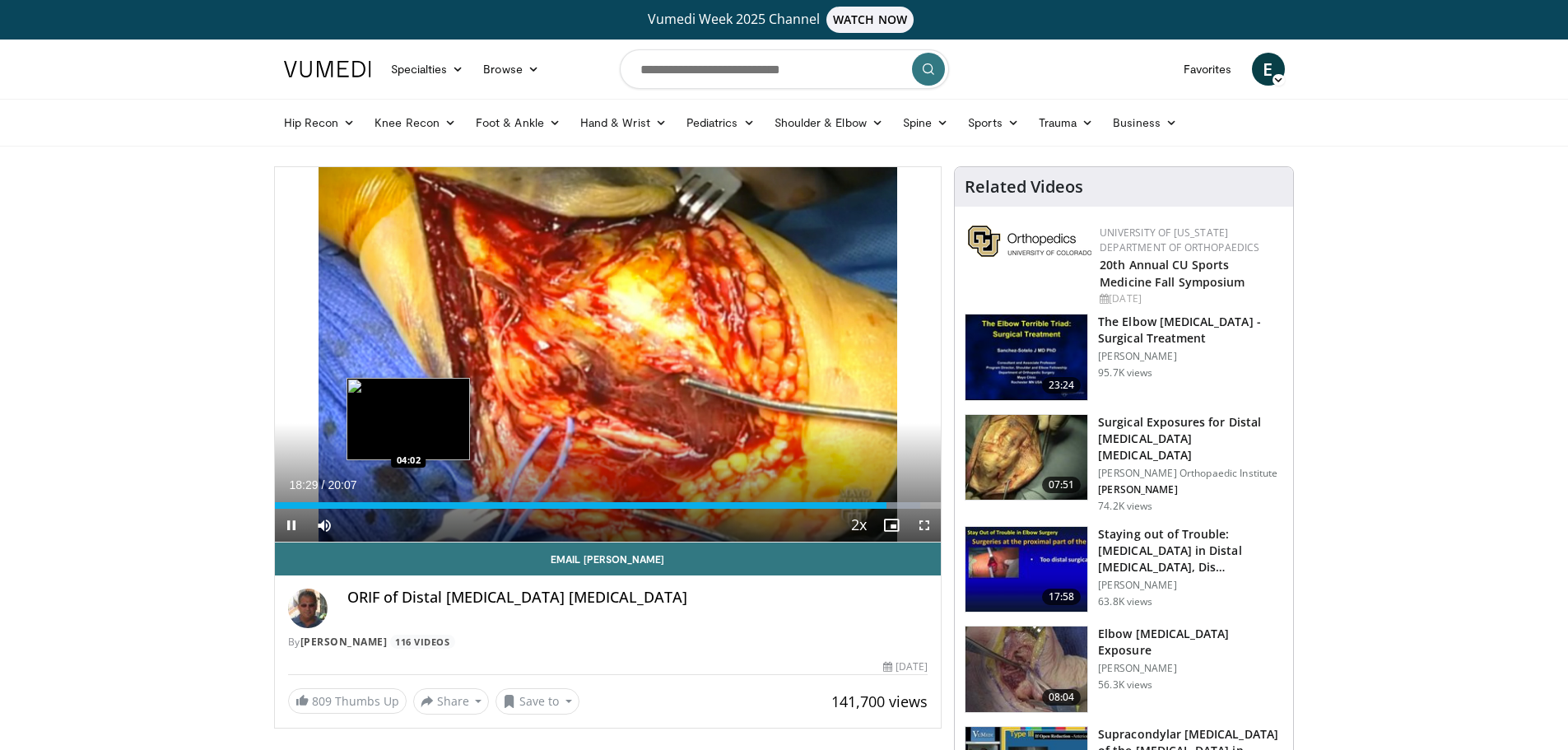
click at [408, 503] on div "18:29" at bounding box center [580, 505] width 612 height 6
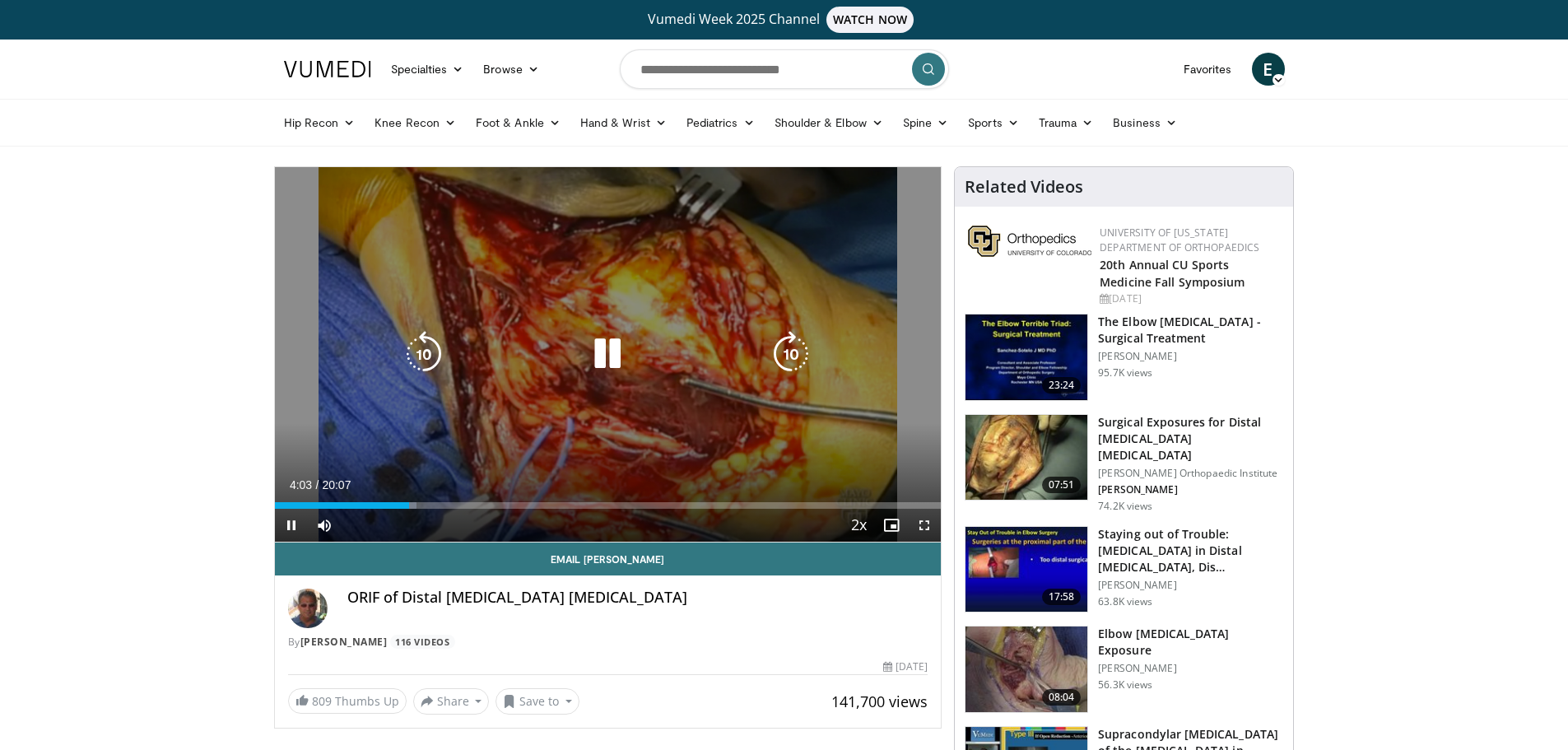
click at [595, 350] on icon "Video Player" at bounding box center [608, 354] width 46 height 46
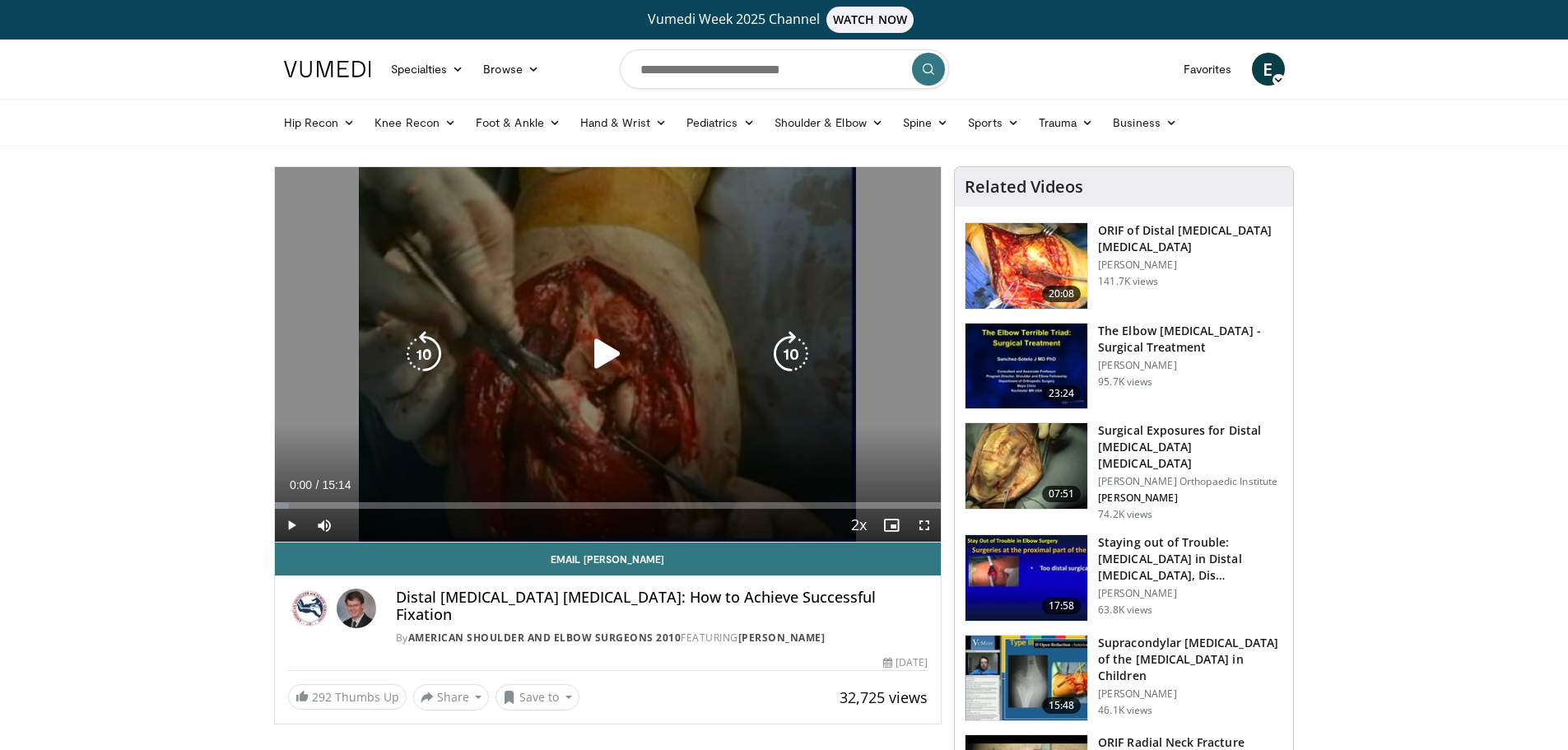
click at [662, 337] on div "10 seconds Tap to unmute" at bounding box center [608, 354] width 667 height 375
click at [611, 355] on icon "Video Player" at bounding box center [608, 354] width 46 height 46
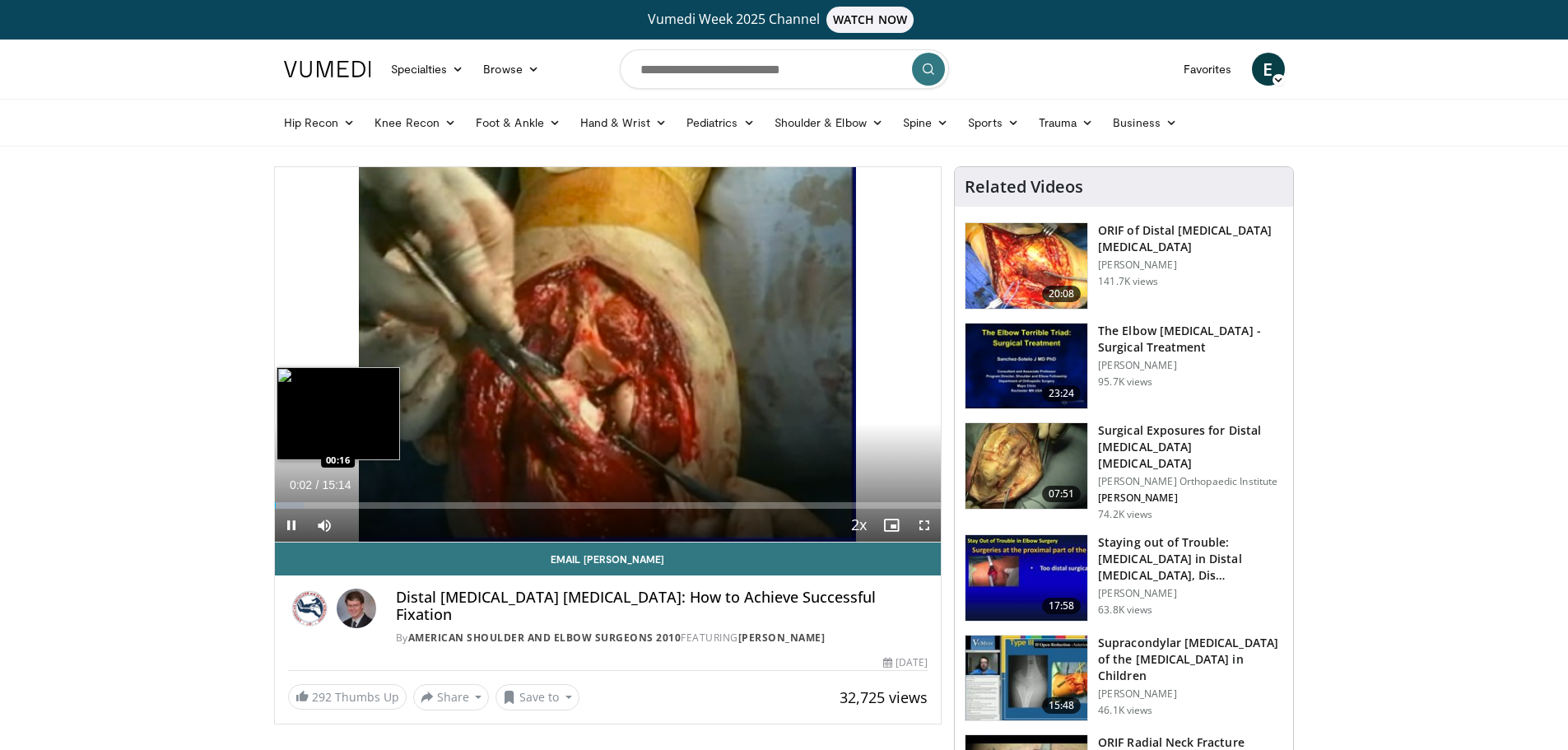
click at [286, 502] on div "Loaded : 4.33% 00:02 00:16" at bounding box center [608, 505] width 667 height 6
click at [308, 500] on div "Loaded : 5.47% 00:17 00:46" at bounding box center [608, 501] width 667 height 16
click at [324, 496] on div "Loaded : 6.56% 00:46 00:46" at bounding box center [608, 501] width 667 height 16
click at [382, 497] on div "Loaded : 7.65% 01:08 01:08" at bounding box center [608, 501] width 667 height 16
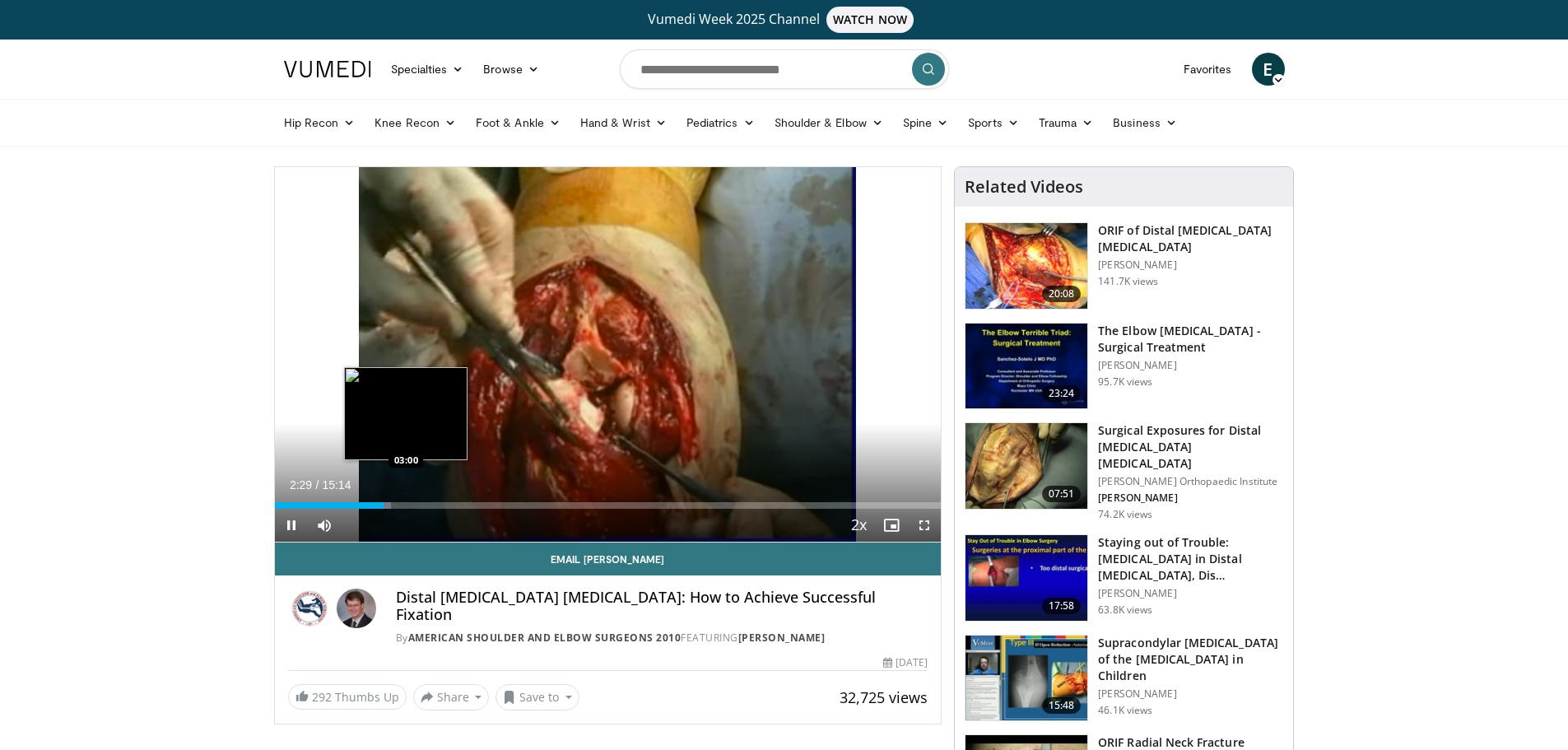
click at [406, 504] on div "Loaded : 17.50% 02:29 03:00" at bounding box center [608, 505] width 667 height 6
click at [388, 502] on div "03:02" at bounding box center [341, 505] width 133 height 6
click at [294, 527] on span "Video Player" at bounding box center [291, 525] width 33 height 33
click at [381, 503] on div "02:39" at bounding box center [332, 505] width 116 height 6
click at [275, 509] on button "Play" at bounding box center [291, 525] width 33 height 33
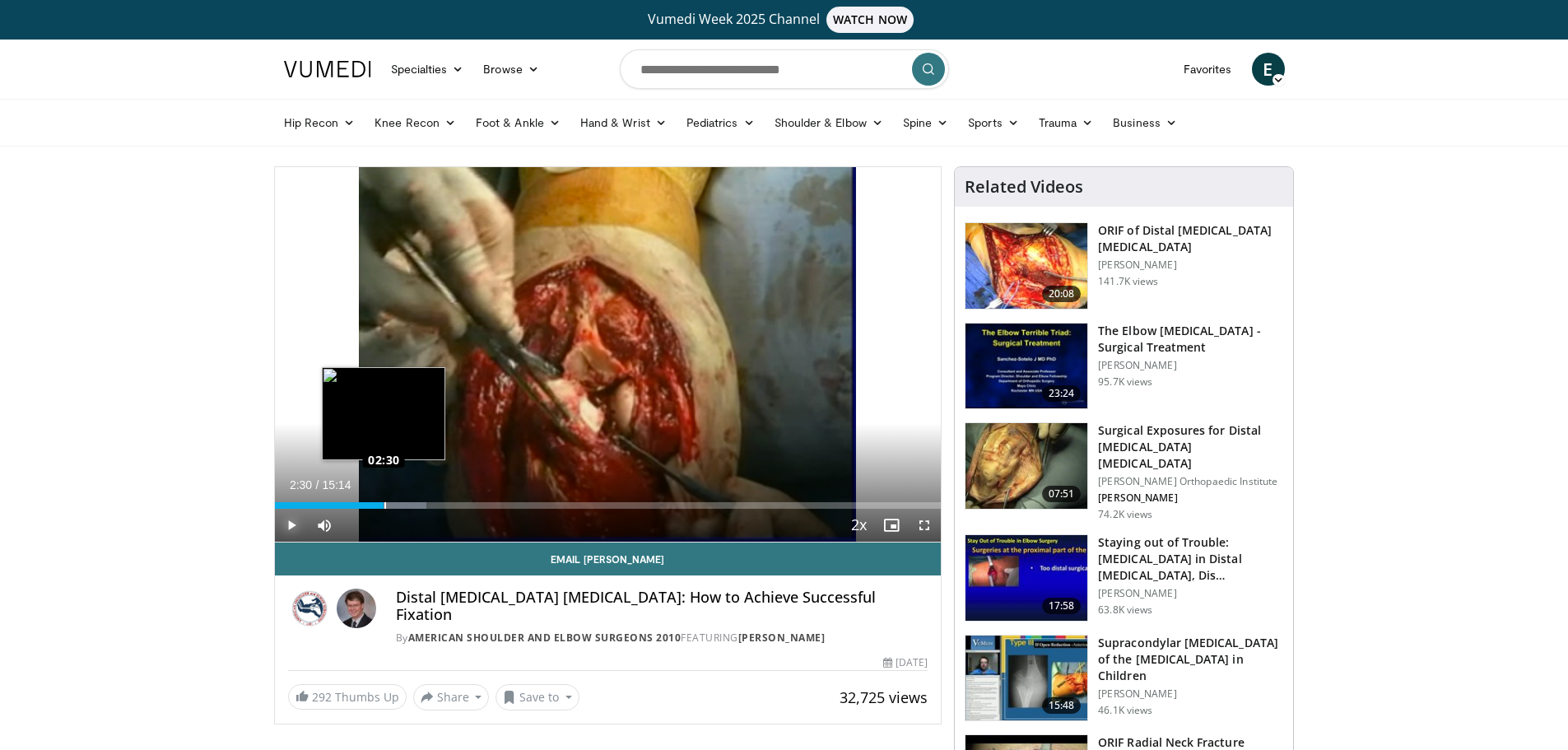
click at [383, 501] on div "Loaded : 22.77% 02:30 02:30" at bounding box center [608, 501] width 667 height 16
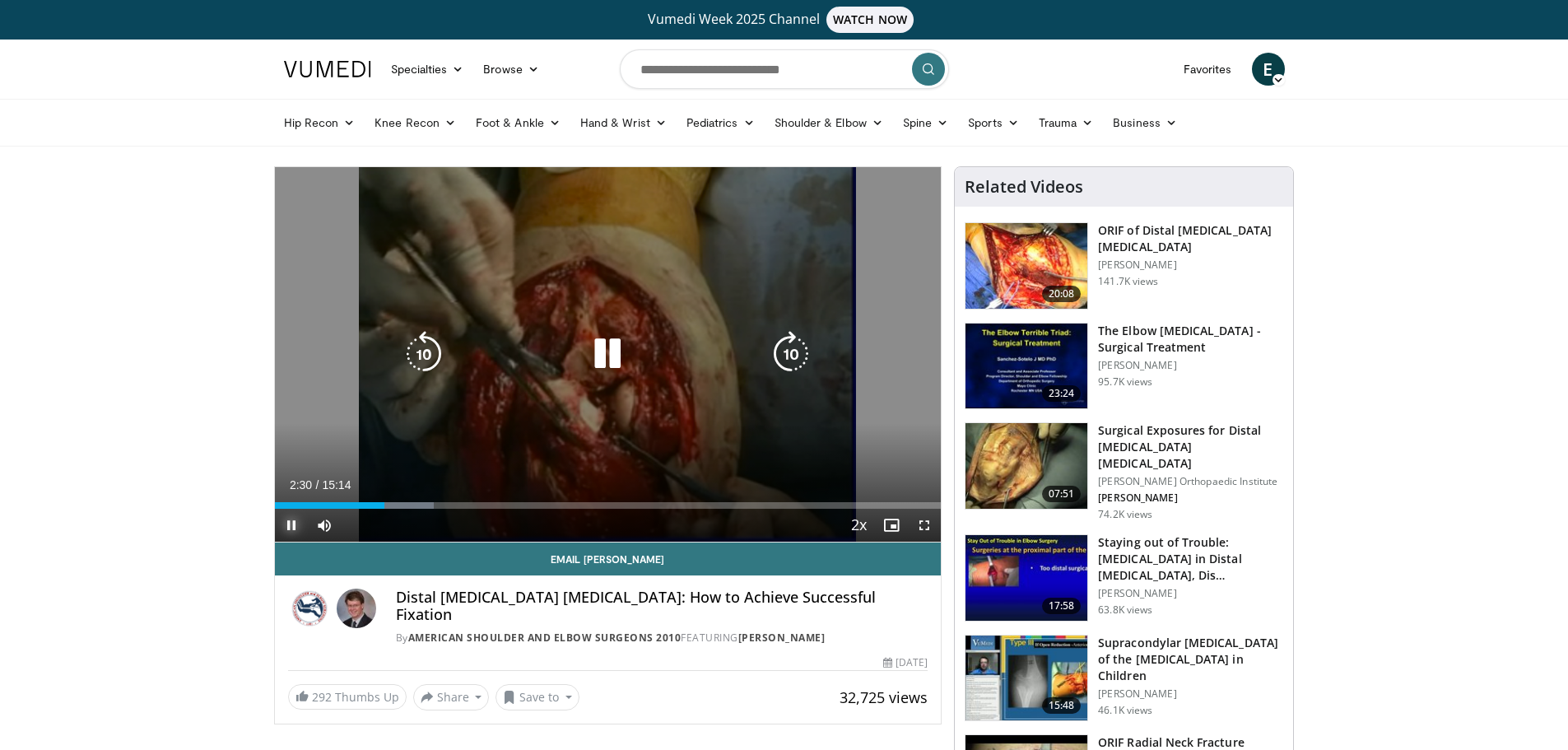
click at [387, 502] on div "Loaded : 23.86% 02:30 02:30" at bounding box center [608, 505] width 667 height 6
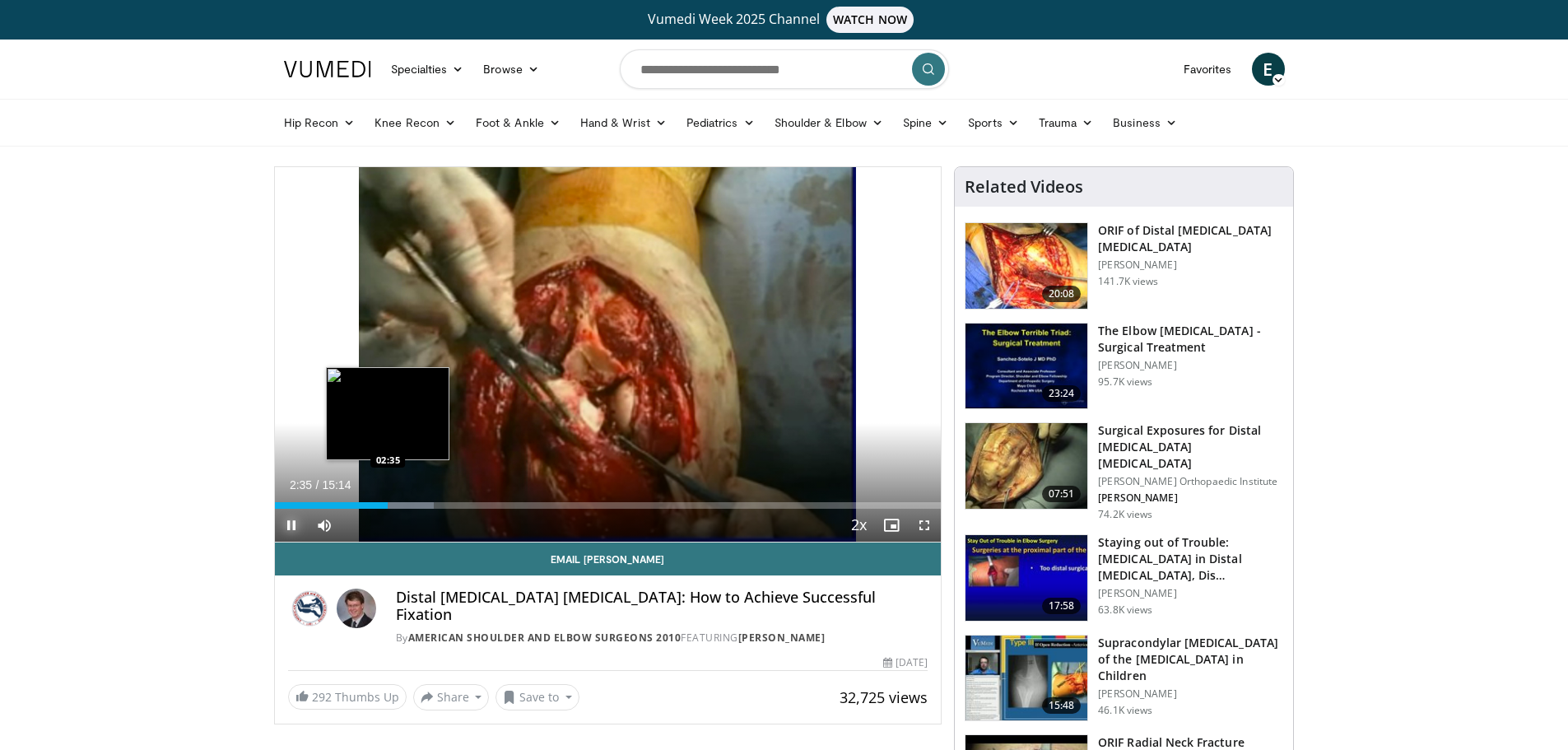
click at [390, 503] on div "Loaded : 23.86% 02:35 02:35" at bounding box center [608, 505] width 667 height 6
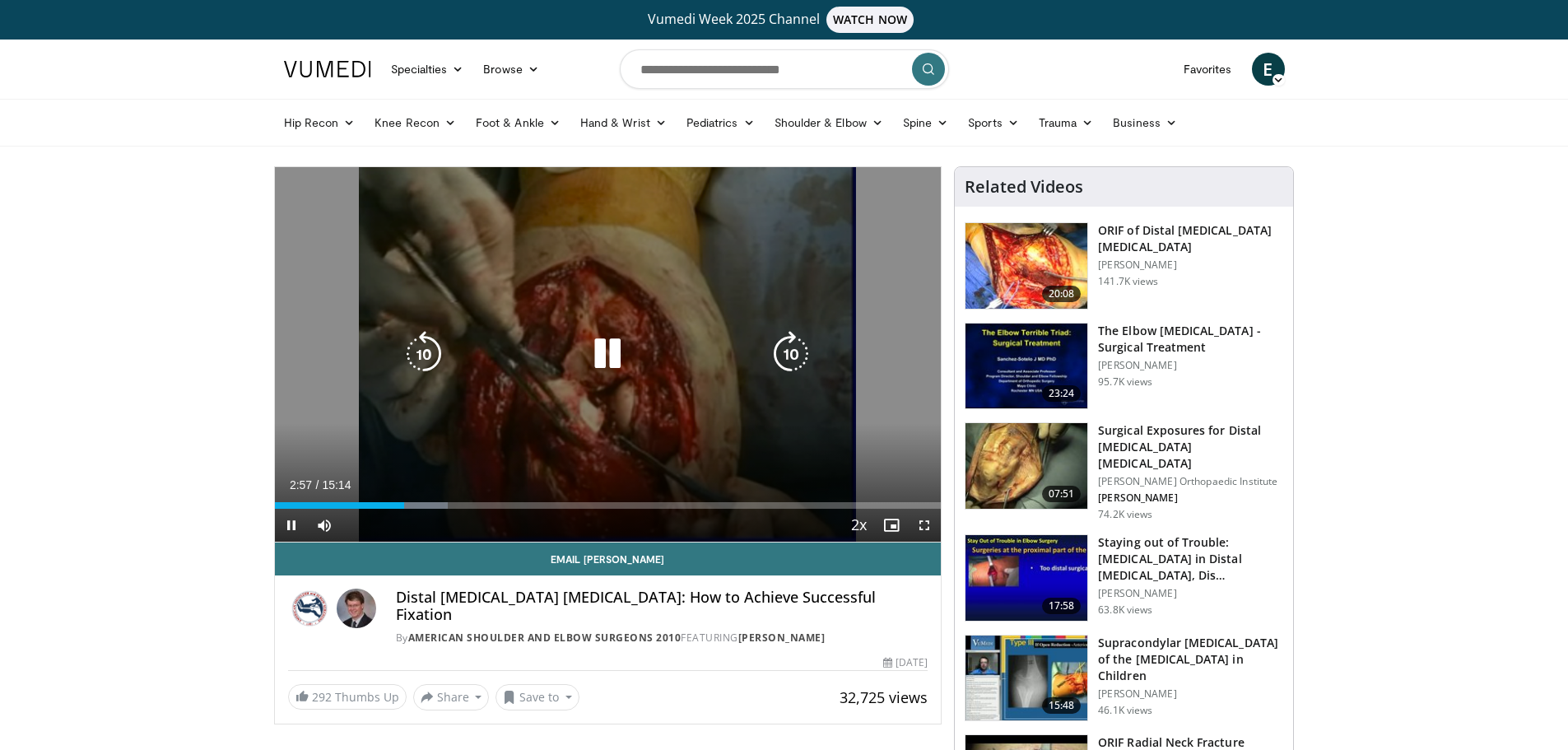
click at [611, 349] on icon "Video Player" at bounding box center [608, 354] width 46 height 46
click at [605, 352] on icon "Video Player" at bounding box center [608, 354] width 46 height 46
click at [608, 354] on icon "Video Player" at bounding box center [608, 354] width 46 height 46
click at [649, 324] on div "10 seconds Tap to unmute" at bounding box center [608, 354] width 667 height 375
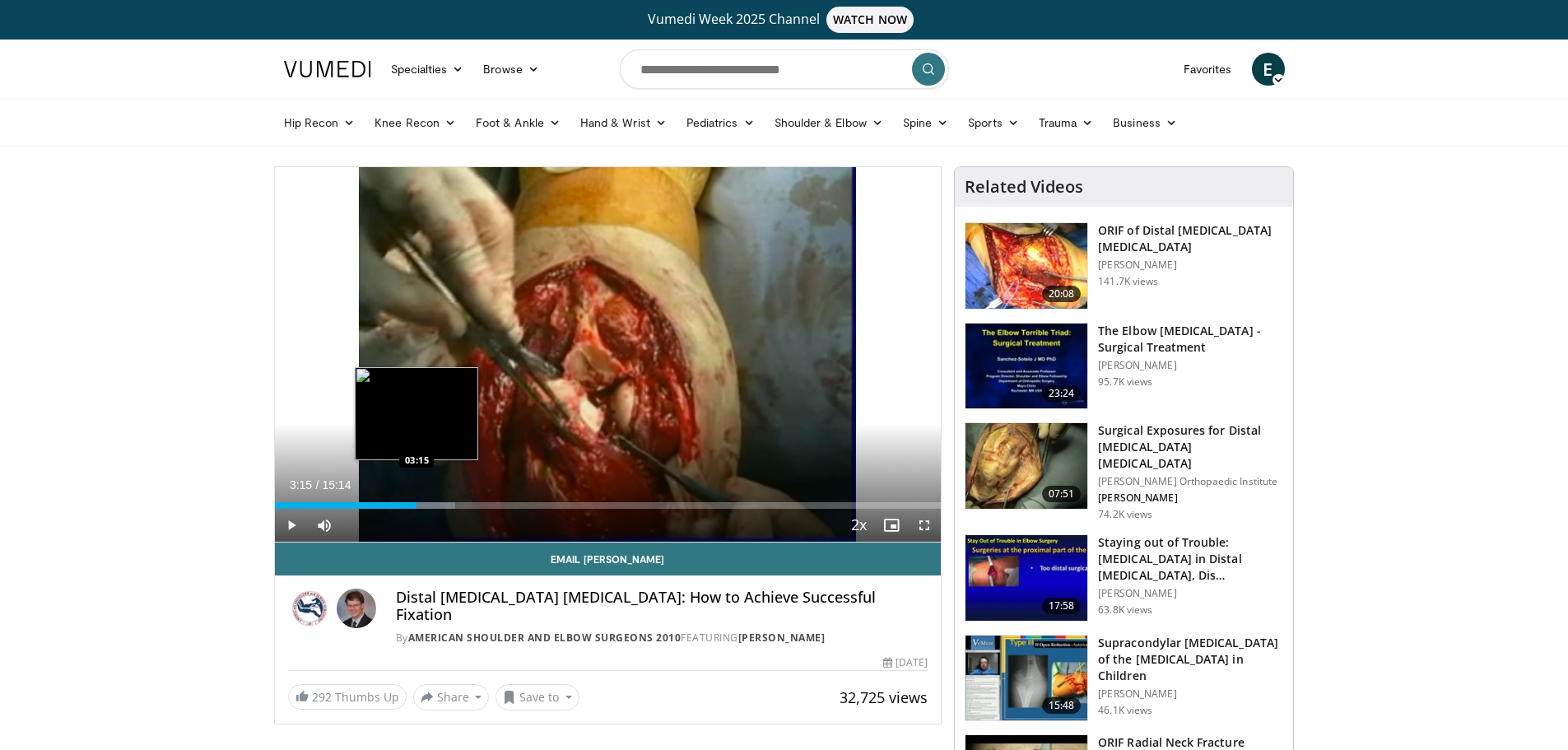
click at [416, 505] on div "Loaded : 27.11% 03:15 03:15" at bounding box center [608, 505] width 667 height 6
click at [427, 499] on div "Loaded : 31.45% 03:29 03:29" at bounding box center [608, 501] width 667 height 16
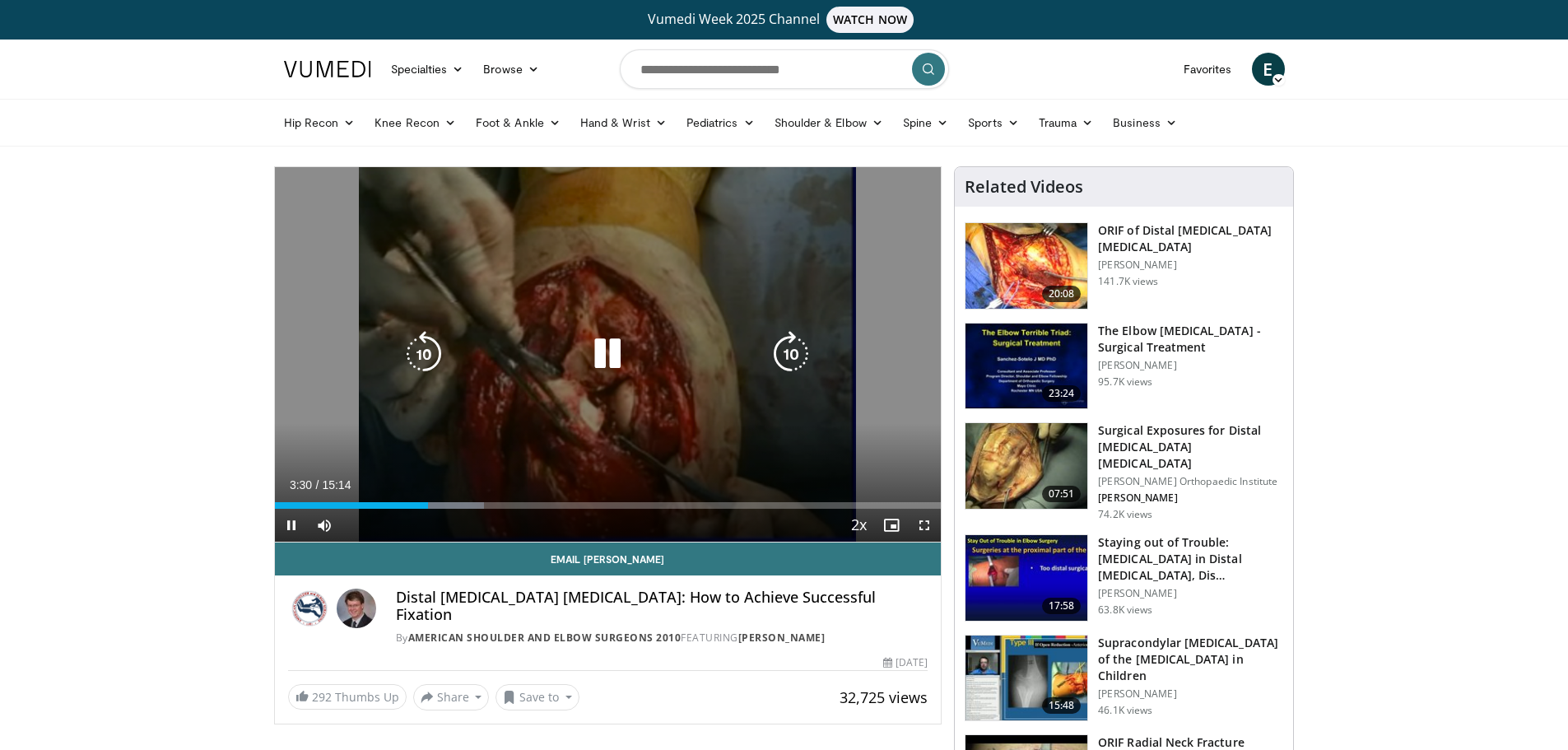
click at [423, 500] on div "Loaded : 31.45% 03:31 03:29" at bounding box center [608, 501] width 667 height 16
click at [607, 332] on icon "Video Player" at bounding box center [608, 354] width 46 height 46
click at [602, 348] on icon "Video Player" at bounding box center [608, 354] width 46 height 46
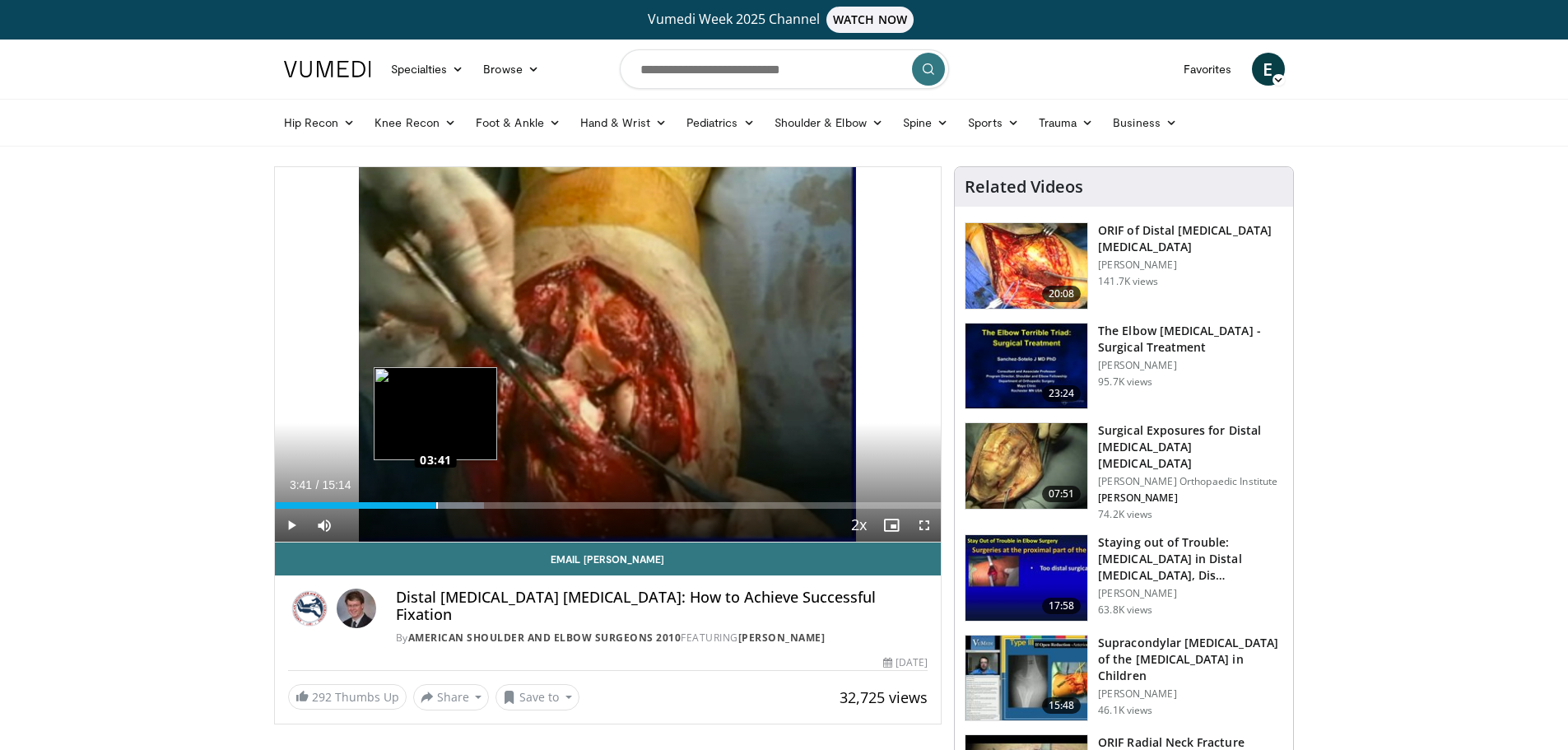
click at [436, 501] on div "Loaded : 31.45% 03:41 03:41" at bounding box center [608, 501] width 667 height 16
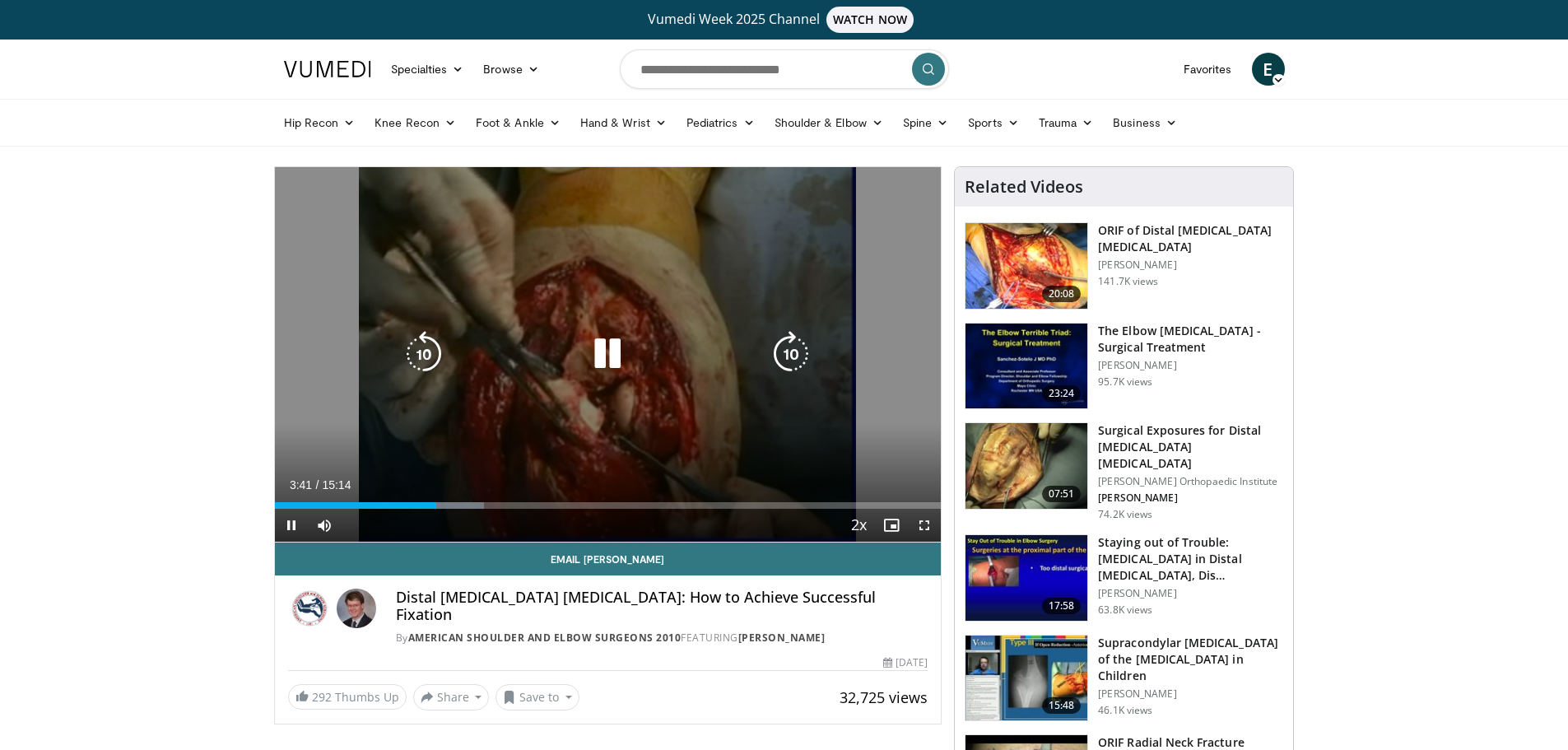
click at [440, 502] on div "Progress Bar" at bounding box center [449, 505] width 70 height 6
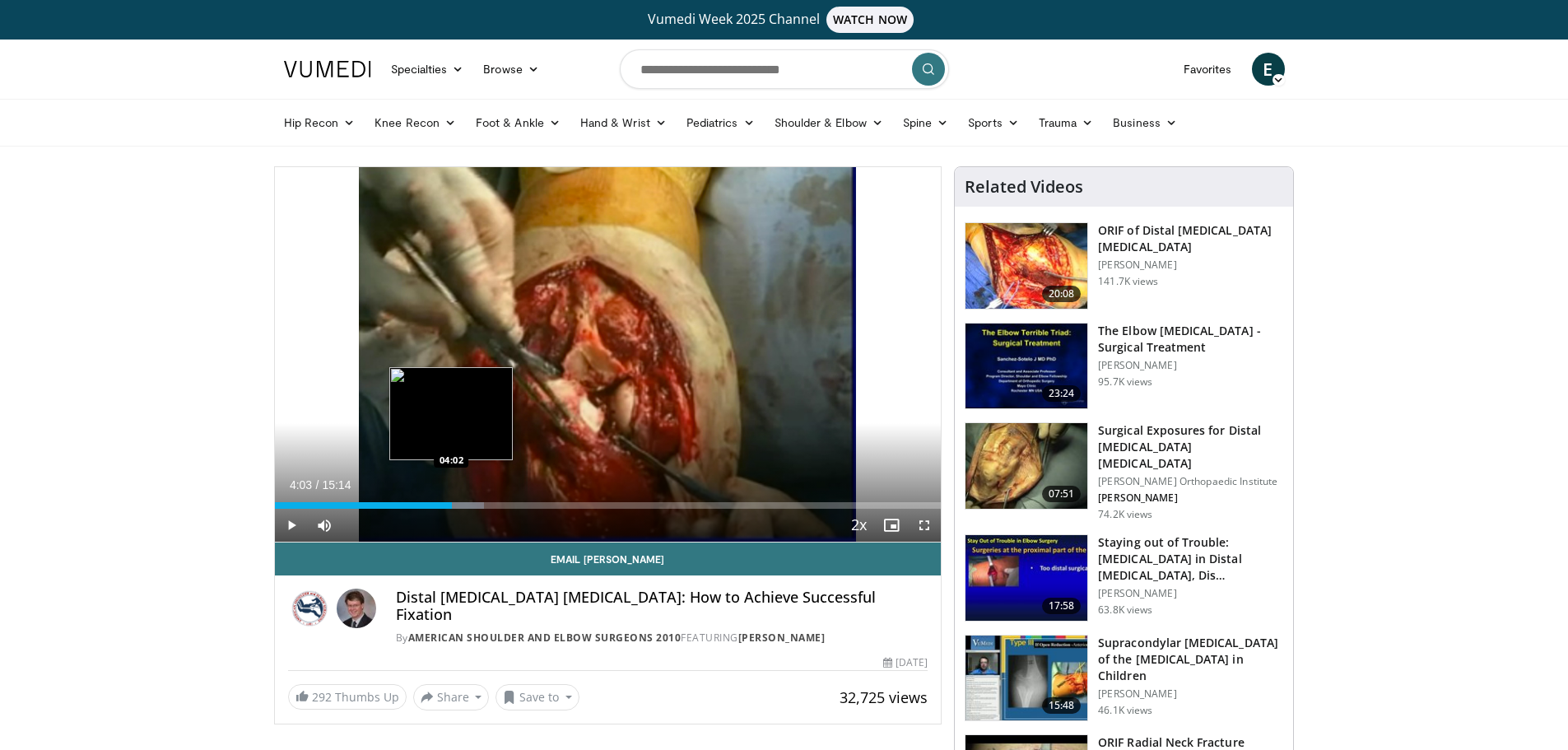
click at [453, 502] on div "Progress Bar" at bounding box center [449, 505] width 70 height 6
click at [462, 502] on div "Progress Bar" at bounding box center [449, 505] width 70 height 6
click at [483, 501] on div "Loaded : 35.79% 04:46 04:46" at bounding box center [608, 501] width 667 height 16
click at [480, 503] on div "04:55" at bounding box center [382, 505] width 216 height 6
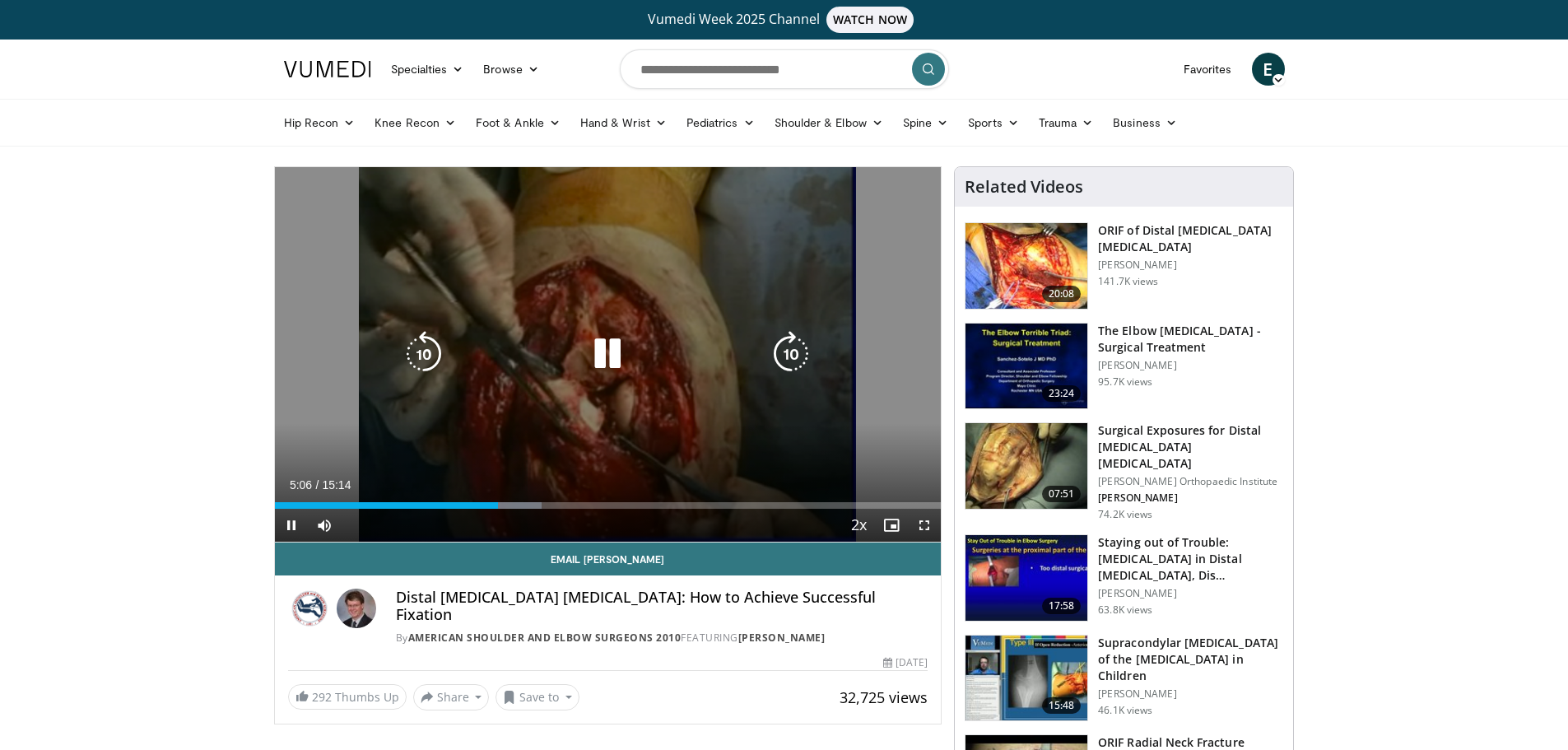
click at [627, 350] on icon "Video Player" at bounding box center [608, 354] width 46 height 46
click at [612, 351] on icon "Video Player" at bounding box center [608, 354] width 46 height 46
click at [600, 360] on icon "Video Player" at bounding box center [608, 354] width 46 height 46
click at [605, 342] on icon "Video Player" at bounding box center [608, 354] width 46 height 46
click at [588, 359] on icon "Video Player" at bounding box center [608, 354] width 46 height 46
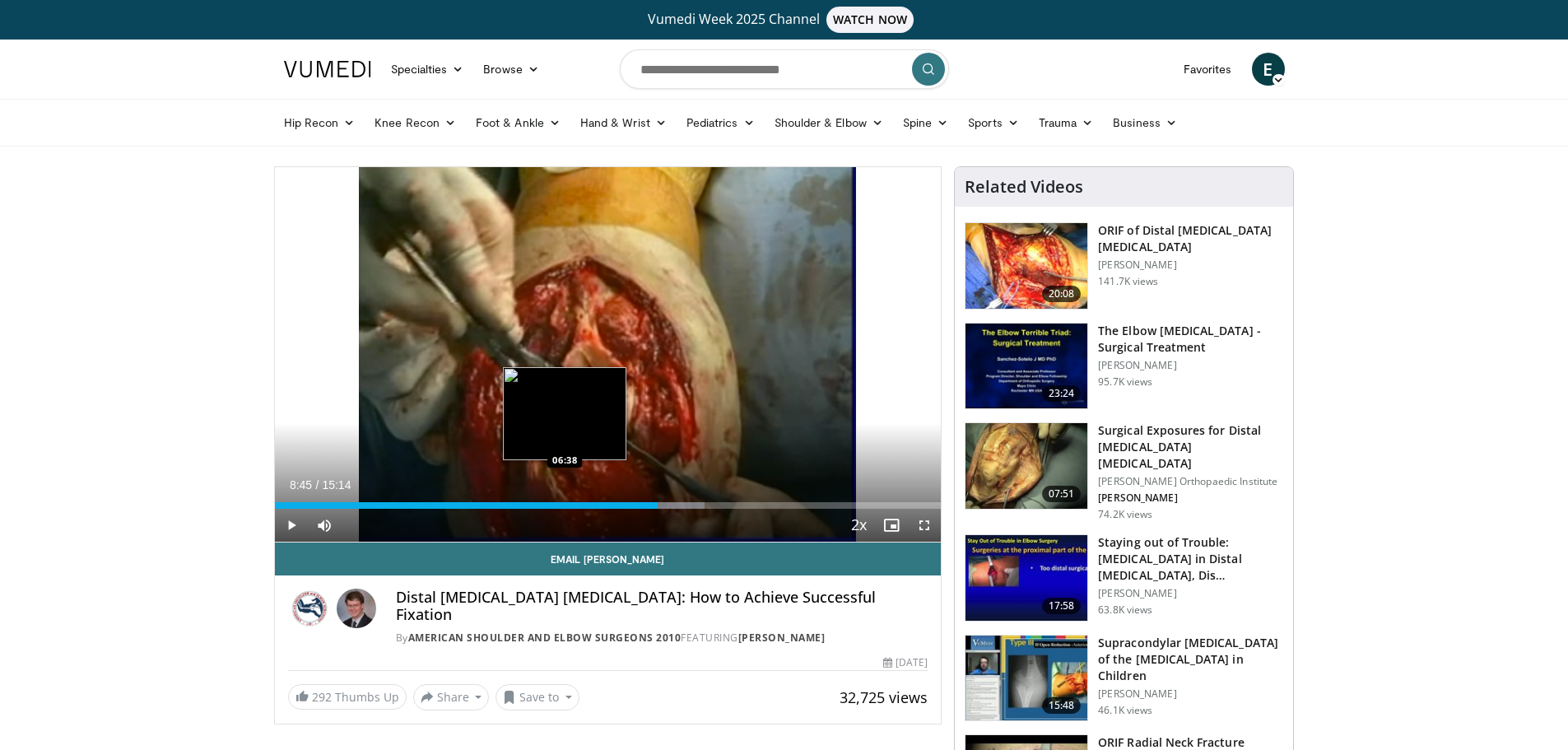
click at [565, 502] on div "Loaded : 64.52% 08:45 06:38" at bounding box center [608, 505] width 667 height 6
click at [552, 503] on div "Progress Bar" at bounding box center [553, 505] width 2 height 6
click at [539, 504] on div "06:18" at bounding box center [412, 505] width 275 height 6
click at [554, 501] on div "Loaded : 46.63% 06:23 06:23" at bounding box center [608, 501] width 667 height 16
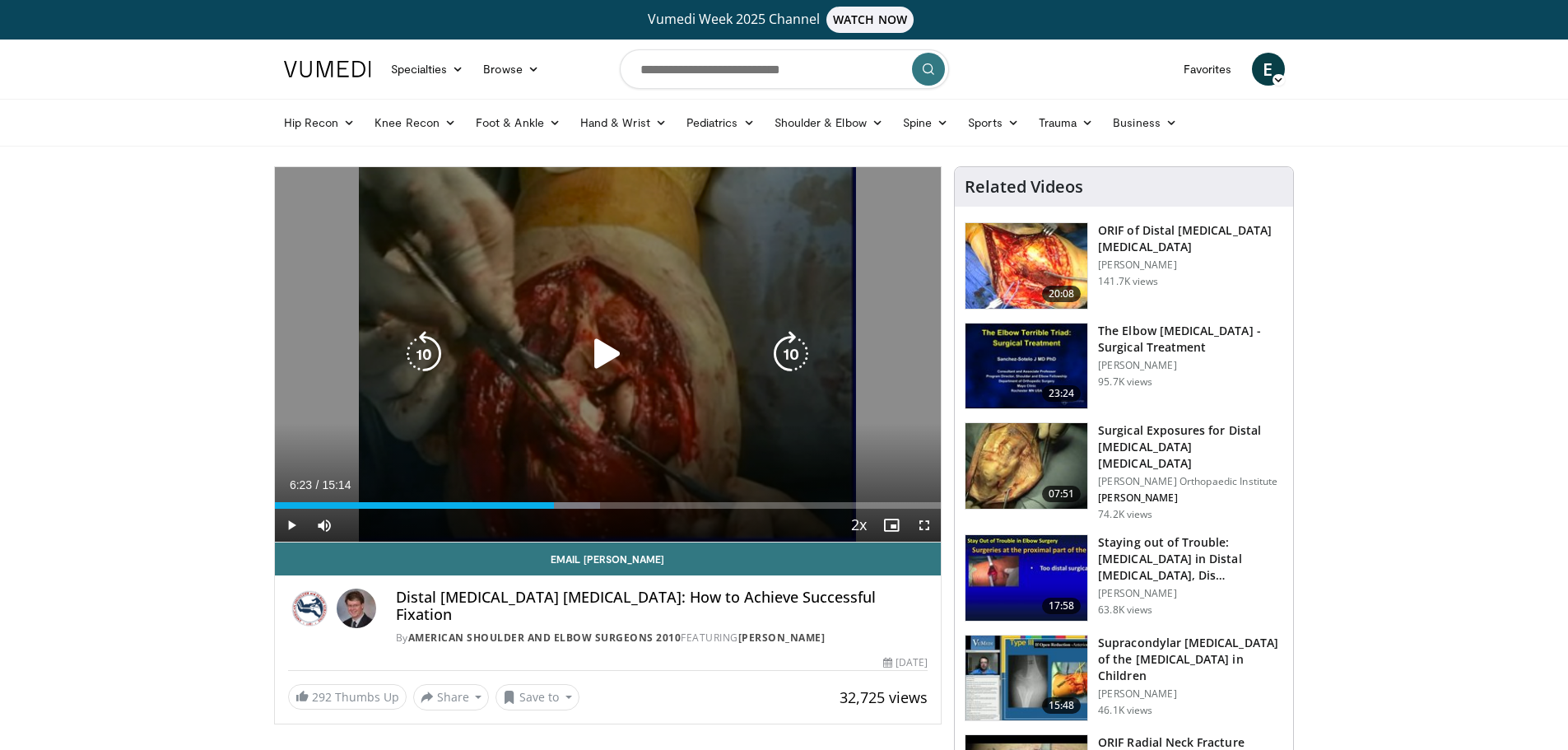
click at [766, 270] on div "10 seconds Tap to unmute" at bounding box center [608, 354] width 667 height 375
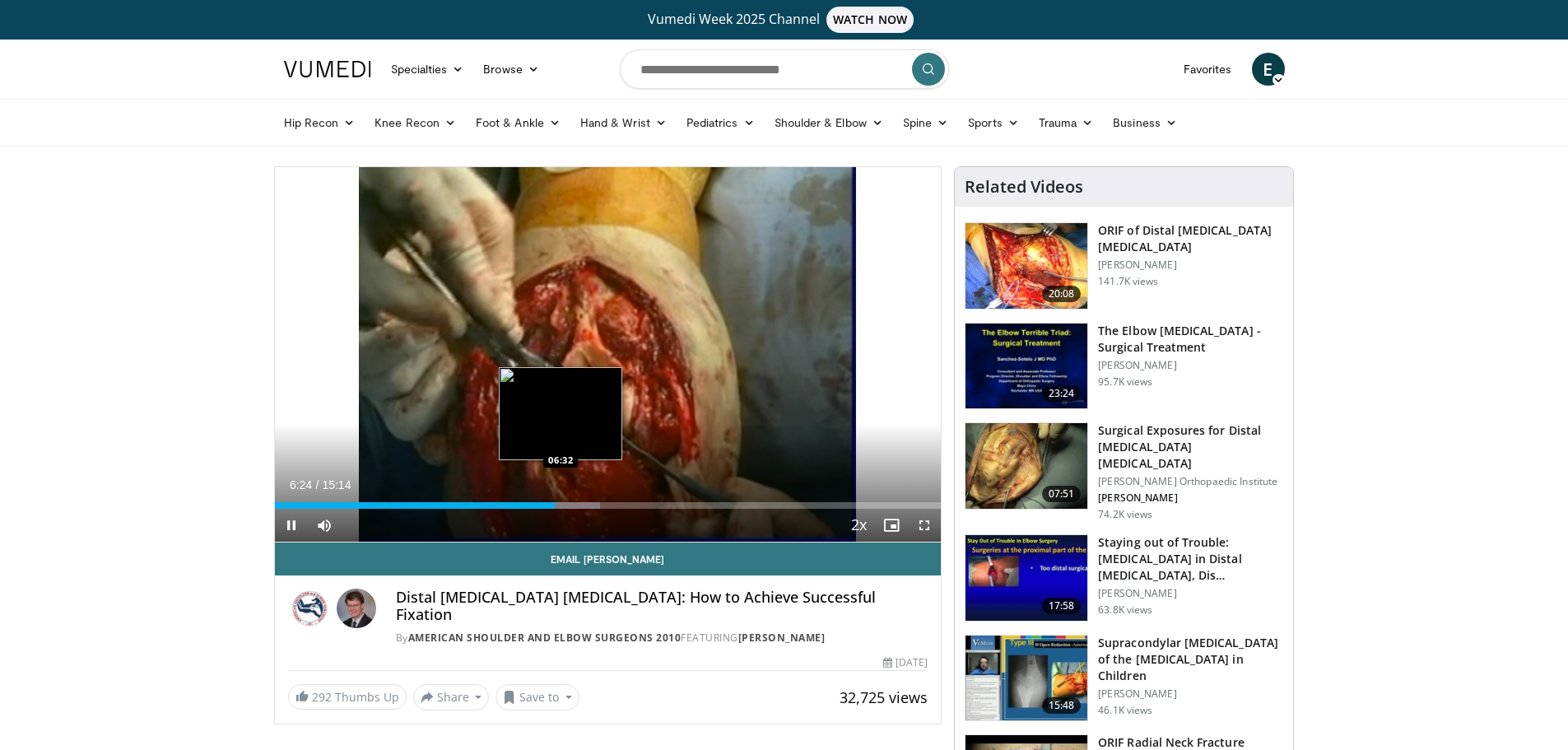
click at [561, 502] on div "Loaded : 48.80% 06:24 06:32" at bounding box center [608, 505] width 667 height 6
click at [580, 501] on div "Loaded : 49.89% 06:34 06:59" at bounding box center [608, 501] width 667 height 16
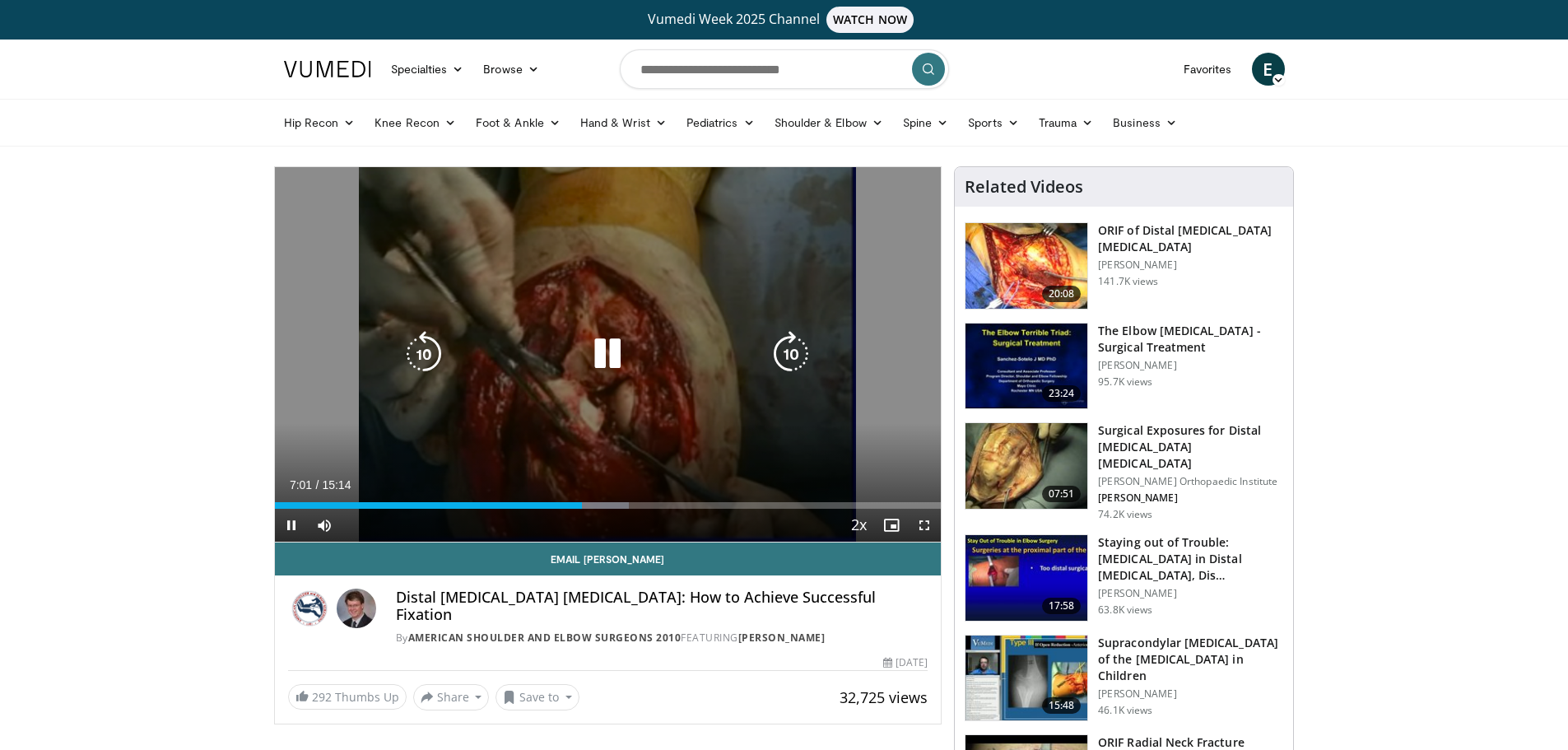
click at [603, 347] on icon "Video Player" at bounding box center [608, 354] width 46 height 46
click at [815, 220] on div "10 seconds Tap to unmute" at bounding box center [608, 354] width 667 height 375
click at [607, 360] on icon "Video Player" at bounding box center [608, 354] width 46 height 46
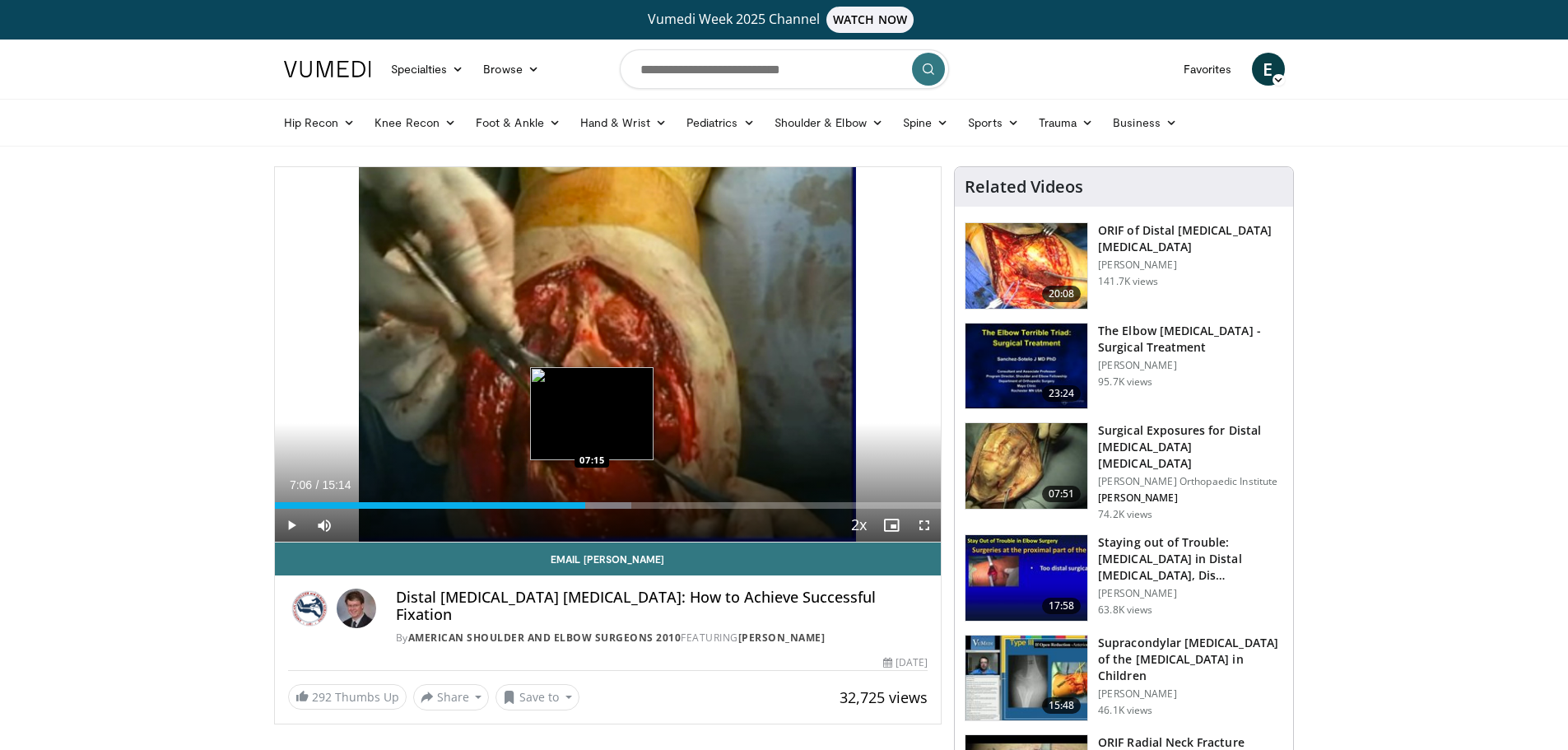
click at [593, 502] on div "Loaded : 53.58% 07:06 07:15" at bounding box center [608, 505] width 667 height 6
click at [603, 503] on div "Progress Bar" at bounding box center [603, 505] width 66 height 6
click at [596, 502] on div "07:30" at bounding box center [439, 505] width 328 height 6
drag, startPoint x: 1373, startPoint y: 20, endPoint x: 1363, endPoint y: 6, distance: 17.2
click at [1371, 16] on div "Vumedi Week 2025 Channel WATCH NOW" at bounding box center [784, 20] width 1568 height 39
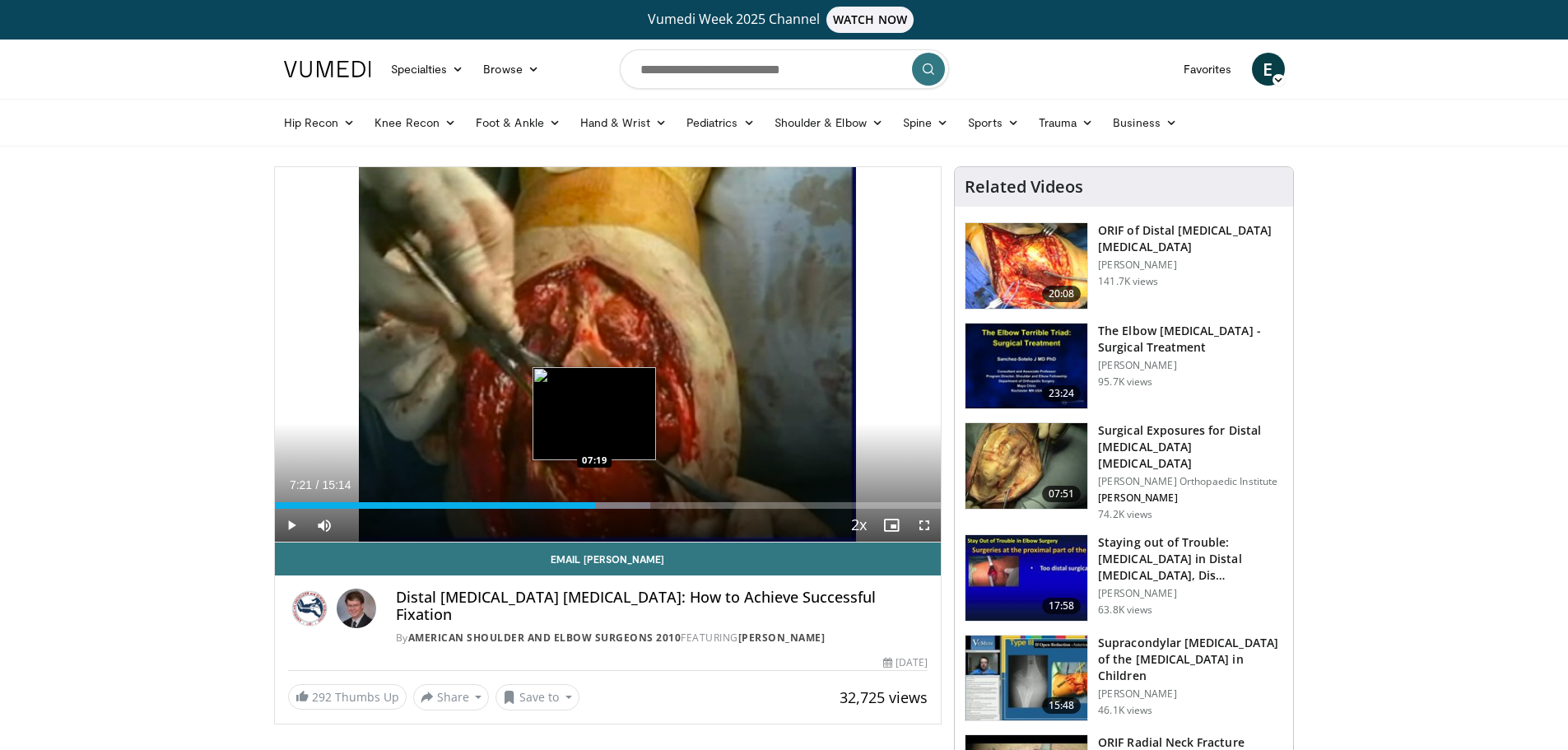
click at [596, 503] on div "Loaded : 56.40% 07:21 07:19" at bounding box center [608, 505] width 667 height 6
click at [598, 503] on div "Progress Bar" at bounding box center [598, 505] width 2 height 6
click at [611, 503] on div "Progress Bar" at bounding box center [612, 505] width 2 height 6
click at [618, 502] on div "Progress Bar" at bounding box center [620, 505] width 69 height 6
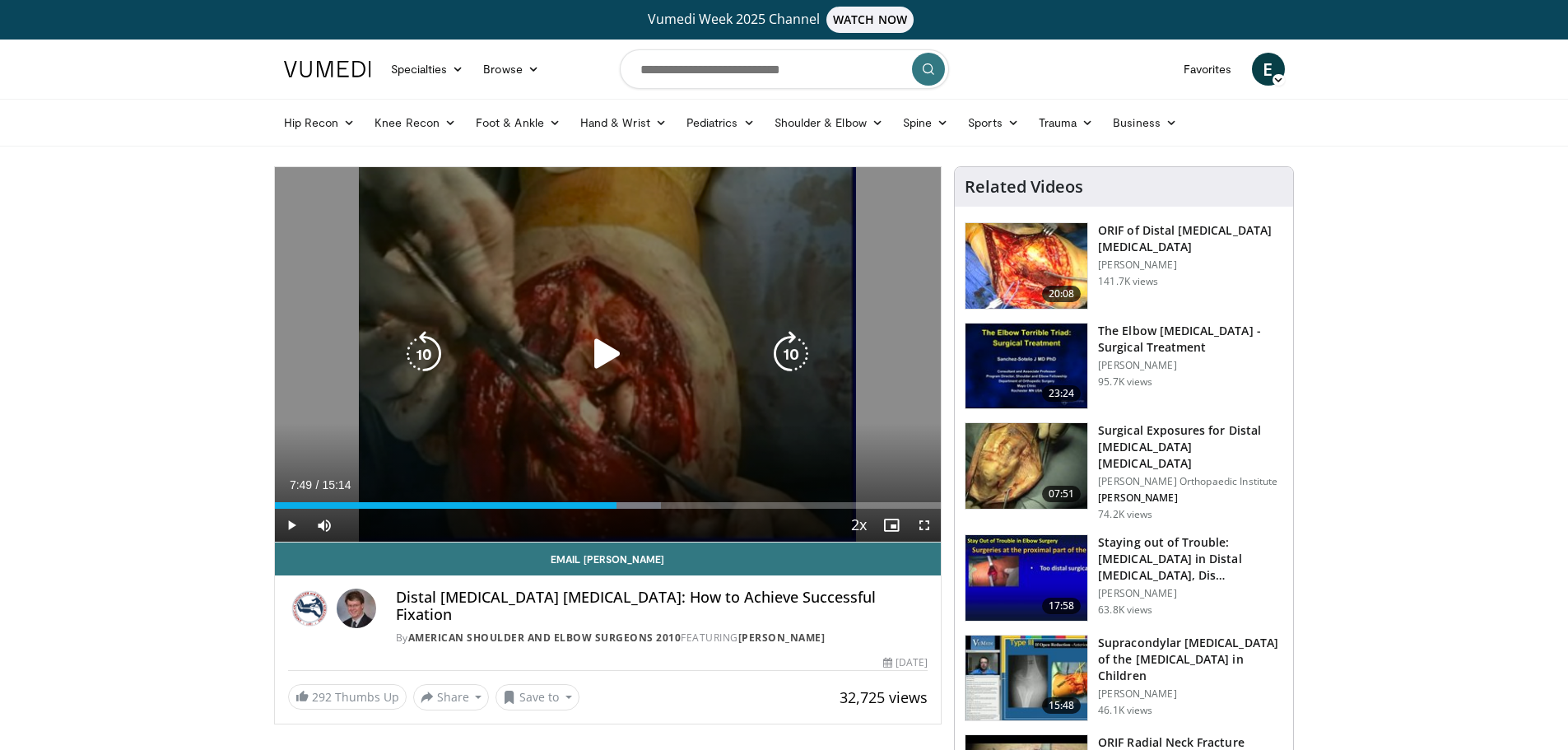
click at [612, 350] on icon "Video Player" at bounding box center [608, 354] width 46 height 46
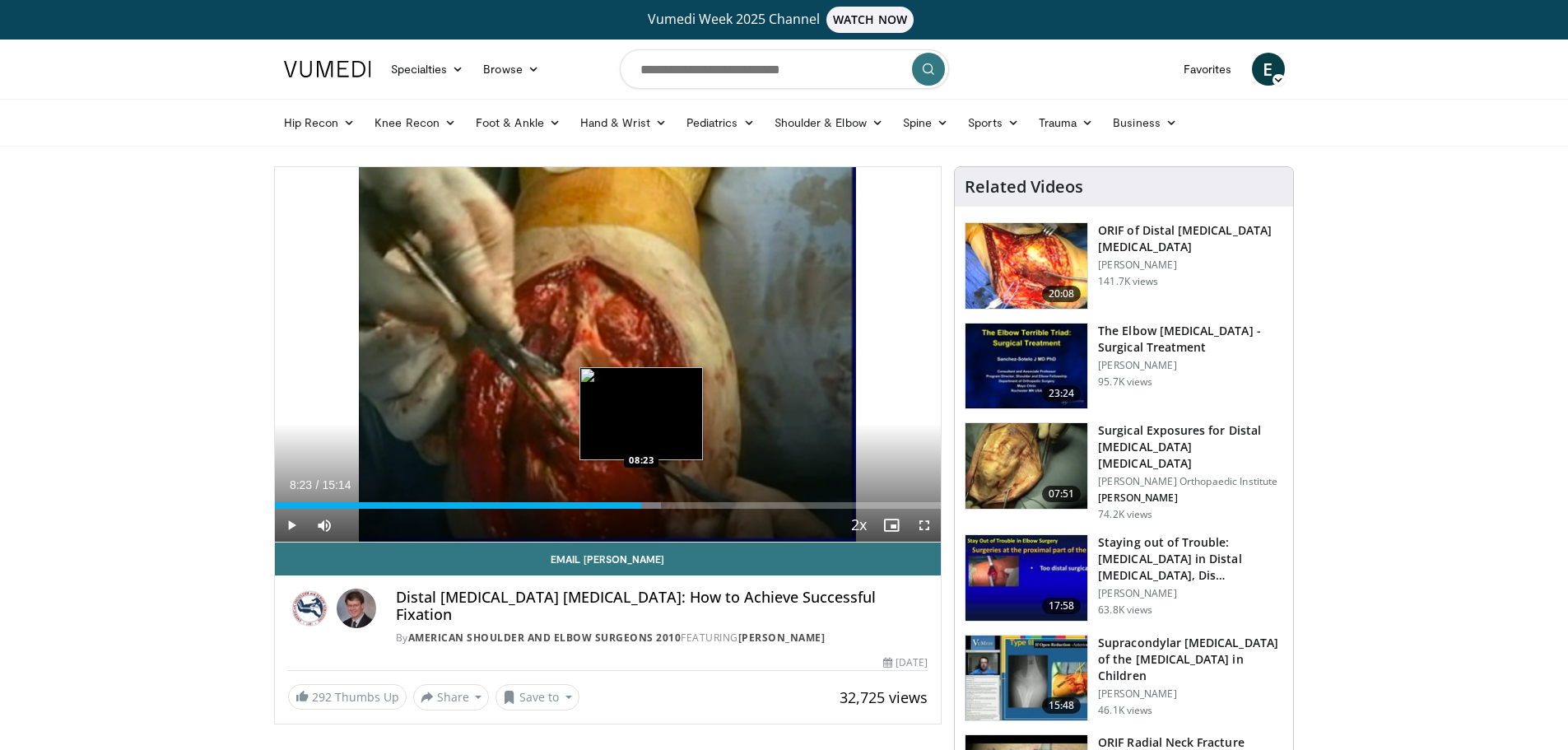
click at [641, 503] on div "Loaded : 57.96% 07:50 08:23" at bounding box center [608, 505] width 667 height 6
click at [655, 503] on div "Loaded : 59.65% 08:23 08:41" at bounding box center [608, 505] width 667 height 6
click at [672, 501] on div "Loaded : 59.65% 09:05 09:05" at bounding box center [608, 501] width 667 height 16
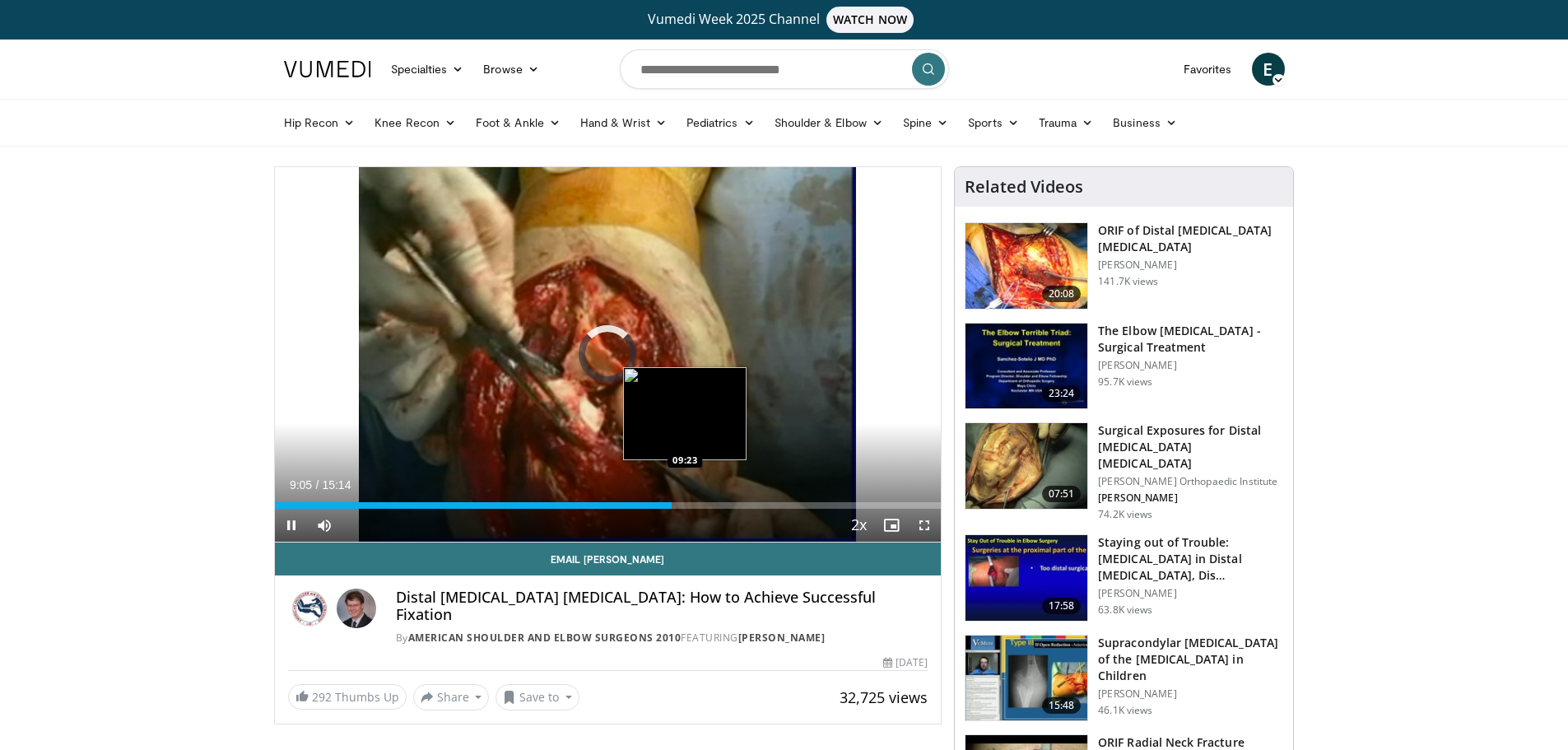
click at [685, 500] on div "Loaded : 59.65% 09:05 09:23" at bounding box center [608, 501] width 667 height 16
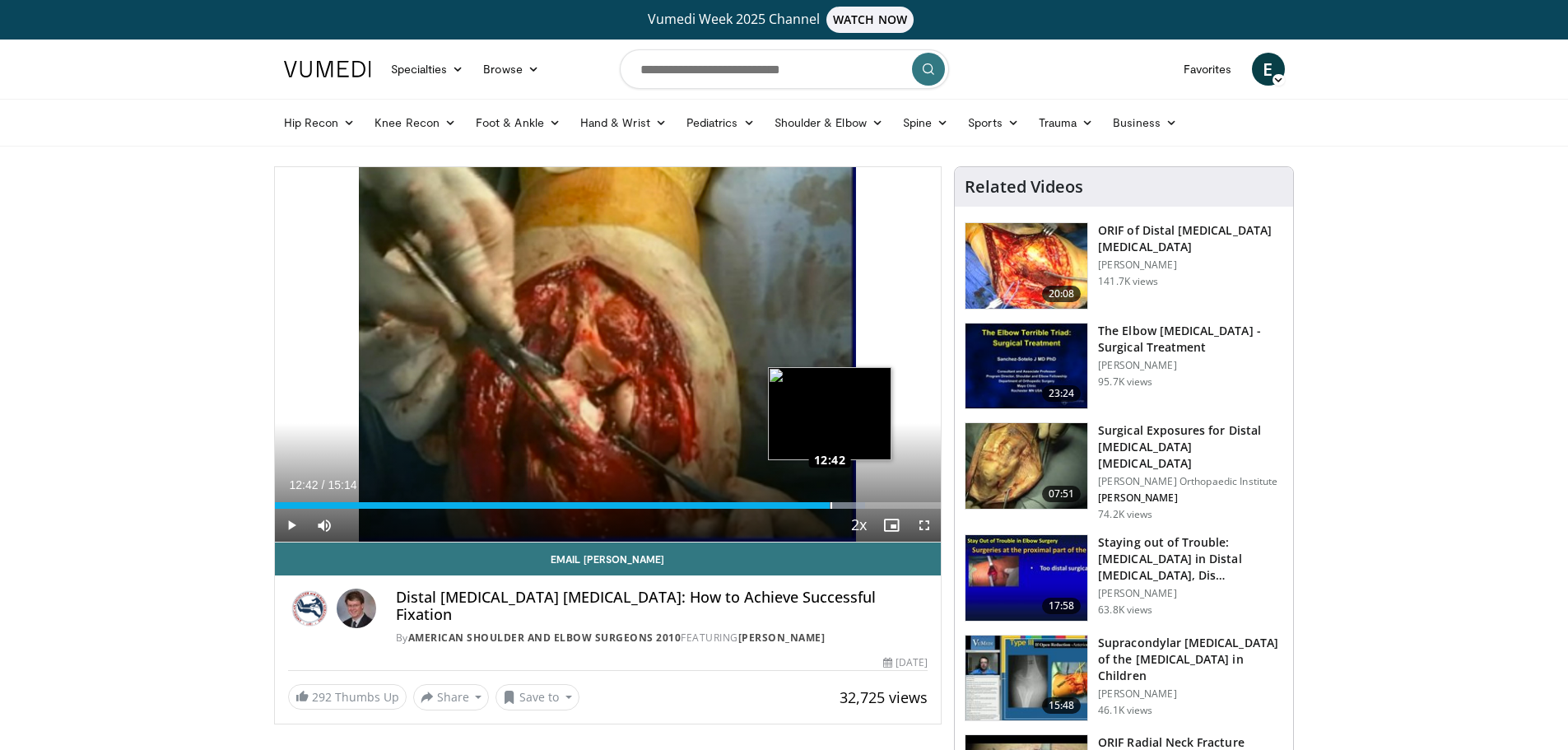
click at [831, 502] on div "Loaded : 88.57% 12:42 12:42" at bounding box center [608, 505] width 667 height 6
click at [845, 500] on div "Loaded : 88.57% 12:42 13:01" at bounding box center [608, 501] width 667 height 16
click at [846, 502] on div "Loaded : 96.53% 13:44 13:04" at bounding box center [608, 505] width 667 height 6
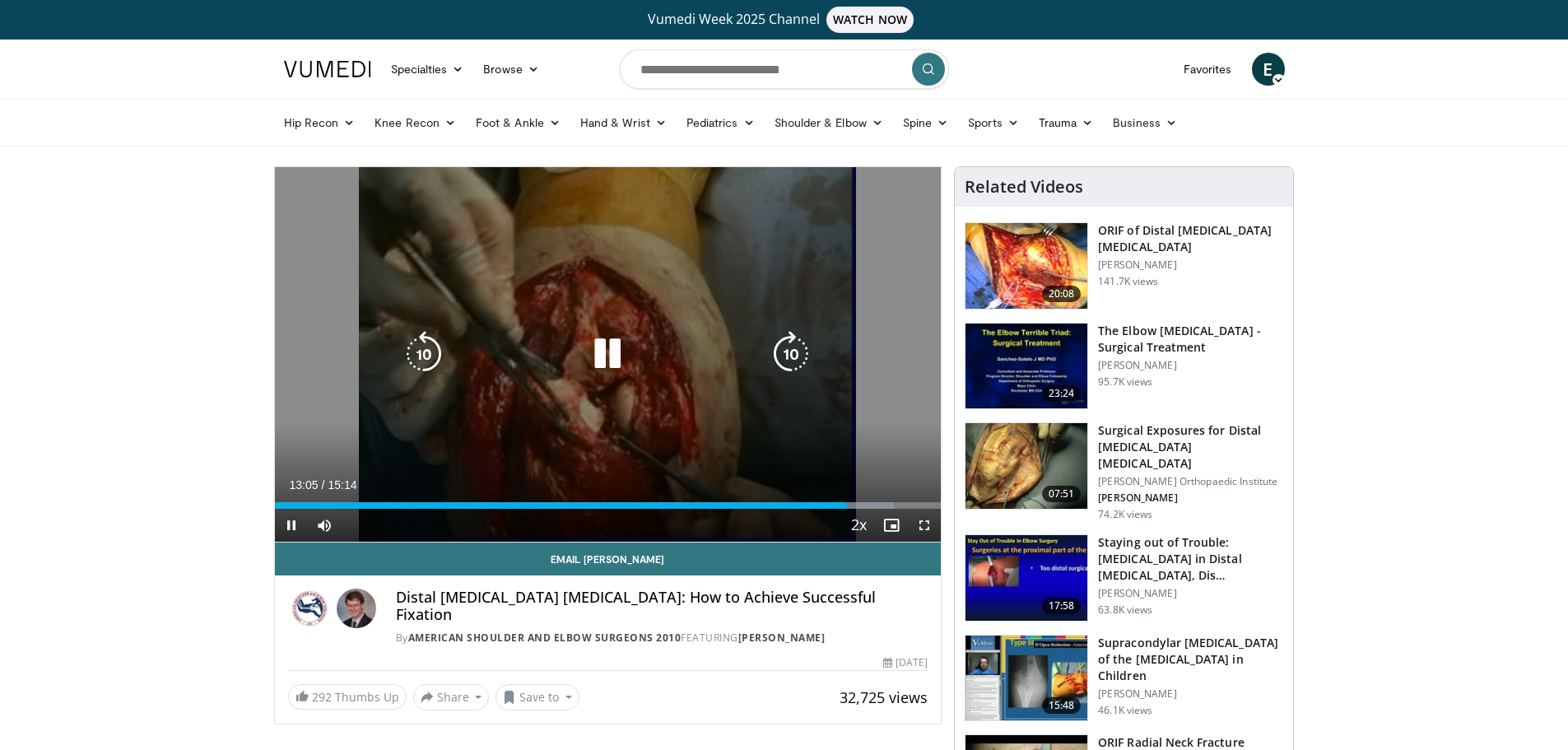
click at [817, 509] on video-js "**********" at bounding box center [608, 354] width 667 height 375
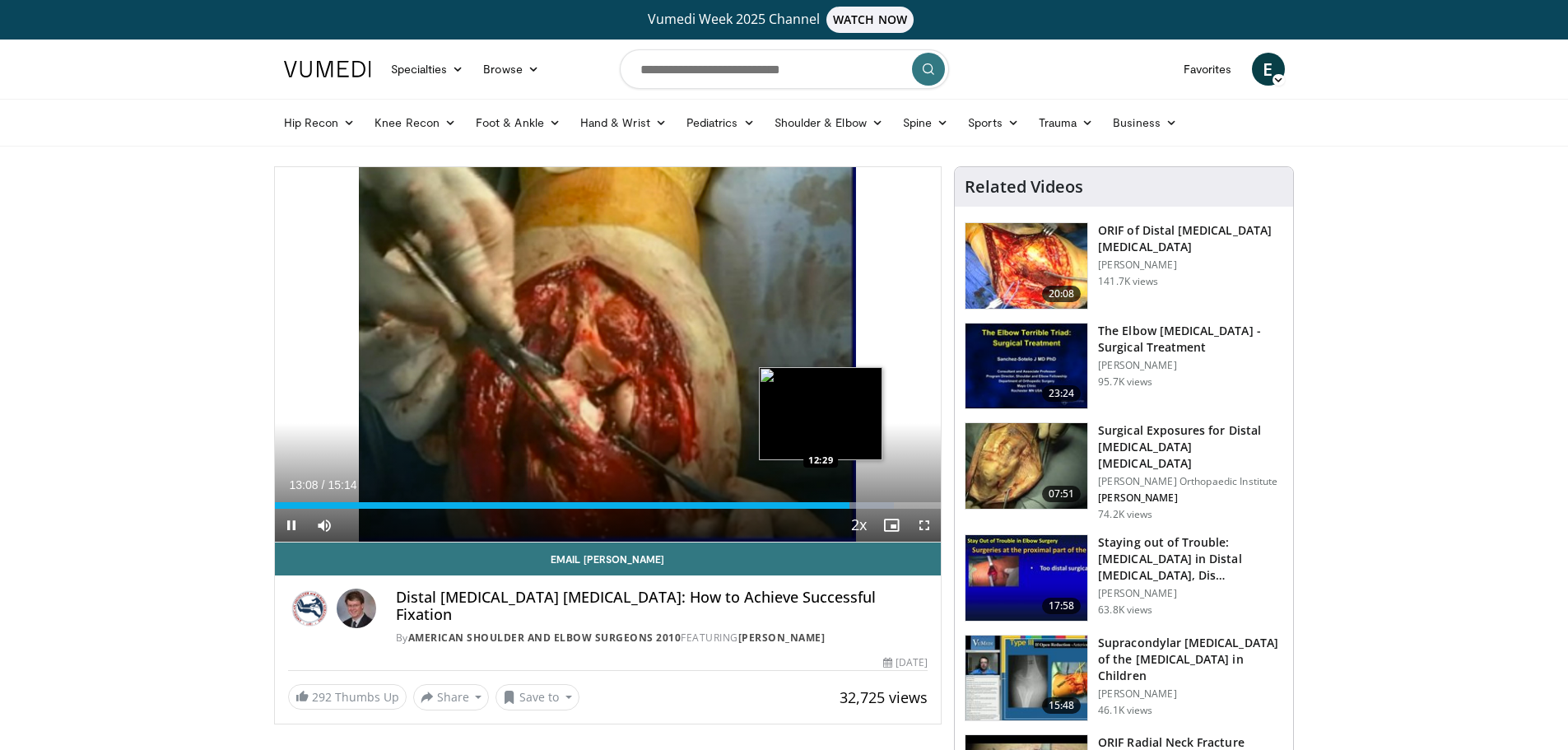
click at [821, 498] on div "Loaded : 92.95% 13:08 12:29" at bounding box center [608, 501] width 667 height 16
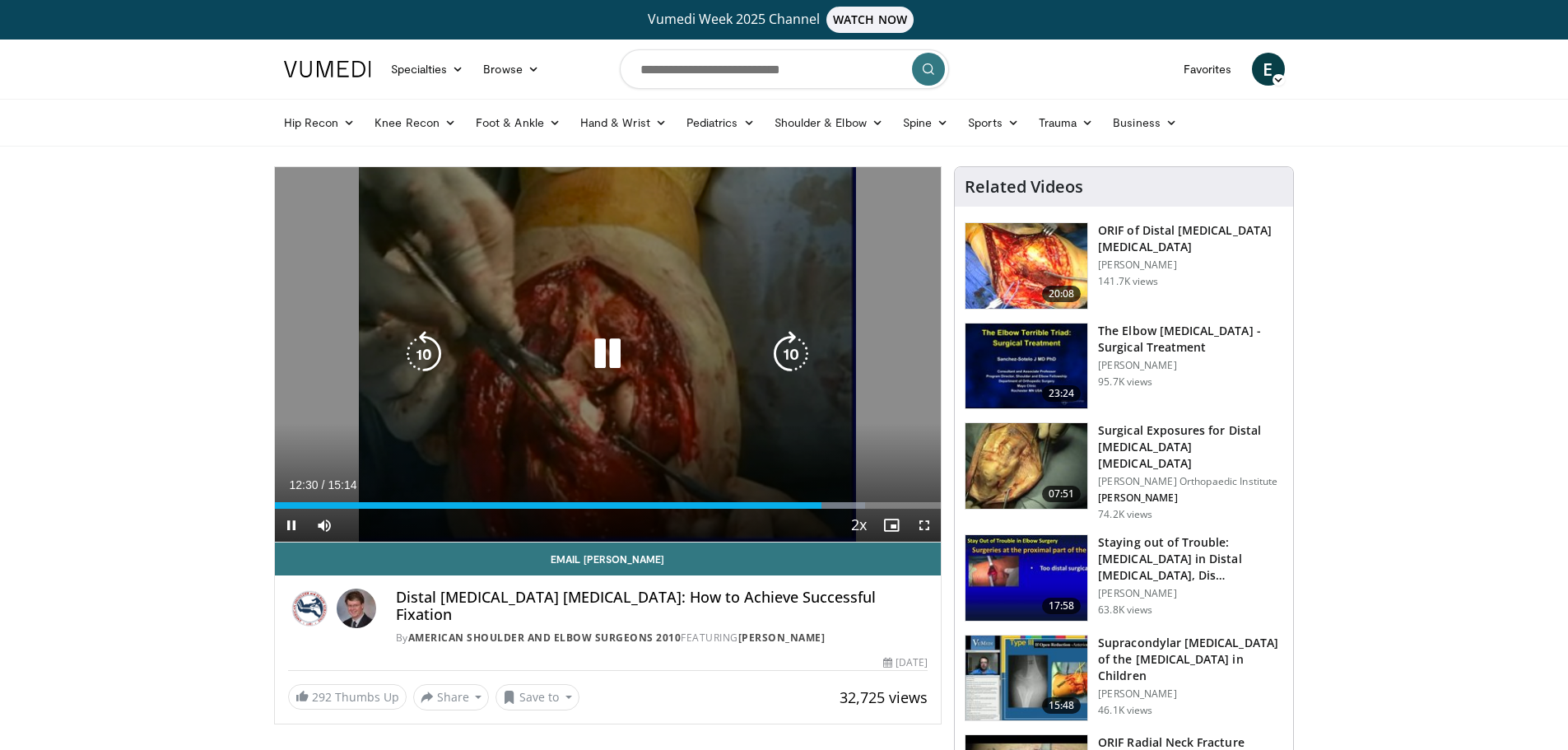
click at [825, 499] on video-js "**********" at bounding box center [608, 354] width 667 height 375
click at [833, 501] on div "Loaded : 88.94% 12:32 12:29" at bounding box center [608, 501] width 667 height 16
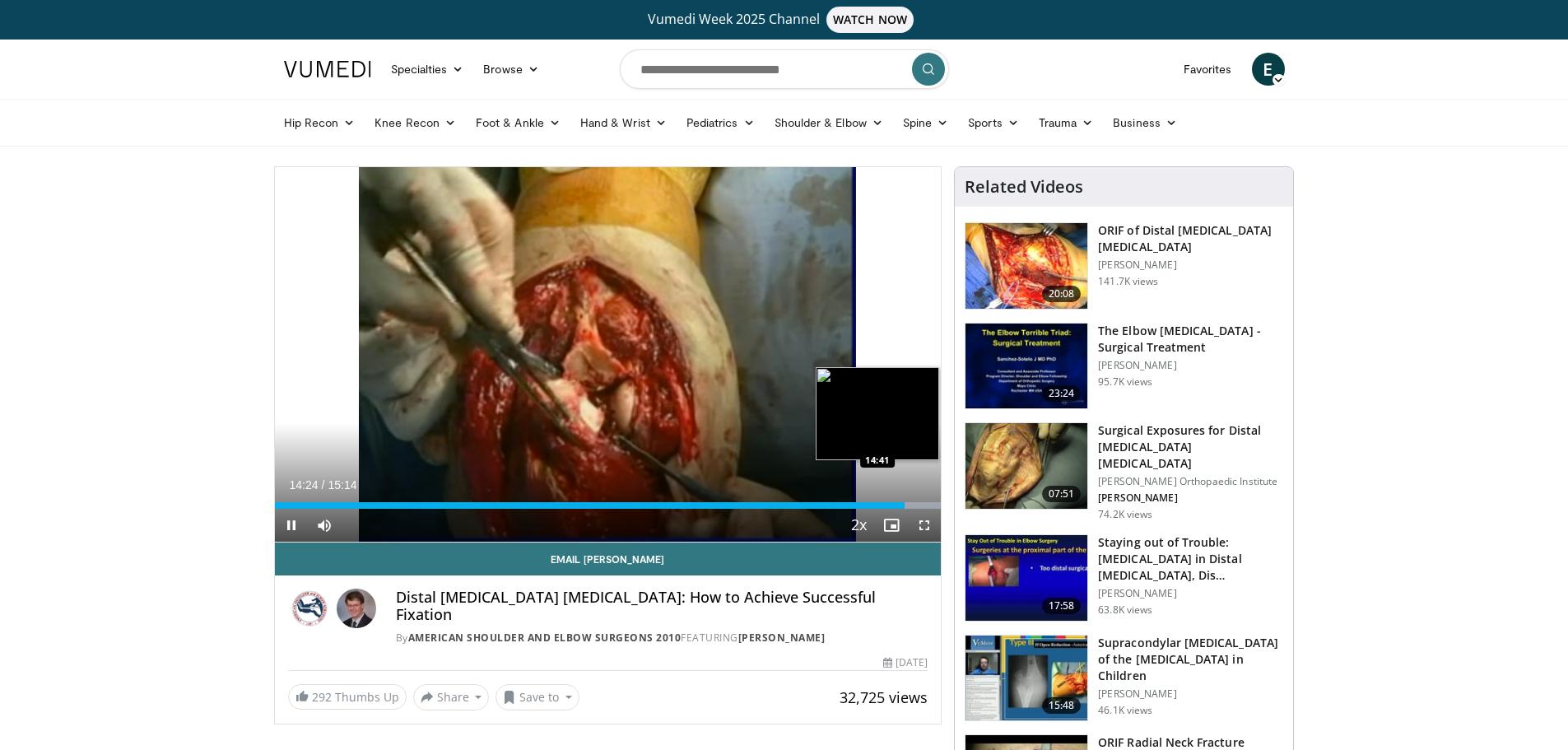
click at [918, 504] on div "Loaded : 100.00% 14:24 14:41" at bounding box center [608, 505] width 667 height 6
